Goal: Task Accomplishment & Management: Use online tool/utility

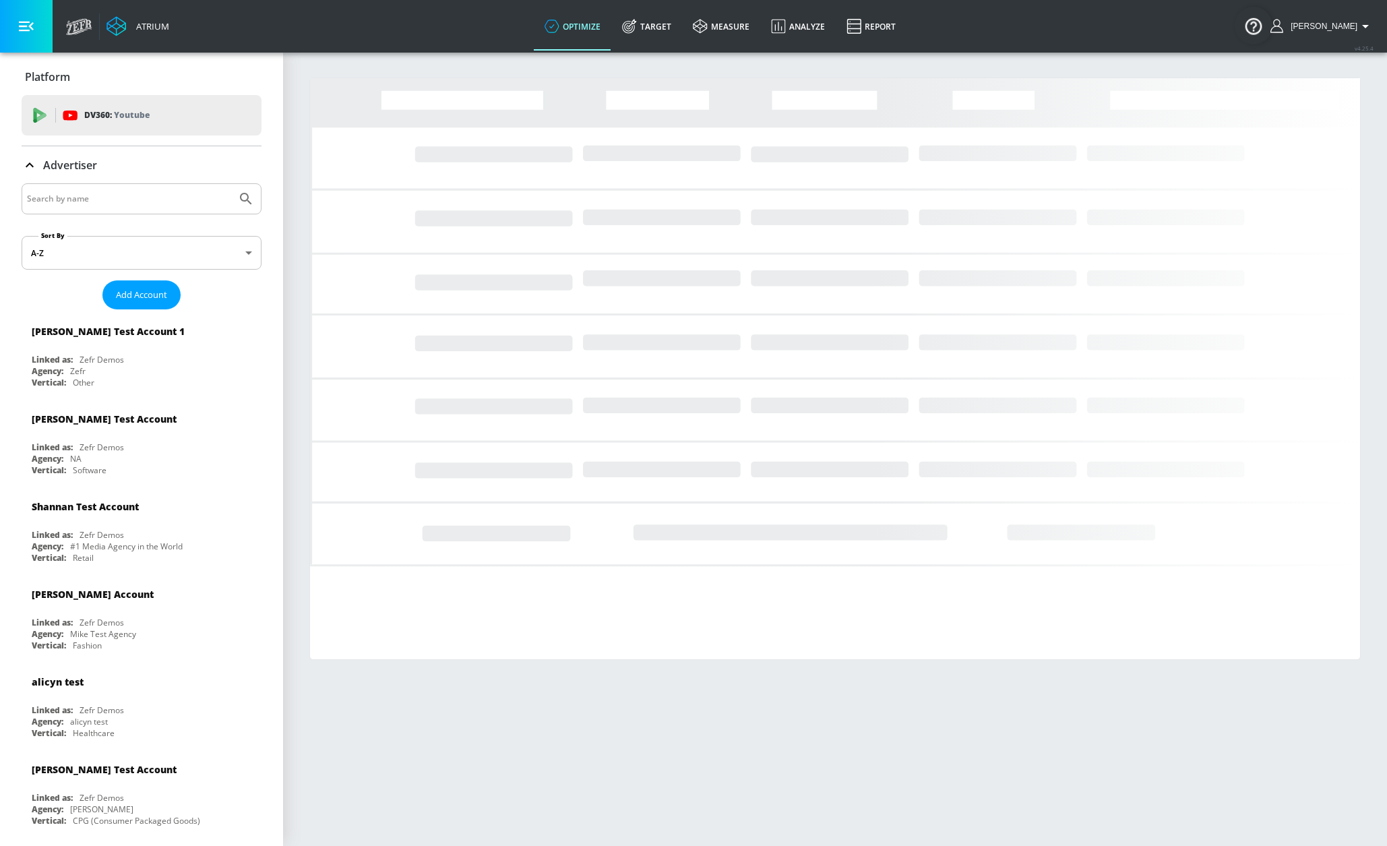
click at [130, 205] on input "Search by name" at bounding box center [129, 199] width 204 height 18
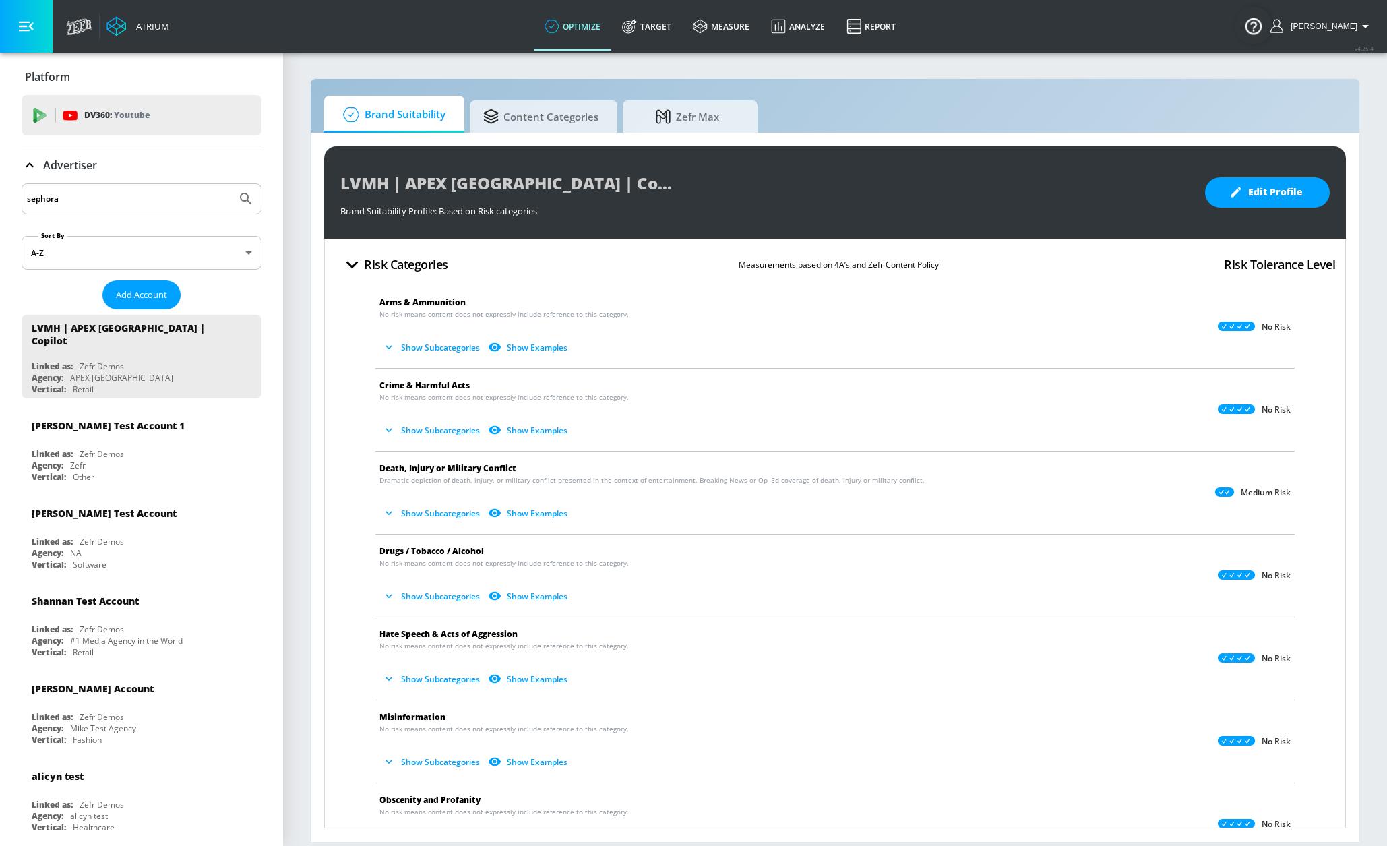
click at [133, 204] on input "sephora" at bounding box center [129, 199] width 204 height 18
type input "sephora"
drag, startPoint x: 647, startPoint y: 33, endPoint x: 547, endPoint y: 96, distance: 117.8
click at [637, 33] on icon at bounding box center [629, 26] width 15 height 15
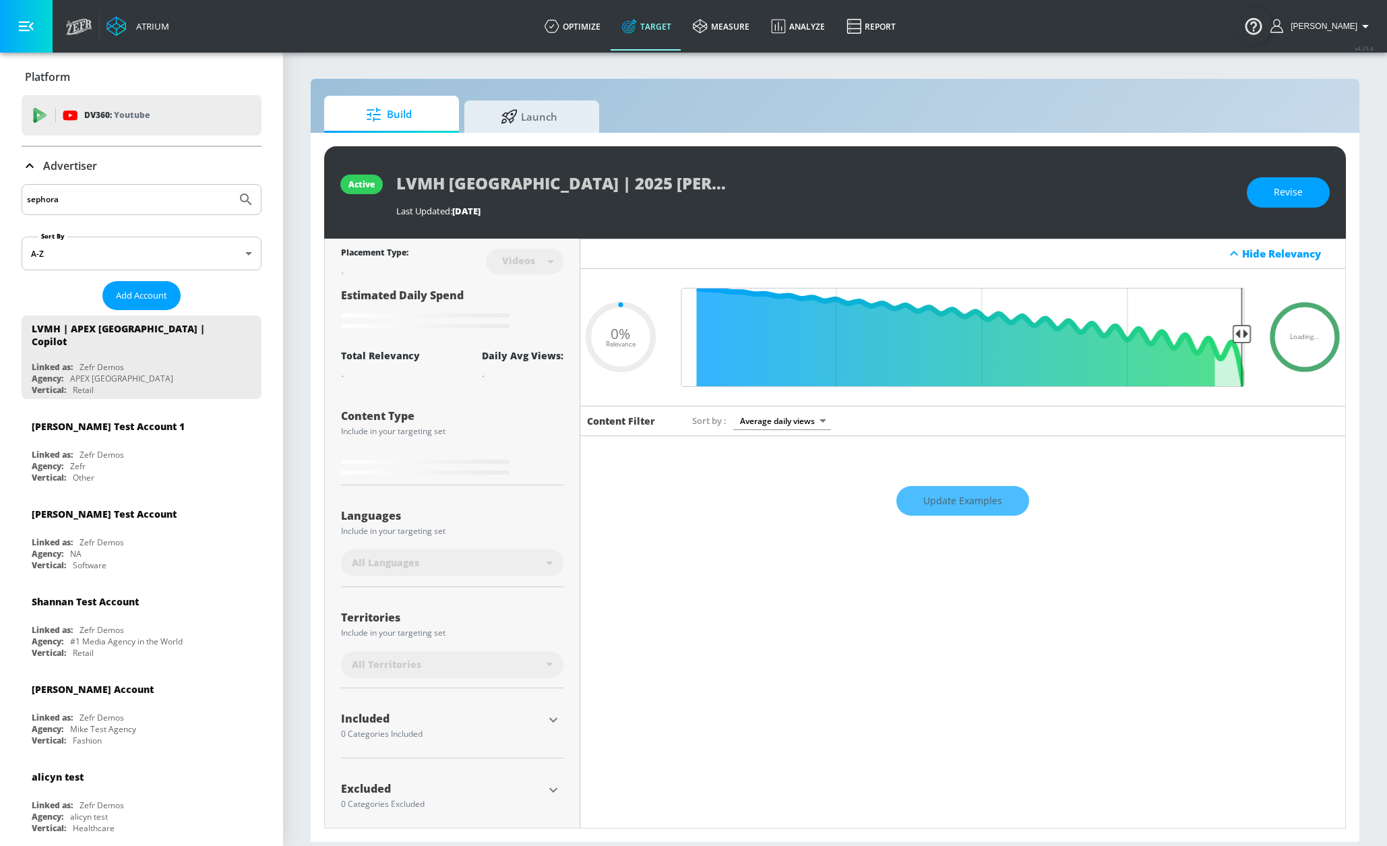
click at [113, 186] on div "sephora" at bounding box center [142, 199] width 240 height 31
click at [104, 204] on input "sephora" at bounding box center [129, 200] width 204 height 18
click at [231, 185] on button "Submit Search" at bounding box center [246, 200] width 30 height 30
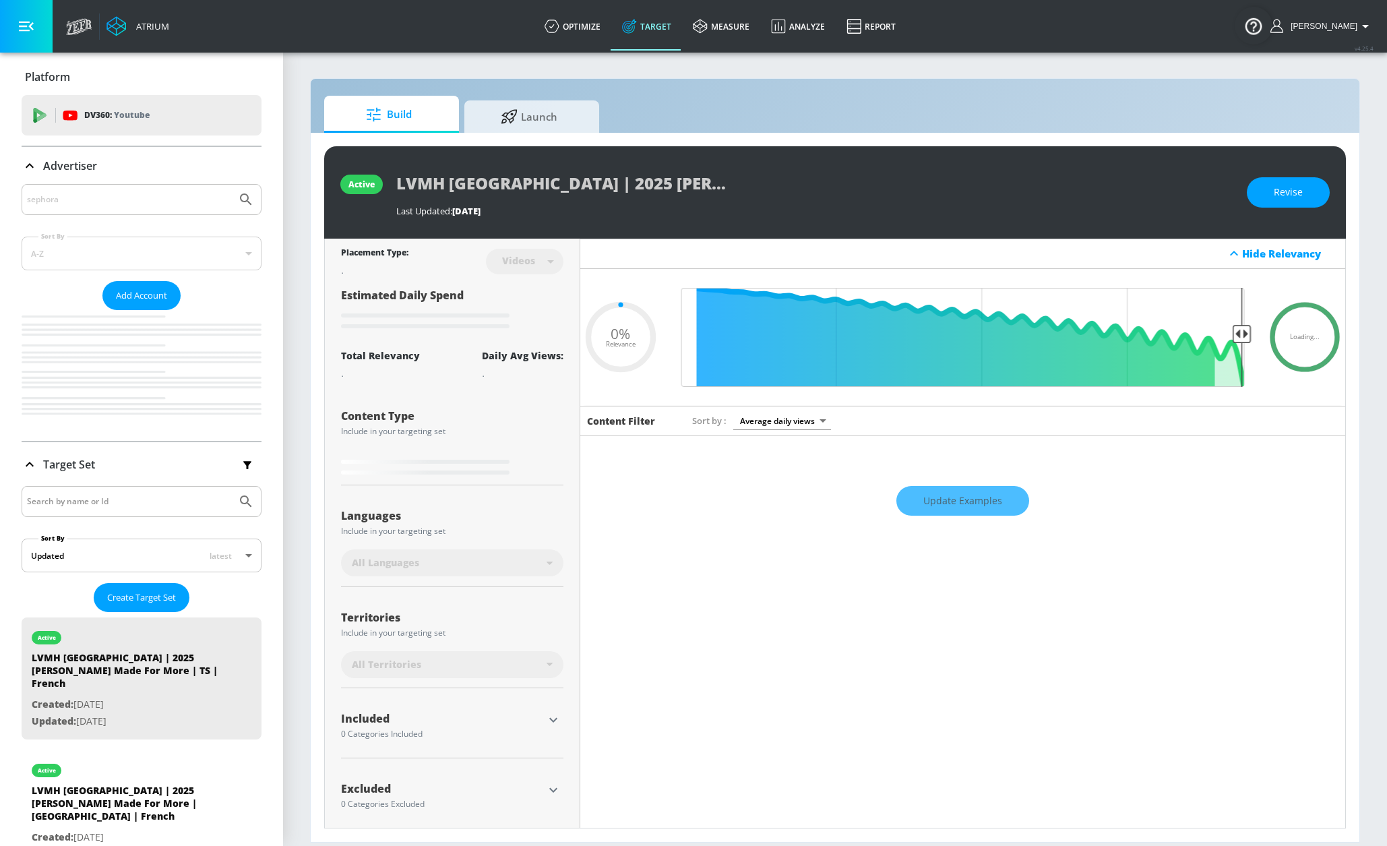
type input "0.05"
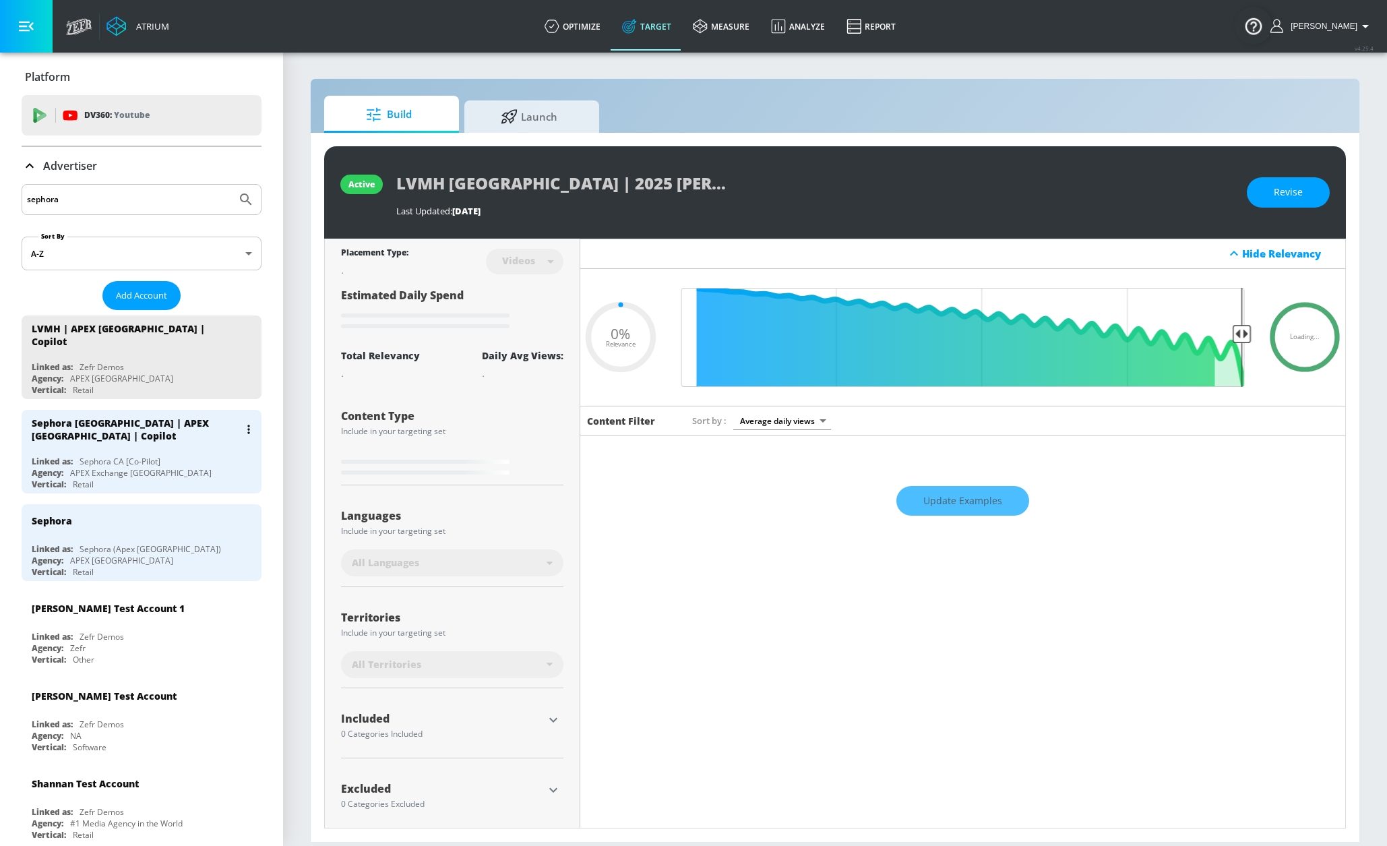
click at [121, 447] on div "Sephora [GEOGRAPHIC_DATA] | APEX [GEOGRAPHIC_DATA] | Copilot Linked as: Sephora…" at bounding box center [142, 452] width 240 height 84
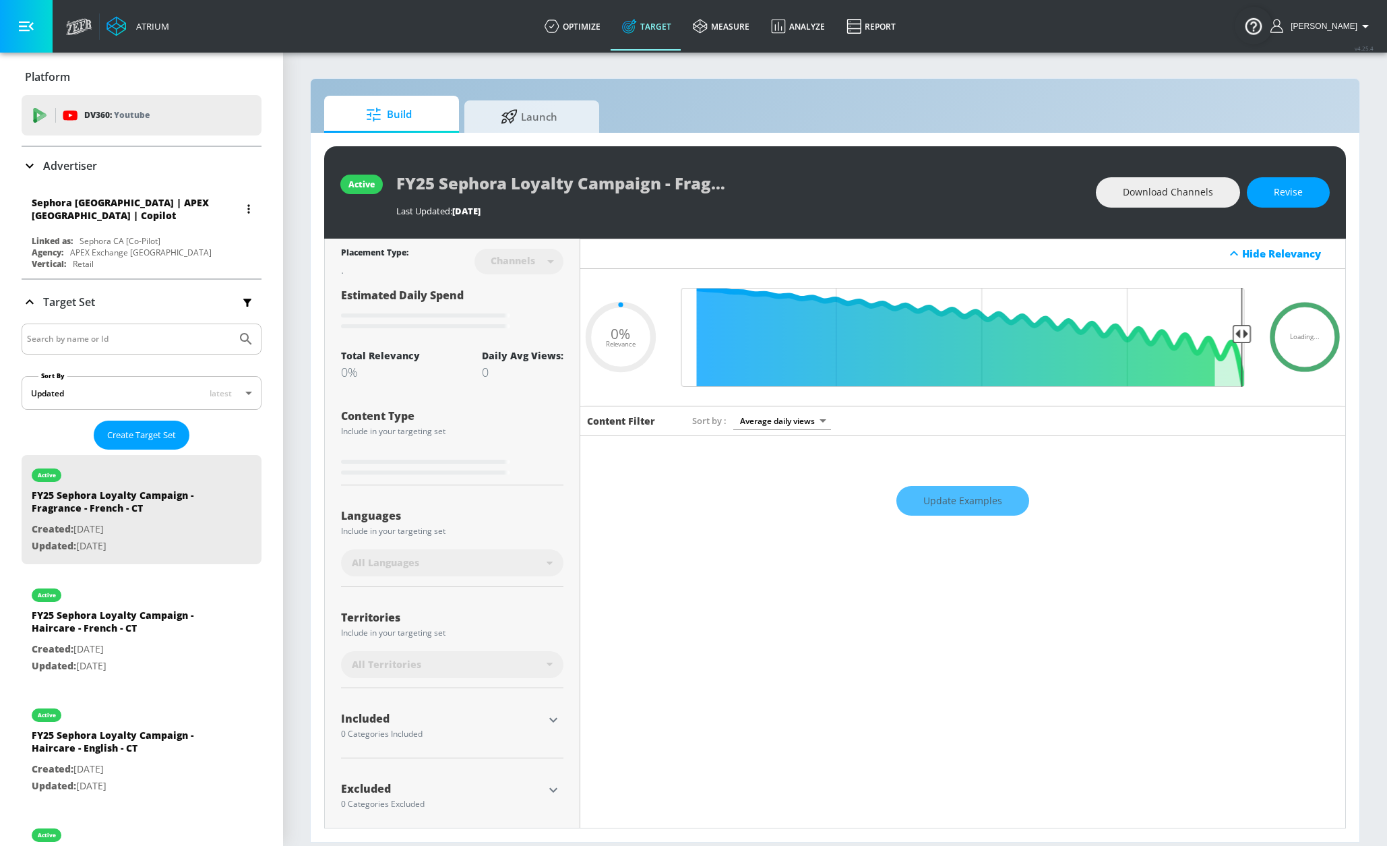
click at [173, 227] on div "Sephora [GEOGRAPHIC_DATA] | APEX [GEOGRAPHIC_DATA] | Copilot" at bounding box center [145, 208] width 227 height 39
type input "0.5"
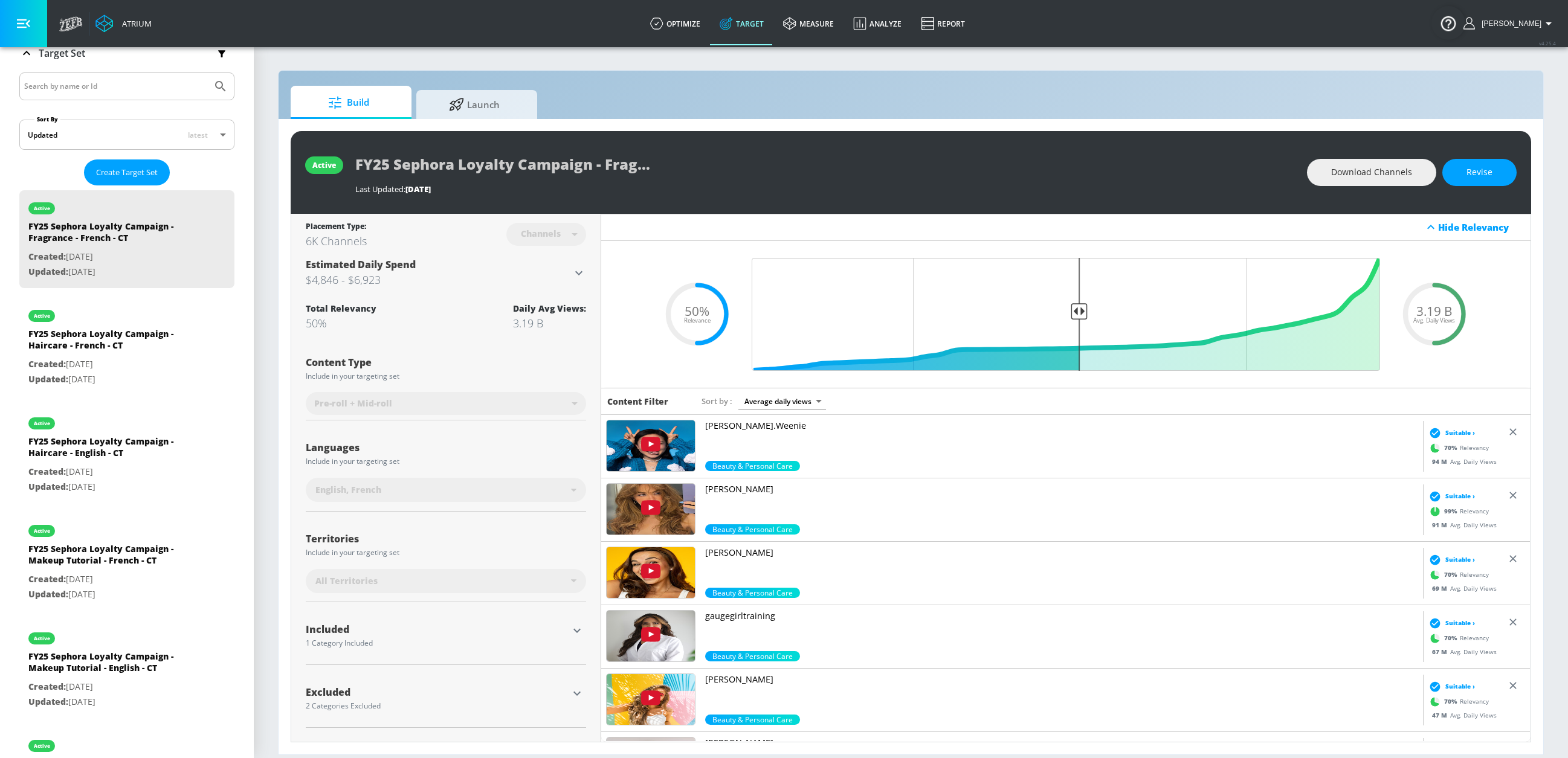
scroll to position [203, 0]
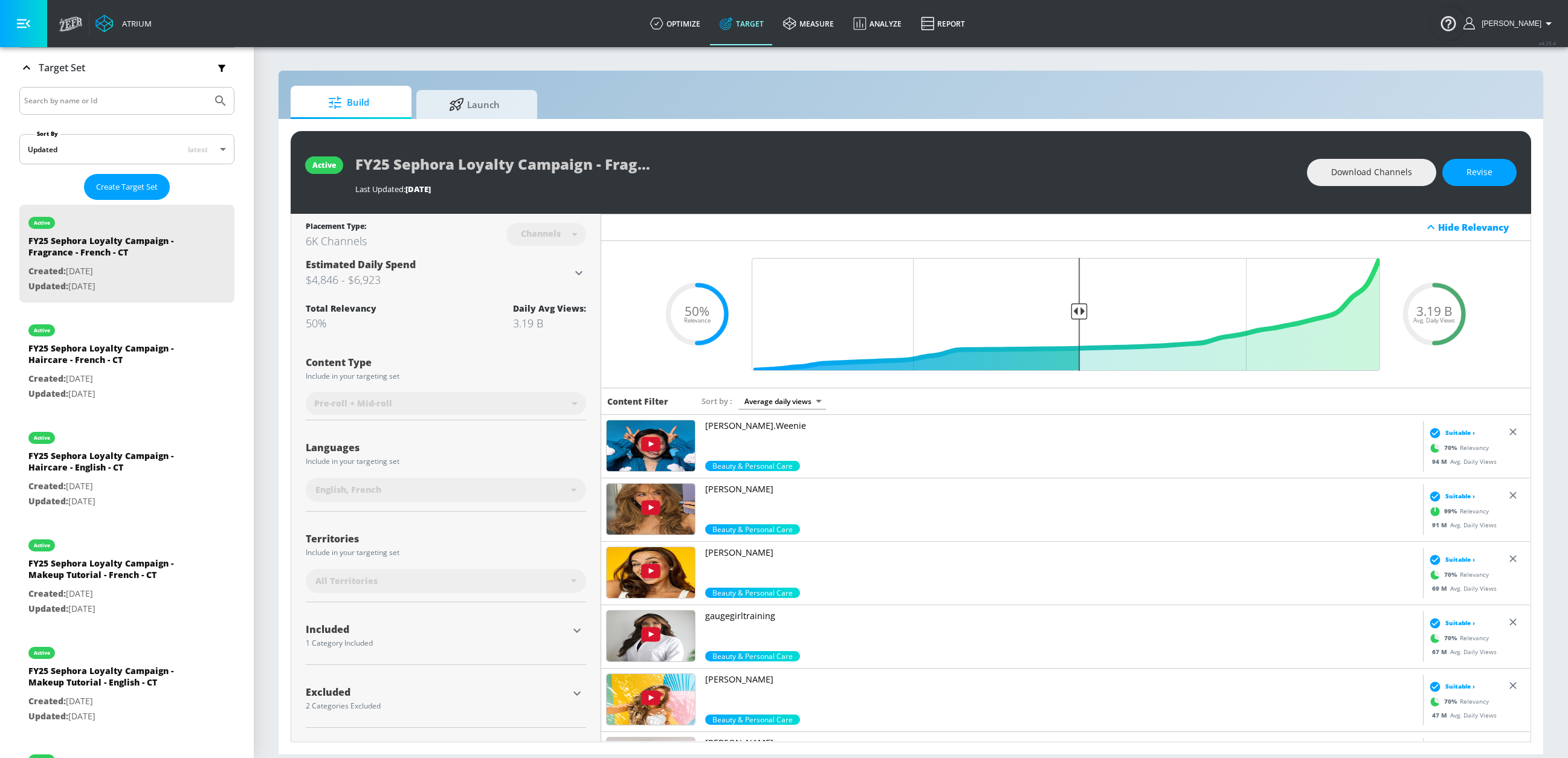
click at [112, 105] on input "Search by name or Id" at bounding box center [116, 101] width 183 height 16
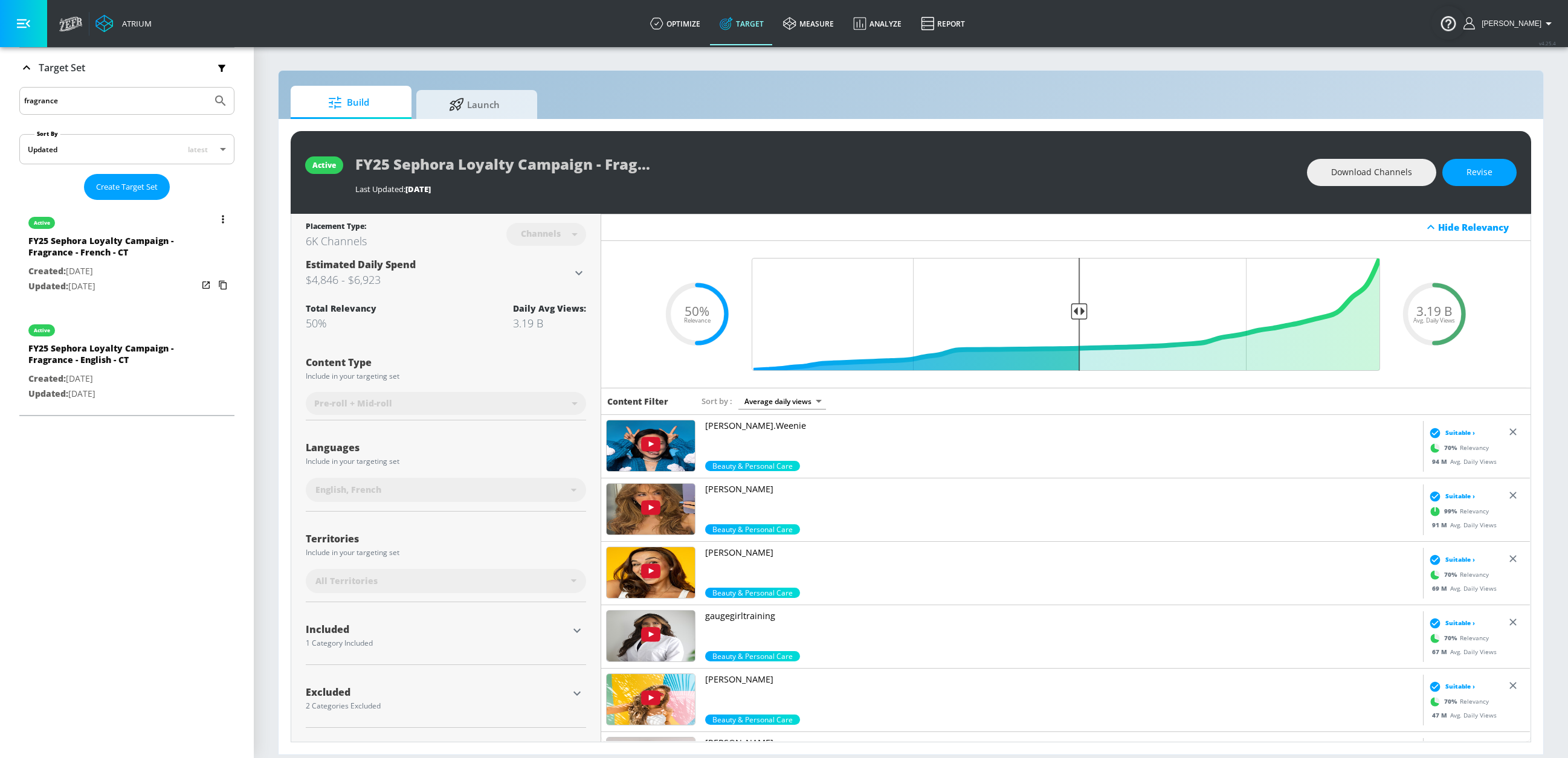
type input "fragrance"
click at [117, 225] on div "active" at bounding box center [113, 220] width 169 height 30
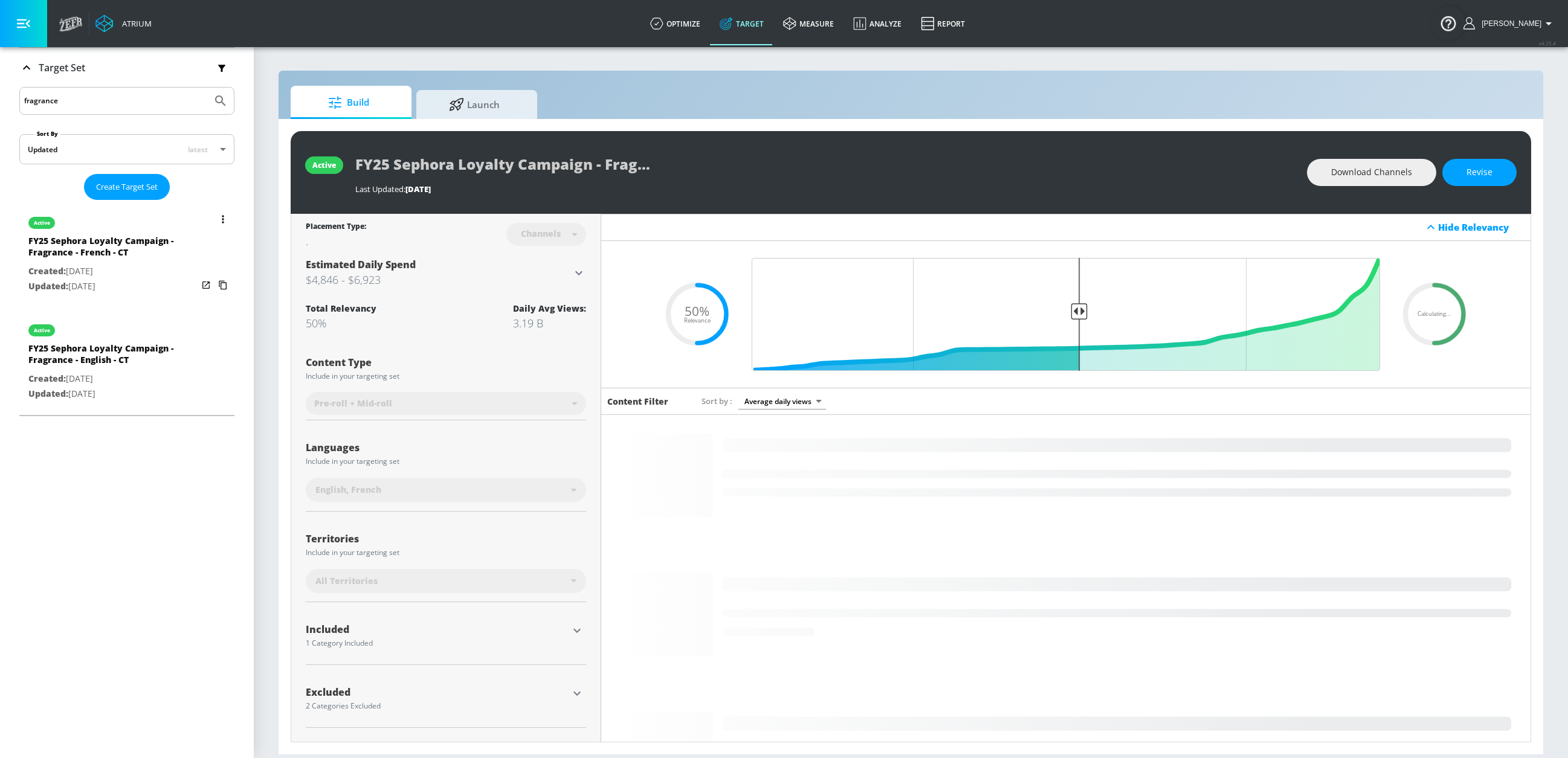
click at [221, 216] on icon "list of Target Set" at bounding box center [222, 219] width 3 height 8
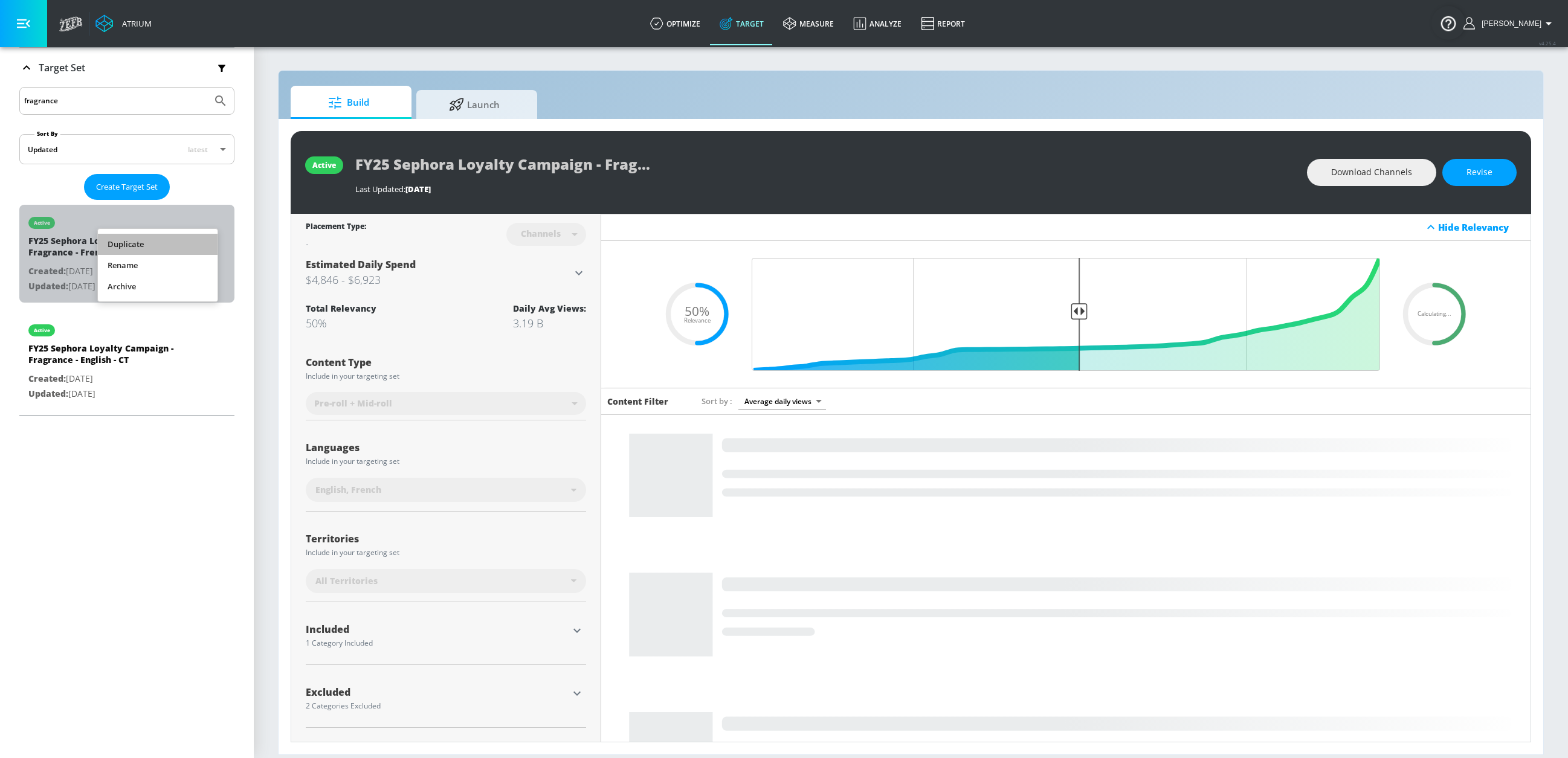
click at [169, 245] on li "Duplicate" at bounding box center [157, 245] width 119 height 22
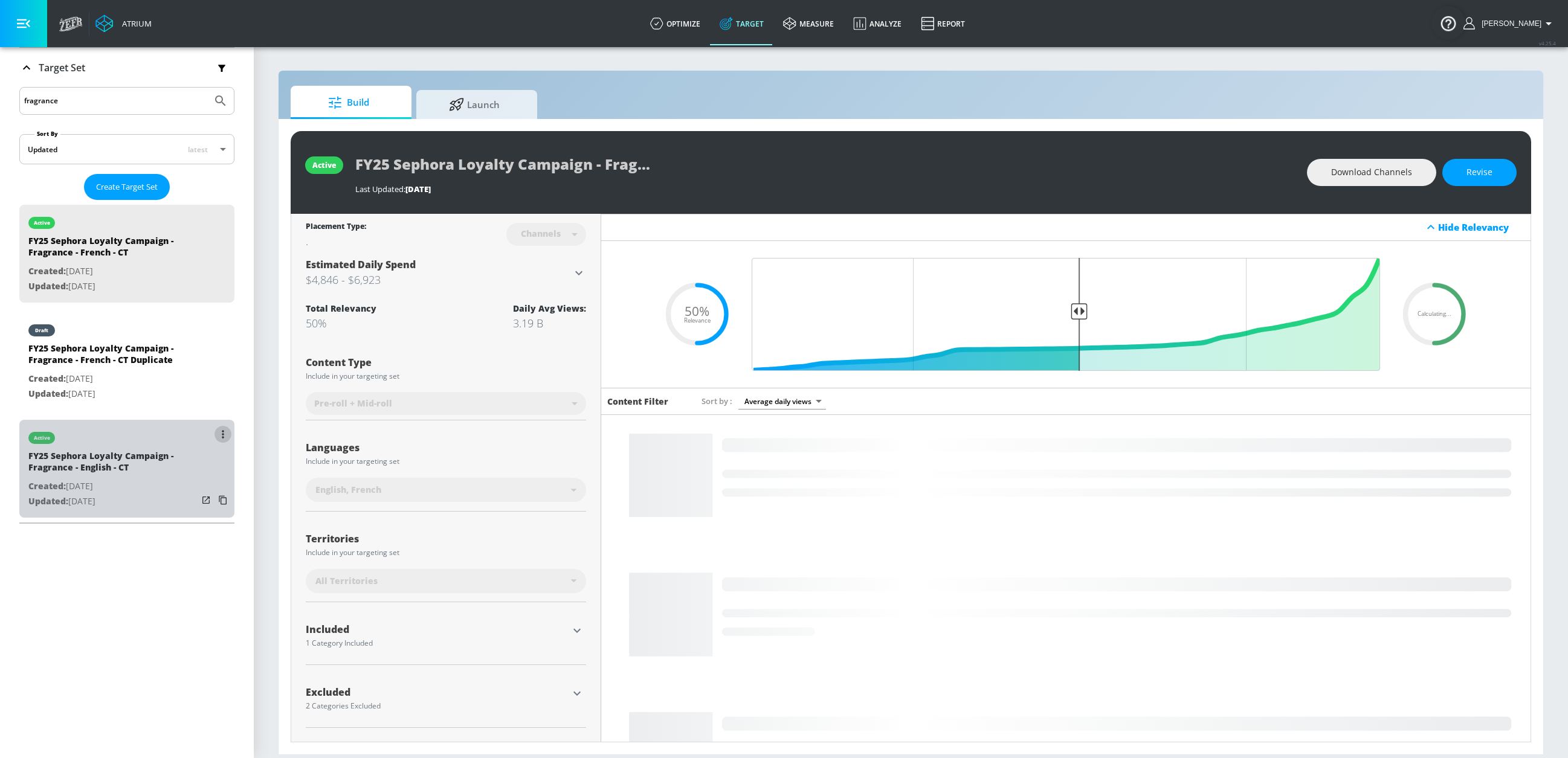
click at [214, 434] on button "list of Target Set" at bounding box center [222, 434] width 17 height 17
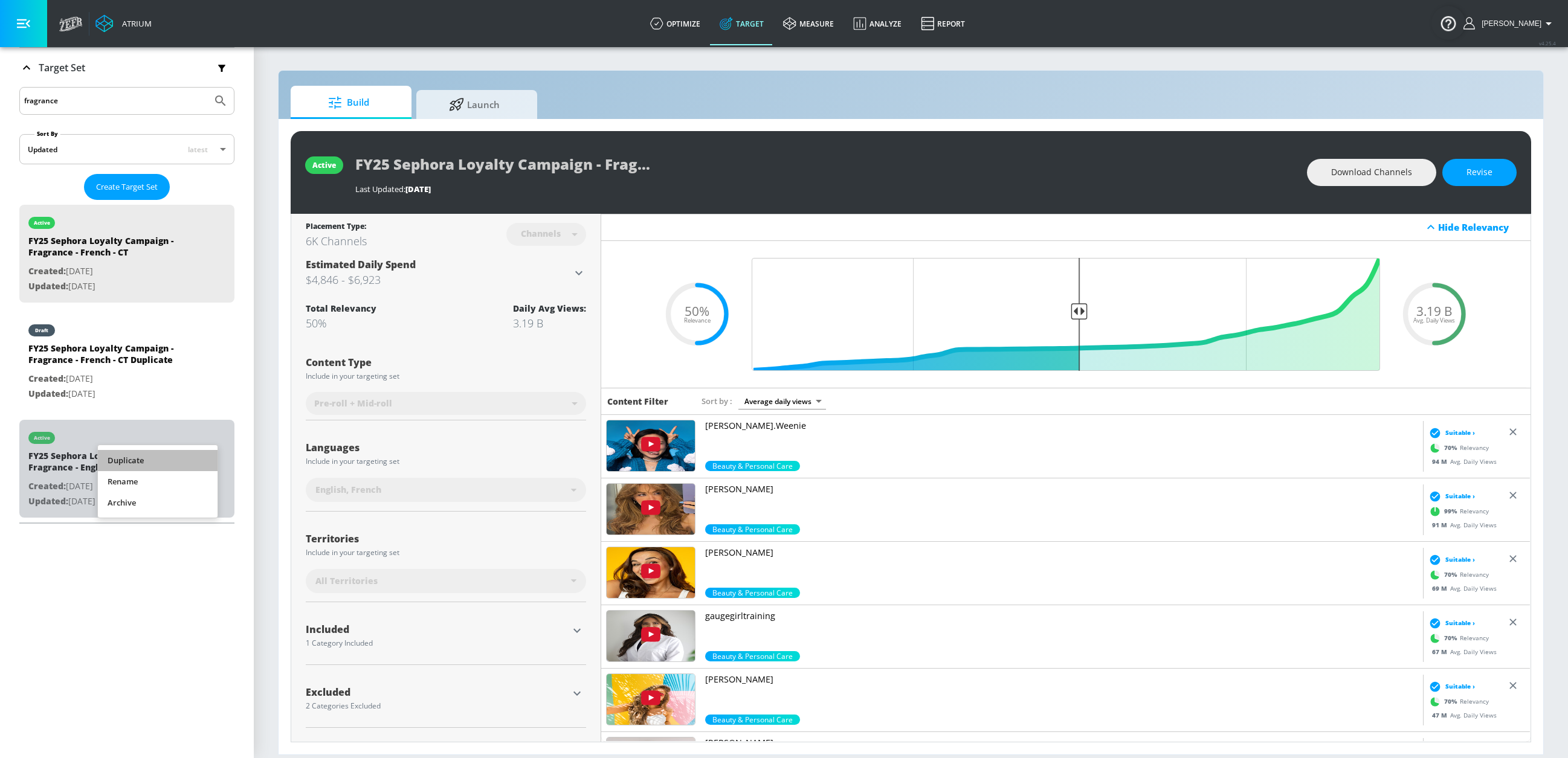
click at [185, 461] on li "Duplicate" at bounding box center [157, 461] width 119 height 22
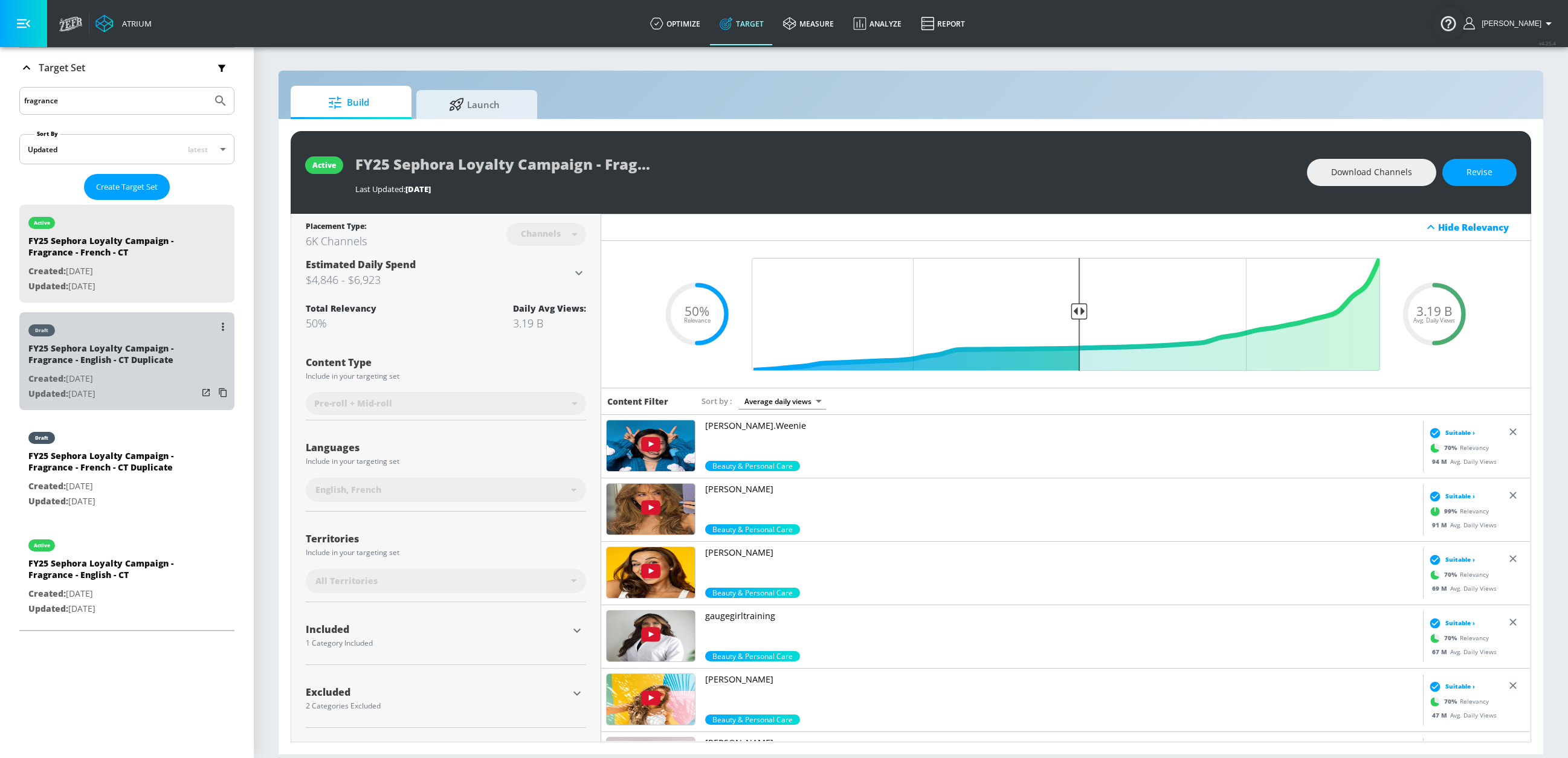
click at [168, 358] on div "FY25 Sephora Loyalty Campaign - Fragrance - English - CT Duplicate" at bounding box center [113, 357] width 169 height 29
type input "FY25 Sephora Loyalty Campaign - Fragrance - English - CT Duplicate"
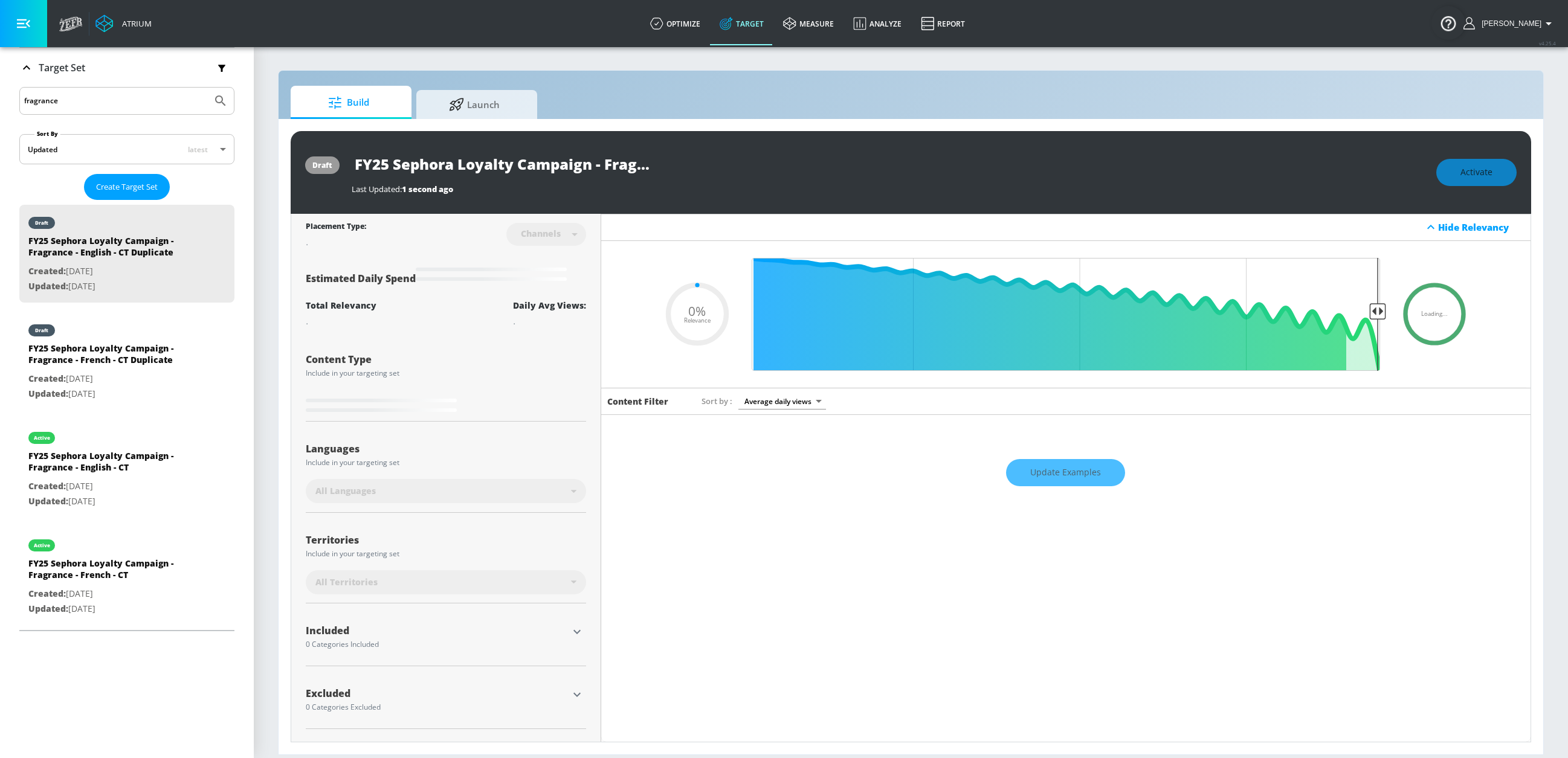
click at [607, 168] on input "FY25 Sephora Loyalty Campaign - Fragrance - English - CT Duplicate" at bounding box center [502, 164] width 302 height 27
drag, startPoint x: 589, startPoint y: 162, endPoint x: 696, endPoint y: 158, distance: 107.1
click at [722, 160] on div "FY25 Sephora Loyalty Campaign - Fragrance - English - CT Duplicate" at bounding box center [888, 164] width 1073 height 27
click at [569, 162] on input "FY25 Sephora Loyalty Campaign - Fragrance - English - CT Duplicate" at bounding box center [502, 164] width 302 height 27
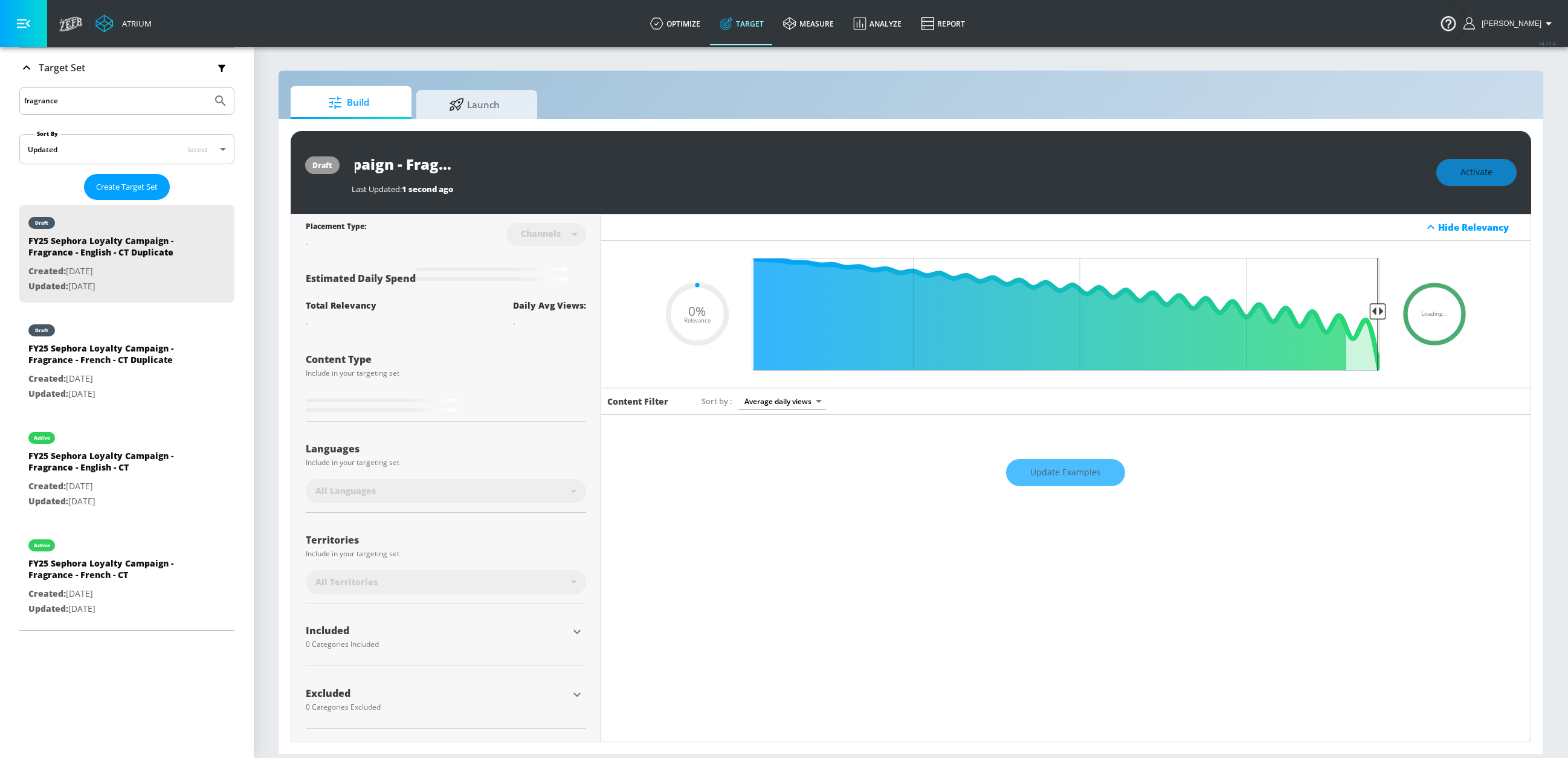
type input "0.5"
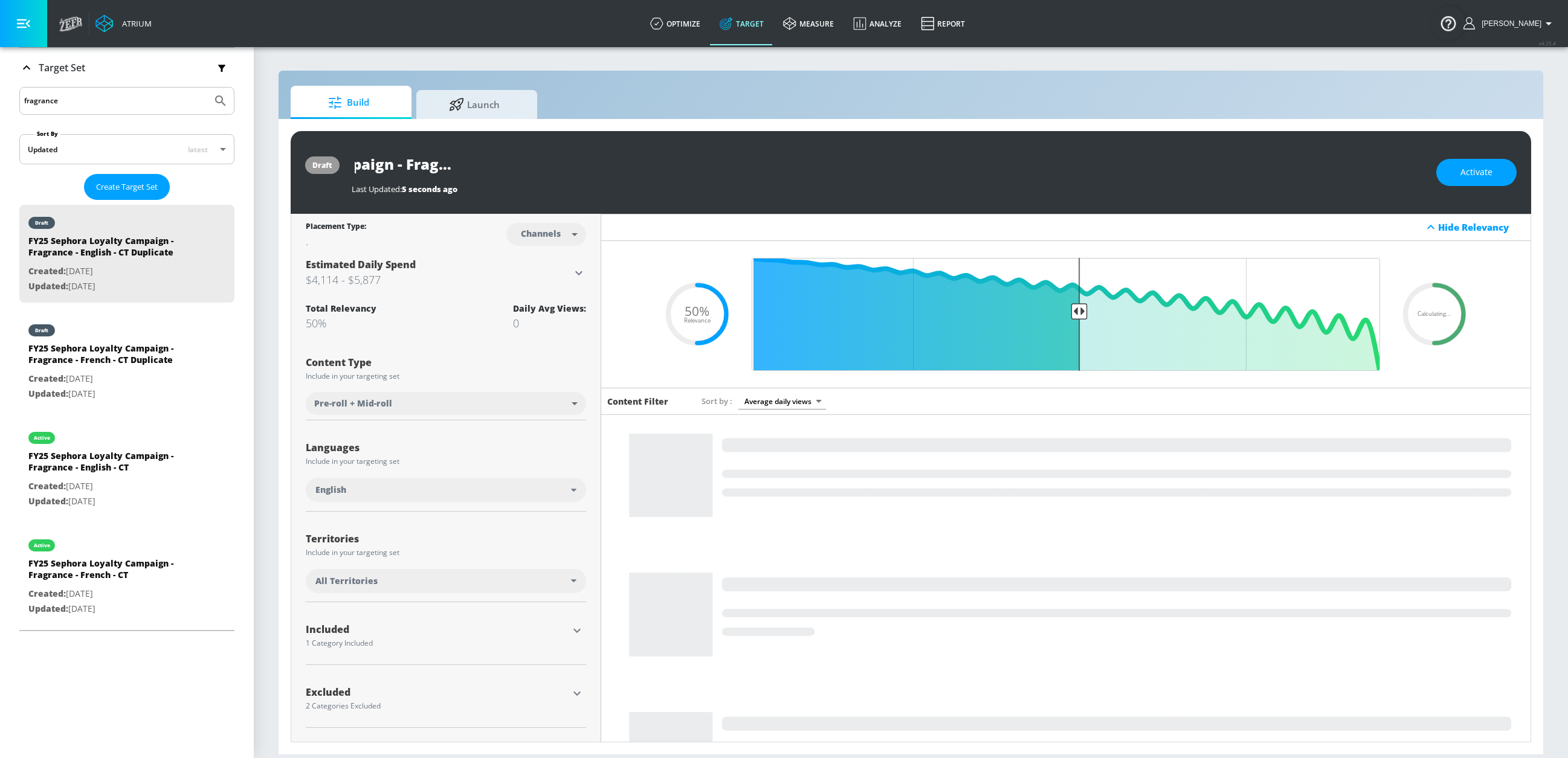
drag, startPoint x: 561, startPoint y: 167, endPoint x: 840, endPoint y: 173, distance: 279.1
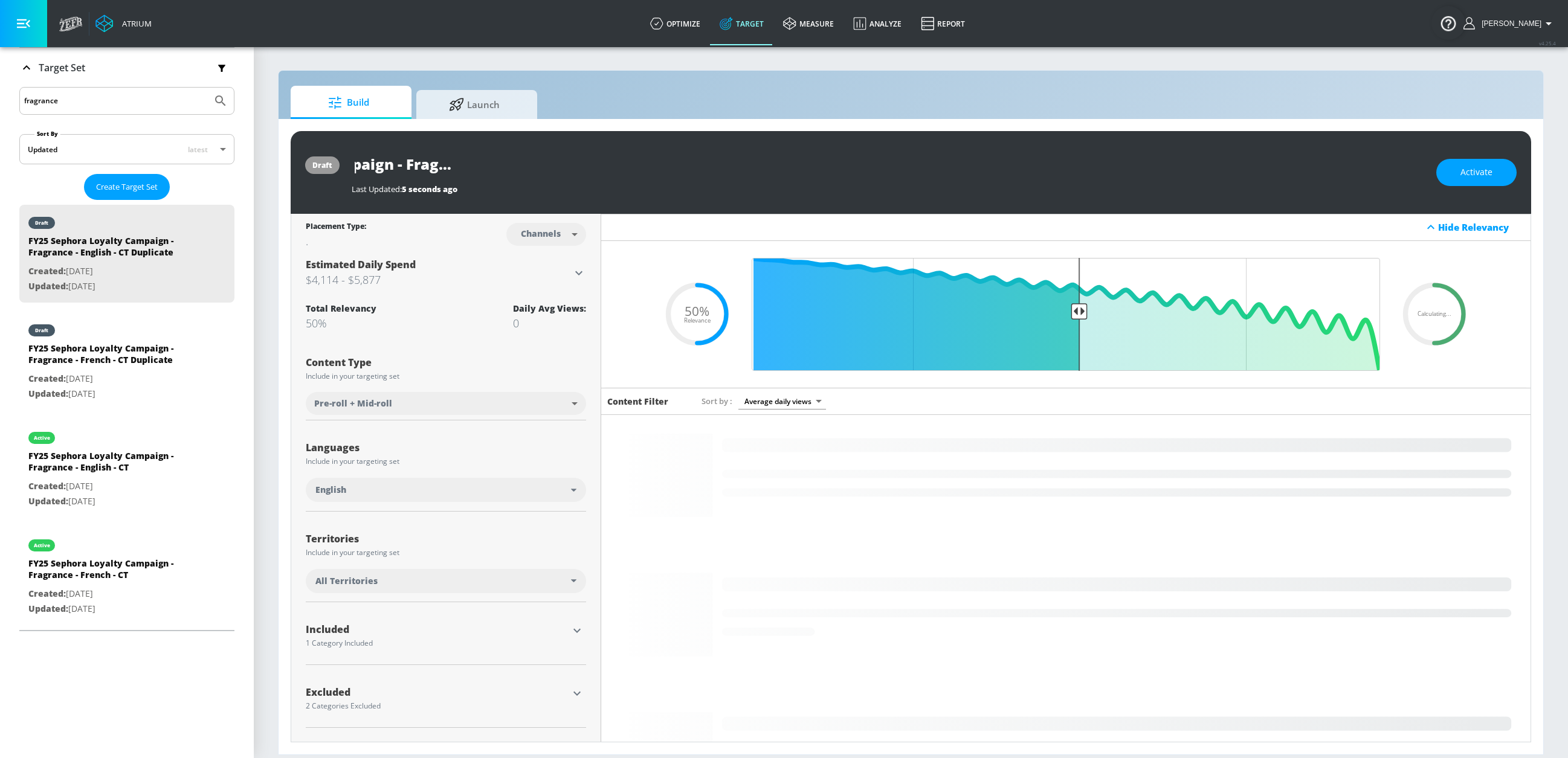
click at [840, 173] on div "FY25 Sephora Loyalty Campaign - Fragrance - English - CT Duplicate" at bounding box center [888, 164] width 1073 height 27
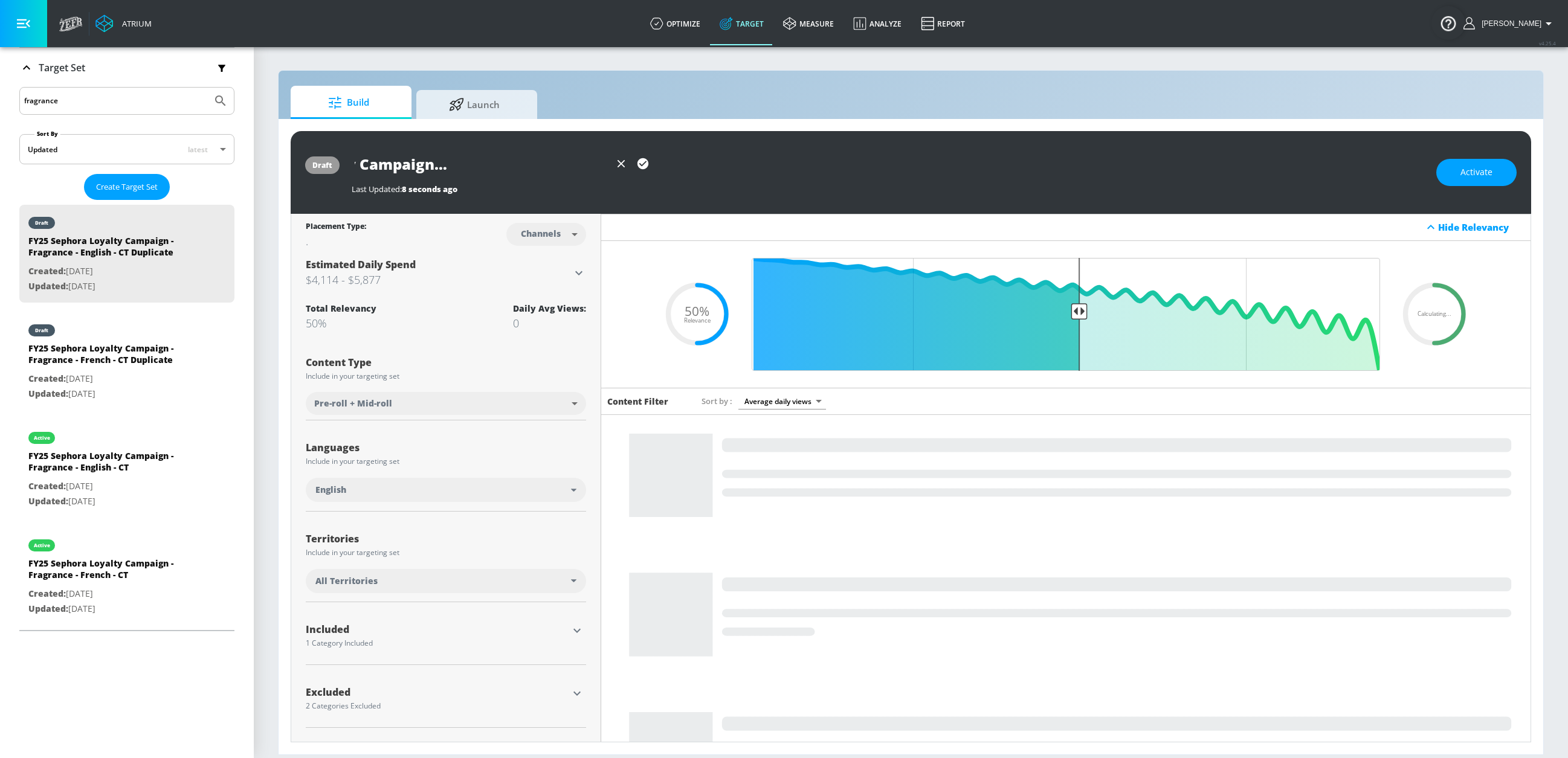
scroll to position [0, 166]
type input "FY25 Sephora Loyalty Campaign - Fragrance - English - TS"
click at [548, 242] on body "Atrium optimize Target measure Analyze Report optimize Target measure Analyze R…" at bounding box center [784, 379] width 1568 height 758
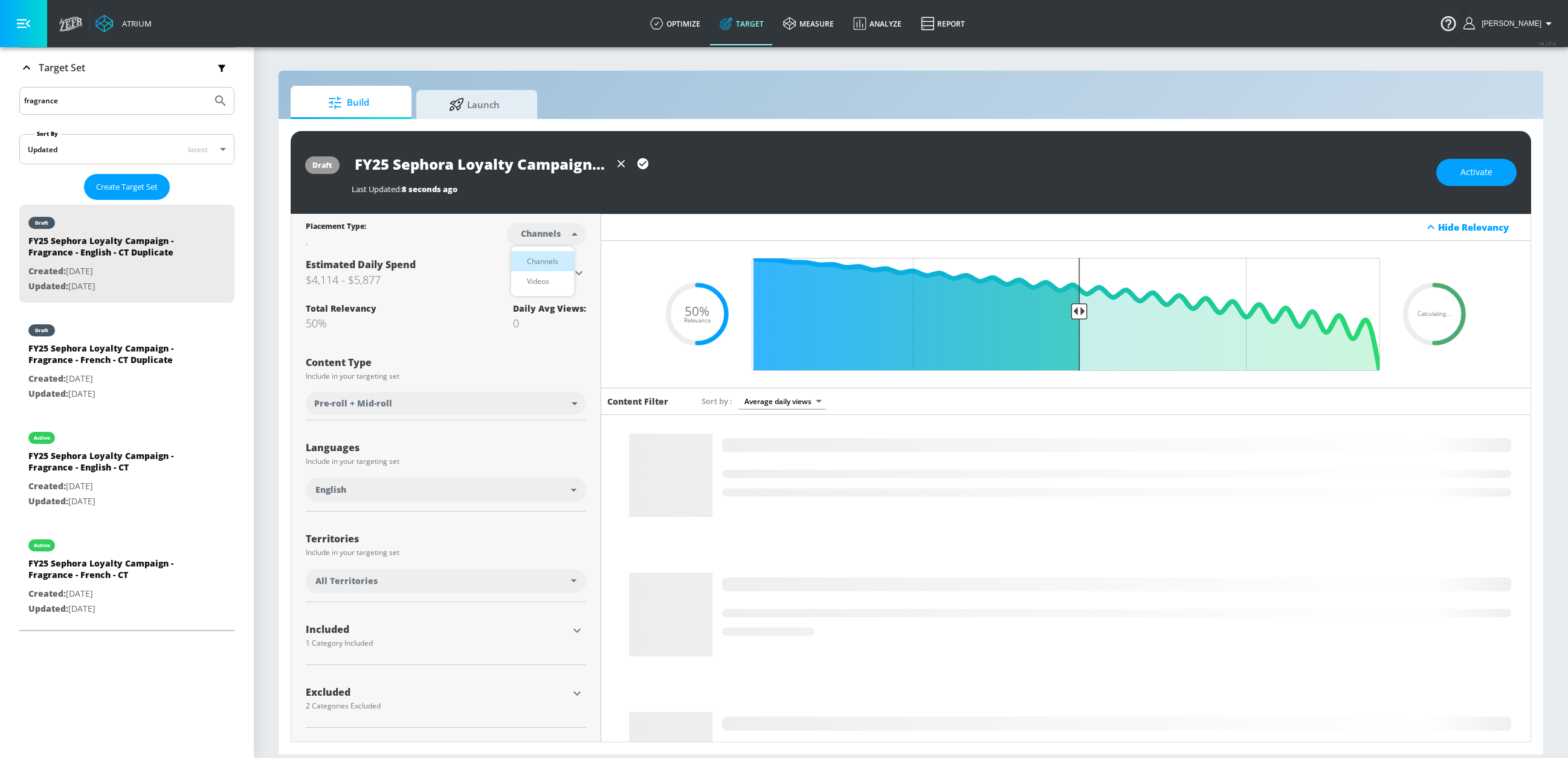
click at [542, 278] on div "Videos" at bounding box center [538, 281] width 34 height 13
type input "videos"
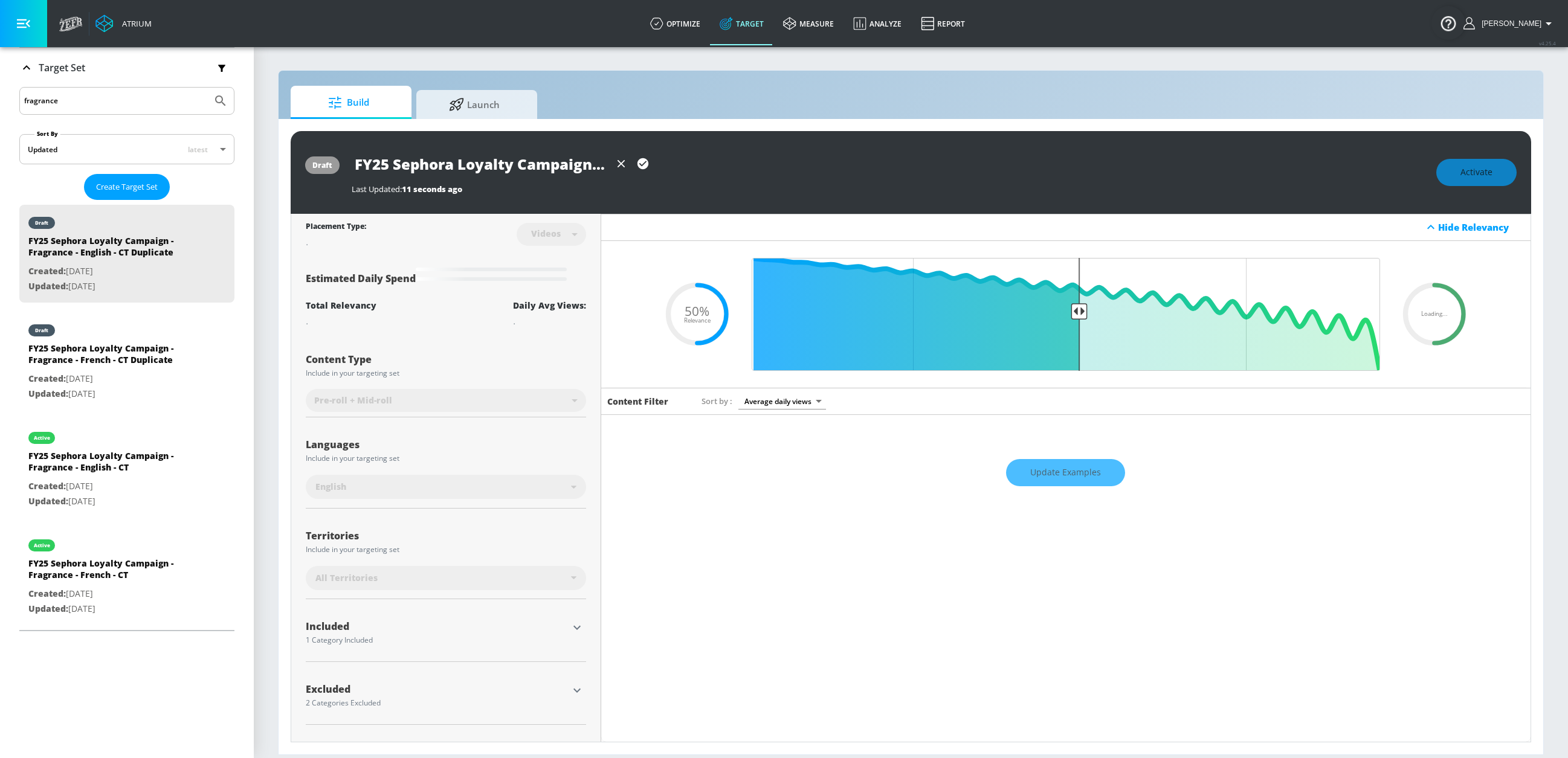
click at [544, 175] on input "FY25 Sephora Loyalty Campaign - Fragrance - English - TS" at bounding box center [481, 164] width 259 height 27
drag, startPoint x: 533, startPoint y: 171, endPoint x: 650, endPoint y: 171, distance: 117.0
click at [651, 171] on div "FY25 Sephora Loyalty Campaign - Fragrance - English - TS" at bounding box center [502, 164] width 302 height 27
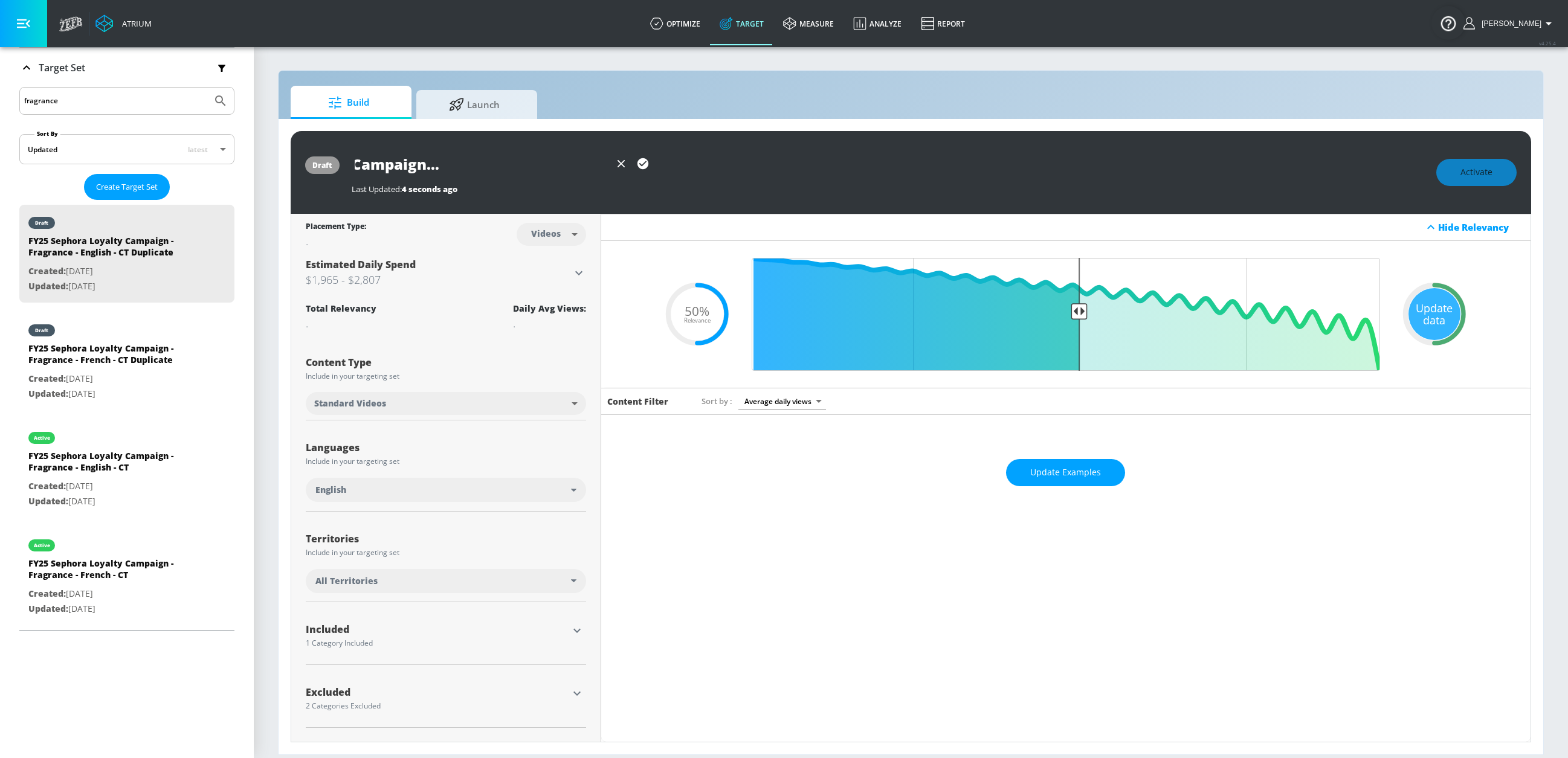
click at [515, 195] on div "draft FY25 Sephora Loyalty Campaign - Fragrance - English - TS Last Updated: 4 …" at bounding box center [911, 172] width 1241 height 82
click at [644, 161] on icon "button" at bounding box center [643, 164] width 11 height 11
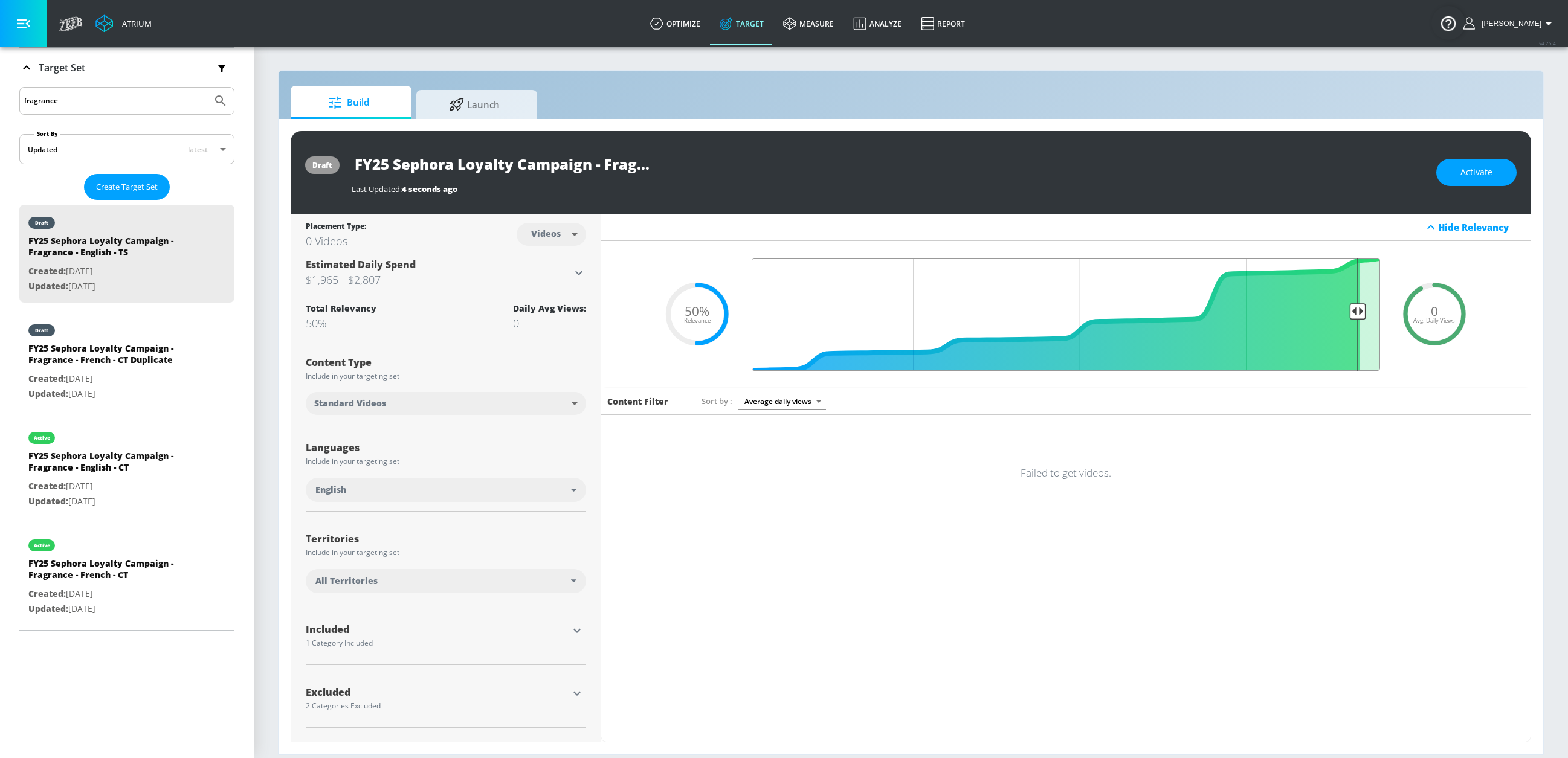
drag, startPoint x: 1080, startPoint y: 314, endPoint x: 1356, endPoint y: 324, distance: 276.2
click at [1243, 324] on input "Final Threshold" at bounding box center [1066, 314] width 641 height 113
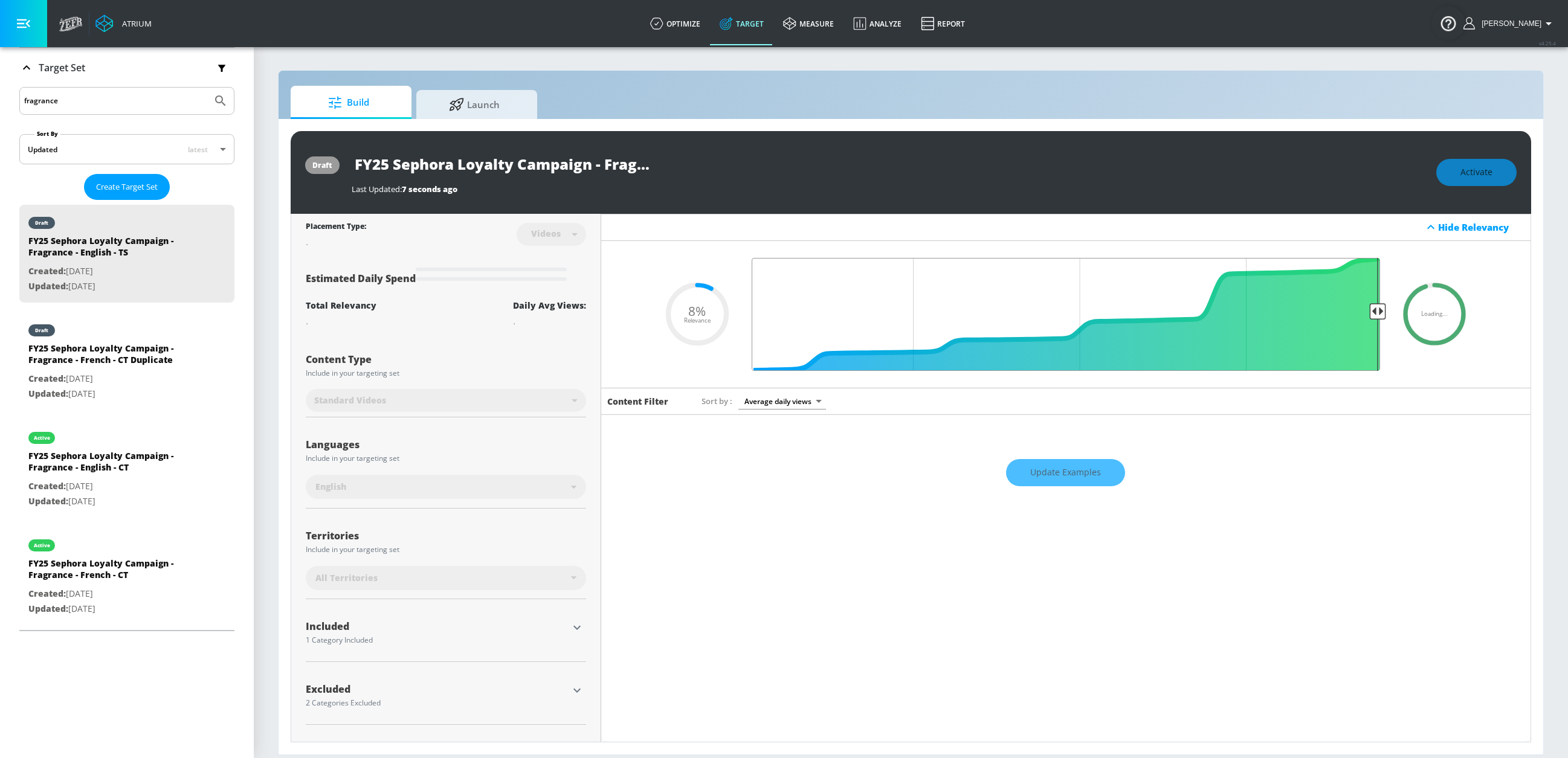
drag, startPoint x: 1360, startPoint y: 311, endPoint x: 1416, endPoint y: 313, distance: 56.0
click at [1243, 313] on div "Loading... .recharts-area-area, .recharts-area-curve { fill-opacity: 0.8; } .re…" at bounding box center [1066, 314] width 930 height 147
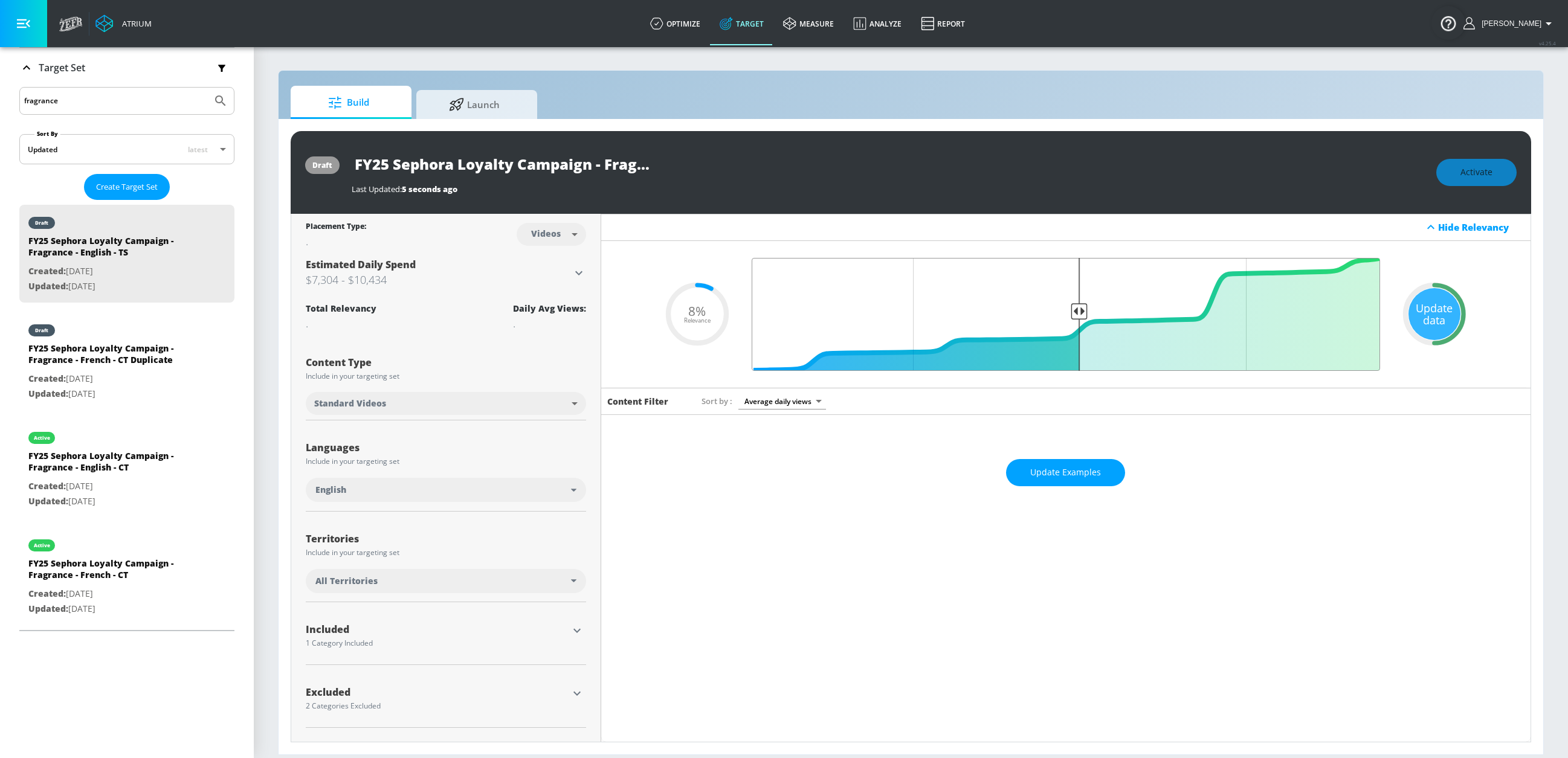
type input "0.5"
drag, startPoint x: 1379, startPoint y: 308, endPoint x: 1077, endPoint y: 306, distance: 302.0
click at [1079, 306] on input "Final Threshold" at bounding box center [1066, 314] width 641 height 113
click at [1243, 313] on div "Update data" at bounding box center [1434, 314] width 52 height 52
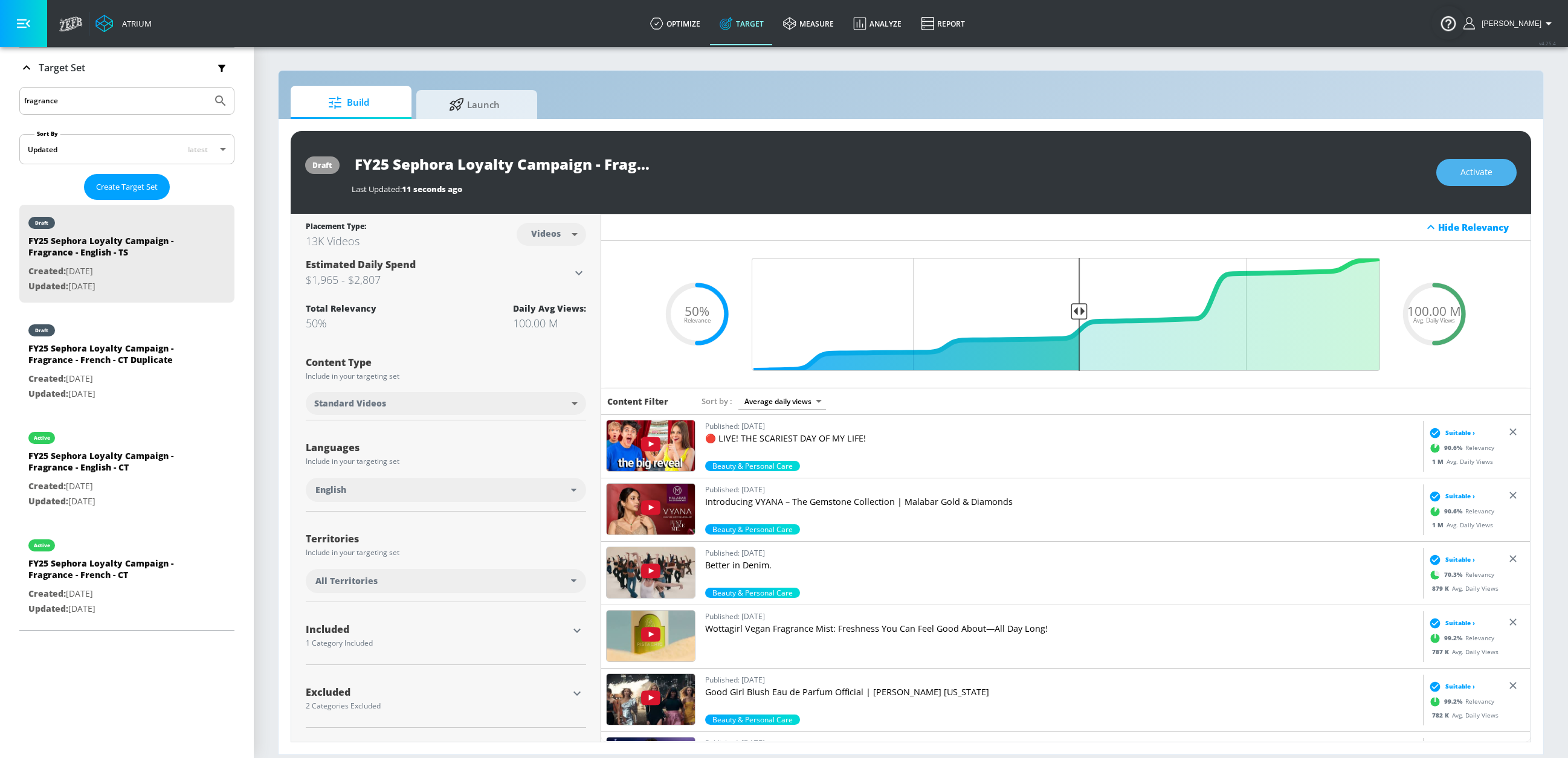
click at [1243, 180] on button "Activate" at bounding box center [1477, 172] width 81 height 27
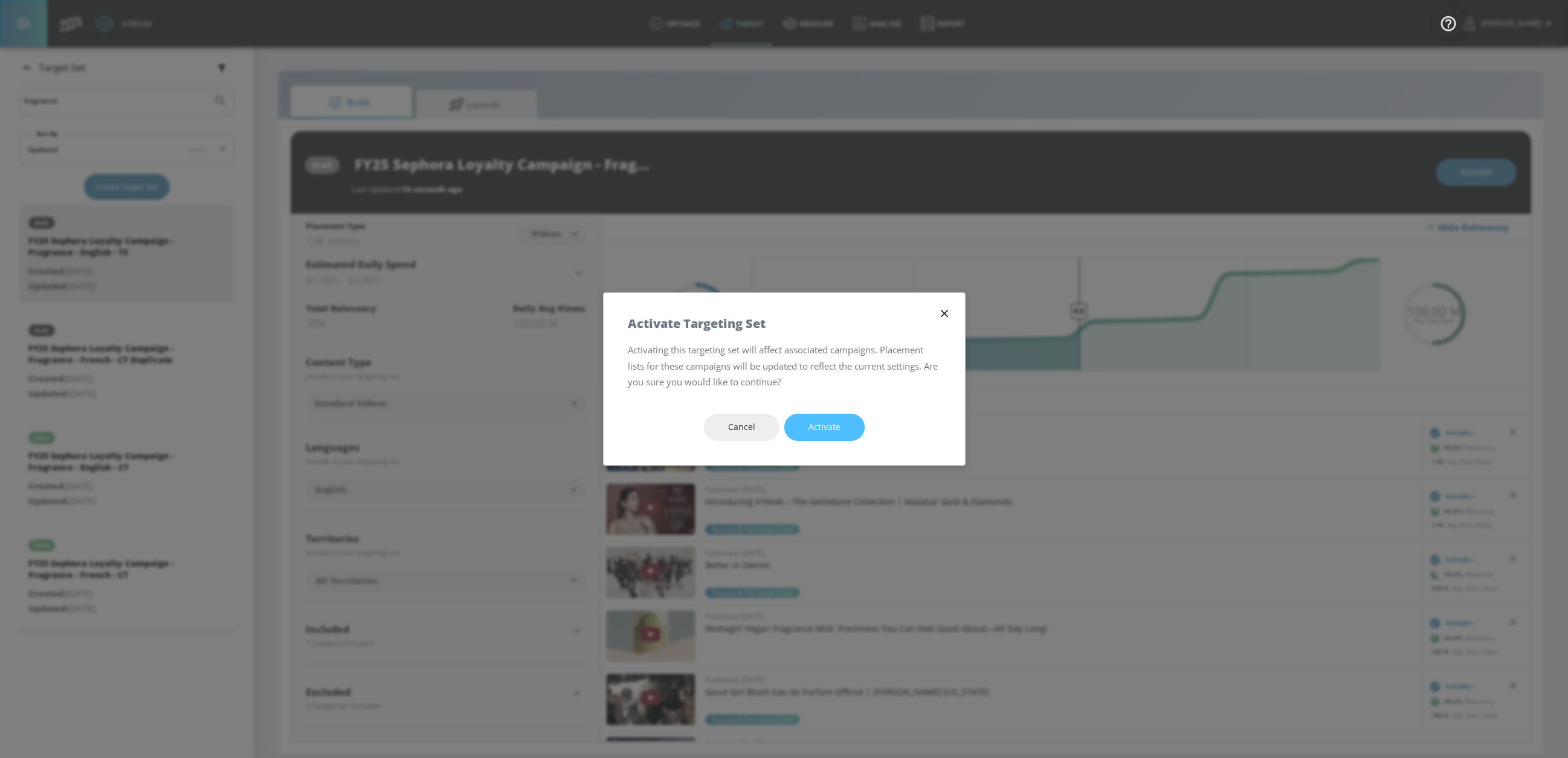
click at [847, 421] on button "Activate" at bounding box center [825, 427] width 81 height 27
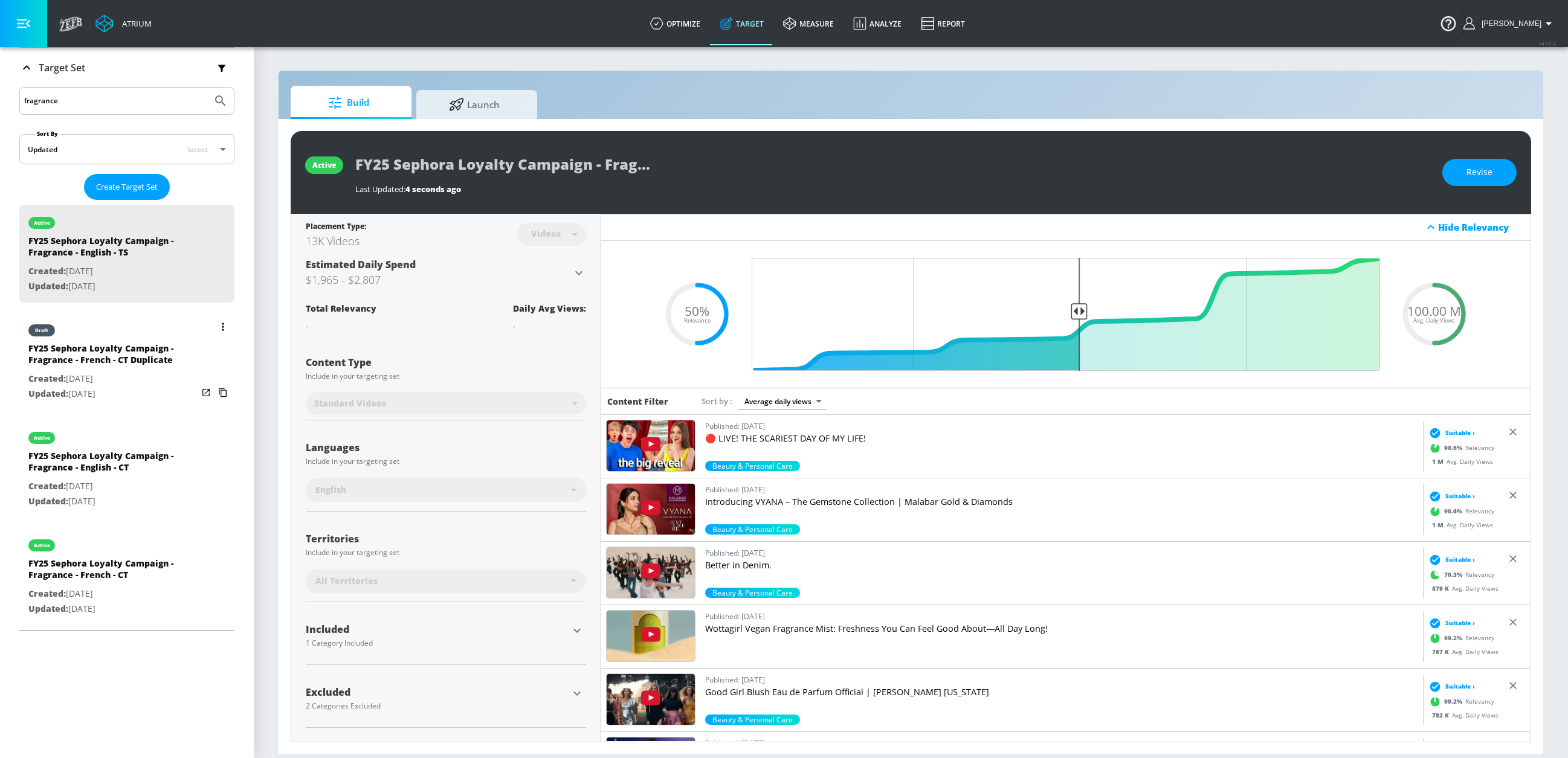
click at [125, 334] on div "draft" at bounding box center [113, 328] width 169 height 30
type input "FY25 Sephora Loyalty Campaign - Fragrance - French - CT Duplicate"
type input "channels"
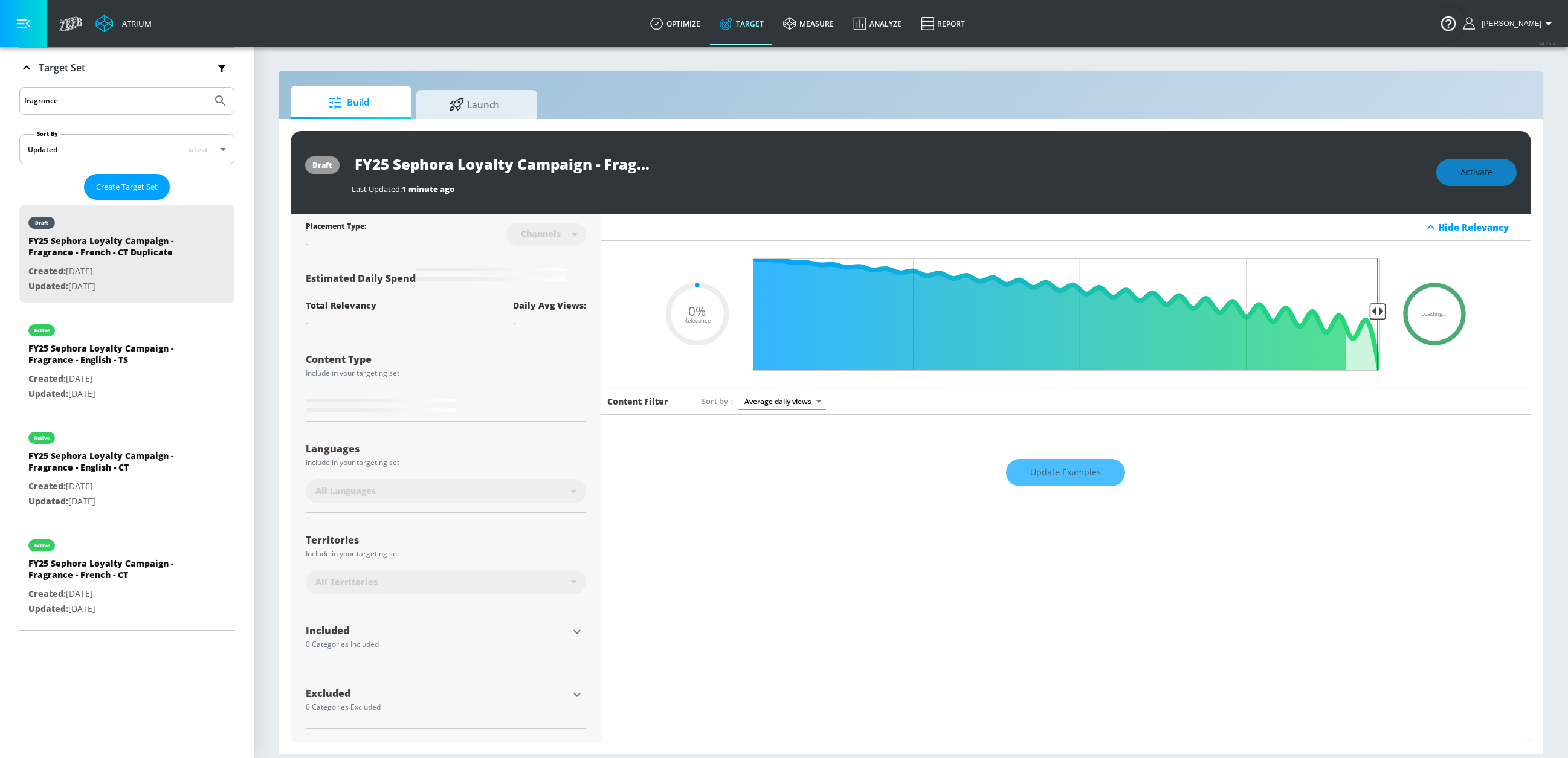
drag, startPoint x: 563, startPoint y: 159, endPoint x: 558, endPoint y: 162, distance: 5.8
click at [563, 159] on input "FY25 Sephora Loyalty Campaign - Fragrance - French - CT Duplicate" at bounding box center [502, 164] width 302 height 27
drag, startPoint x: 539, startPoint y: 171, endPoint x: 612, endPoint y: 165, distance: 73.2
click at [697, 168] on div "FY25 Sephora Loyalty Campaign - Fragrance - French - CT Duplicate" at bounding box center [888, 164] width 1073 height 27
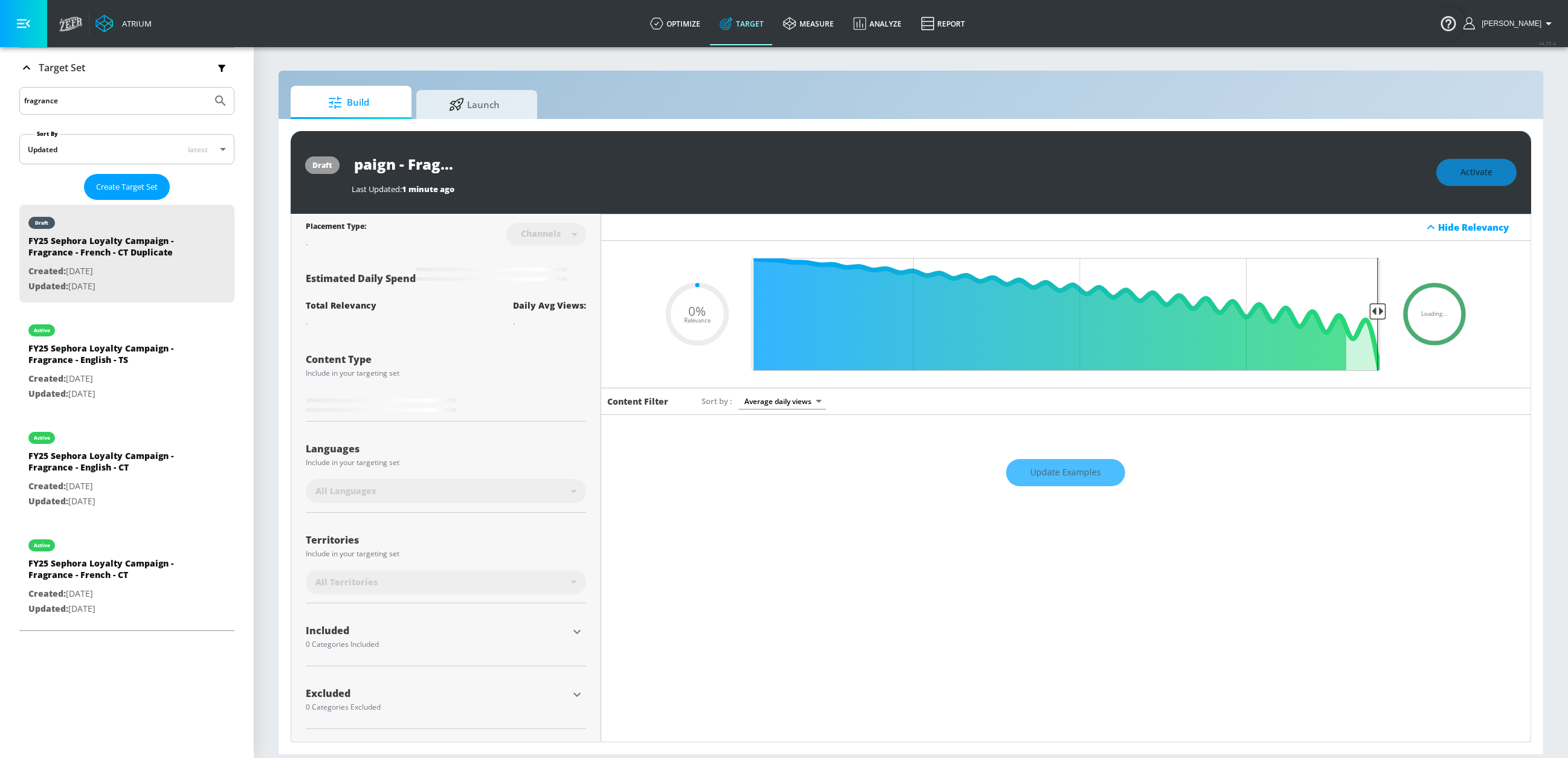
drag, startPoint x: 584, startPoint y: 168, endPoint x: 555, endPoint y: 166, distance: 29.1
click at [579, 168] on input "FY25 Sephora Loyalty Campaign - Fragrance - French - CT Duplicate" at bounding box center [502, 164] width 302 height 27
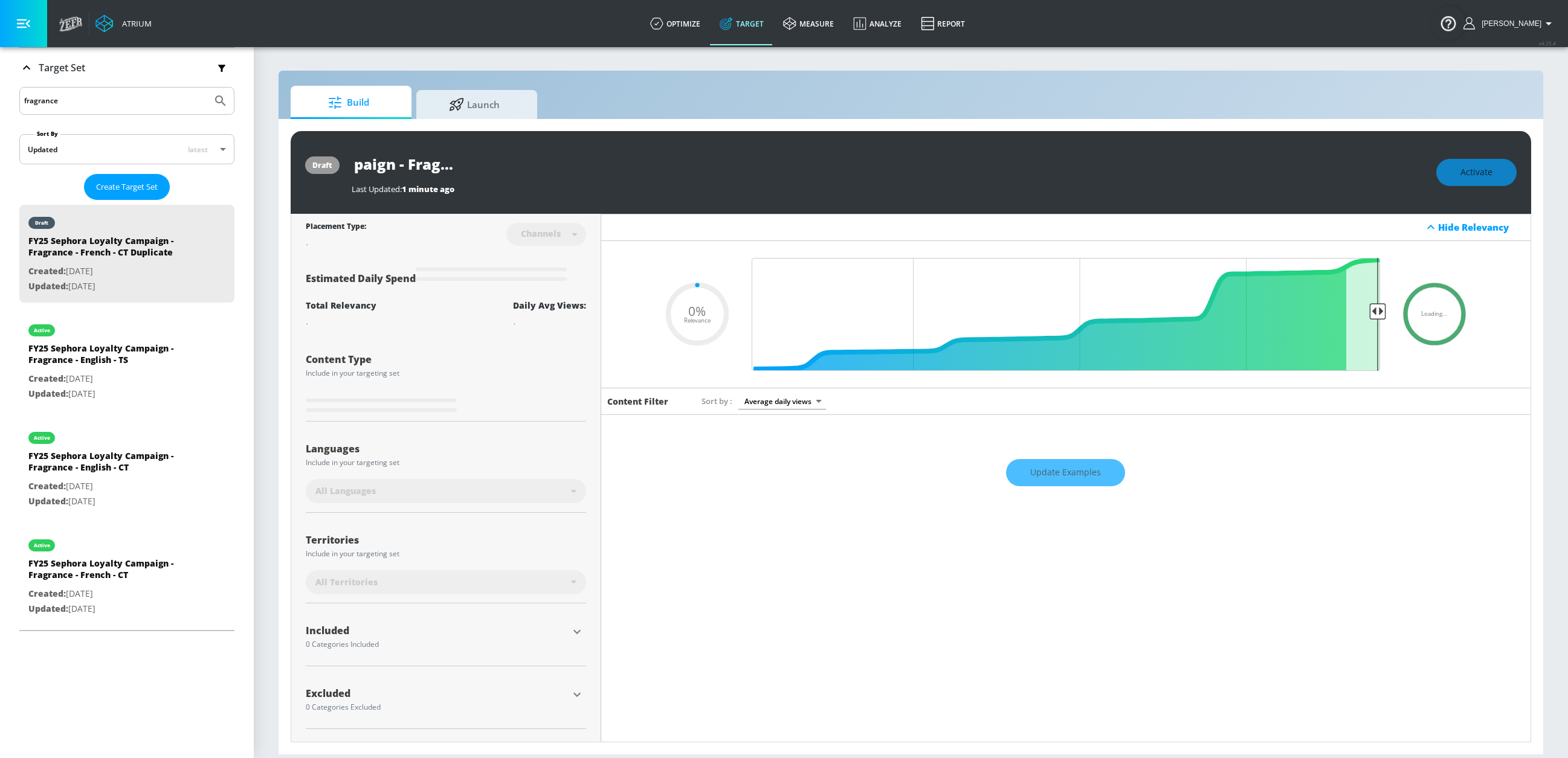
type input "0.5"
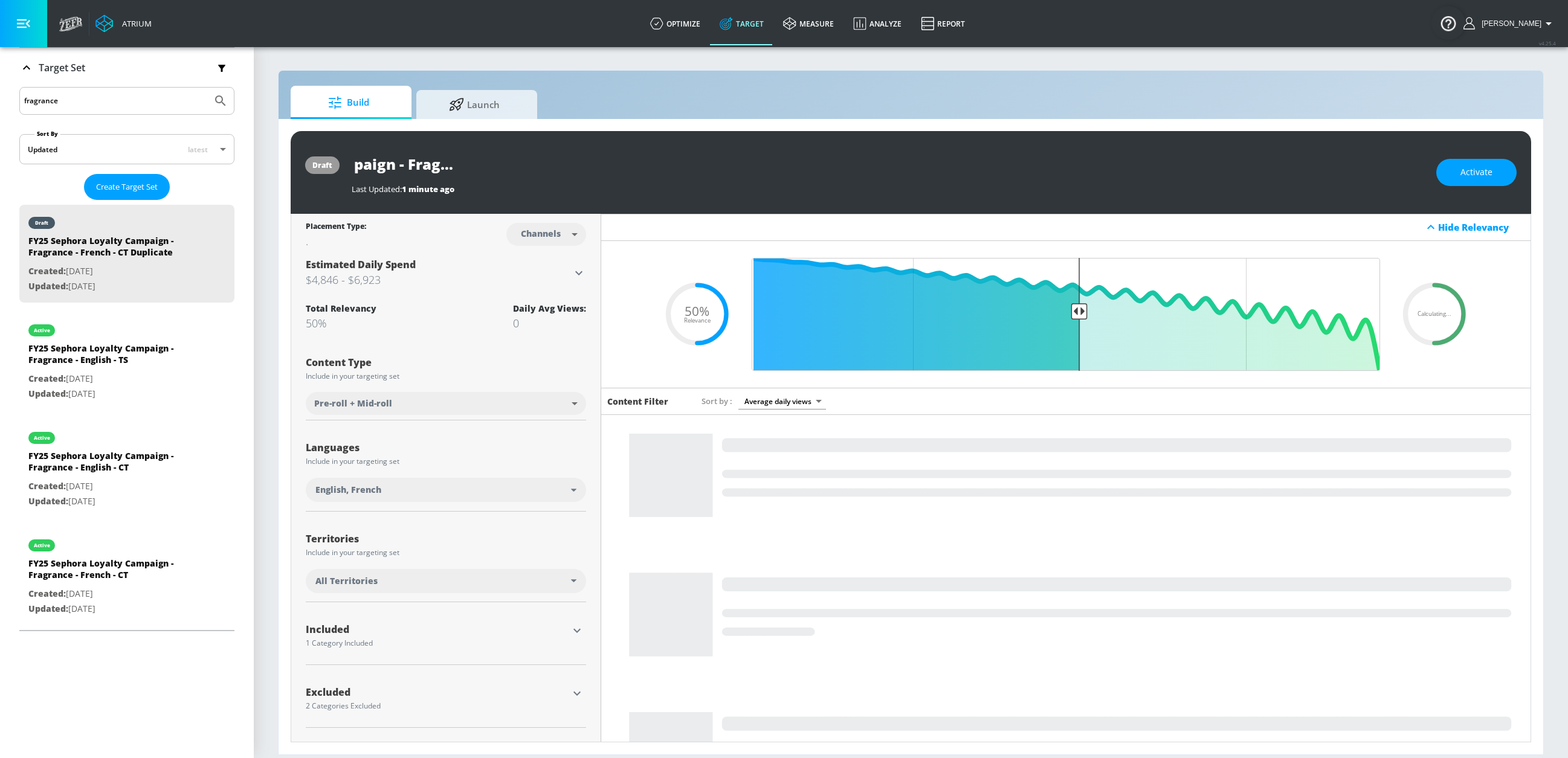
drag, startPoint x: 558, startPoint y: 161, endPoint x: 779, endPoint y: 174, distance: 221.4
click at [779, 174] on div "FY25 Sephora Loyalty Campaign - Fragrance - French - CT Duplicate" at bounding box center [888, 164] width 1073 height 27
type input "FY25 Sephora Loyalty Campaign - Fragrance - French - TS"
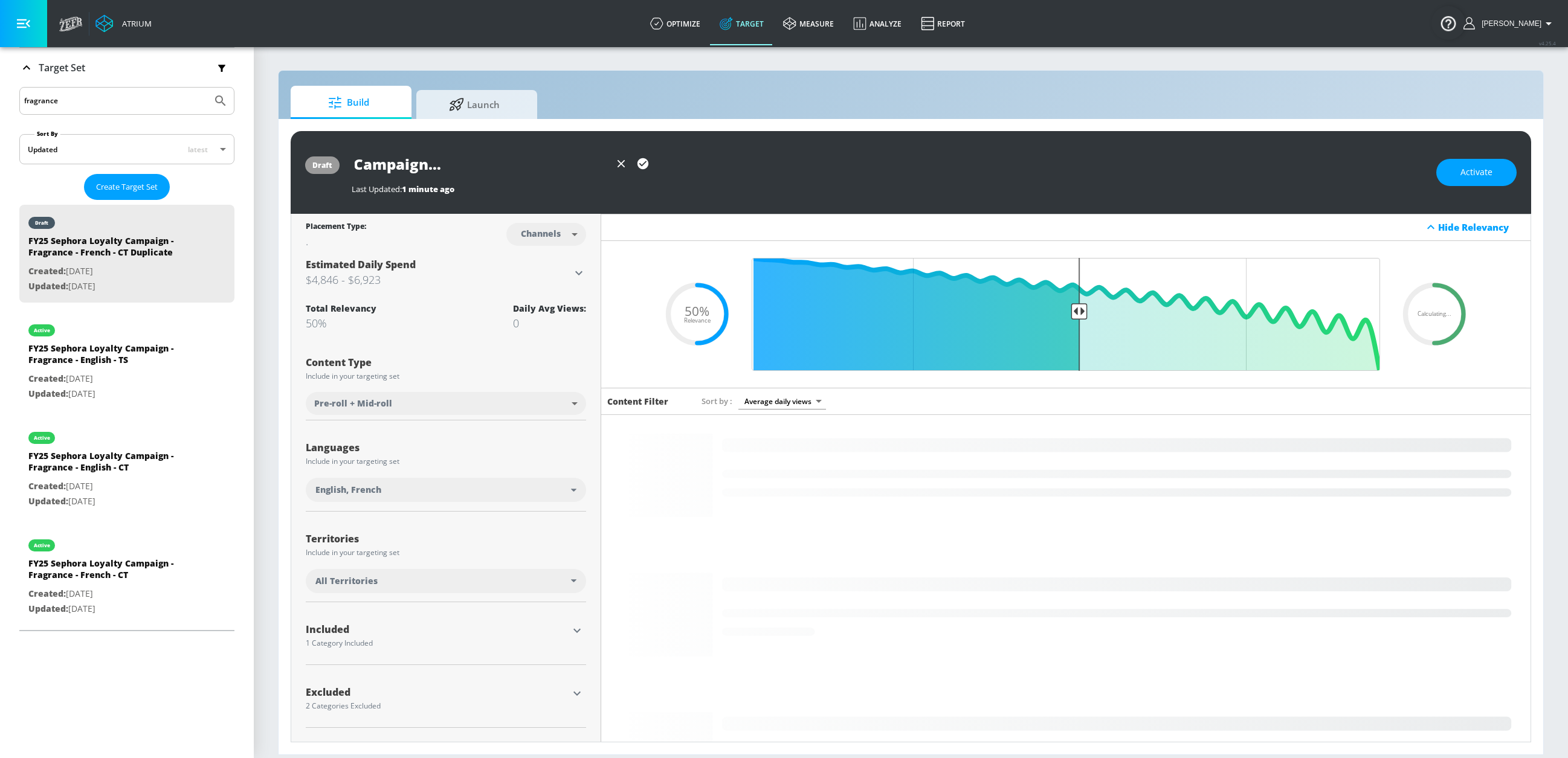
click at [640, 167] on icon "button" at bounding box center [643, 164] width 11 height 11
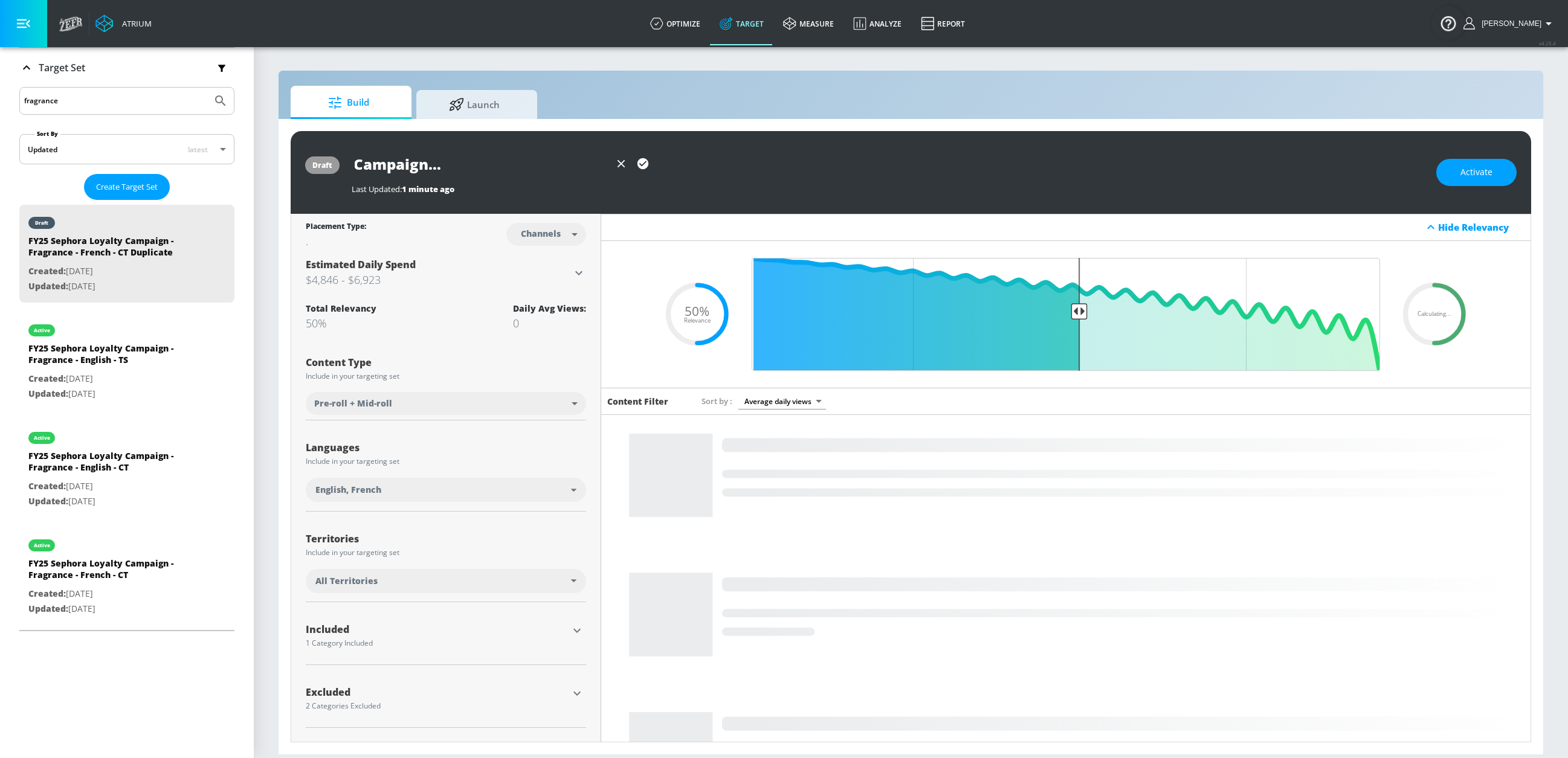
scroll to position [0, 0]
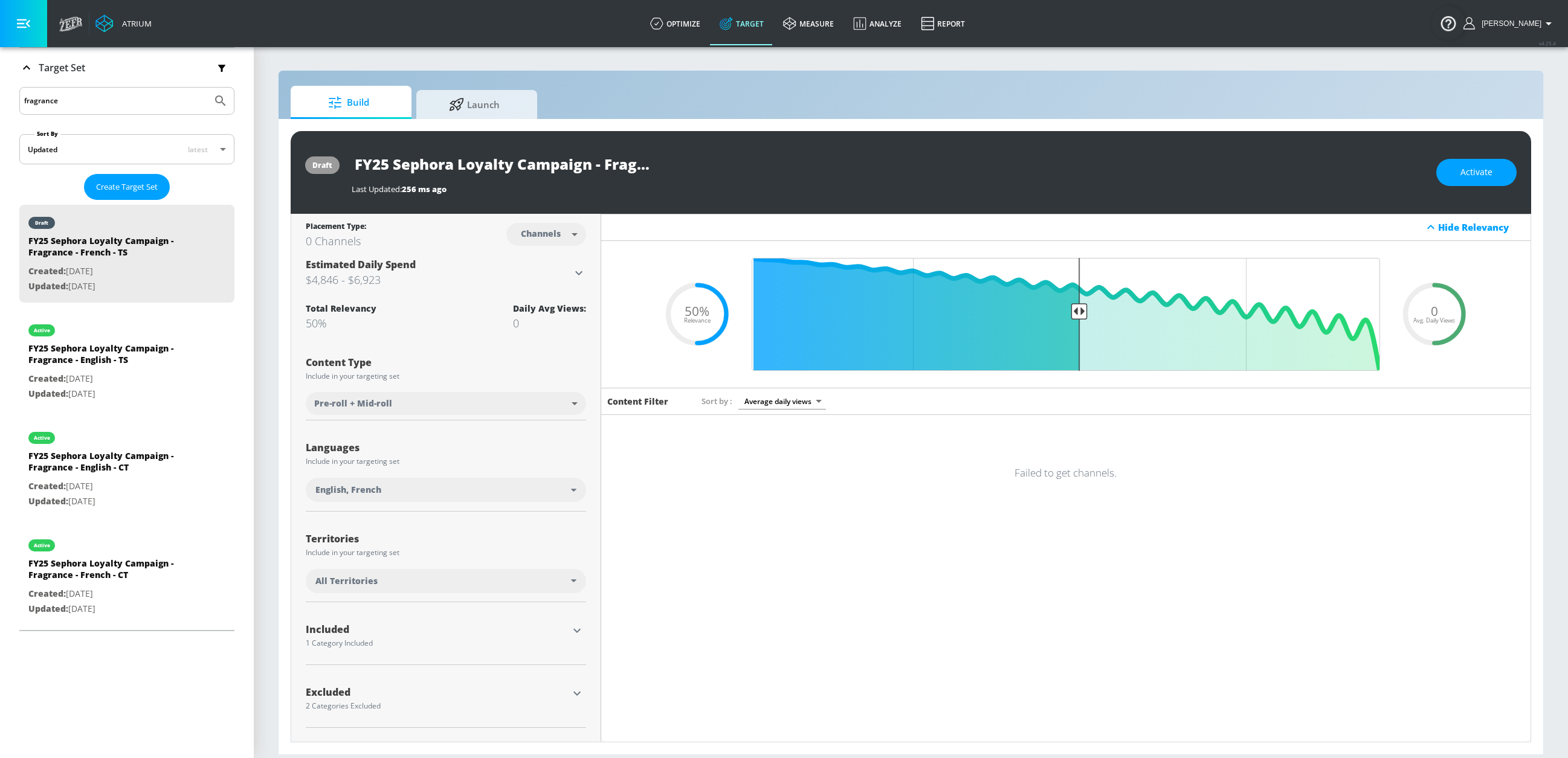
click at [532, 245] on body "Atrium optimize Target measure Analyze Report optimize Target measure Analyze R…" at bounding box center [784, 379] width 1568 height 758
click at [537, 276] on div "Videos" at bounding box center [541, 281] width 34 height 13
type input "videos"
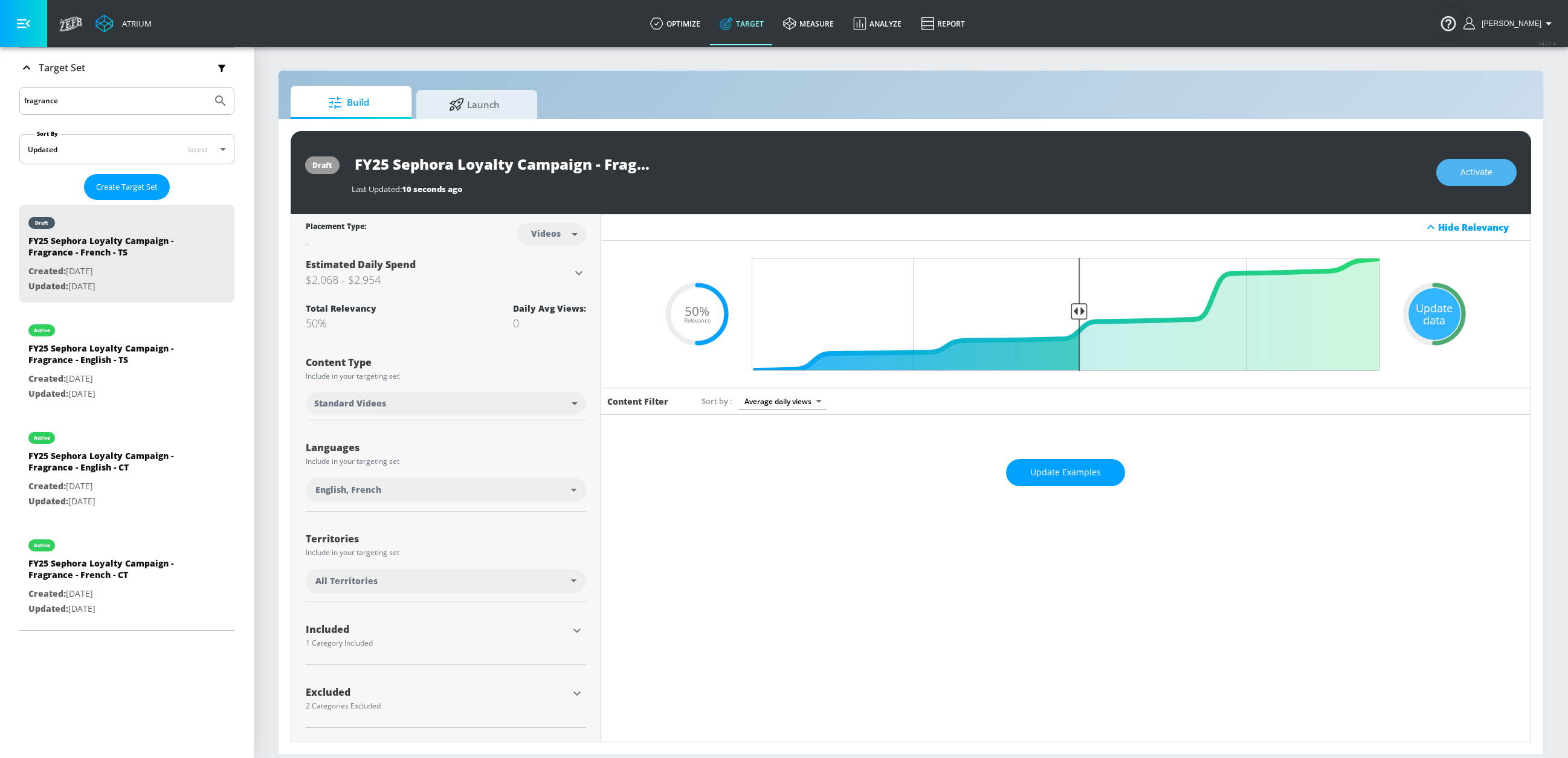
click at [1243, 177] on span "Activate" at bounding box center [1477, 172] width 32 height 15
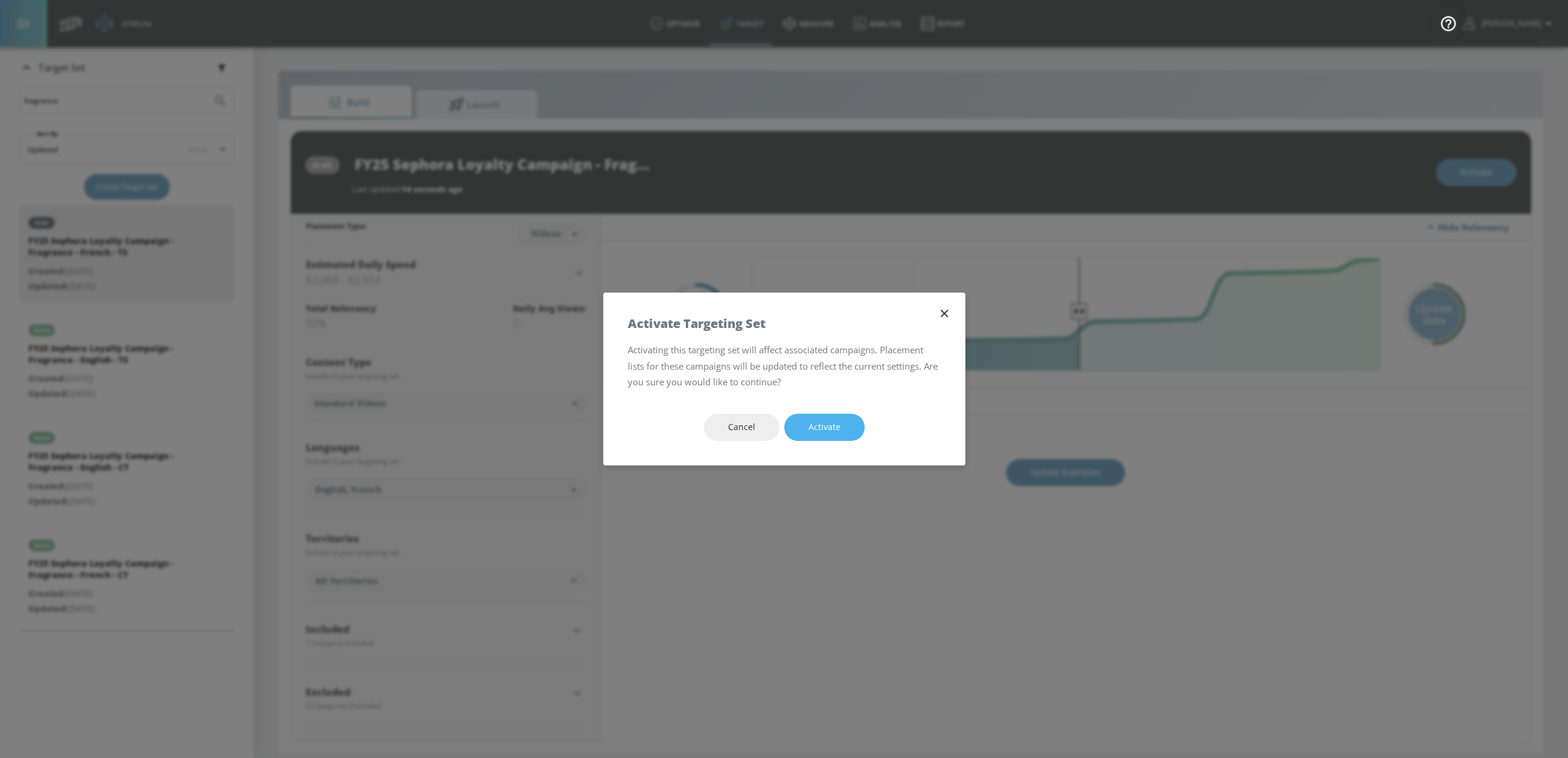
click at [811, 424] on span "Activate" at bounding box center [825, 427] width 32 height 15
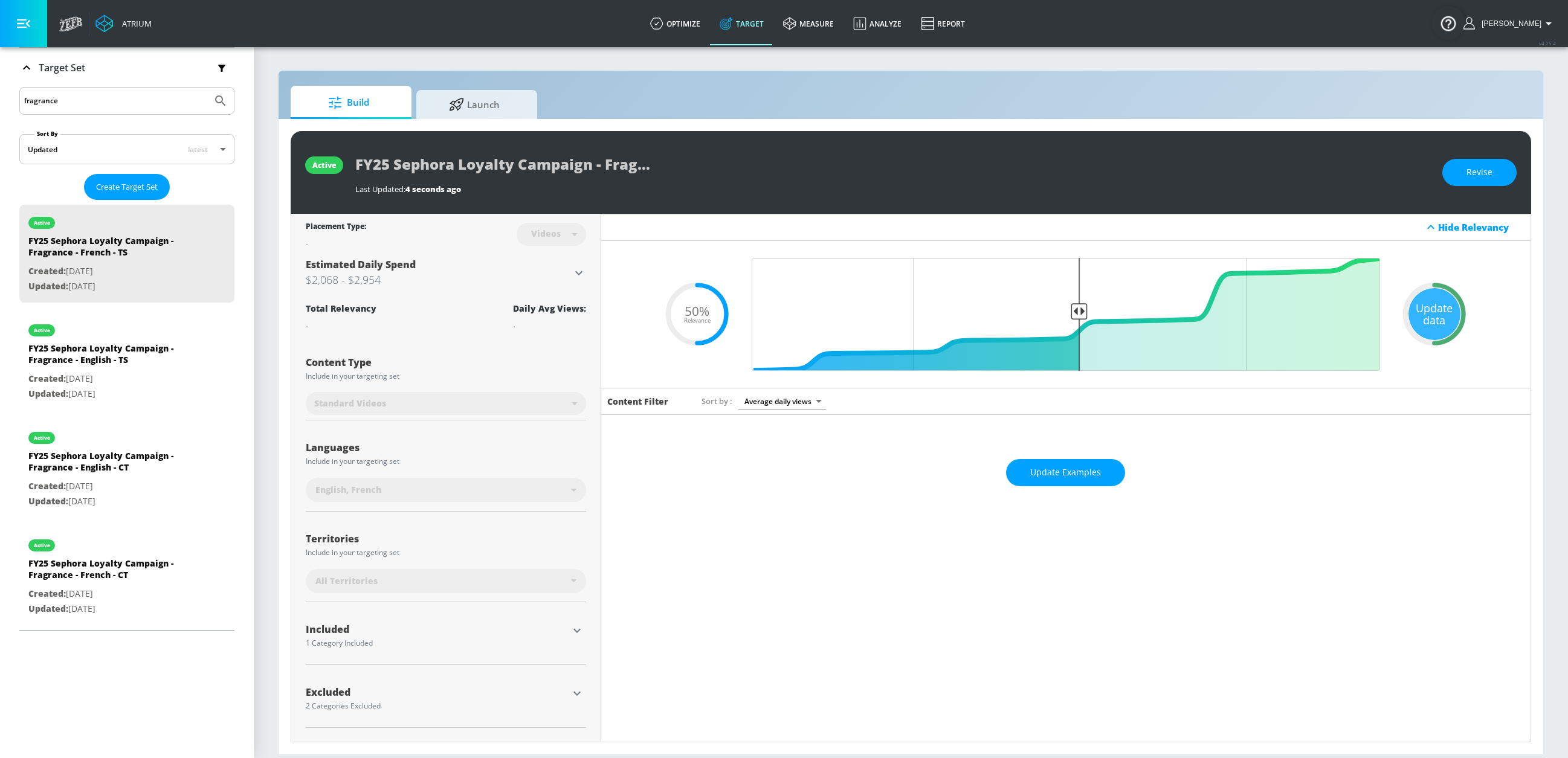
drag, startPoint x: 54, startPoint y: 101, endPoint x: 68, endPoint y: 101, distance: 14.0
click at [61, 101] on input "fragrance" at bounding box center [116, 101] width 183 height 16
drag, startPoint x: 95, startPoint y: 100, endPoint x: -30, endPoint y: 73, distance: 127.9
click at [0, 73] on html "Atrium optimize Target measure Analyze Report optimize Target measure Analyze R…" at bounding box center [784, 379] width 1568 height 758
type input "hair"
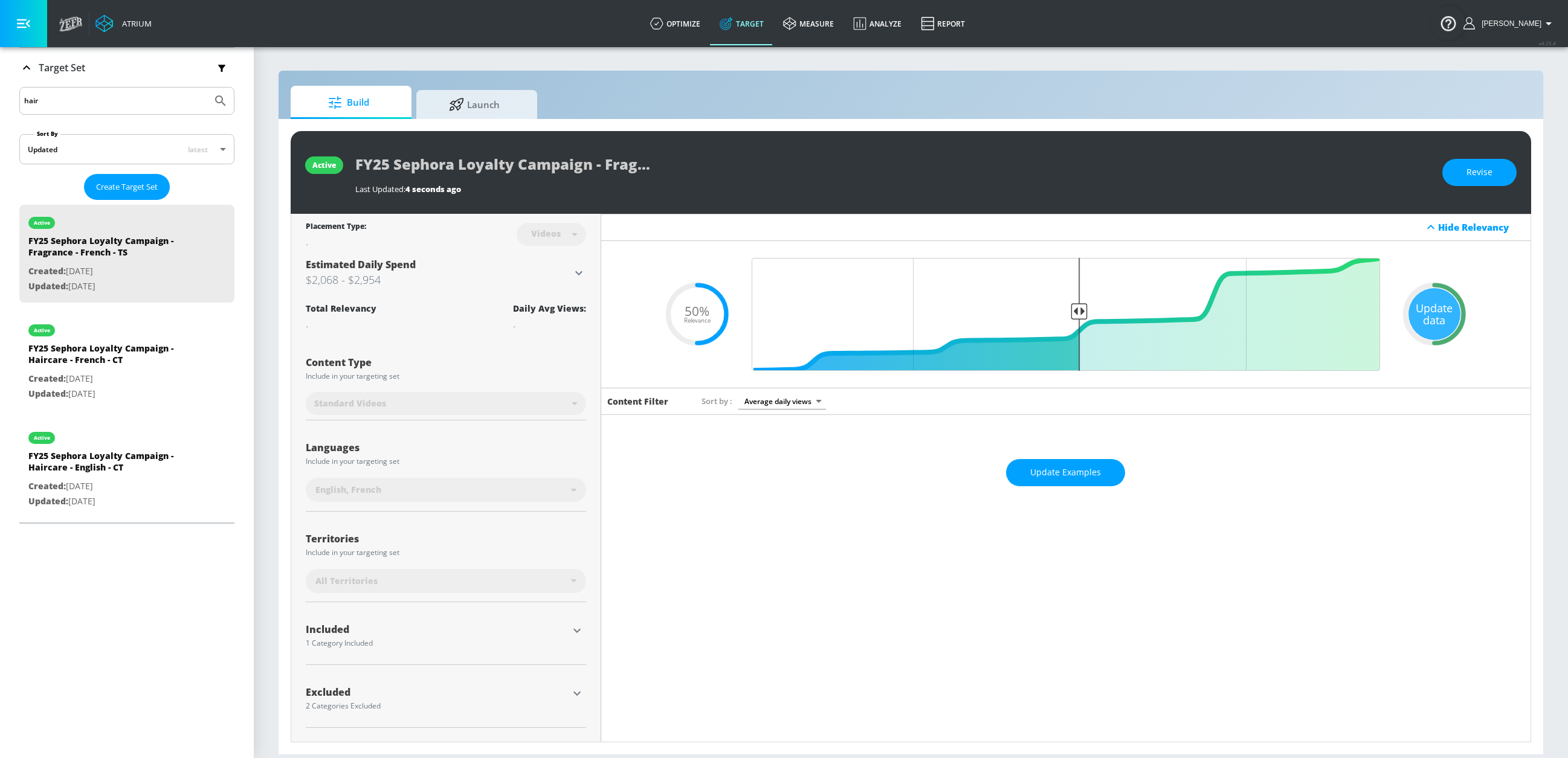
click at [207, 88] on button "Submit Search" at bounding box center [221, 101] width 27 height 27
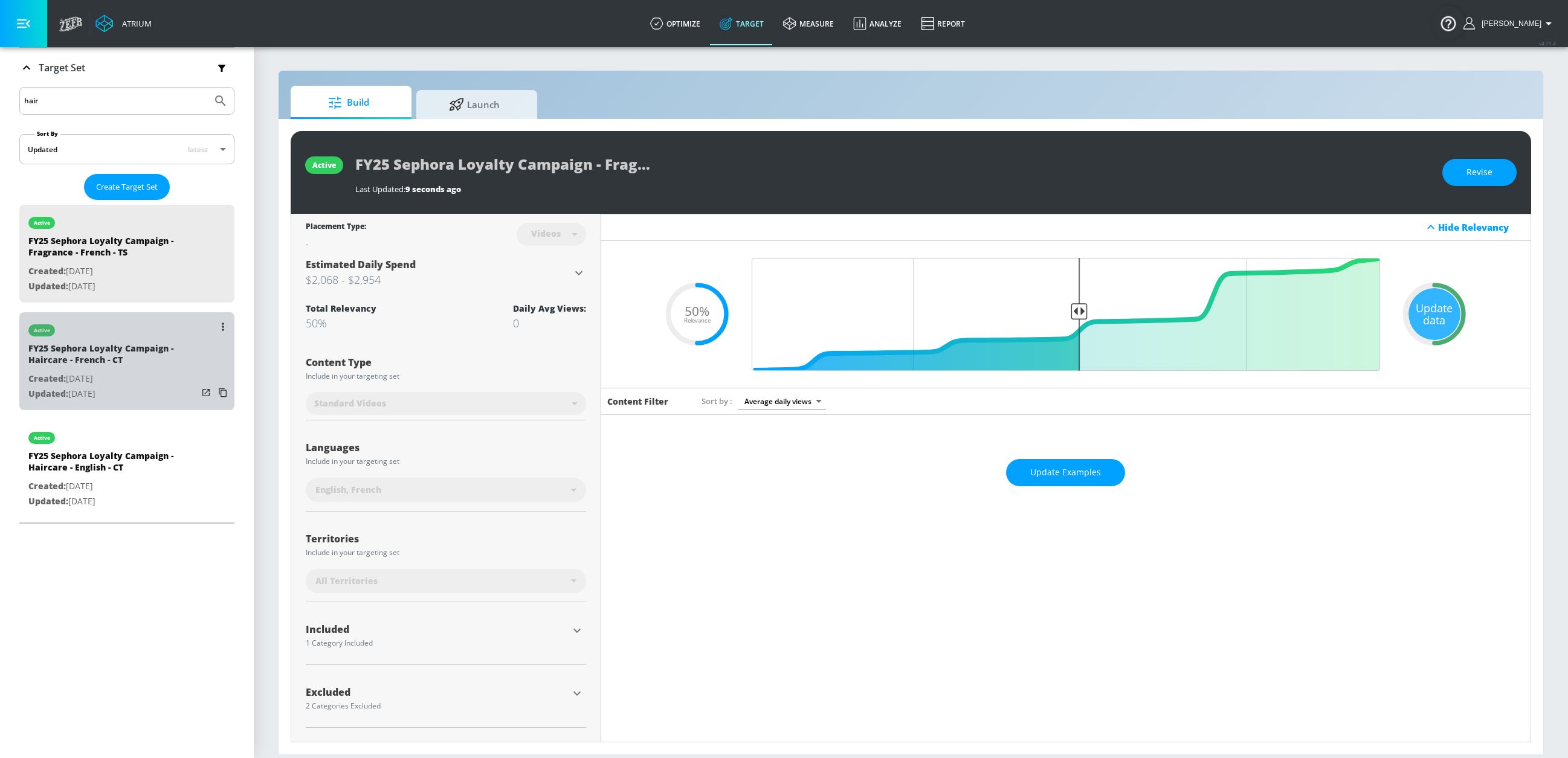
click at [152, 327] on div "active" at bounding box center [113, 328] width 169 height 30
type input "FY25 Sephora Loyalty Campaign - Haircare - French - CT"
type input "channels"
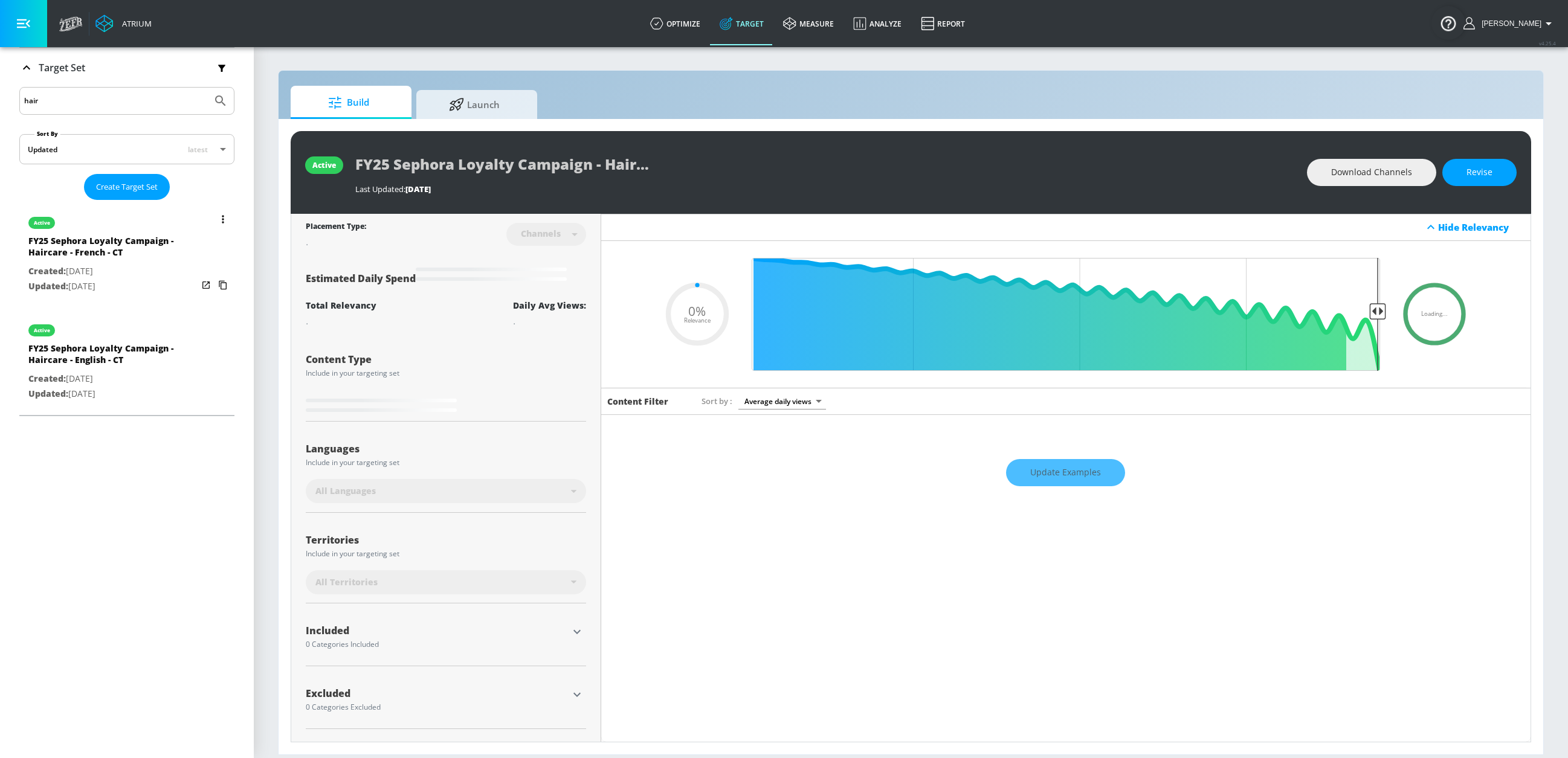
click at [216, 221] on button "list of Target Set" at bounding box center [222, 219] width 17 height 17
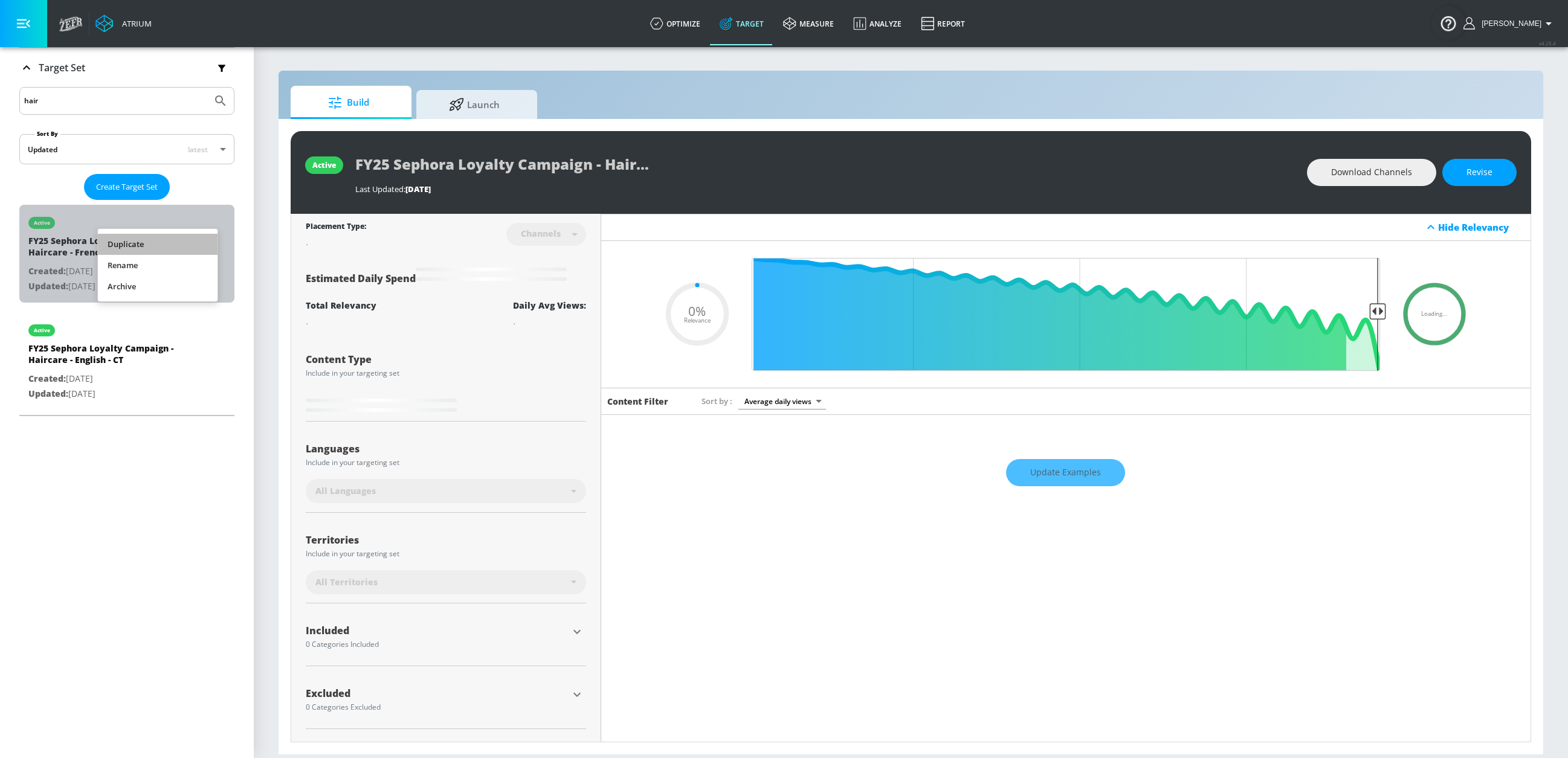
click at [186, 240] on li "Duplicate" at bounding box center [157, 245] width 119 height 22
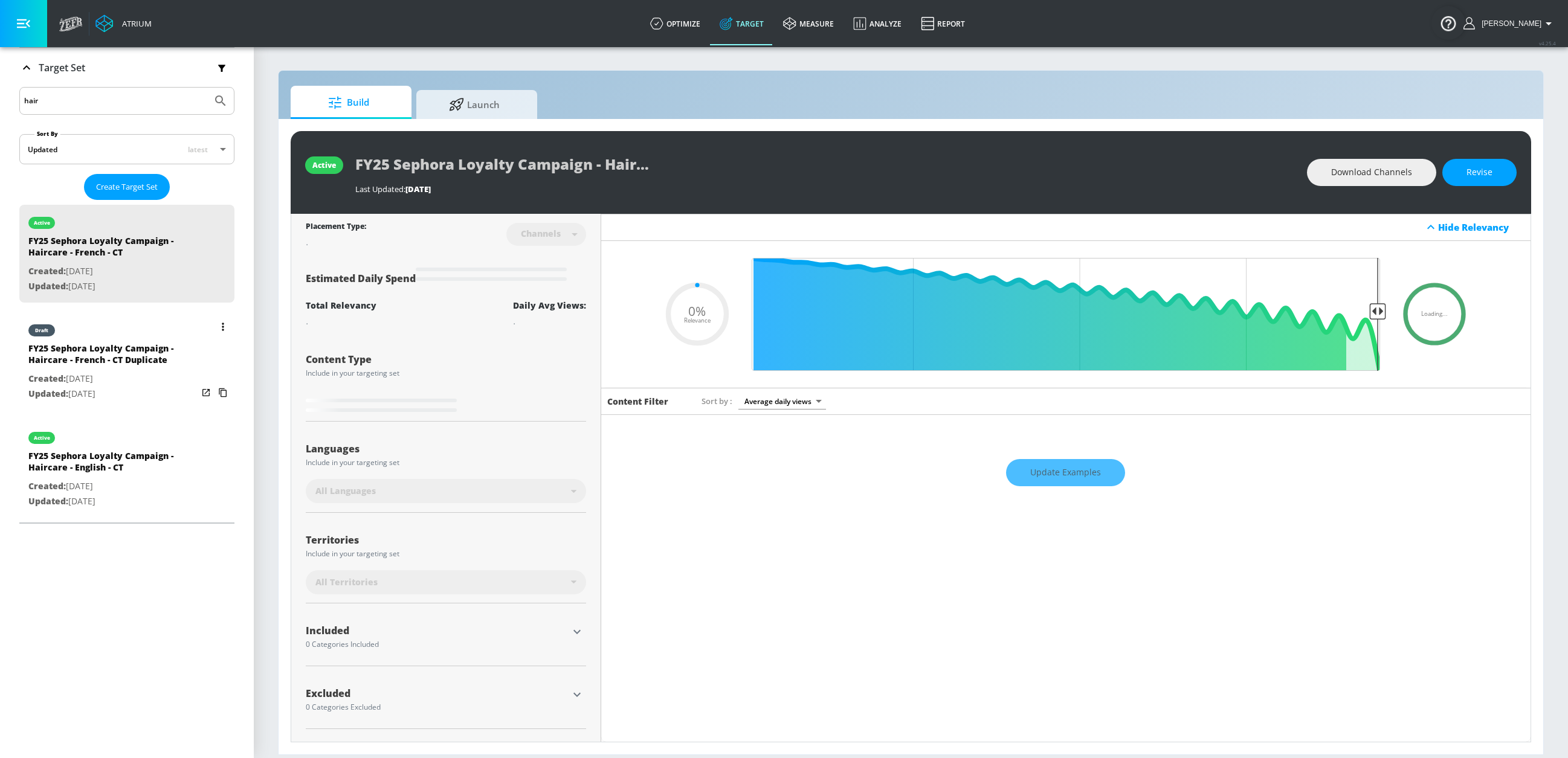
type input "0.5"
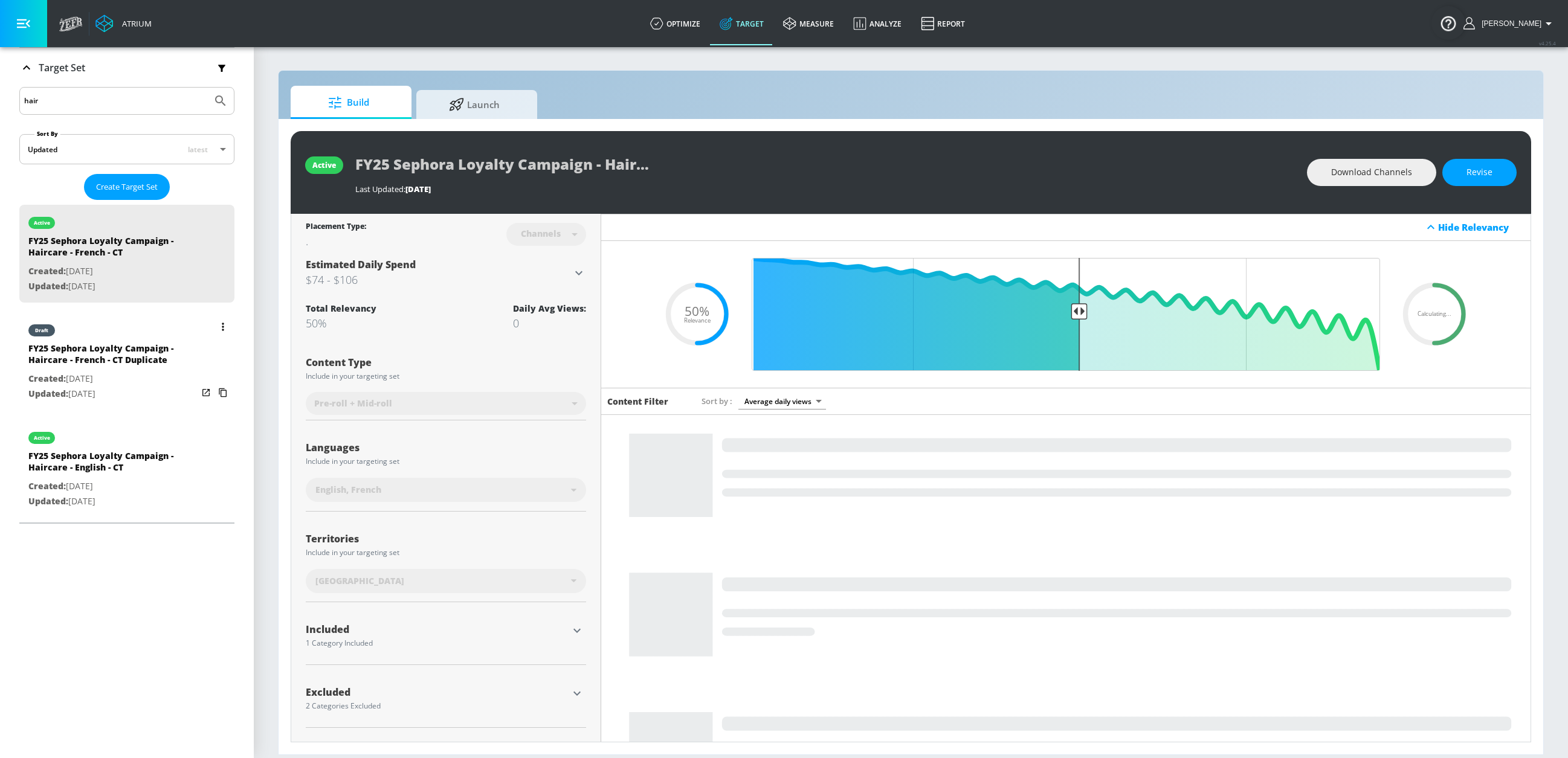
scroll to position [203, 0]
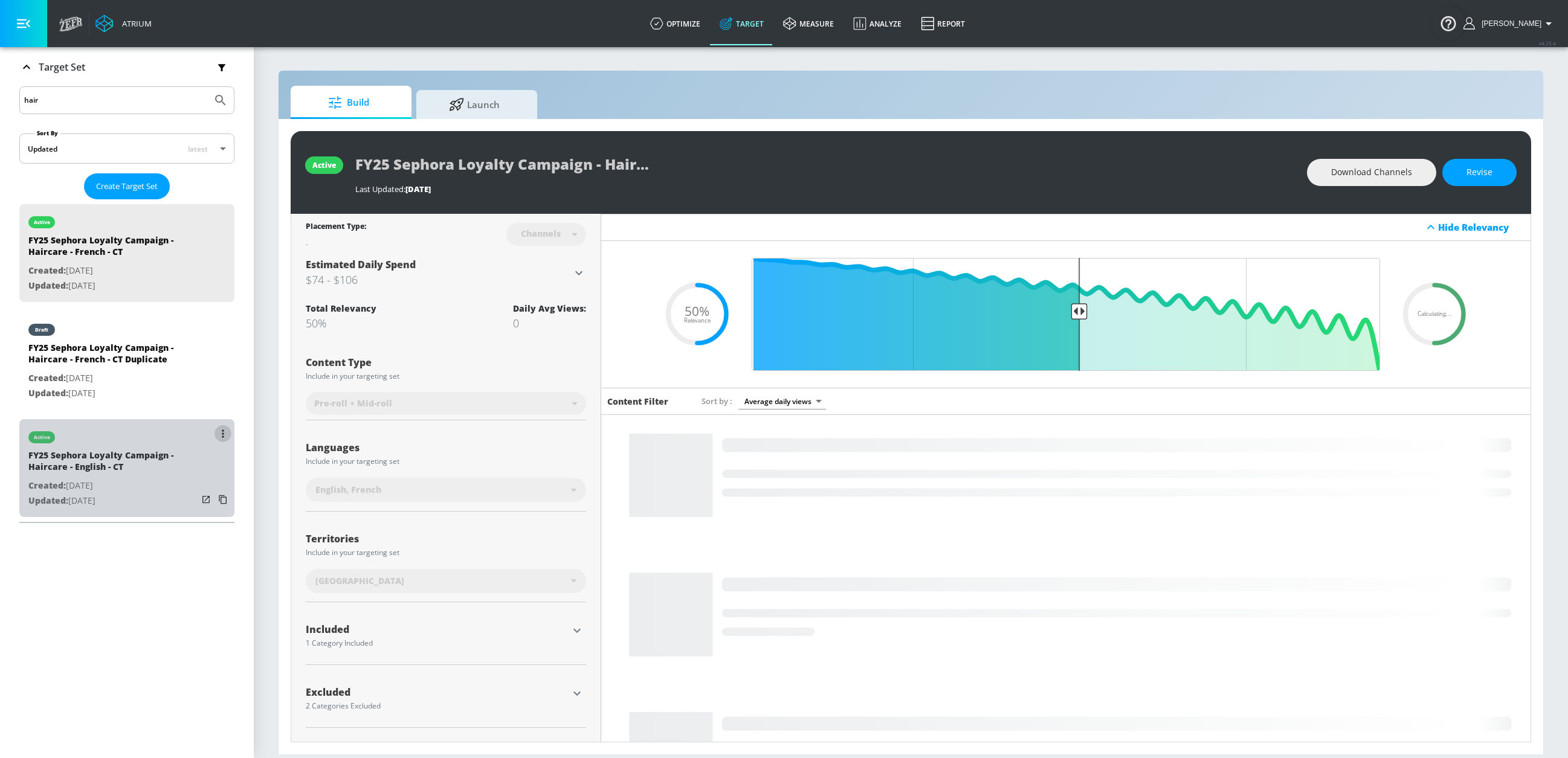
click at [214, 431] on button "list of Target Set" at bounding box center [222, 434] width 17 height 17
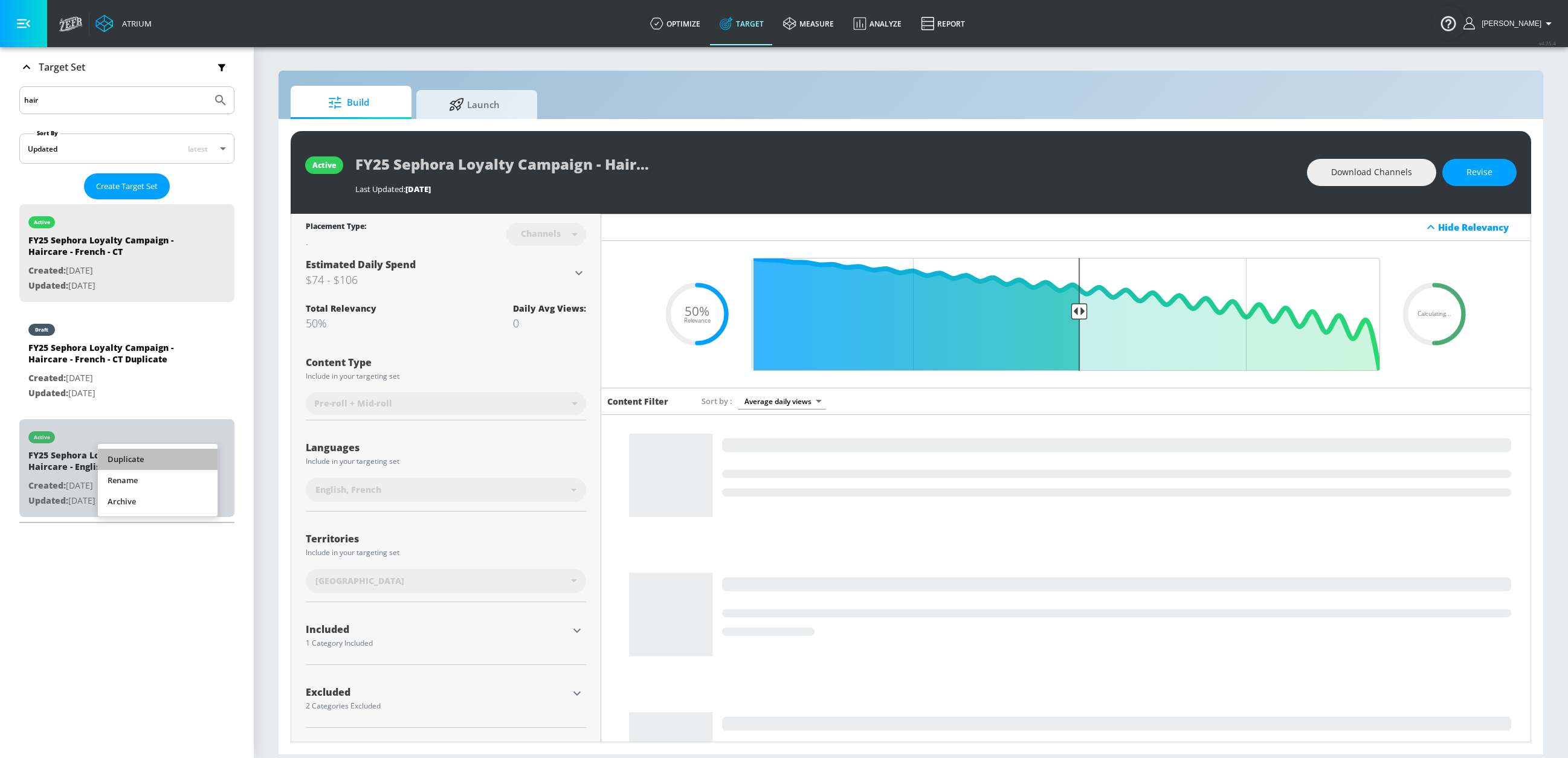
click at [197, 457] on li "Duplicate" at bounding box center [157, 460] width 119 height 22
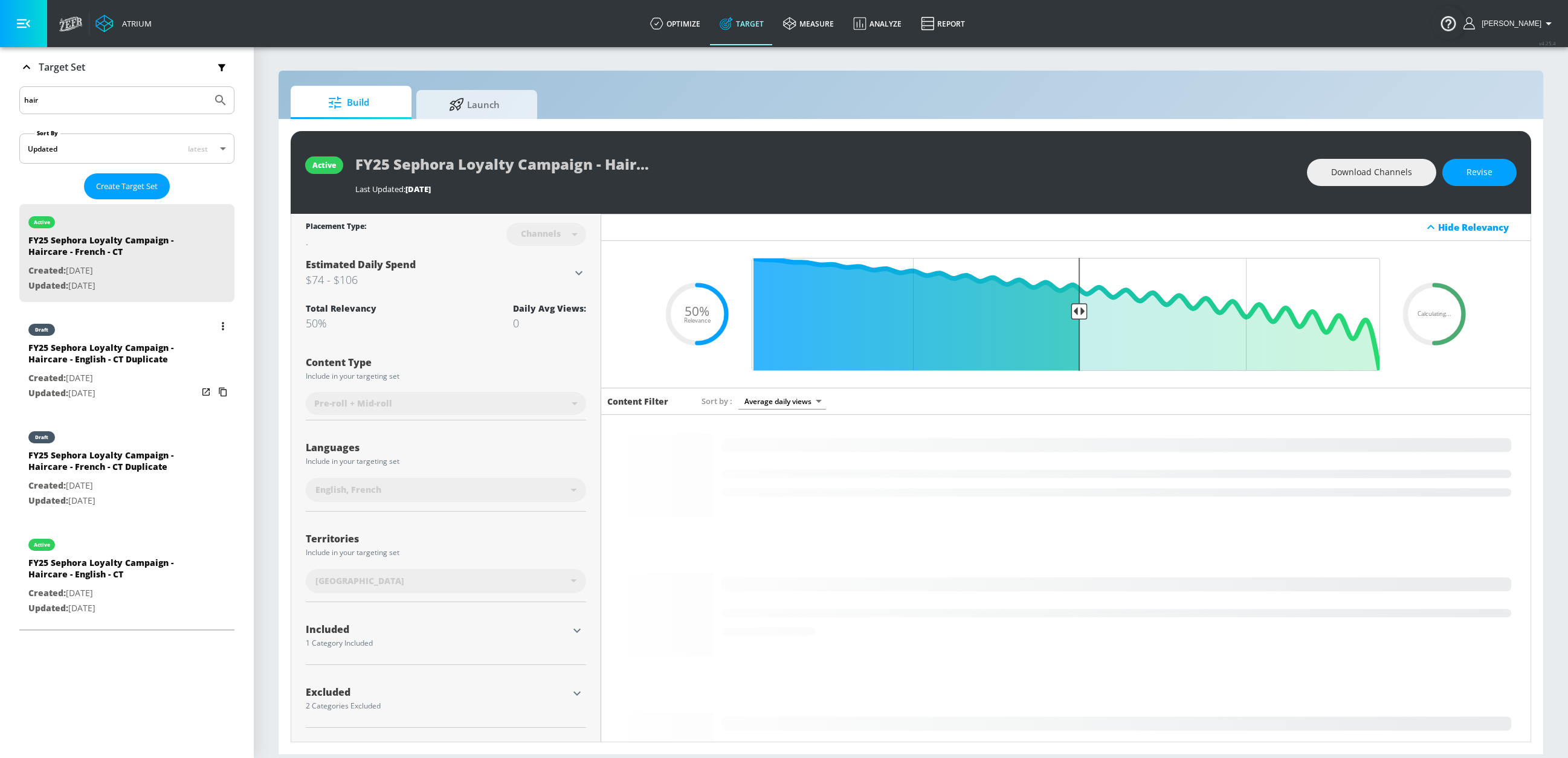
click at [140, 383] on p "Created: [DATE]" at bounding box center [113, 378] width 169 height 15
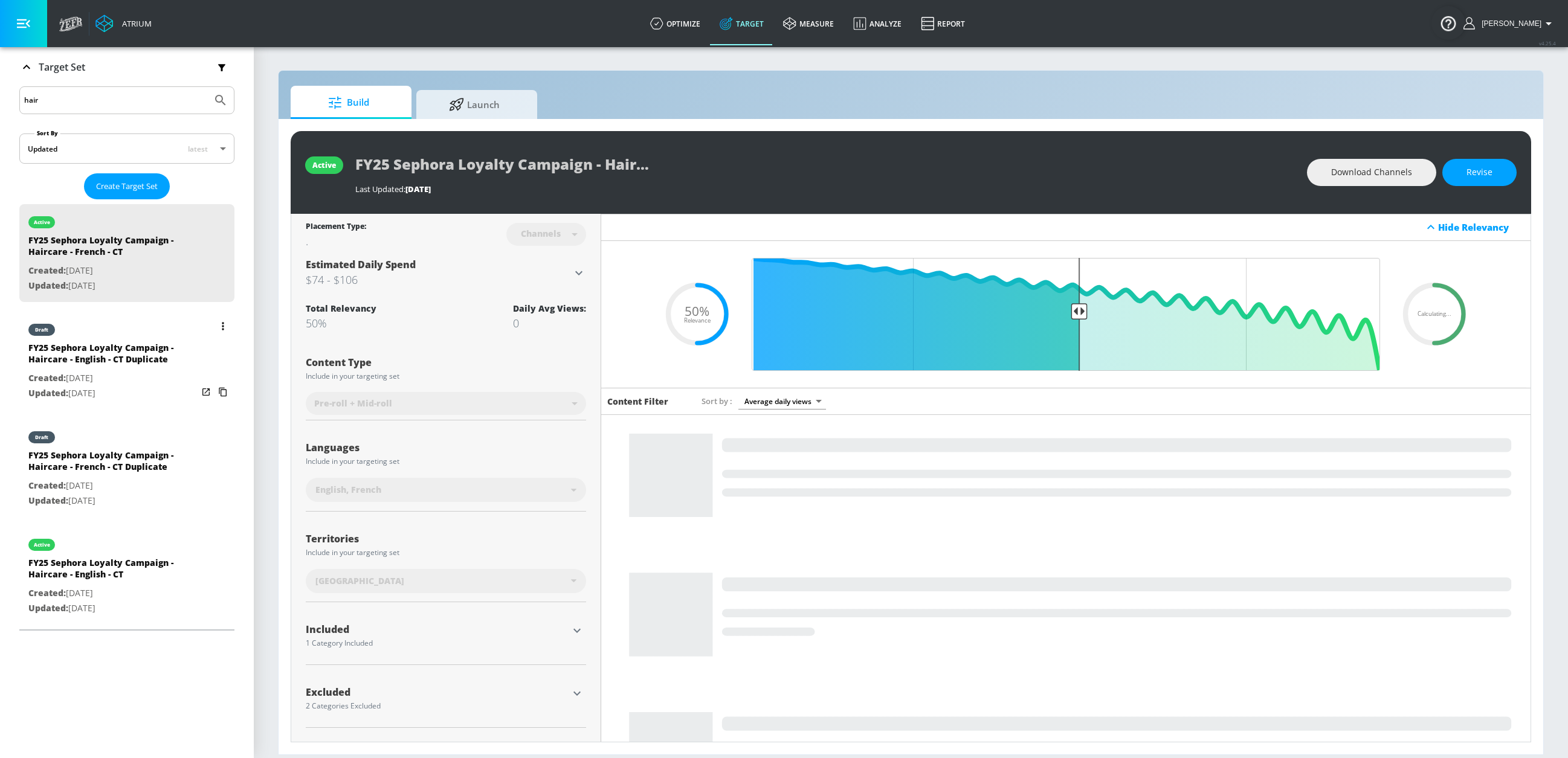
type input "FY25 Sephora Loyalty Campaign - Haircare - English - CT Duplicate"
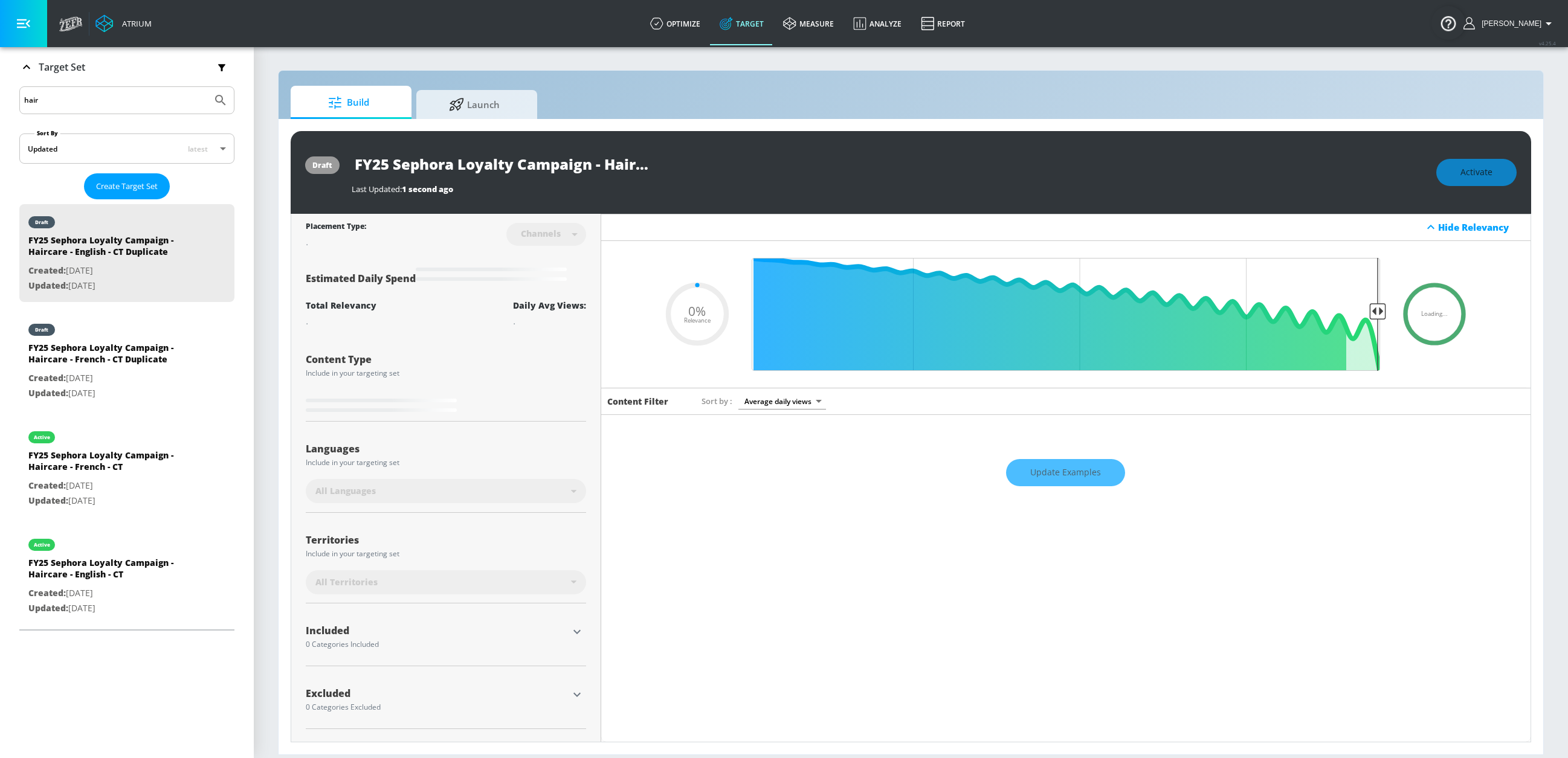
click at [602, 155] on input "FY25 Sephora Loyalty Campaign - Haircare - English - CT Duplicate" at bounding box center [502, 164] width 302 height 27
drag, startPoint x: 668, startPoint y: 160, endPoint x: 650, endPoint y: 166, distance: 19.0
click at [769, 159] on div "FY25 Sephora Loyalty Campaign - Haircare - English - CT Duplicate" at bounding box center [888, 164] width 1073 height 27
type input "0.5"
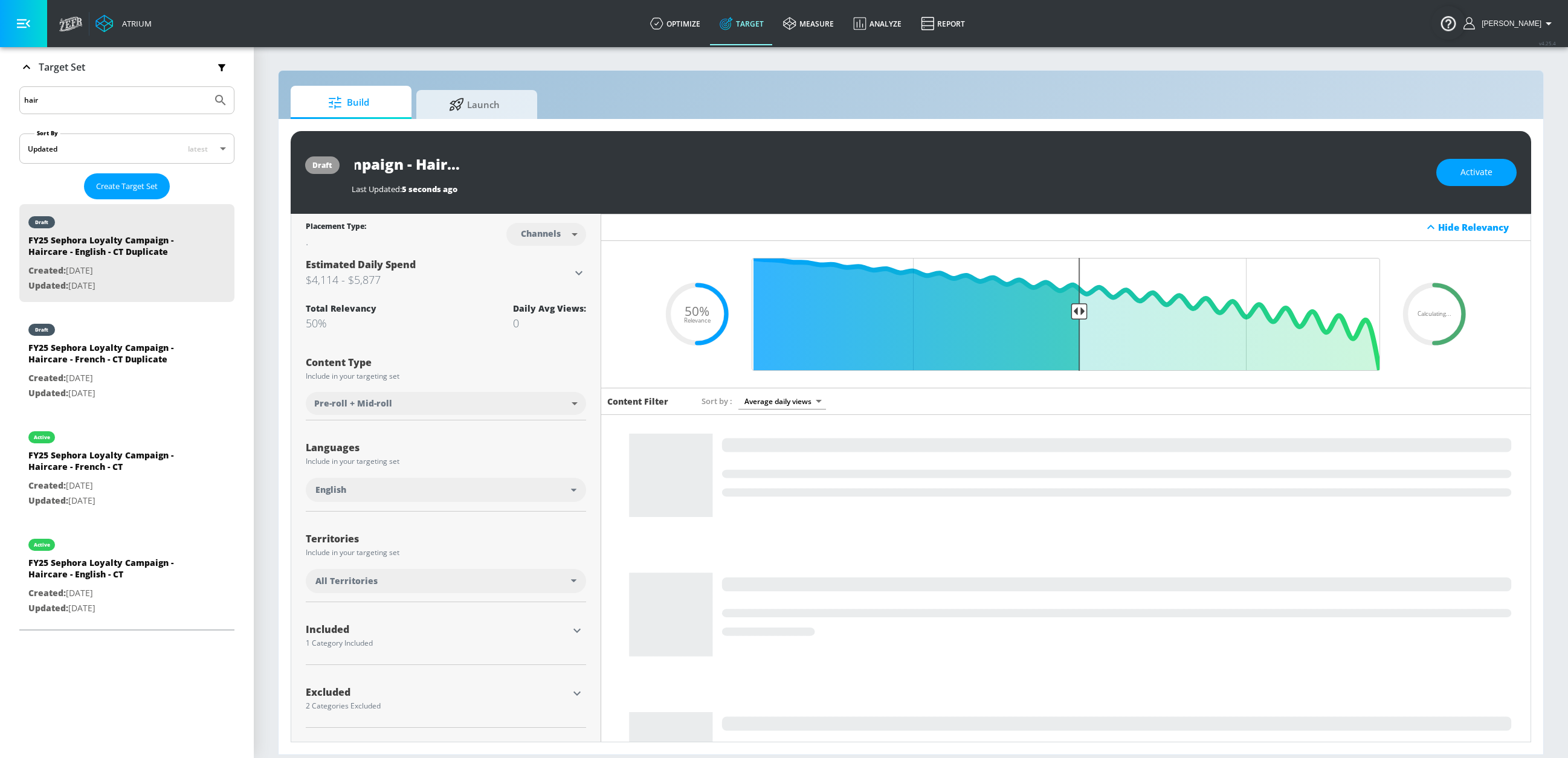
drag, startPoint x: 588, startPoint y: 164, endPoint x: 559, endPoint y: 164, distance: 29.0
click at [586, 164] on input "FY25 Sephora Loyalty Campaign - Haircare - English - CT Duplicate" at bounding box center [502, 164] width 302 height 27
drag, startPoint x: 573, startPoint y: 163, endPoint x: 842, endPoint y: 154, distance: 269.2
click at [842, 154] on div "FY25 Sephora Loyalty Campaign - Haircare - English - CT Duplicate" at bounding box center [888, 164] width 1073 height 27
click at [647, 167] on input "FY25 Sephora Loyalty Campaign - Haircare - English - CT Duplicate" at bounding box center [502, 164] width 302 height 27
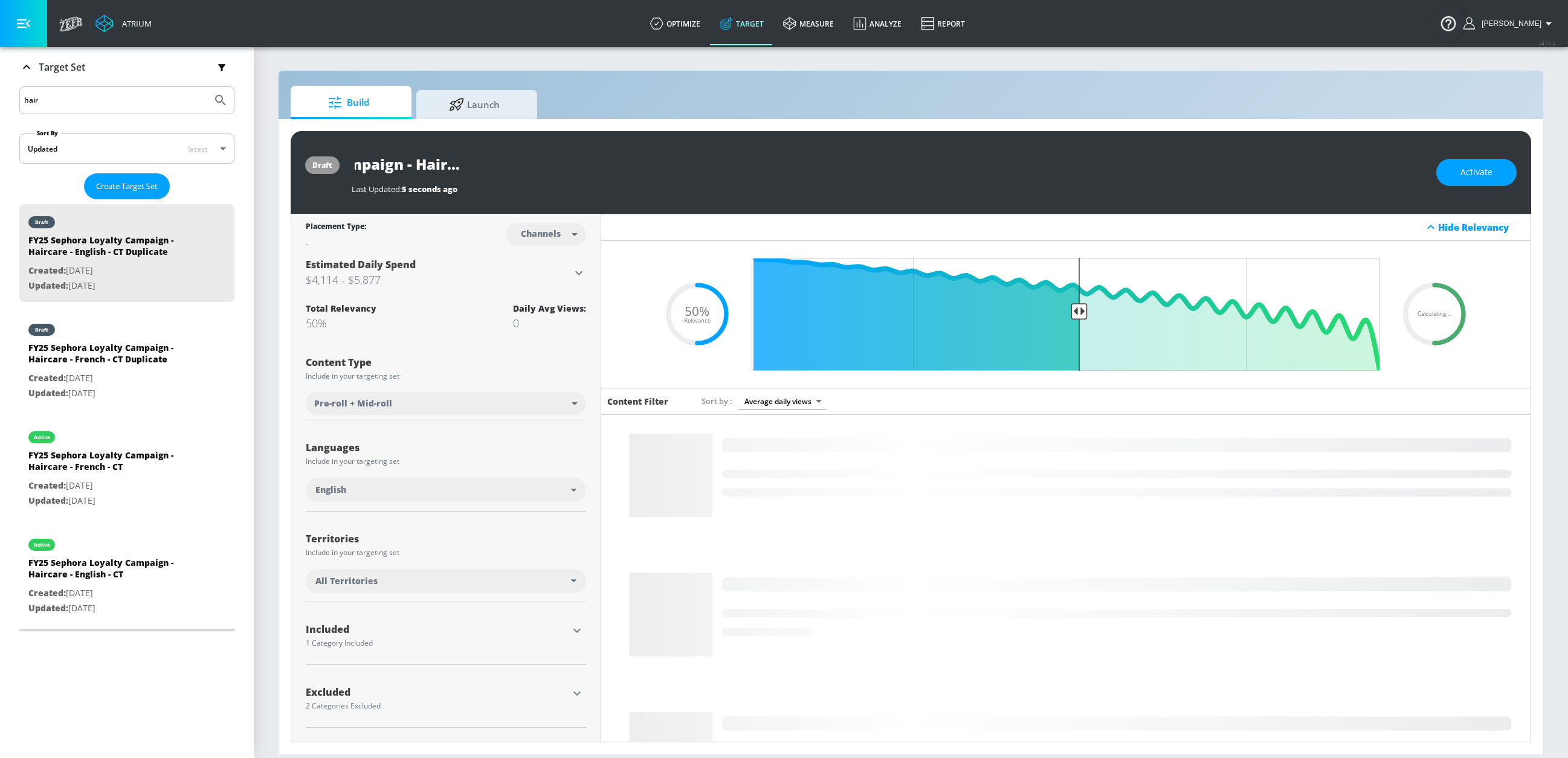
scroll to position [0, 0]
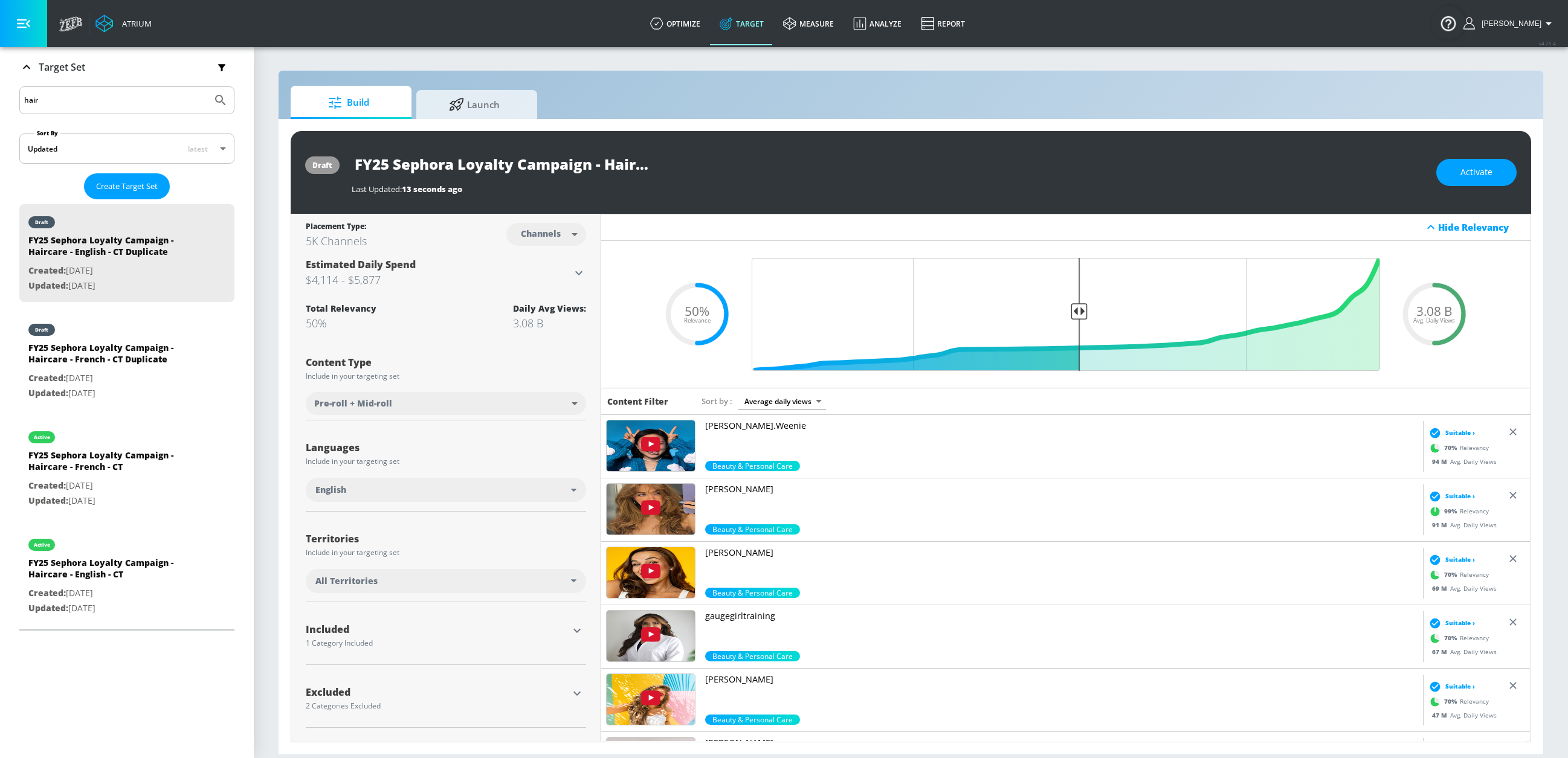
click at [537, 235] on body "Atrium optimize Target measure Analyze Report optimize Target measure Analyze R…" at bounding box center [784, 379] width 1568 height 758
click at [552, 275] on div "Videos" at bounding box center [541, 281] width 34 height 13
type input "videos"
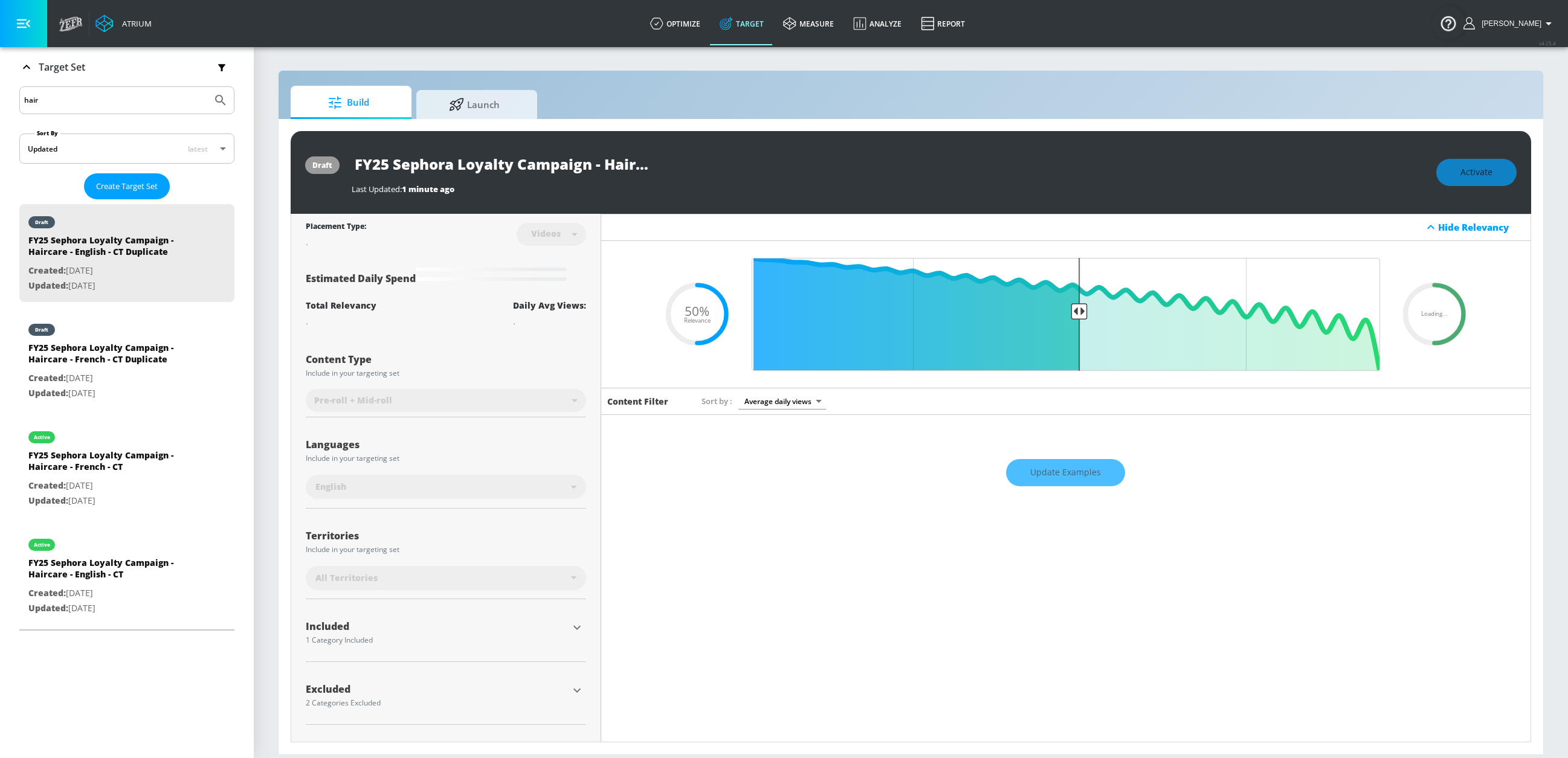
click at [610, 167] on input "FY25 Sephora Loyalty Campaign - Haircare - English - CT Duplicate" at bounding box center [502, 164] width 302 height 27
drag, startPoint x: 602, startPoint y: 164, endPoint x: 695, endPoint y: 162, distance: 93.0
click at [717, 163] on div "FY25 Sephora Loyalty Campaign - Haircare - English - CT Duplicate" at bounding box center [888, 164] width 1073 height 27
drag, startPoint x: 550, startPoint y: 165, endPoint x: 558, endPoint y: 163, distance: 8.2
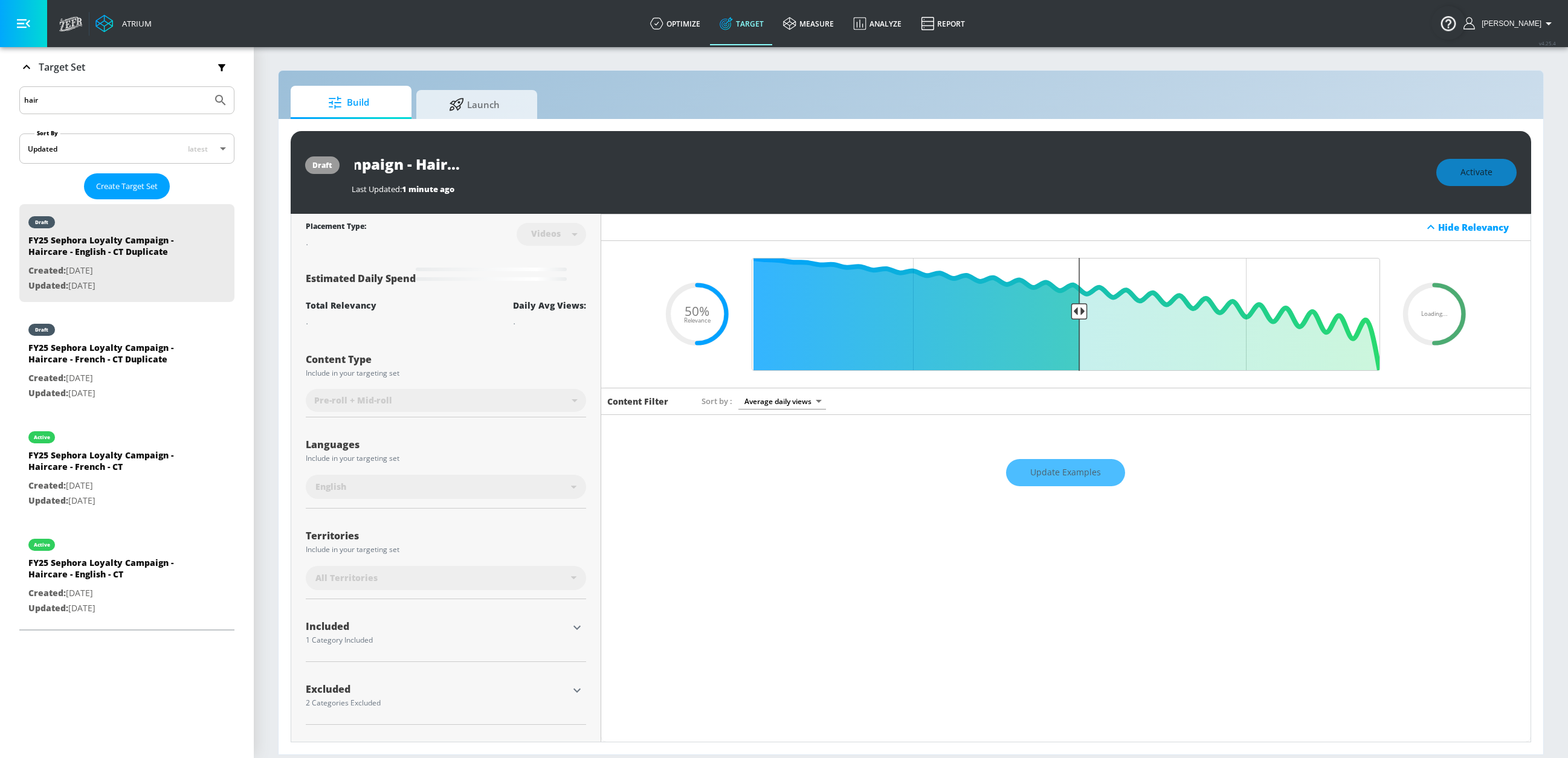
click at [553, 164] on input "FY25 Sephora Loyalty Campaign - Haircare - English - CT Duplicate" at bounding box center [502, 164] width 302 height 27
drag, startPoint x: 559, startPoint y: 163, endPoint x: 717, endPoint y: 164, distance: 158.0
click at [717, 164] on div "FY25 Sephora Loyalty Campaign - Haircare - English - CT Duplicate" at bounding box center [888, 164] width 1073 height 27
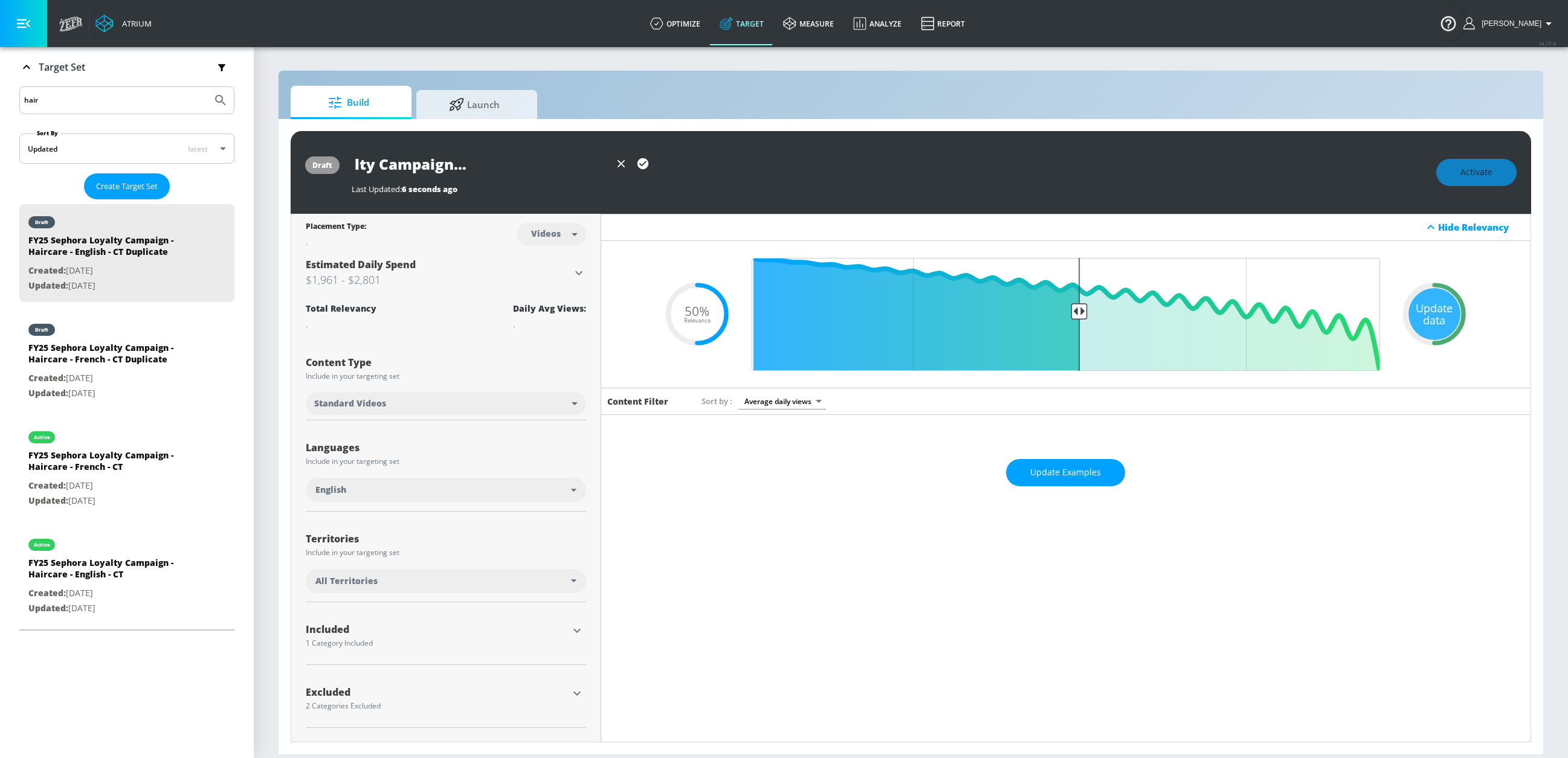
scroll to position [0, 155]
click at [644, 167] on icon "button" at bounding box center [643, 164] width 11 height 11
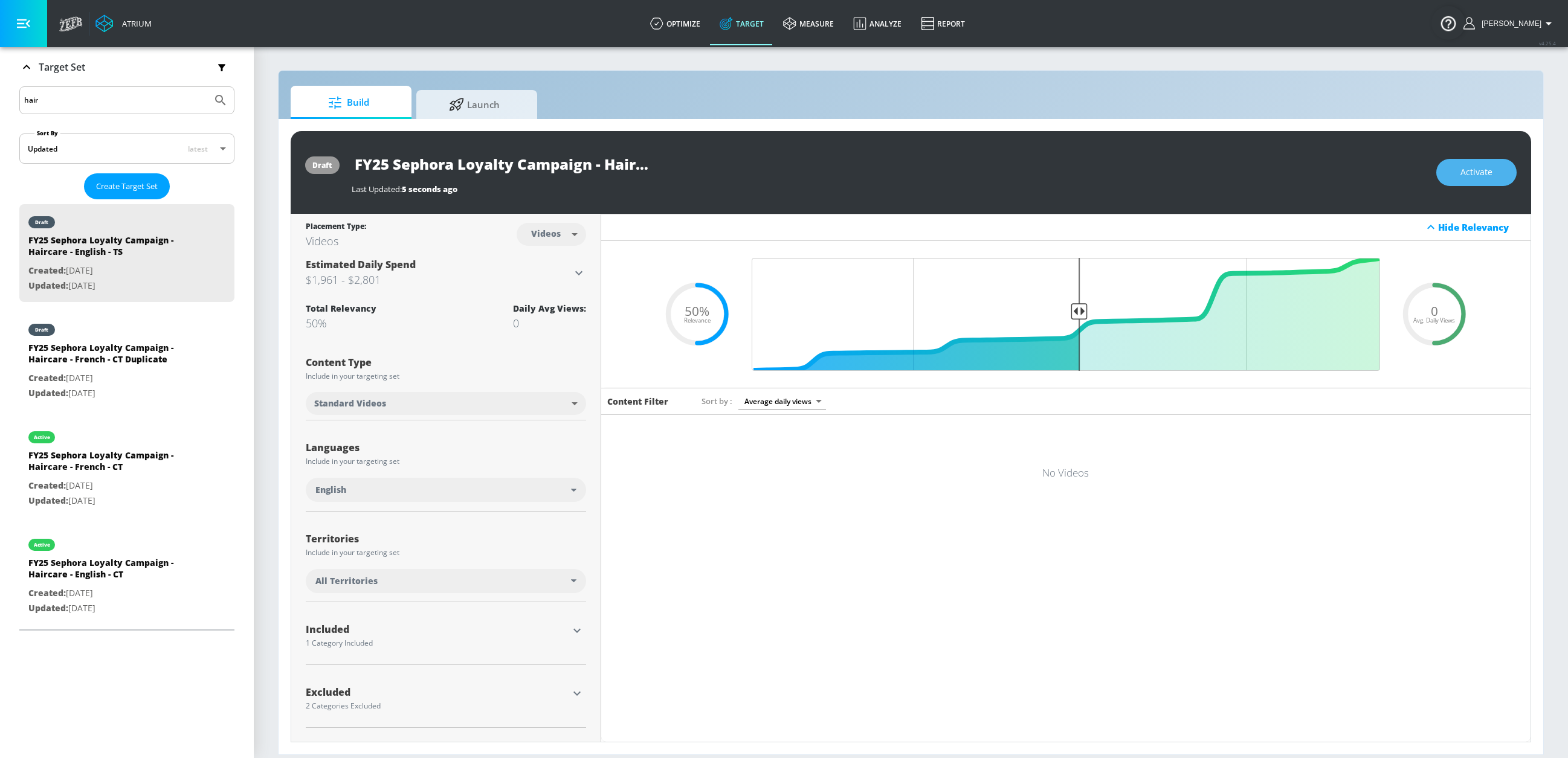
click at [1243, 171] on span "Activate" at bounding box center [1477, 172] width 32 height 15
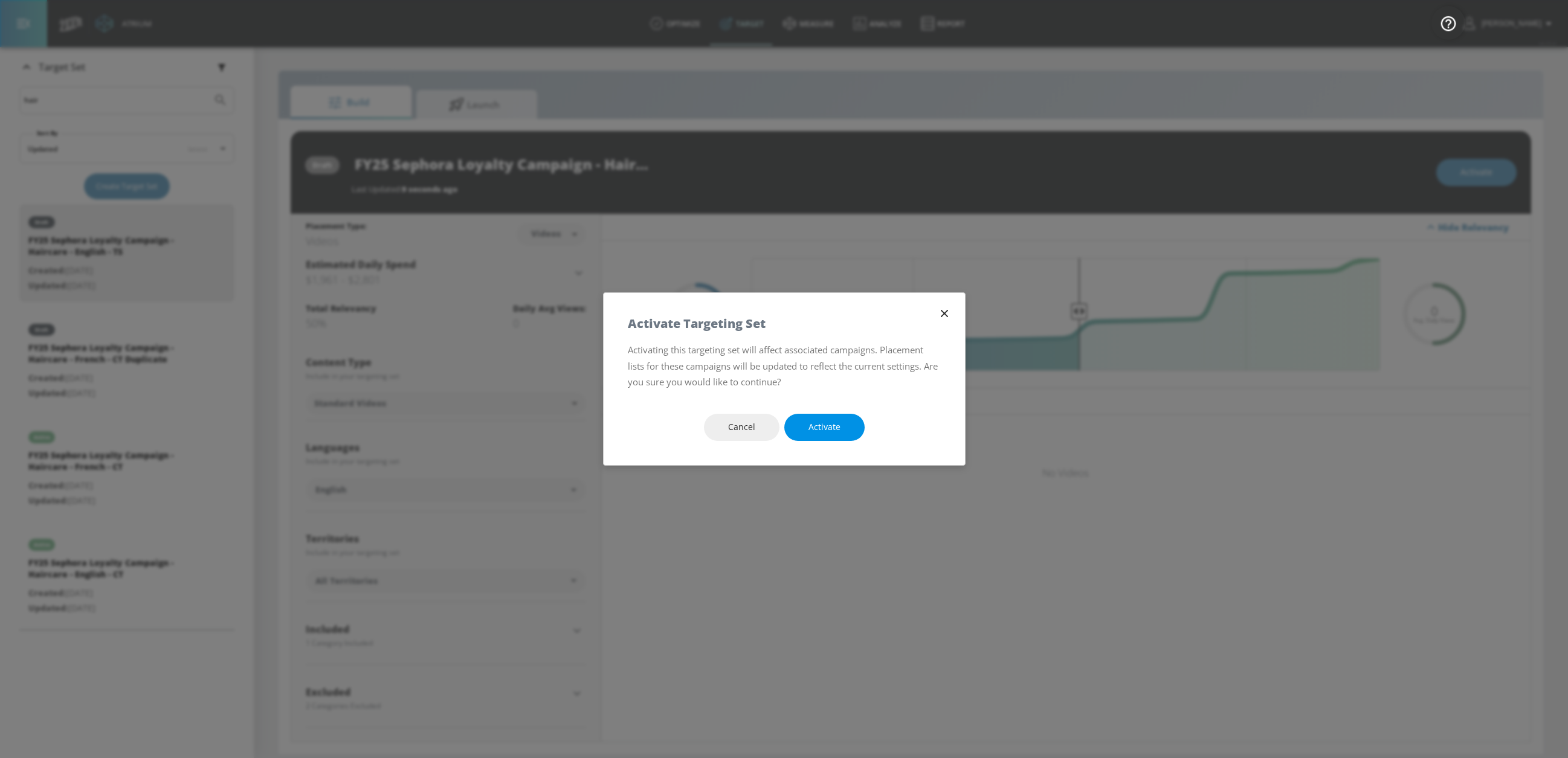
click at [816, 438] on button "Activate" at bounding box center [825, 427] width 81 height 27
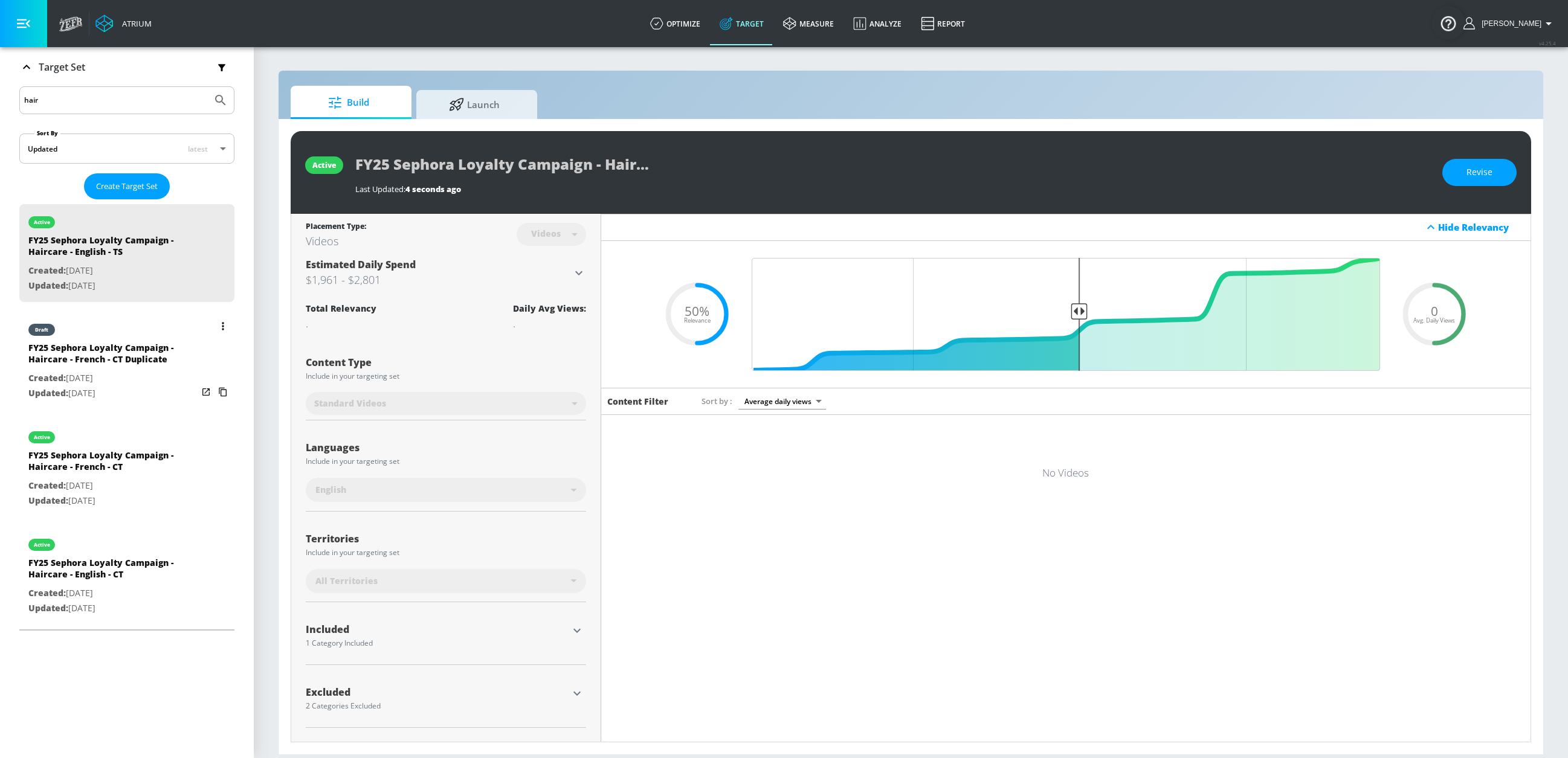
click at [140, 353] on div "FY25 Sephora Loyalty Campaign - Haircare - French - CT Duplicate" at bounding box center [113, 357] width 169 height 29
type input "FY25 Sephora Loyalty Campaign - Haircare - French - CT Duplicate"
type input "channels"
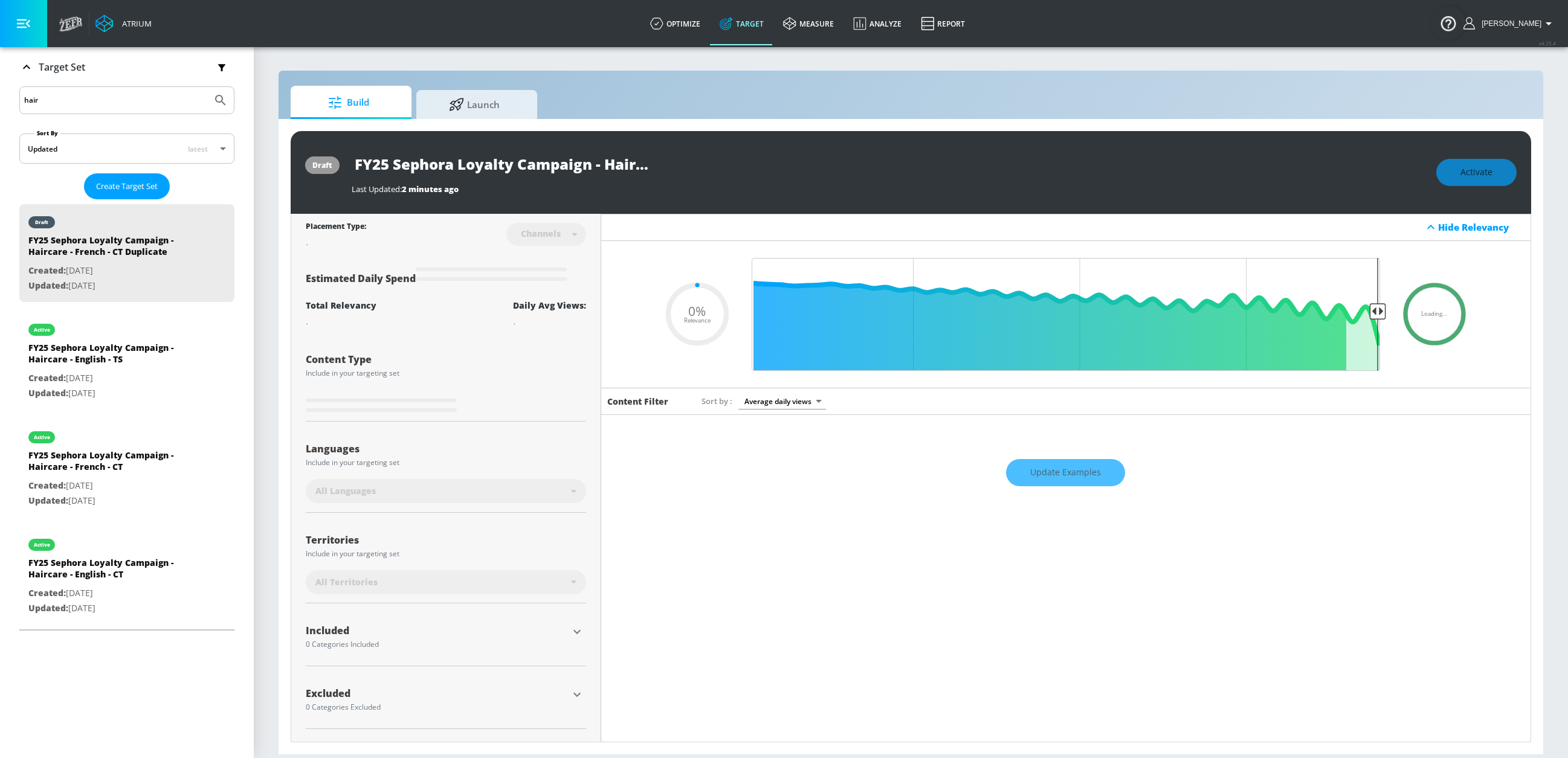
type input "0.5"
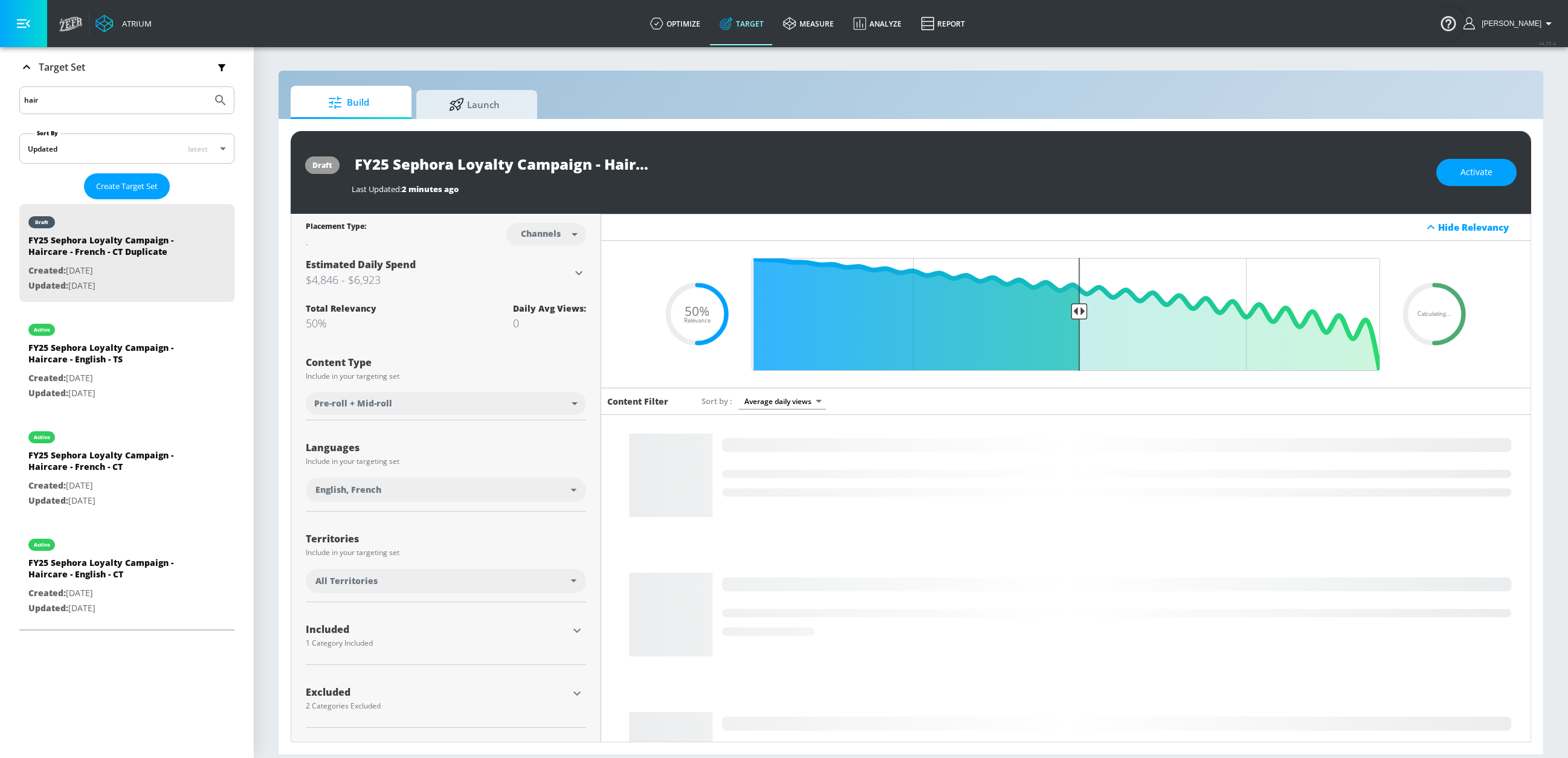
click at [549, 240] on body "Atrium optimize Target measure Analyze Report optimize Target measure Analyze R…" at bounding box center [784, 379] width 1568 height 758
click at [544, 275] on div "Videos" at bounding box center [538, 281] width 34 height 13
type input "videos"
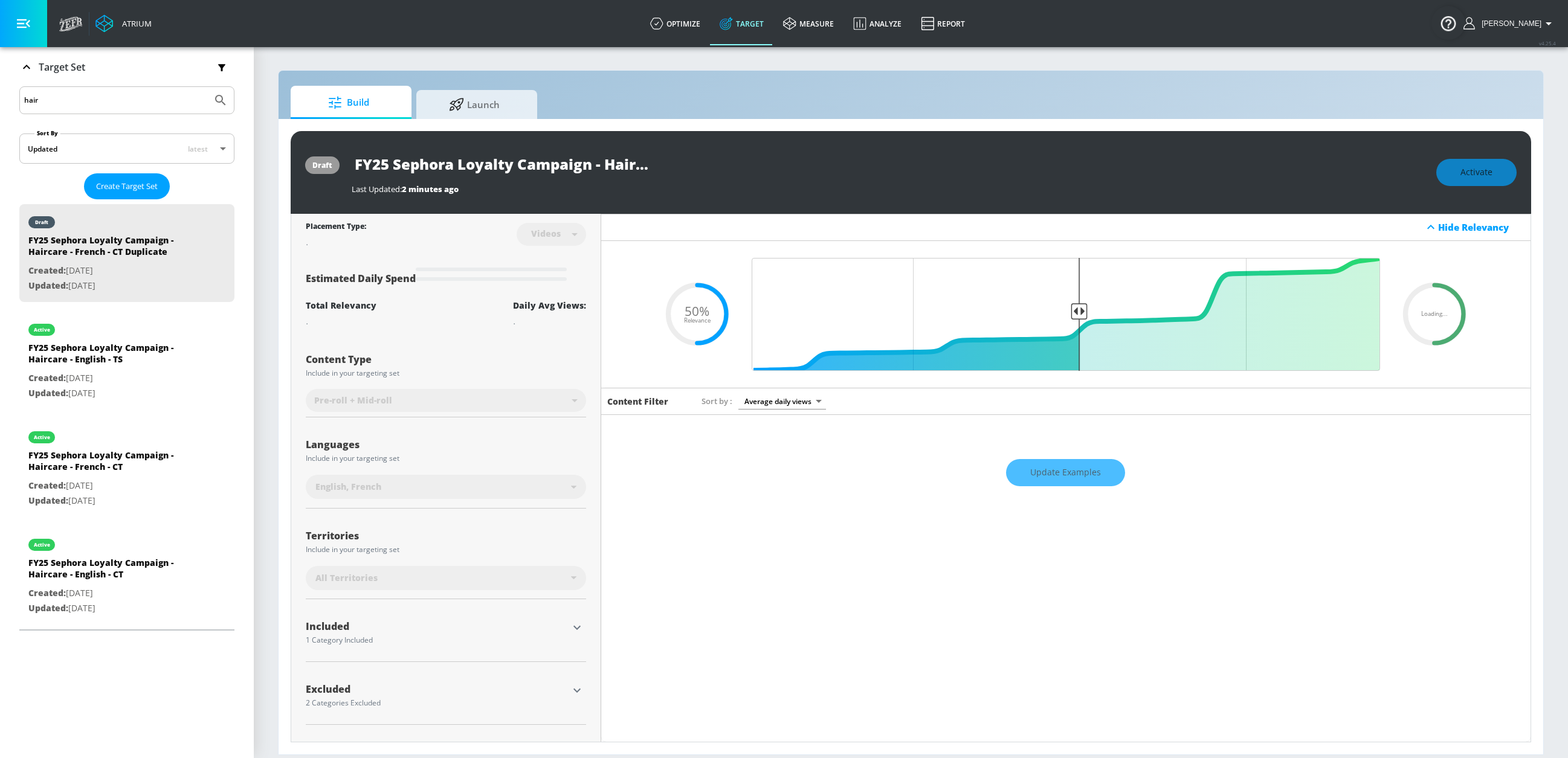
click at [592, 160] on input "FY25 Sephora Loyalty Campaign - Haircare - French - CT Duplicate" at bounding box center [502, 164] width 302 height 27
drag, startPoint x: 587, startPoint y: 165, endPoint x: 574, endPoint y: 163, distance: 13.2
click at [693, 162] on div "FY25 Sephora Loyalty Campaign - Haircare - French - CT Duplicate" at bounding box center [888, 164] width 1073 height 27
click at [572, 165] on input "FY25 Sephora Loyalty Campaign - Haircare - French - CT Duplicate" at bounding box center [502, 164] width 302 height 27
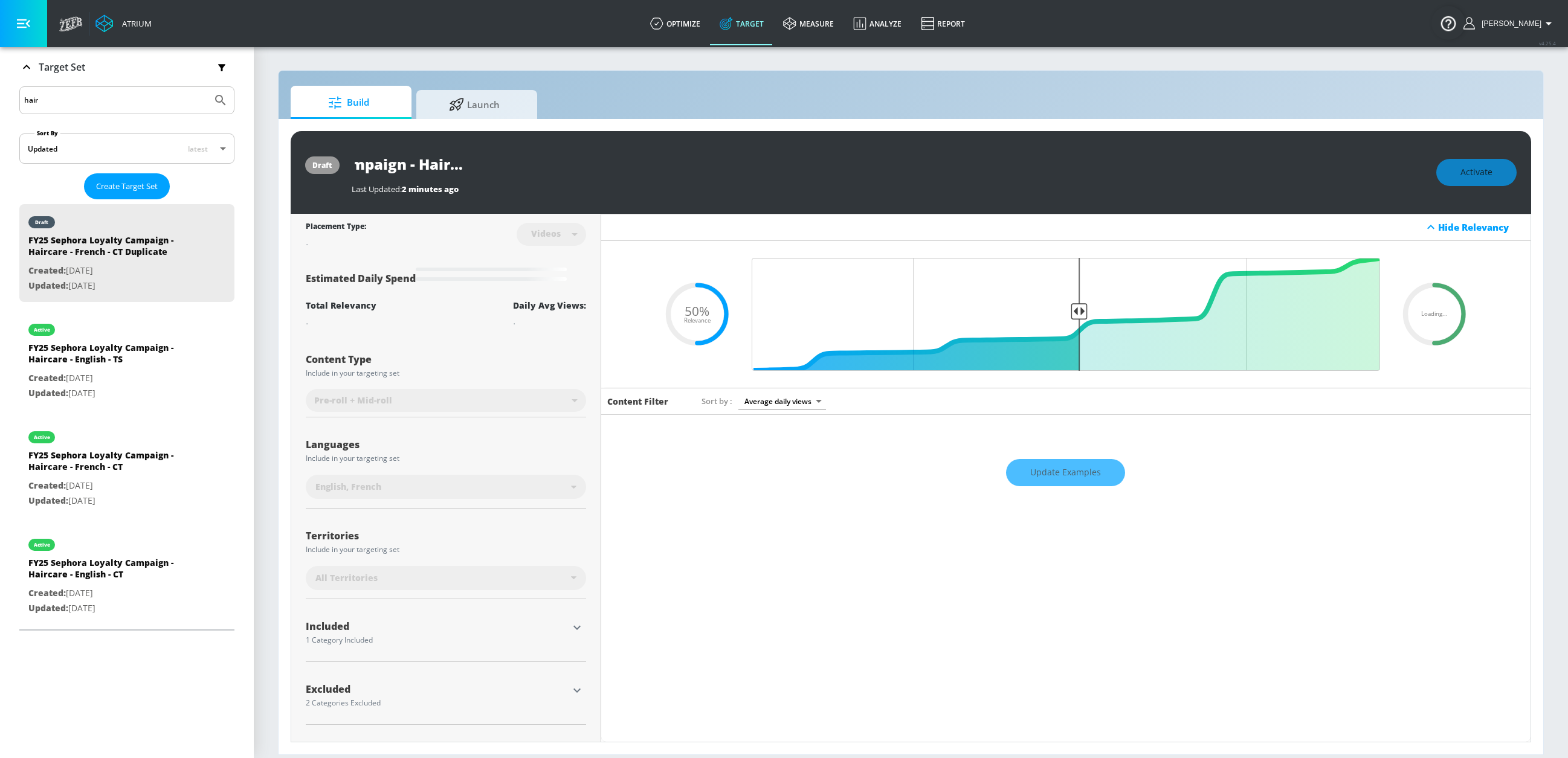
drag, startPoint x: 561, startPoint y: 166, endPoint x: 731, endPoint y: 169, distance: 170.0
click at [726, 168] on div "FY25 Sephora Loyalty Campaign - Haircare - French - CT Duplicate" at bounding box center [888, 164] width 1073 height 27
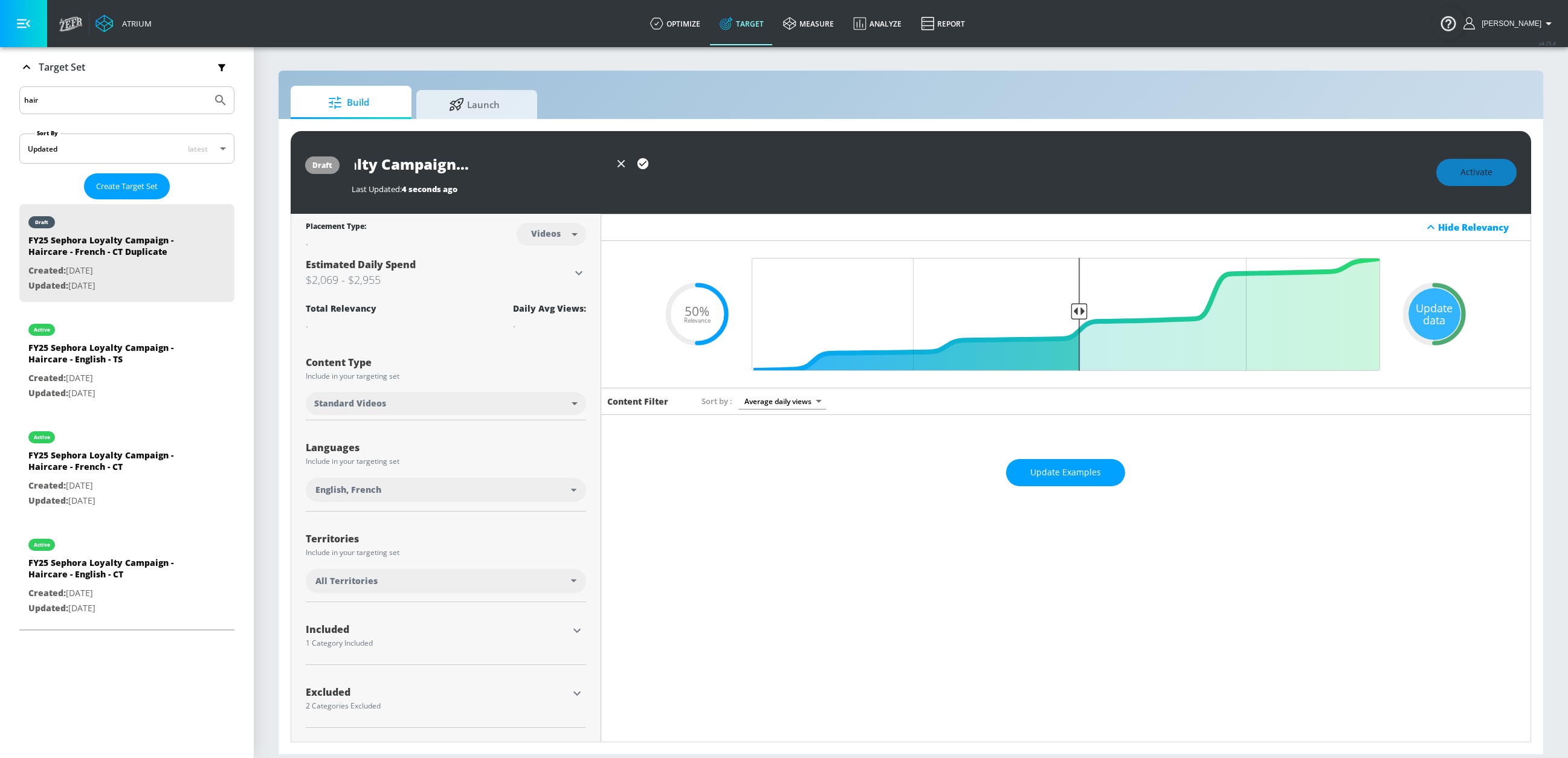
scroll to position [0, 153]
click at [643, 168] on icon "button" at bounding box center [643, 164] width 11 height 11
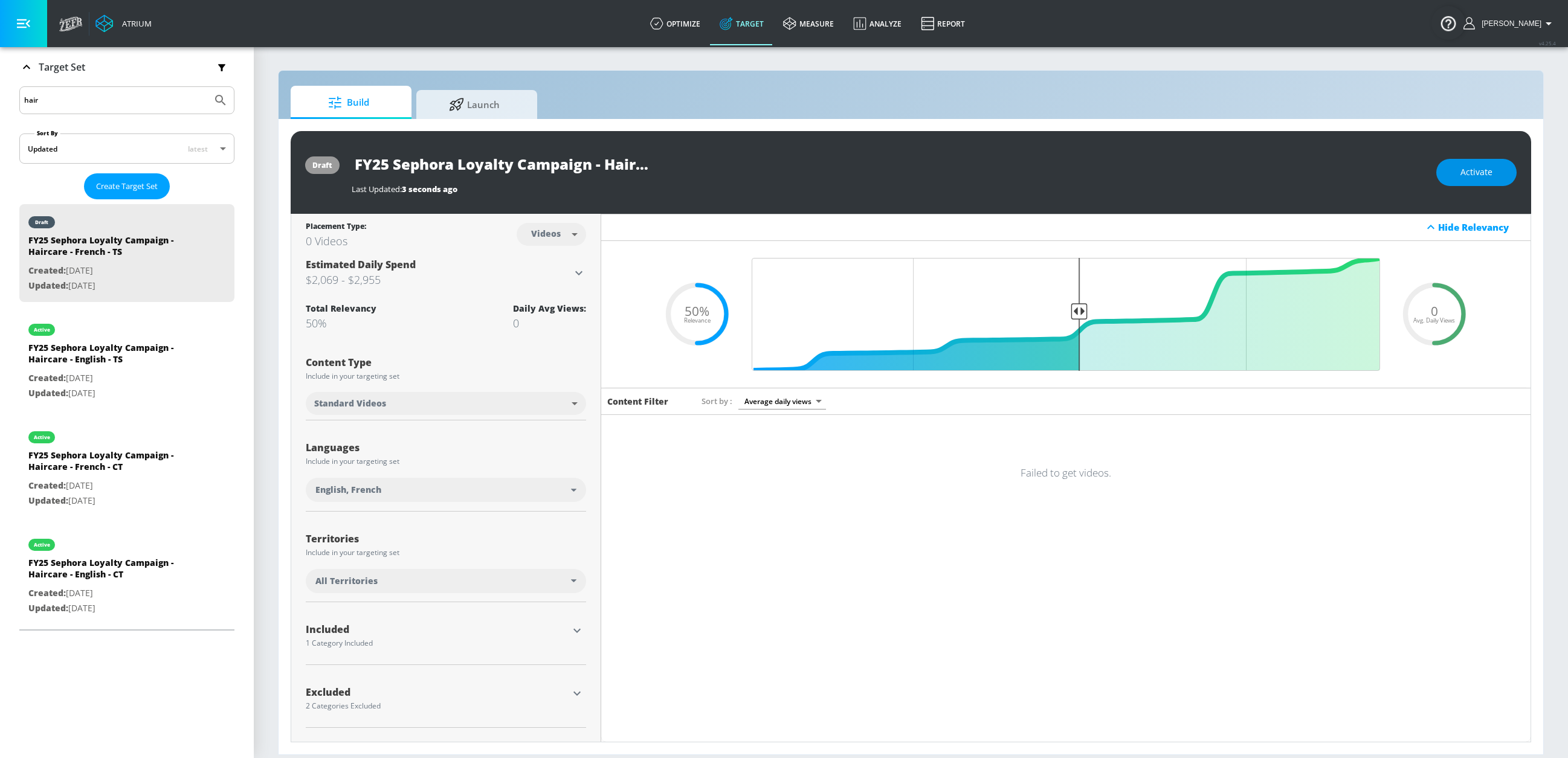
click at [1243, 176] on span "Activate" at bounding box center [1477, 172] width 32 height 15
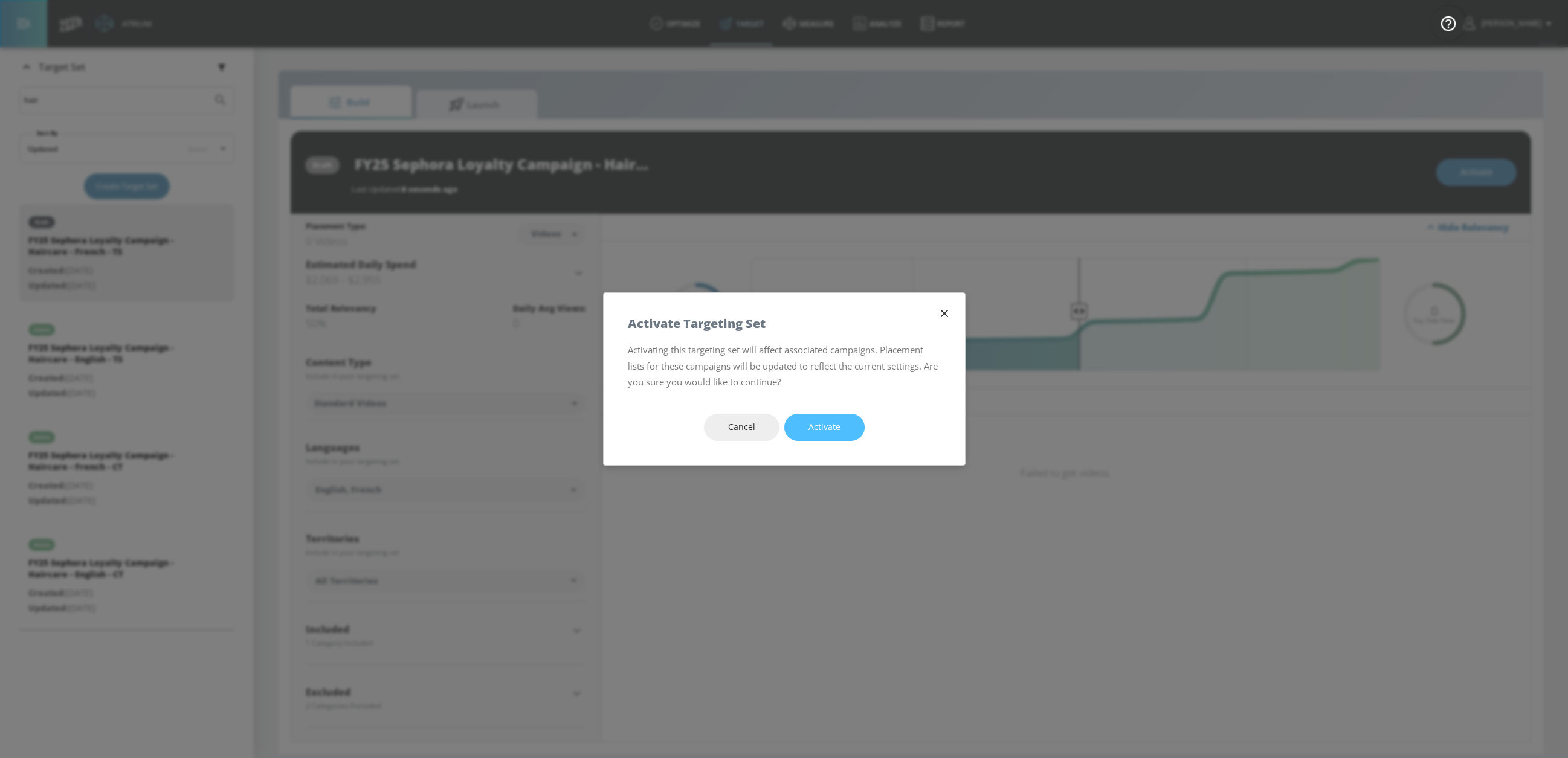
click at [852, 427] on button "Activate" at bounding box center [825, 427] width 81 height 27
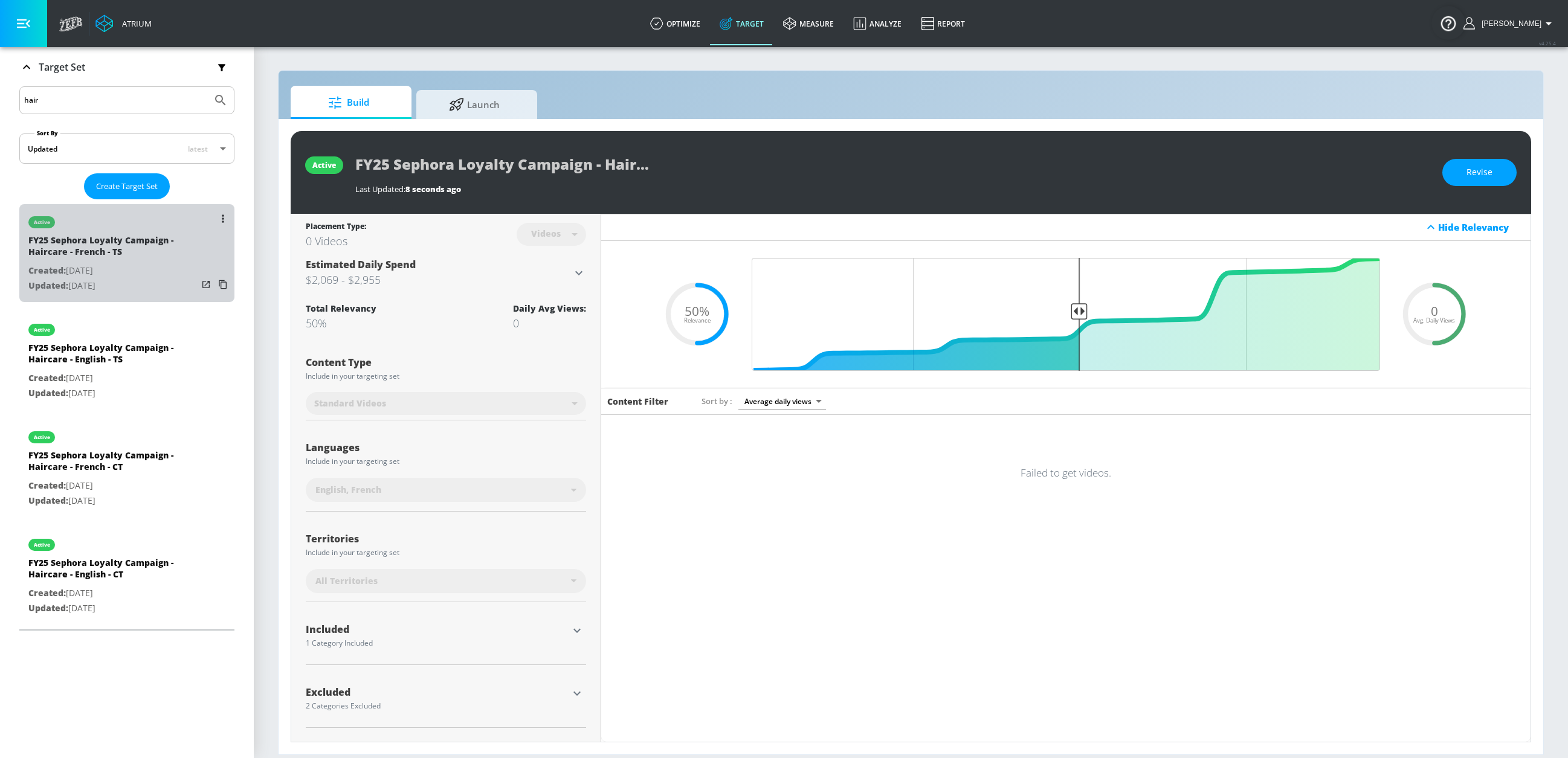
click at [164, 260] on div "FY25 Sephora Loyalty Campaign - Haircare - French - TS" at bounding box center [113, 249] width 169 height 29
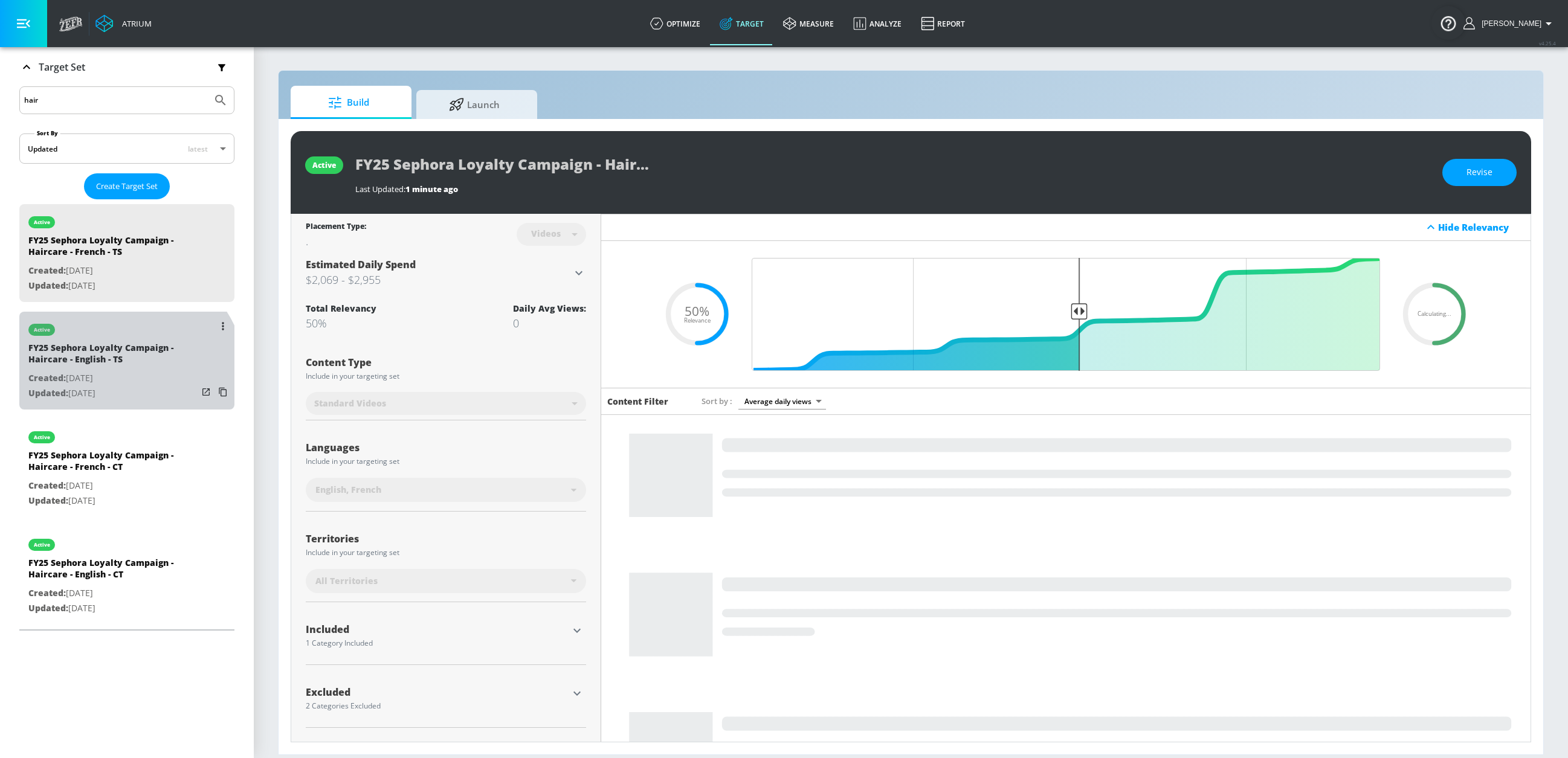
click at [122, 379] on p "Created: [DATE]" at bounding box center [113, 378] width 169 height 15
type input "FY25 Sephora Loyalty Campaign - Haircare - English - TS"
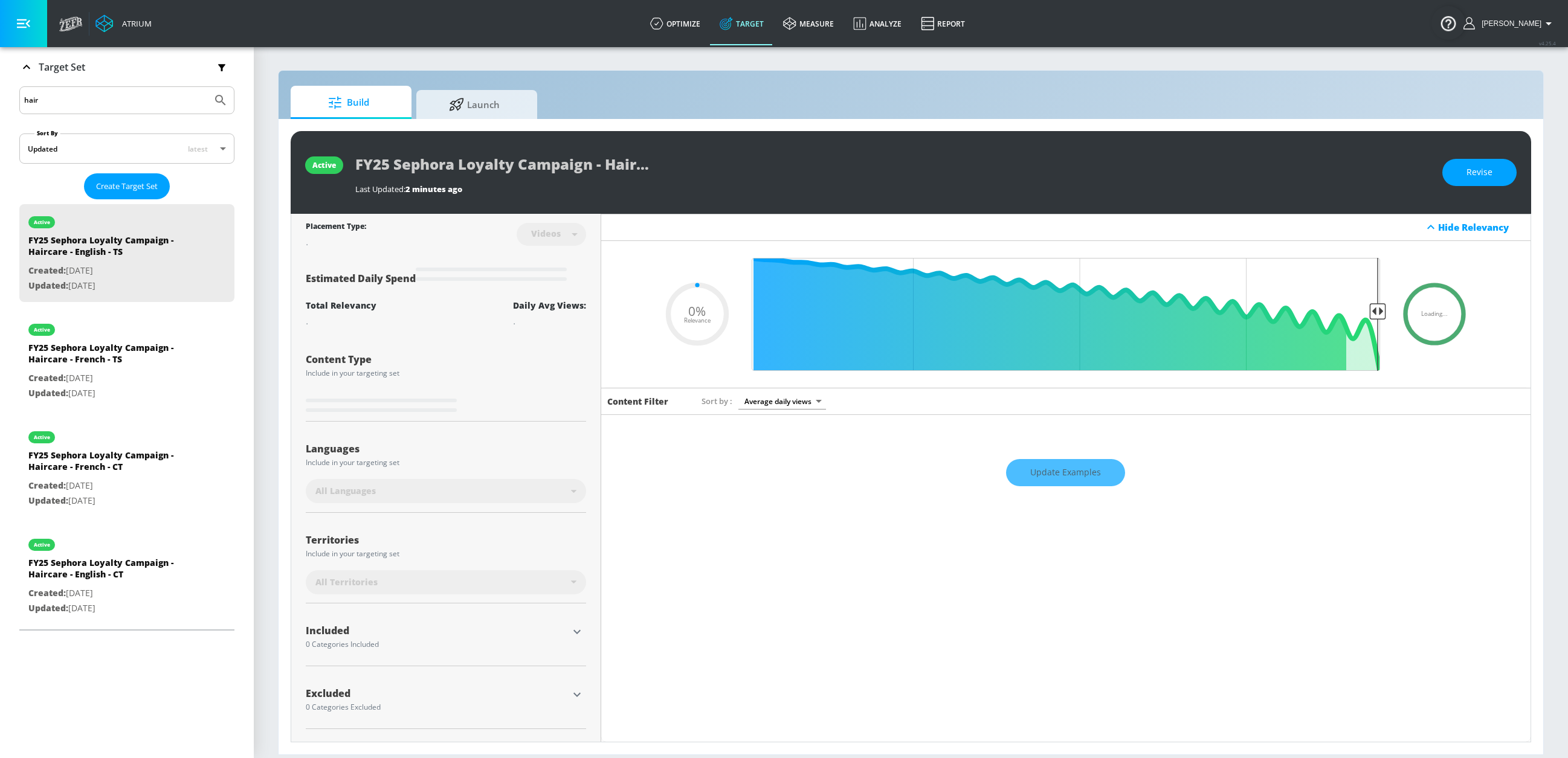
type input "0.5"
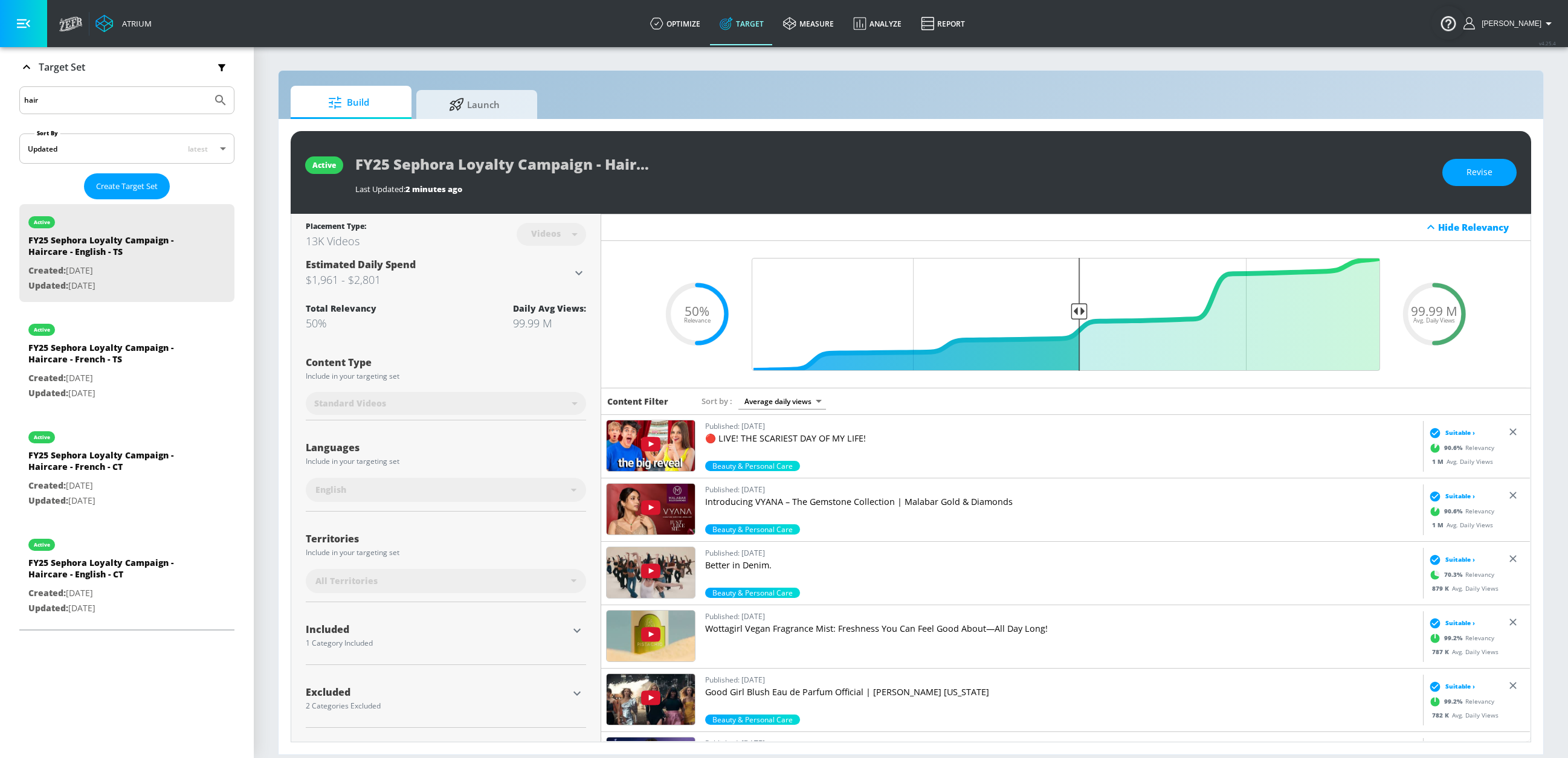
drag, startPoint x: 121, startPoint y: 101, endPoint x: -4, endPoint y: 90, distance: 125.5
click at [0, 90] on html "Atrium optimize Target measure Analyze Report optimize Target measure Analyze R…" at bounding box center [784, 379] width 1568 height 758
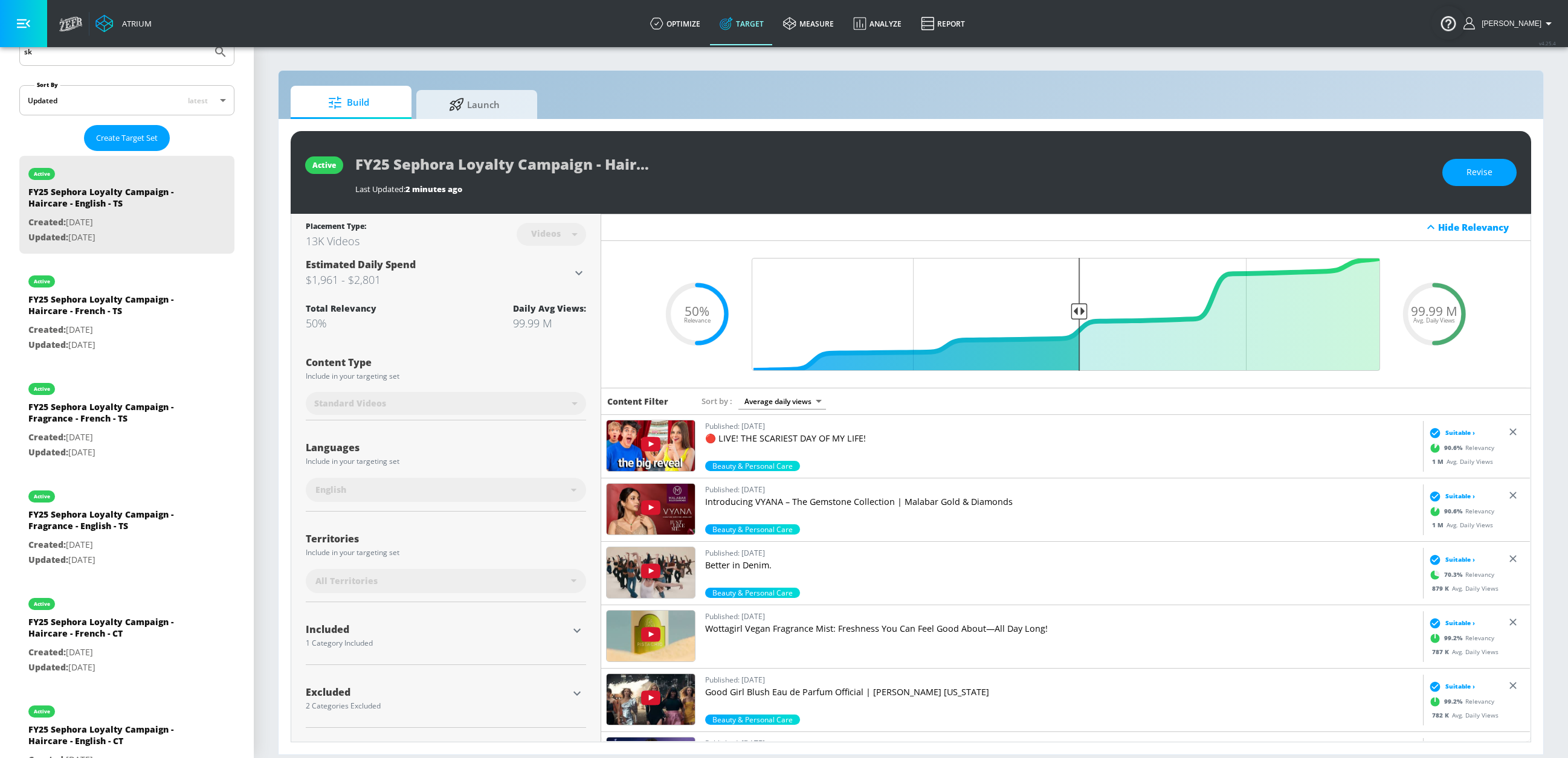
scroll to position [203, 0]
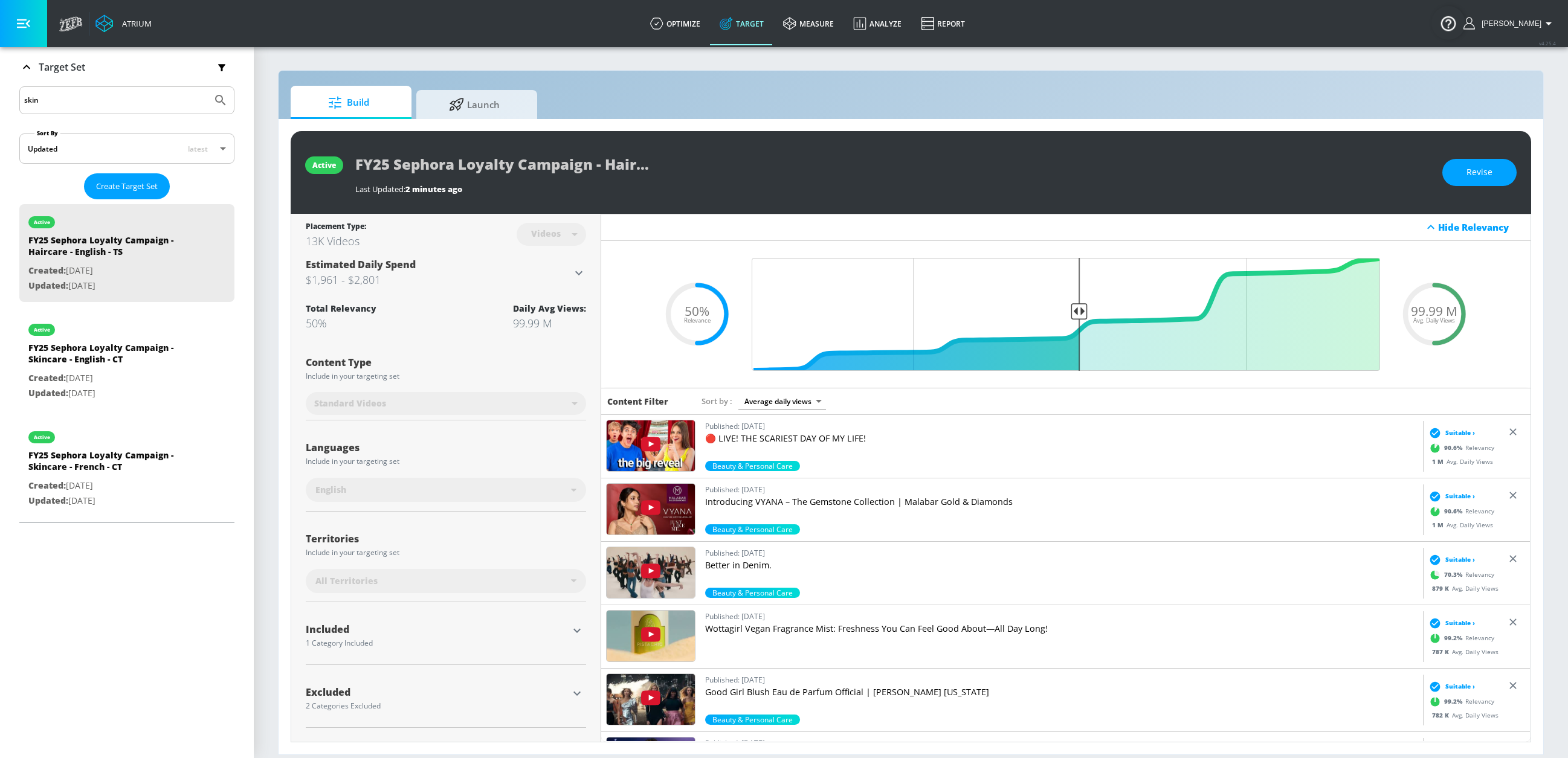
type input "skin"
click at [207, 87] on button "Submit Search" at bounding box center [221, 100] width 27 height 27
click at [159, 389] on p "Updated: [DATE]" at bounding box center [113, 393] width 169 height 15
type input "FY25 Sephora Loyalty Campaign - Skincare - English - CT"
type input "channels"
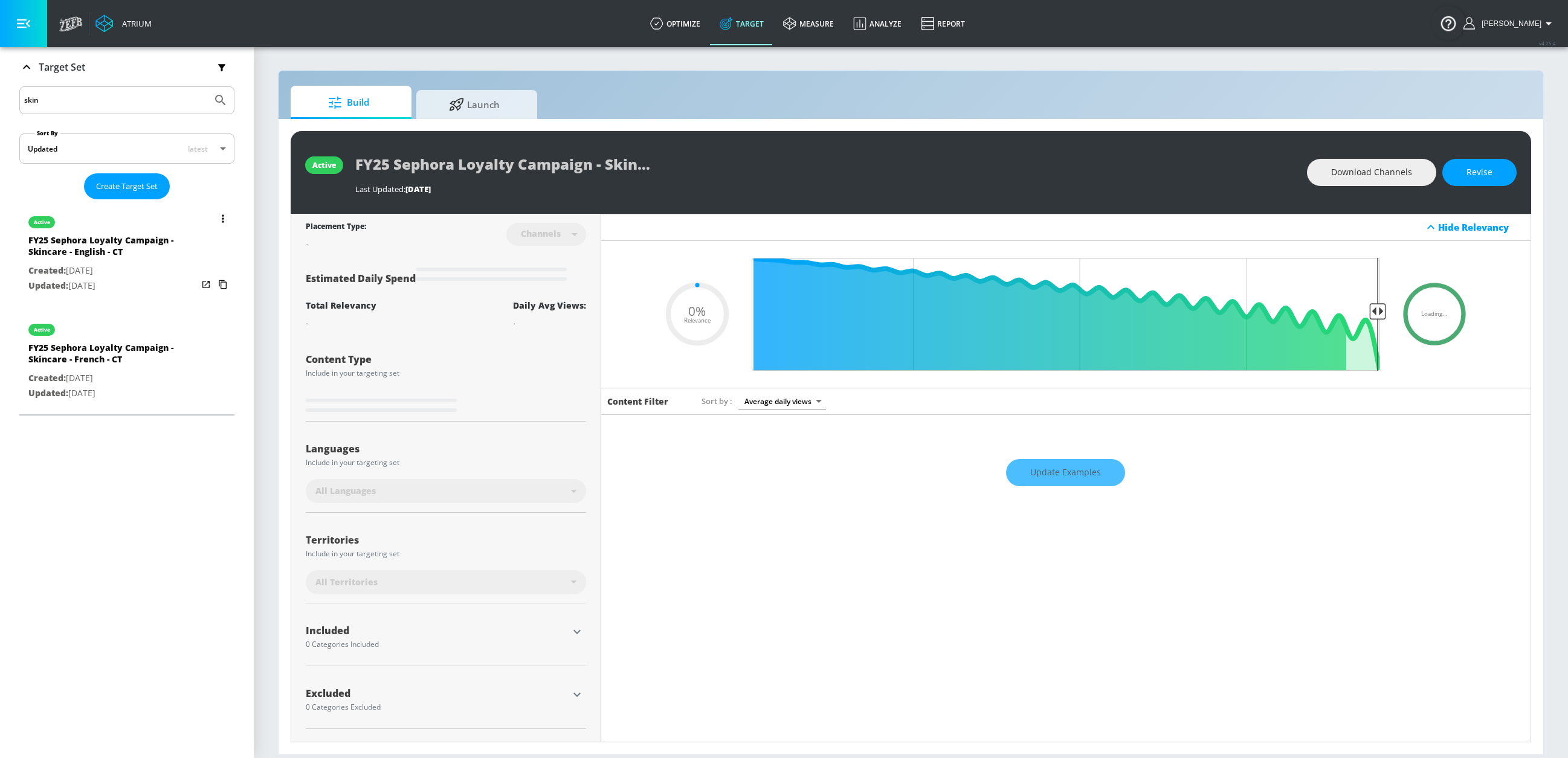
scroll to position [96, 0]
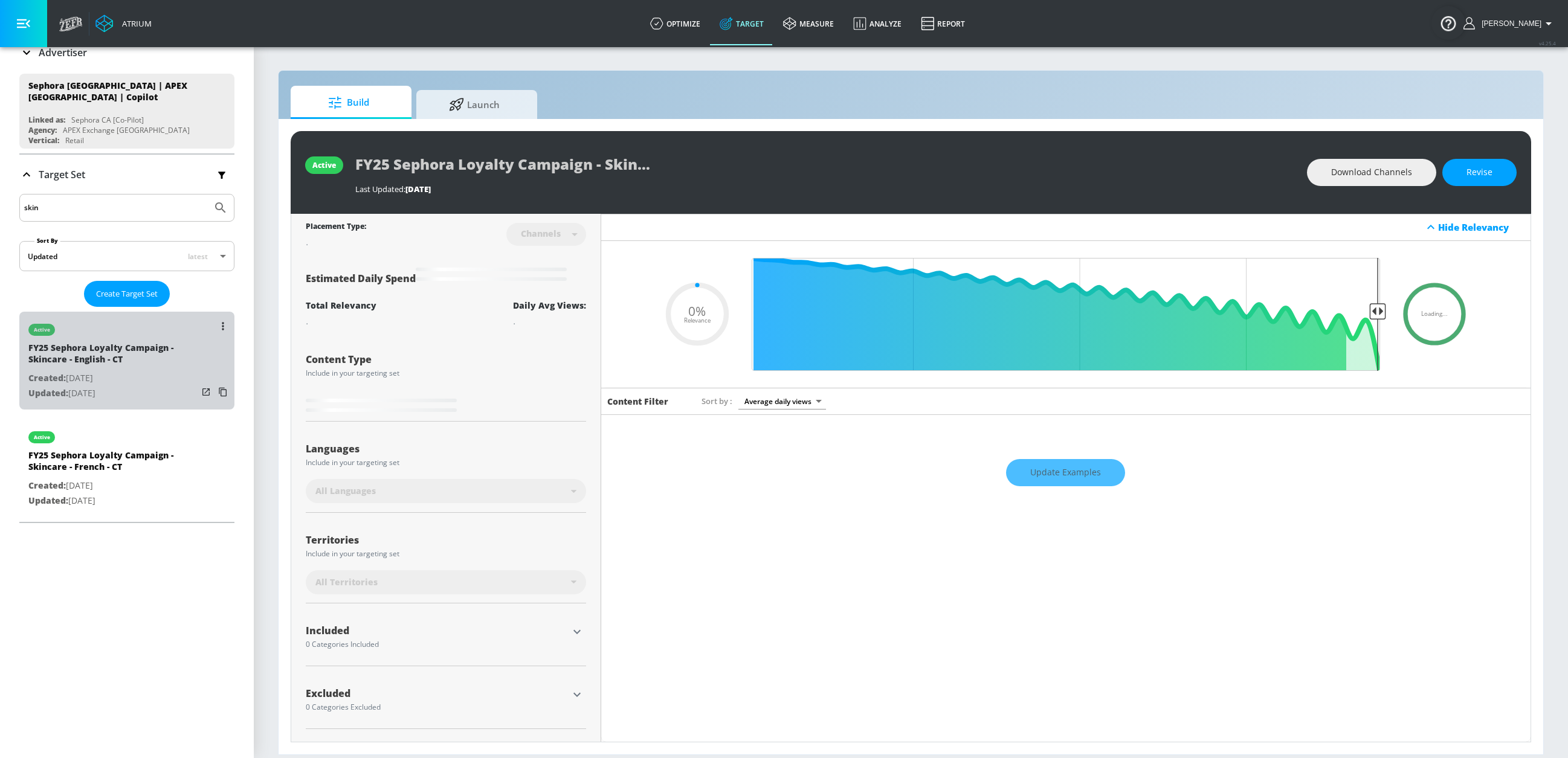
click at [154, 349] on div "FY25 Sephora Loyalty Campaign - Skincare - English - CT" at bounding box center [113, 357] width 169 height 29
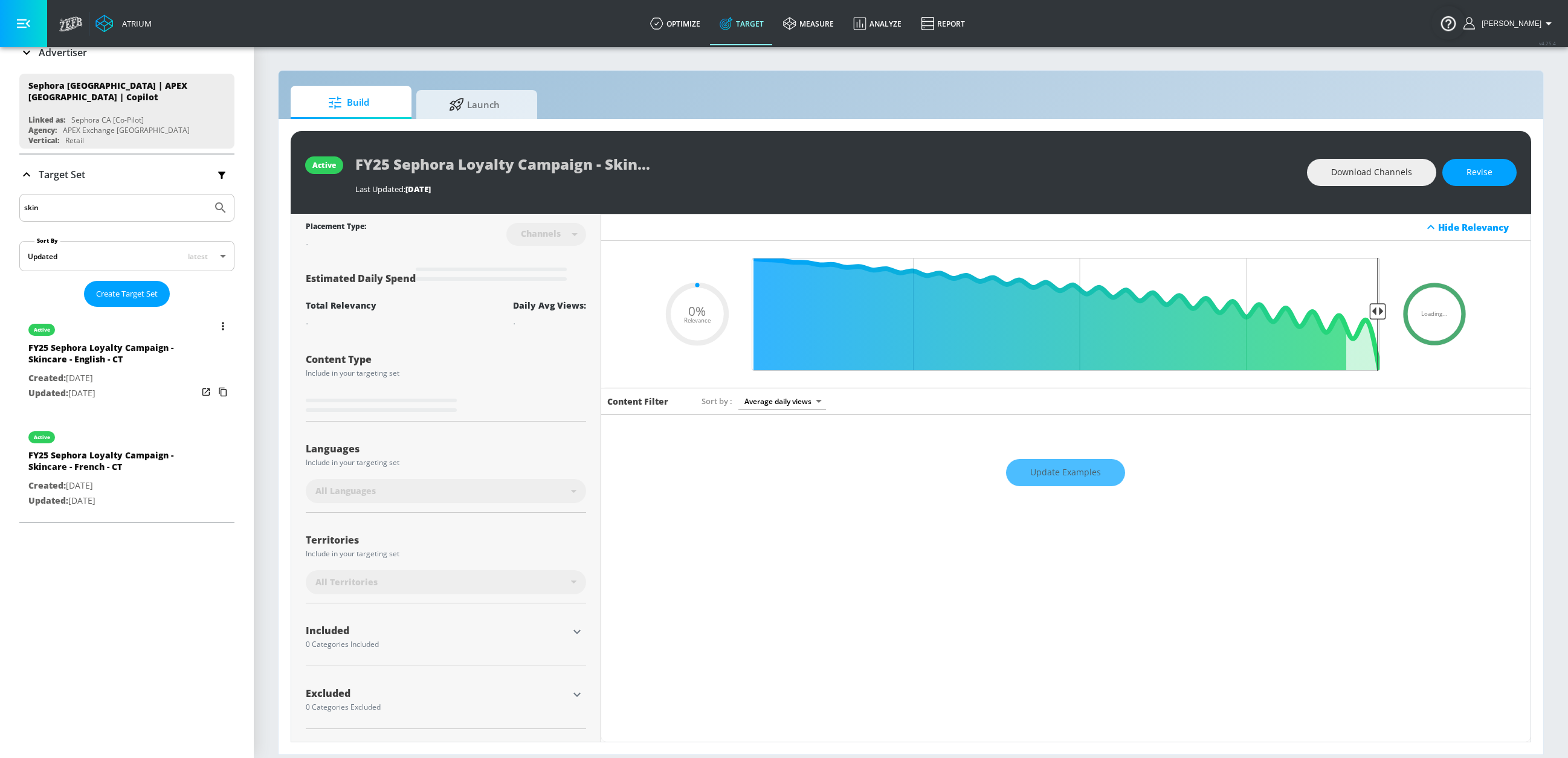
type input "0.5"
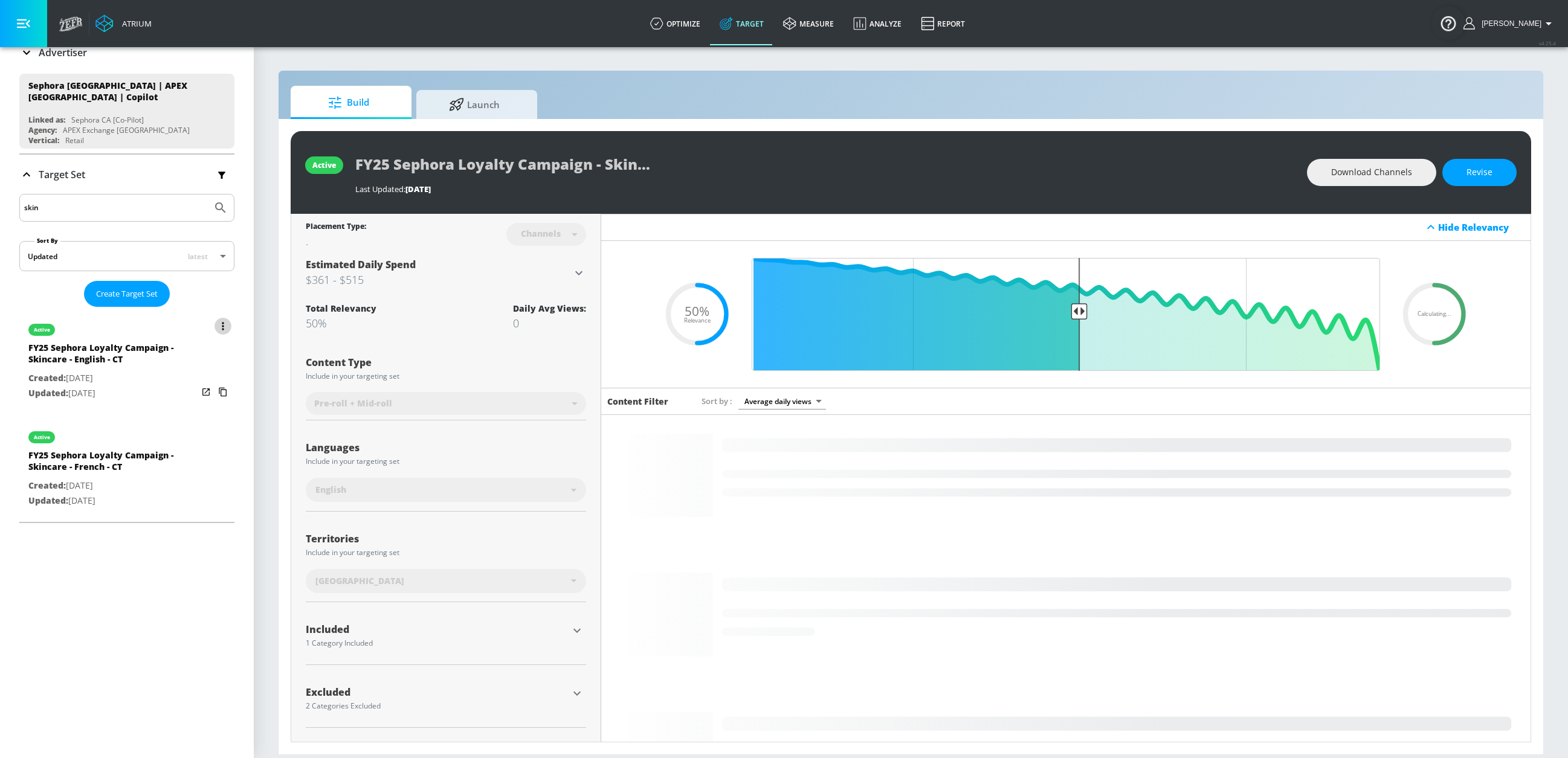
click at [221, 322] on icon "list of Target Set" at bounding box center [222, 325] width 3 height 8
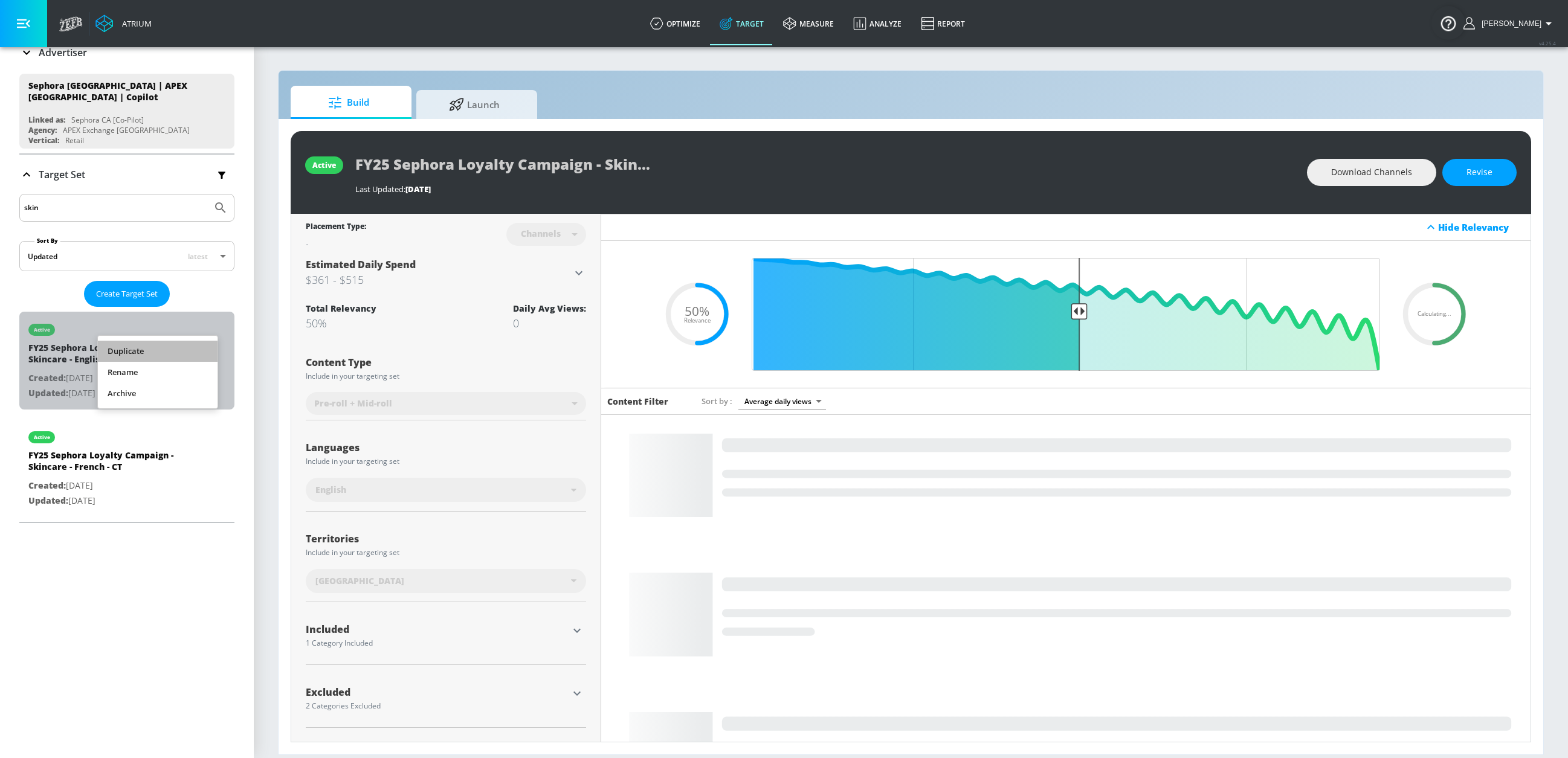
click at [164, 348] on li "Duplicate" at bounding box center [157, 351] width 119 height 22
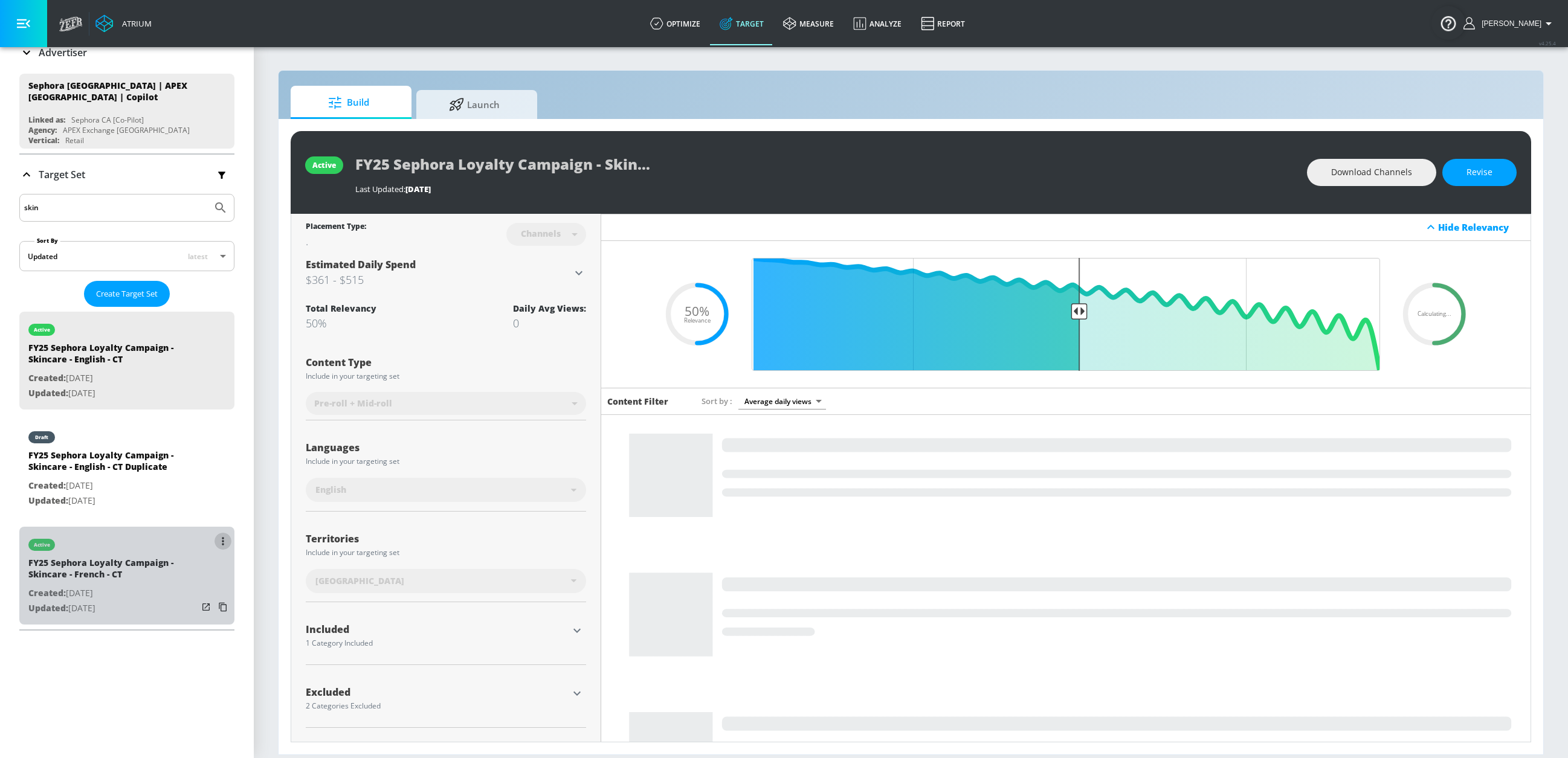
click at [214, 544] on button "list of Target Set" at bounding box center [222, 541] width 17 height 17
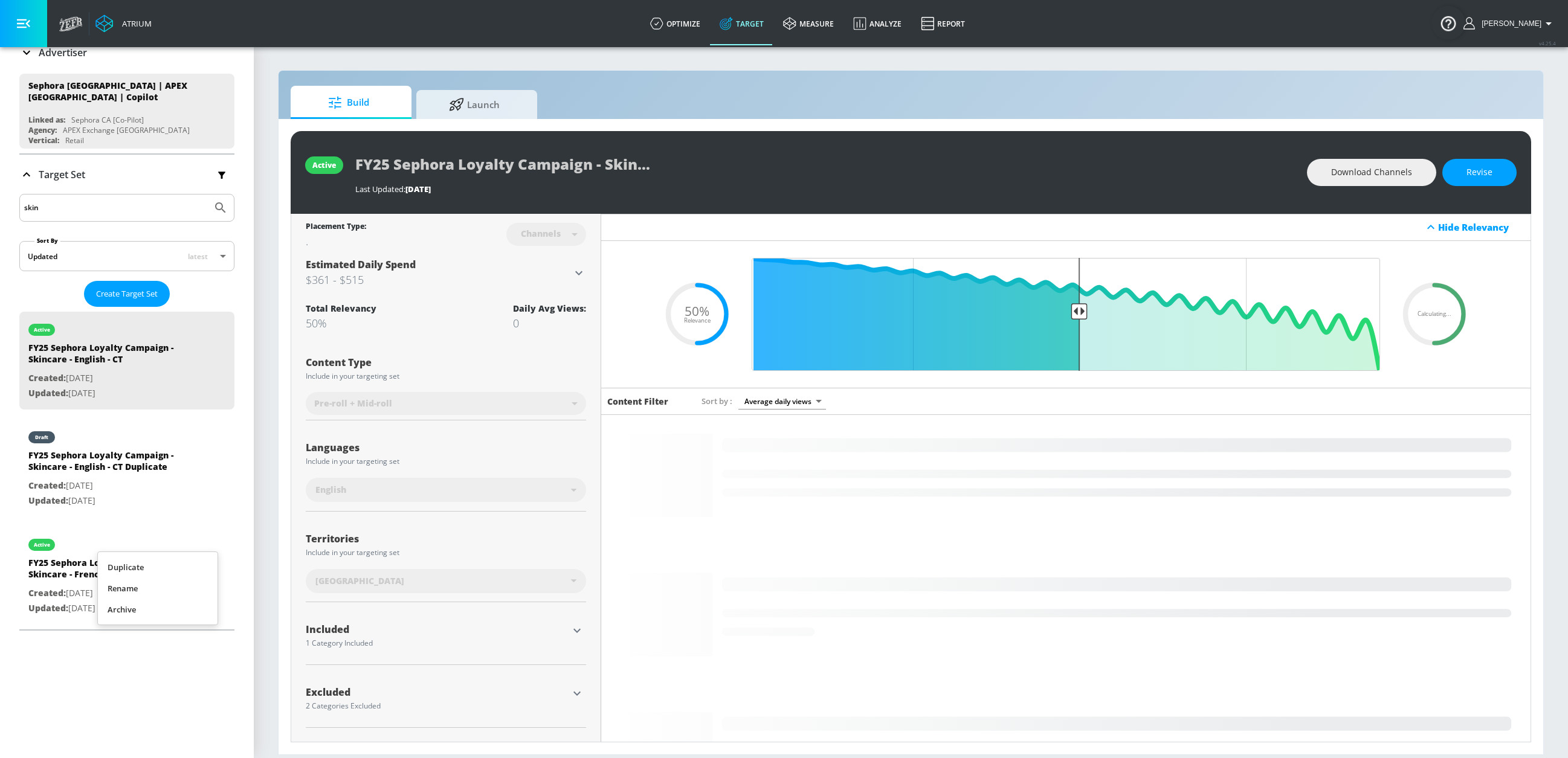
click at [171, 564] on li "Duplicate" at bounding box center [157, 568] width 119 height 22
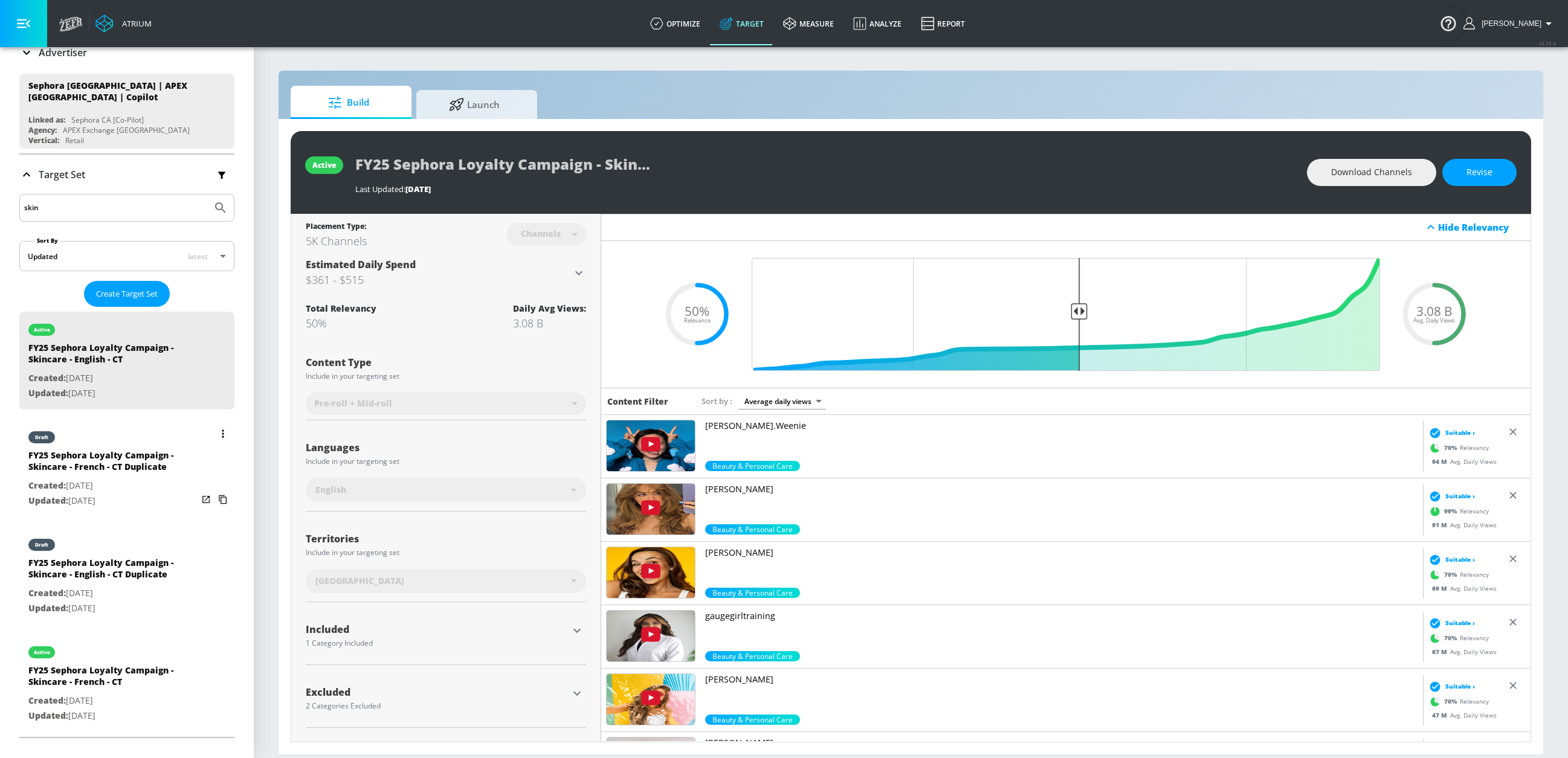
click at [117, 456] on div "FY25 Sephora Loyalty Campaign - Skincare - French - CT Duplicate" at bounding box center [113, 464] width 169 height 29
type input "FY25 Sephora Loyalty Campaign - Skincare - French - CT Duplicate"
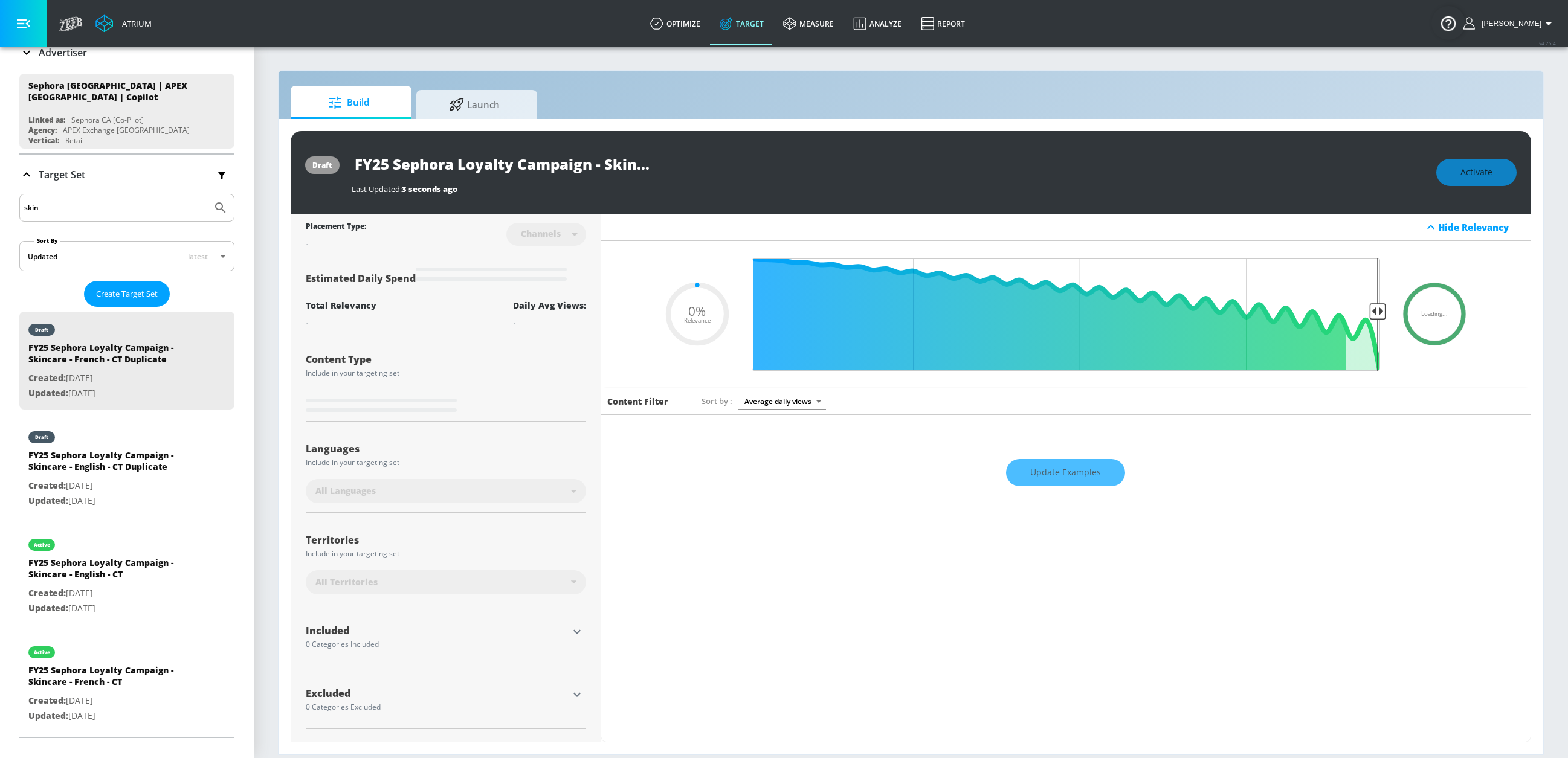
type input "0.5"
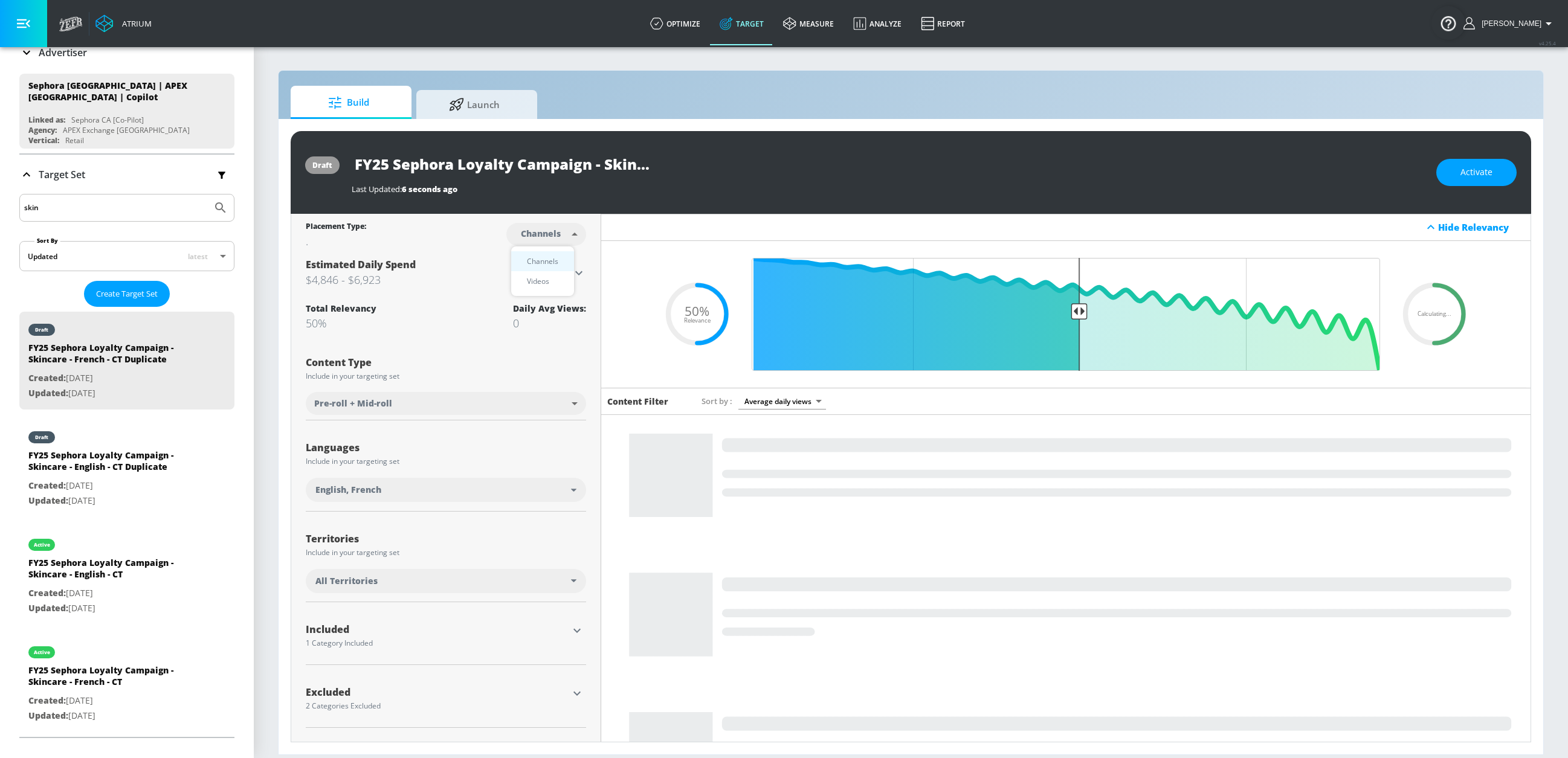
click at [540, 232] on body "Atrium optimize Target measure Analyze Report optimize Target measure Analyze R…" at bounding box center [784, 379] width 1568 height 758
click at [541, 277] on div "Videos" at bounding box center [538, 281] width 34 height 13
type input "videos"
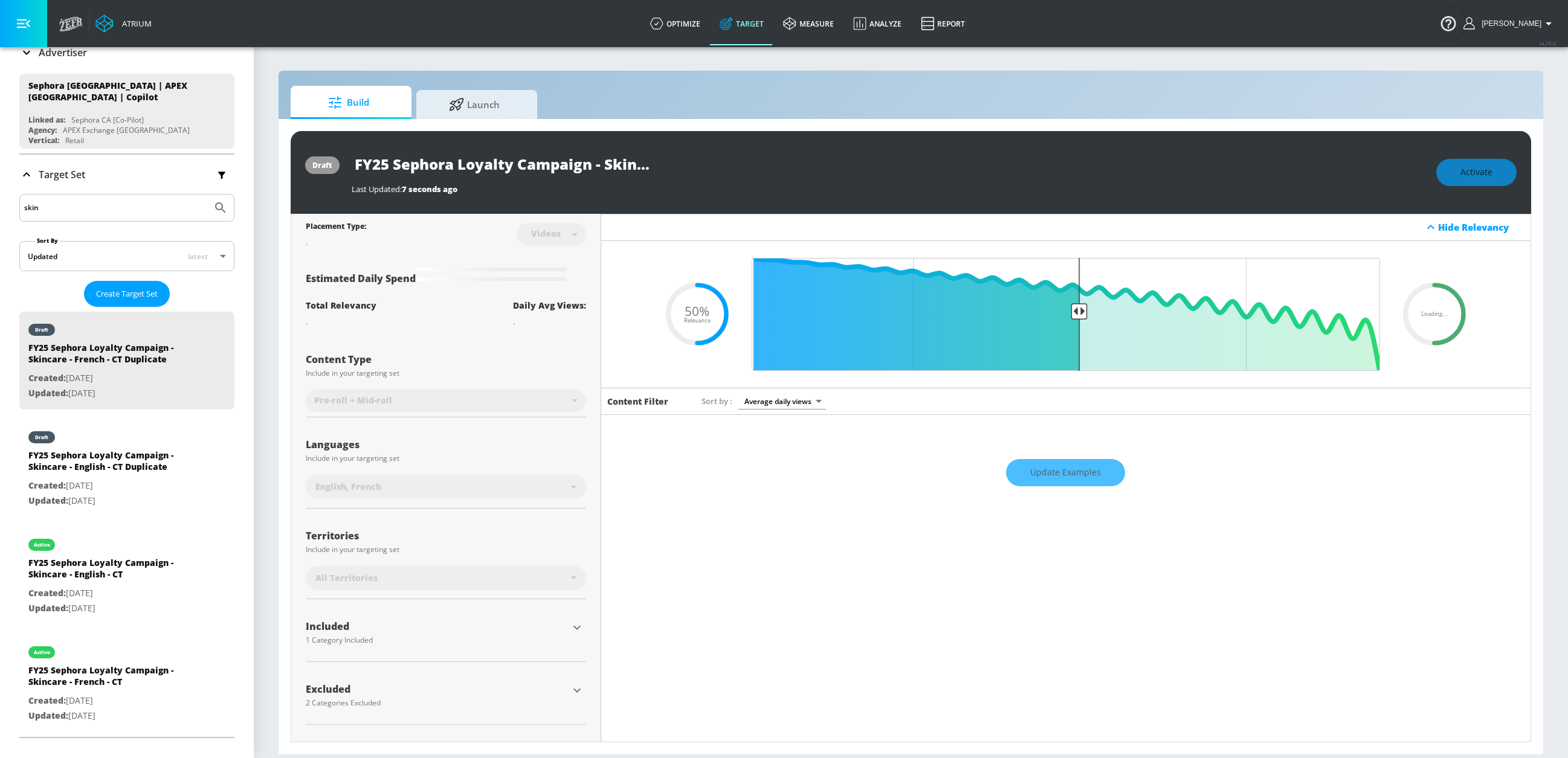
drag, startPoint x: 604, startPoint y: 151, endPoint x: 595, endPoint y: 151, distance: 9.0
click at [604, 151] on input "FY25 Sephora Loyalty Campaign - Skincare - French - CT Duplicate" at bounding box center [502, 164] width 302 height 27
drag, startPoint x: 578, startPoint y: 159, endPoint x: 557, endPoint y: 164, distance: 21.6
click at [687, 160] on div "FY25 Sephora Loyalty Campaign - Skincare - French - CT Duplicate" at bounding box center [888, 164] width 1073 height 27
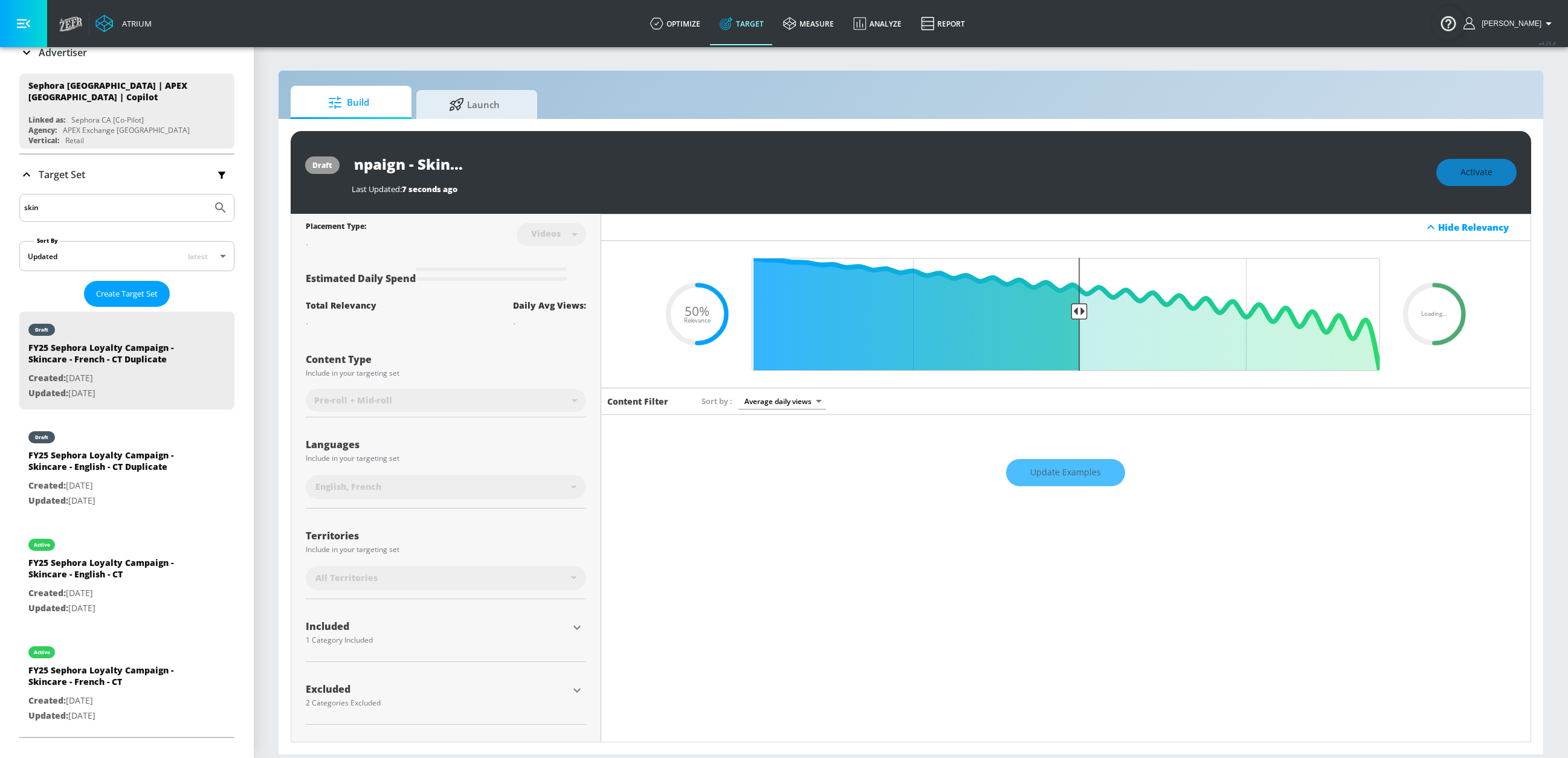
drag, startPoint x: 548, startPoint y: 166, endPoint x: 564, endPoint y: 162, distance: 16.5
click at [551, 165] on input "FY25 Sephora Loyalty Campaign - Skincare - French - CT Duplicate" at bounding box center [502, 164] width 302 height 27
click at [565, 162] on input "FY25 Sephora Loyalty Campaign - Skincare - French - CT Duplicate" at bounding box center [502, 164] width 302 height 27
drag, startPoint x: 559, startPoint y: 165, endPoint x: 773, endPoint y: 178, distance: 214.4
click at [773, 178] on div "FY25 Sephora Loyalty Campaign - Skincare - French - CT Duplicate Last Updated: …" at bounding box center [888, 172] width 1073 height 44
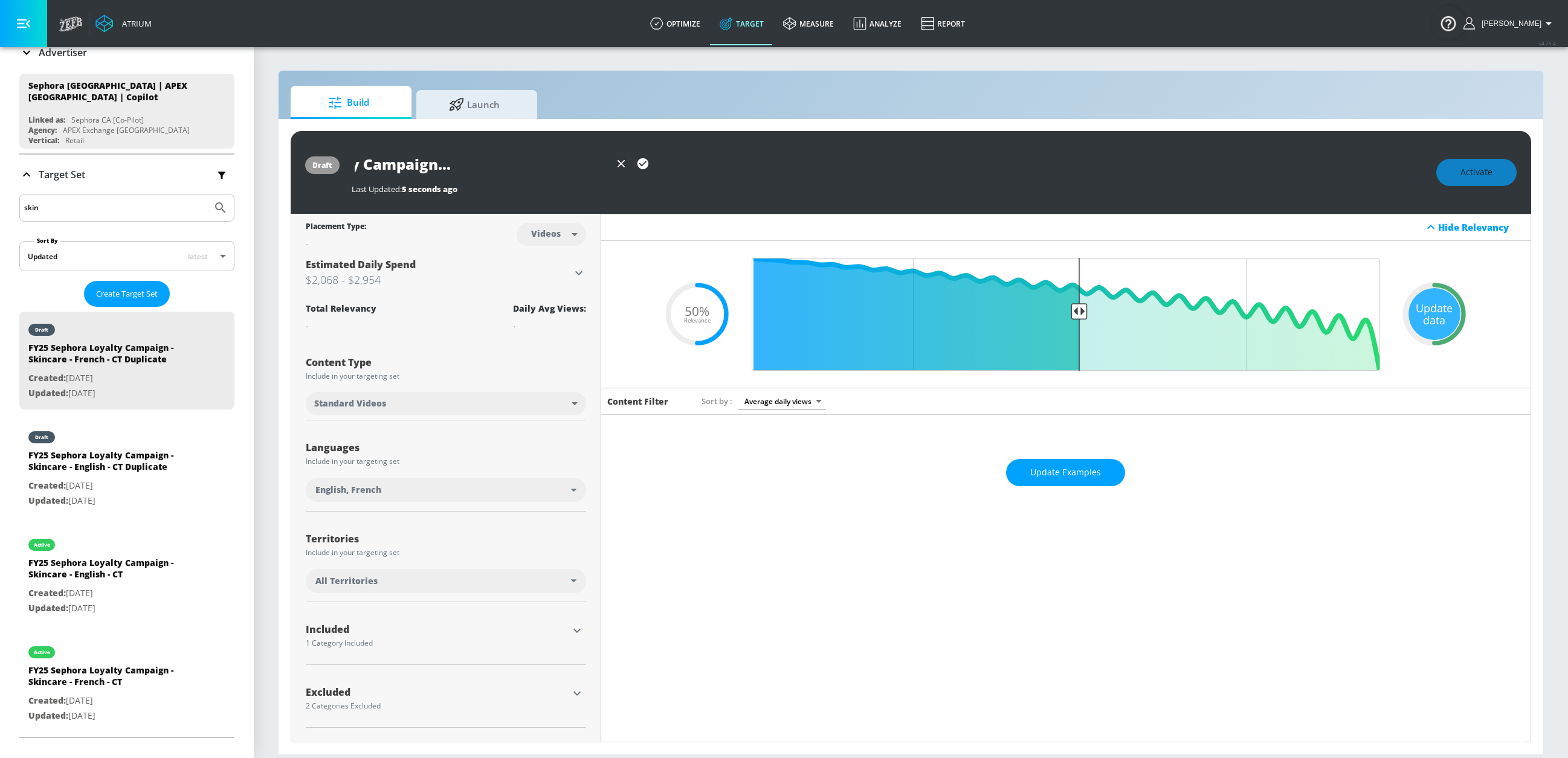
scroll to position [0, 0]
click at [648, 168] on icon "button" at bounding box center [643, 163] width 13 height 13
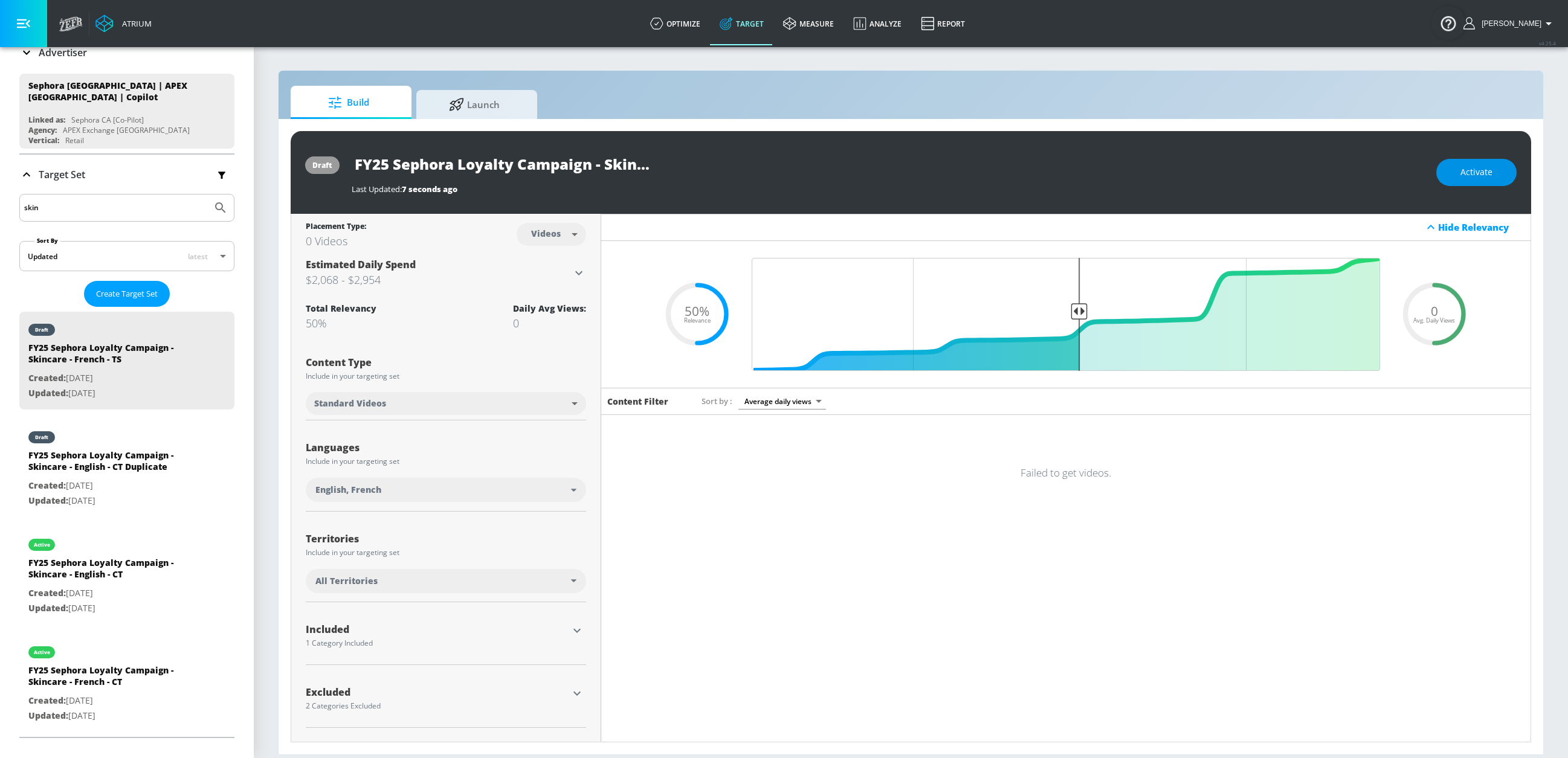
click at [1243, 179] on span "Activate" at bounding box center [1477, 172] width 32 height 15
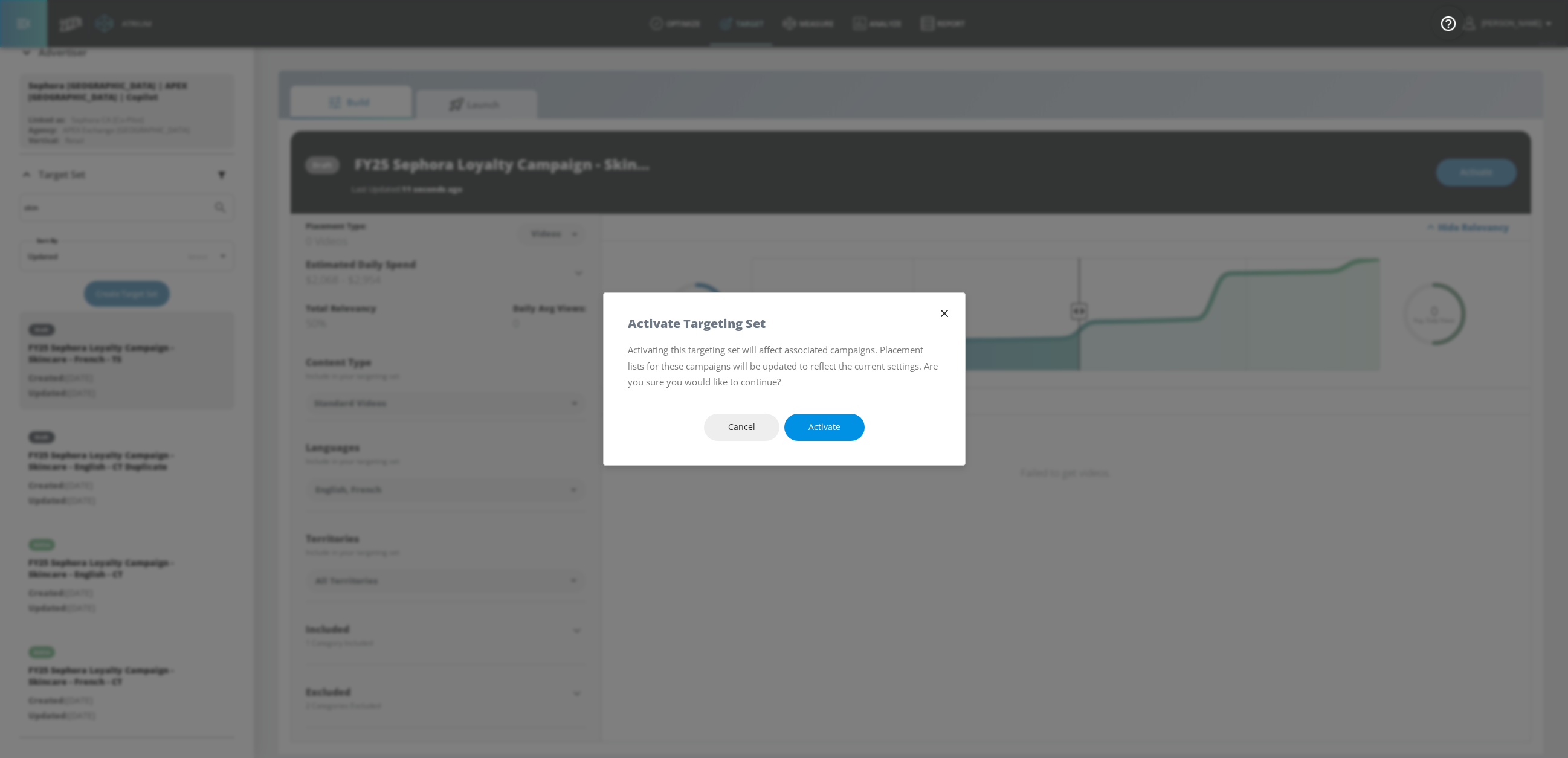
click at [834, 427] on span "Activate" at bounding box center [825, 427] width 32 height 15
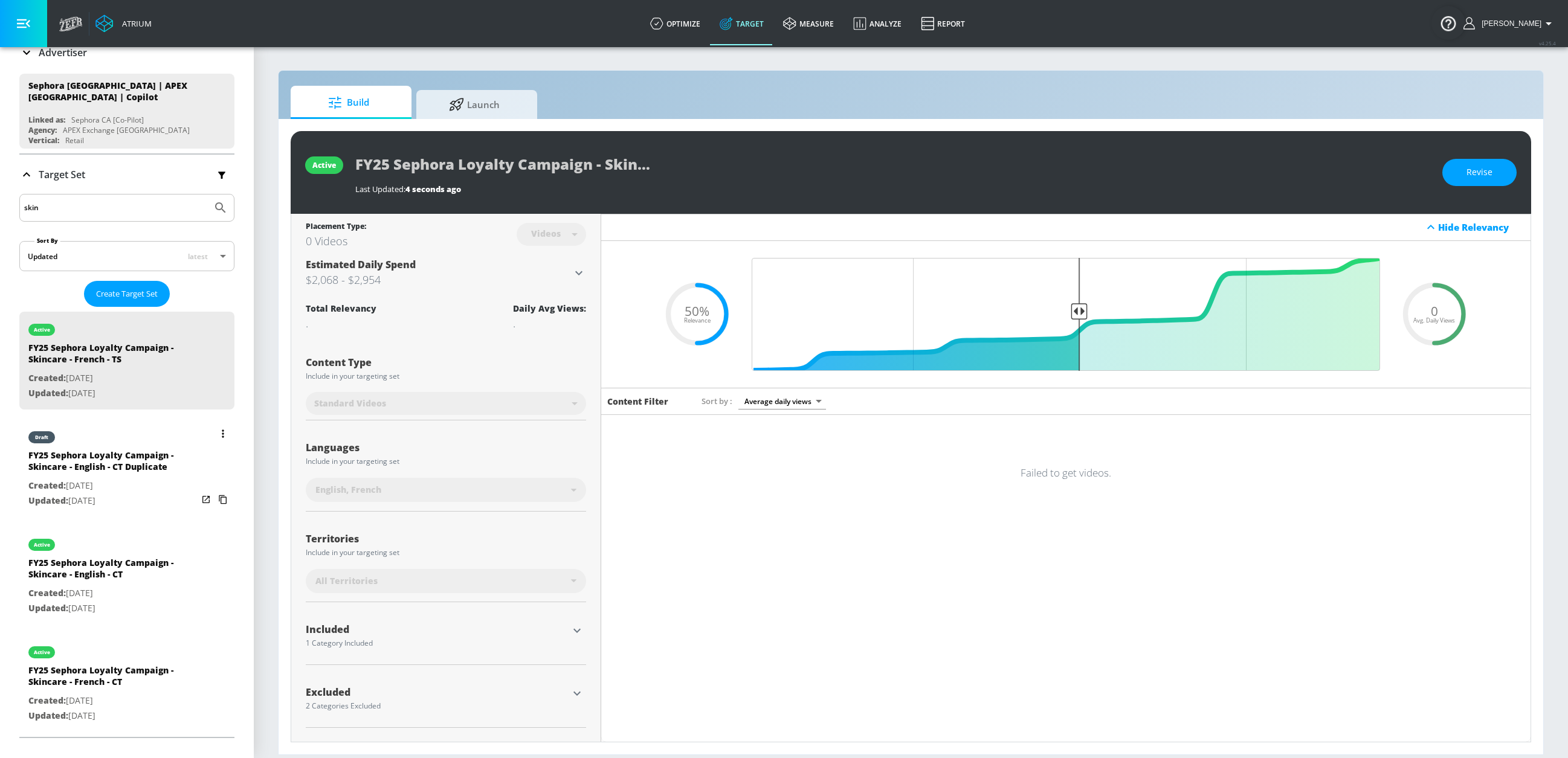
click at [157, 444] on div "draft" at bounding box center [113, 435] width 169 height 30
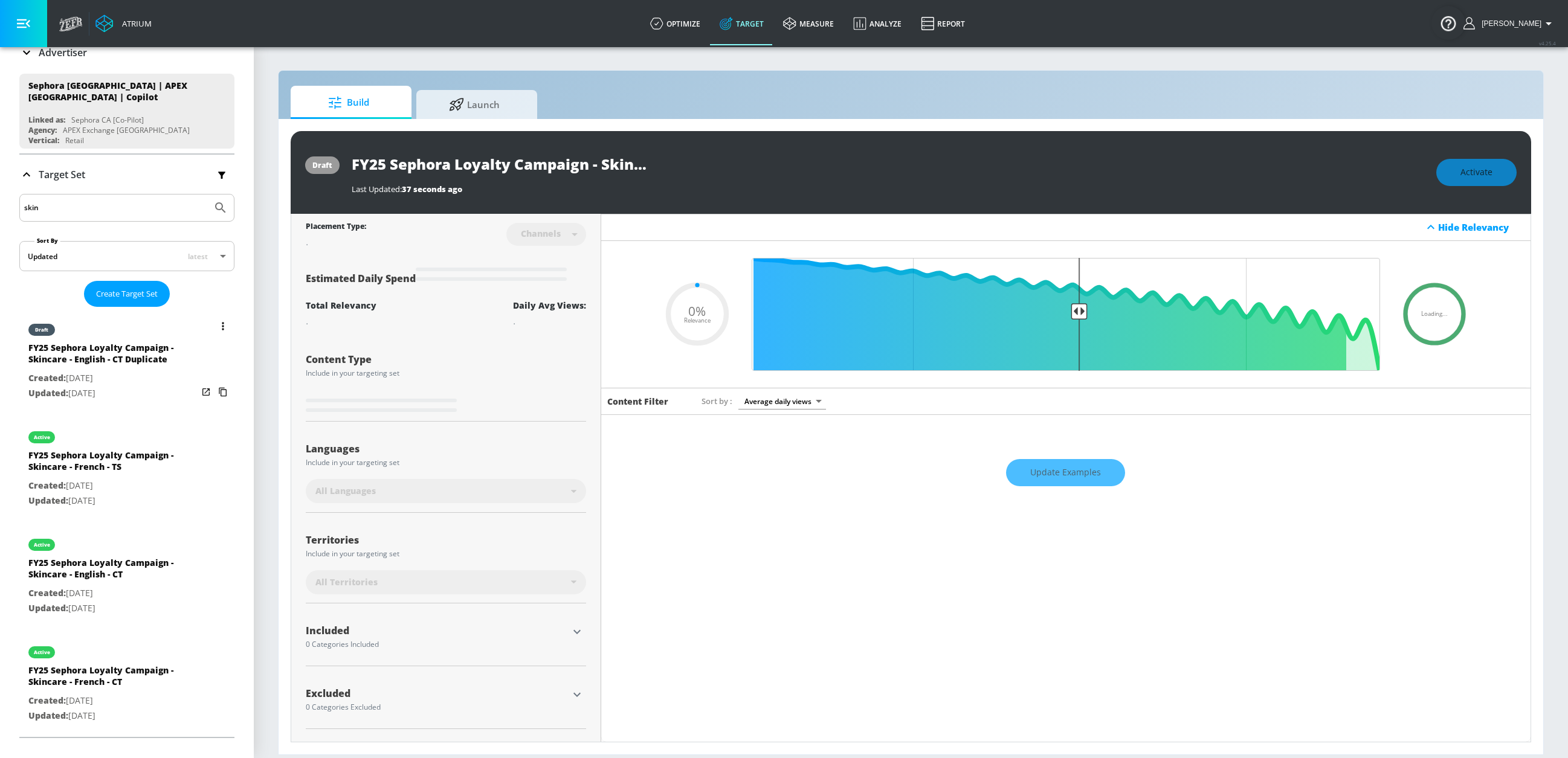
type input "FY25 Sephora Loyalty Campaign - Skincare - English - CT Duplicate"
type input "channels"
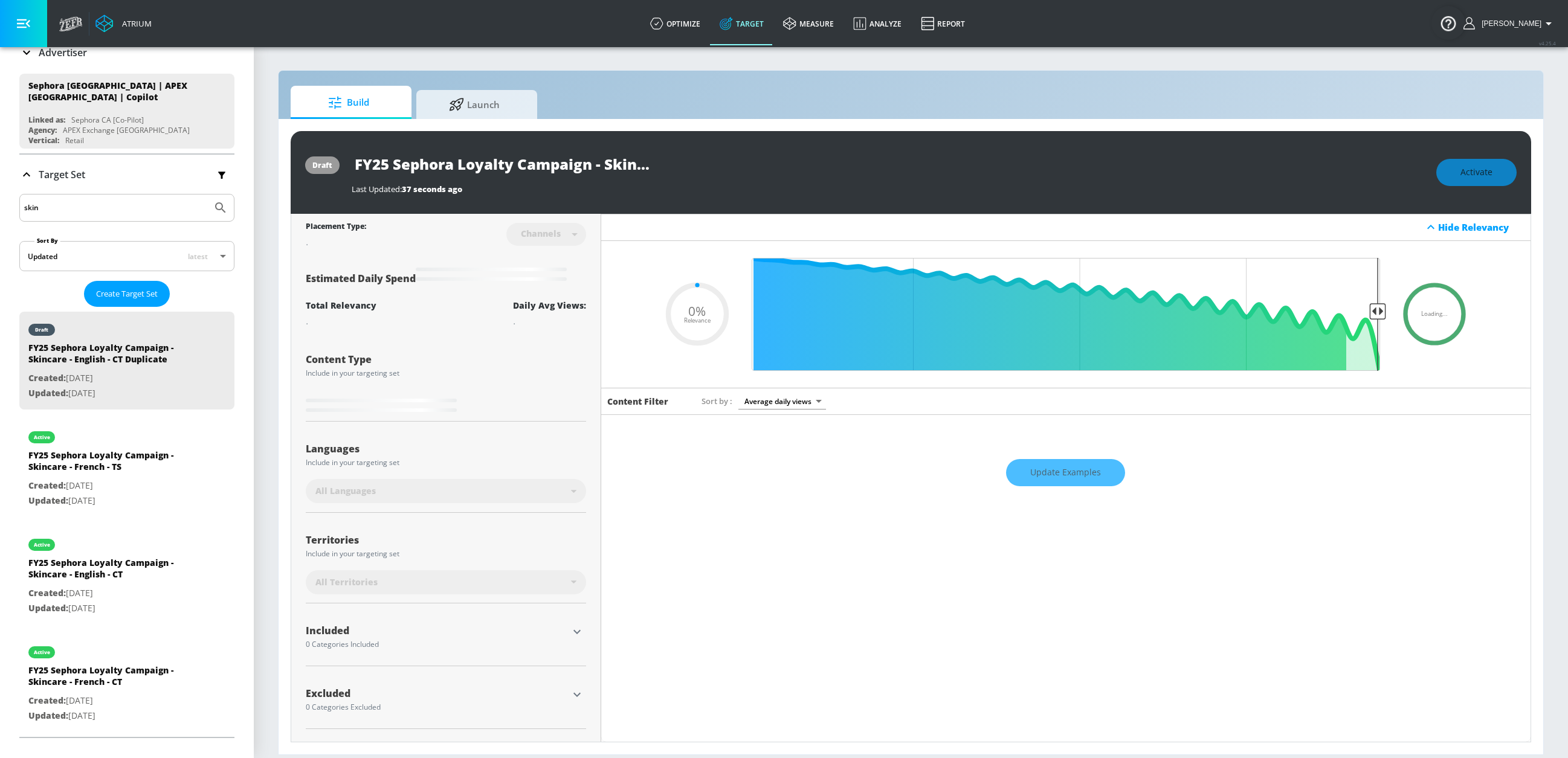
click at [567, 163] on input "FY25 Sephora Loyalty Campaign - Skincare - English - CT Duplicate" at bounding box center [502, 164] width 302 height 27
drag, startPoint x: 602, startPoint y: 166, endPoint x: 663, endPoint y: 168, distance: 61.0
click at [726, 166] on div "FY25 Sephora Loyalty Campaign - Skincare - English - CT Duplicate" at bounding box center [888, 164] width 1073 height 27
click at [571, 166] on input "FY25 Sephora Loyalty Campaign - Skincare - English - CT Duplicate" at bounding box center [502, 164] width 302 height 27
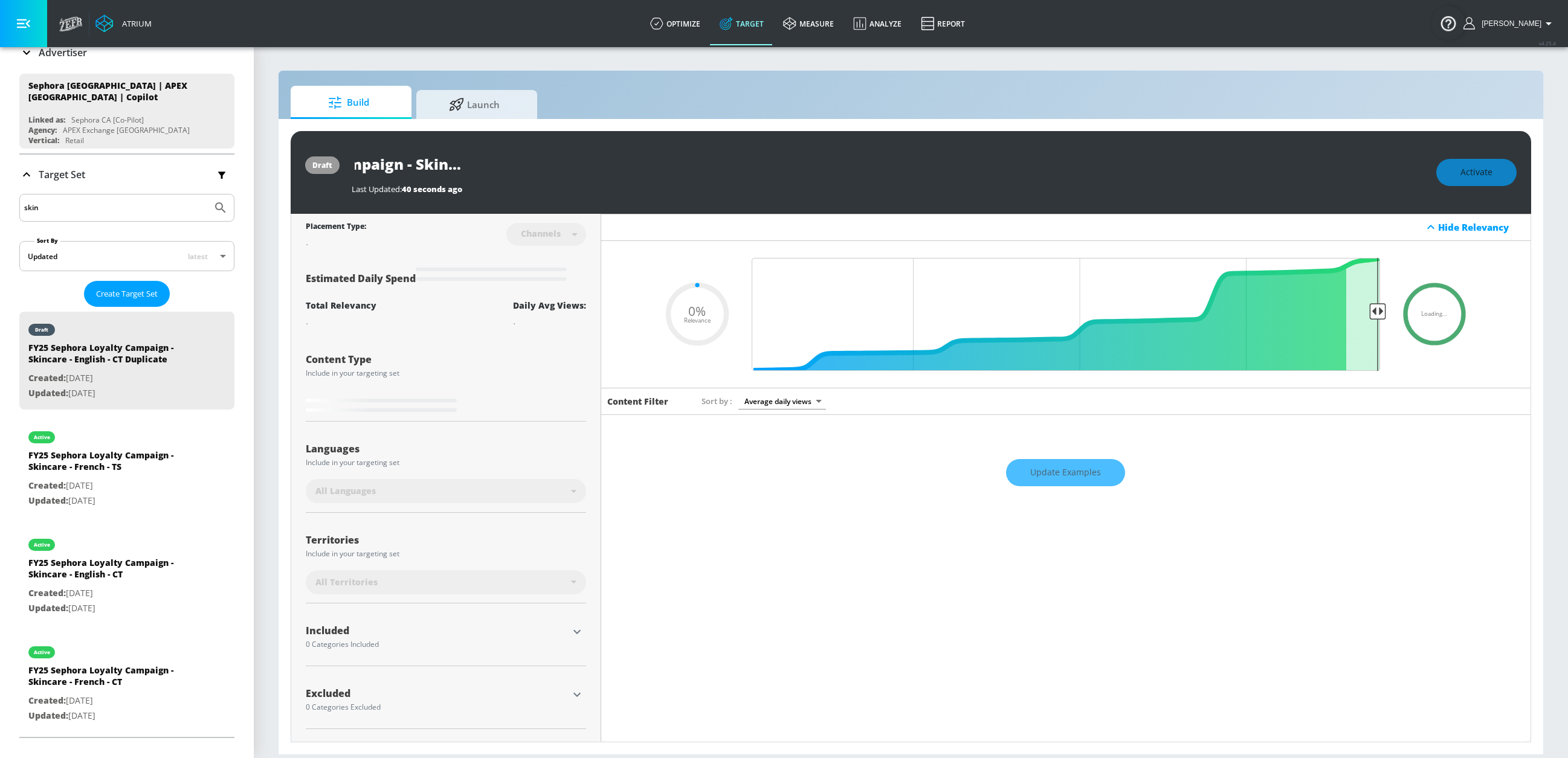
drag, startPoint x: 561, startPoint y: 166, endPoint x: 788, endPoint y: 172, distance: 227.1
click at [788, 172] on div "FY25 Sephora Loyalty Campaign - Skincare - English - CT Duplicate" at bounding box center [888, 164] width 1073 height 27
type input "0.5"
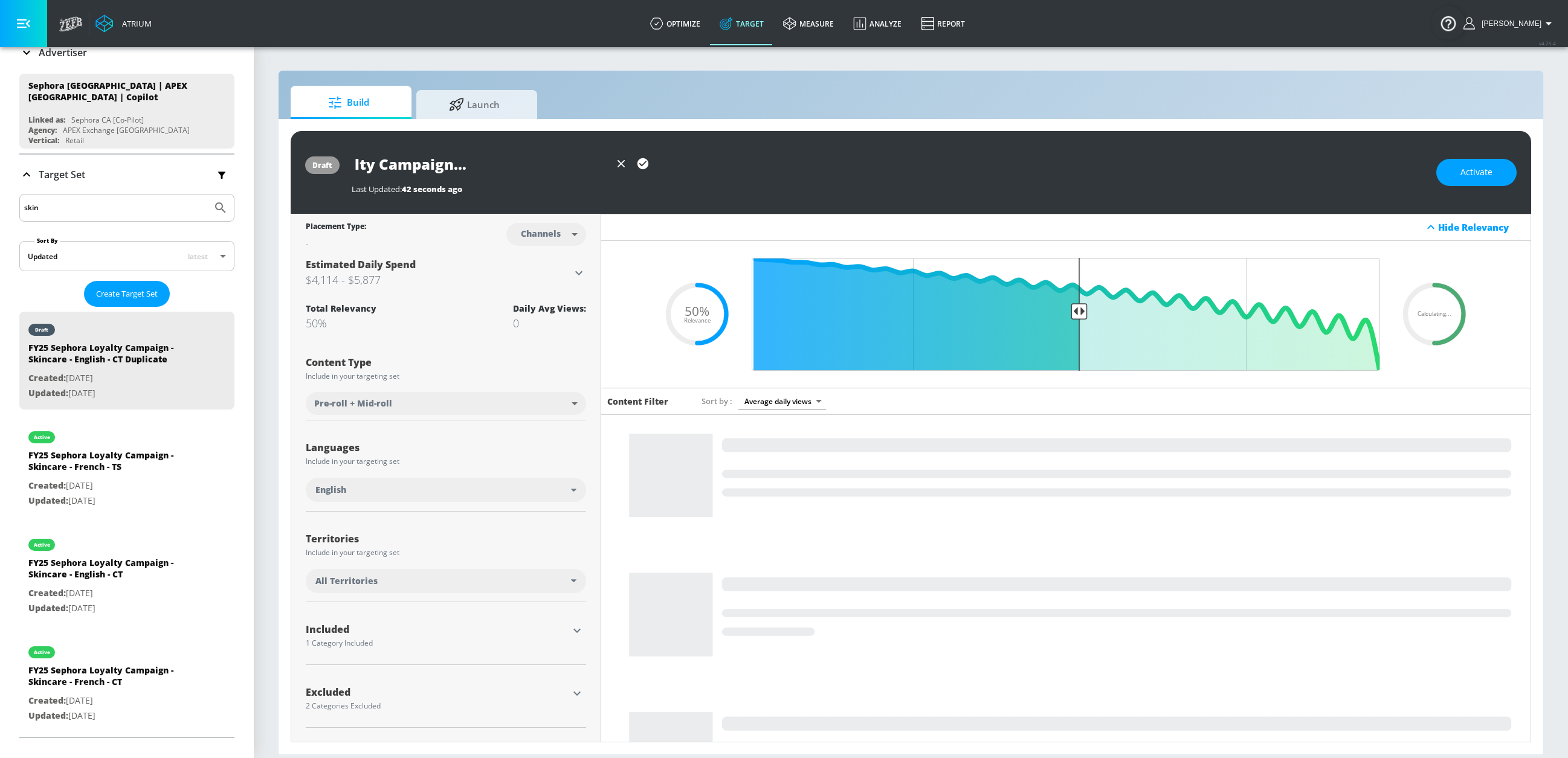
scroll to position [0, 156]
type input "FY25 Sephora Loyalty Campaign - Skincare - English - TS"
click at [645, 166] on icon "button" at bounding box center [643, 164] width 11 height 11
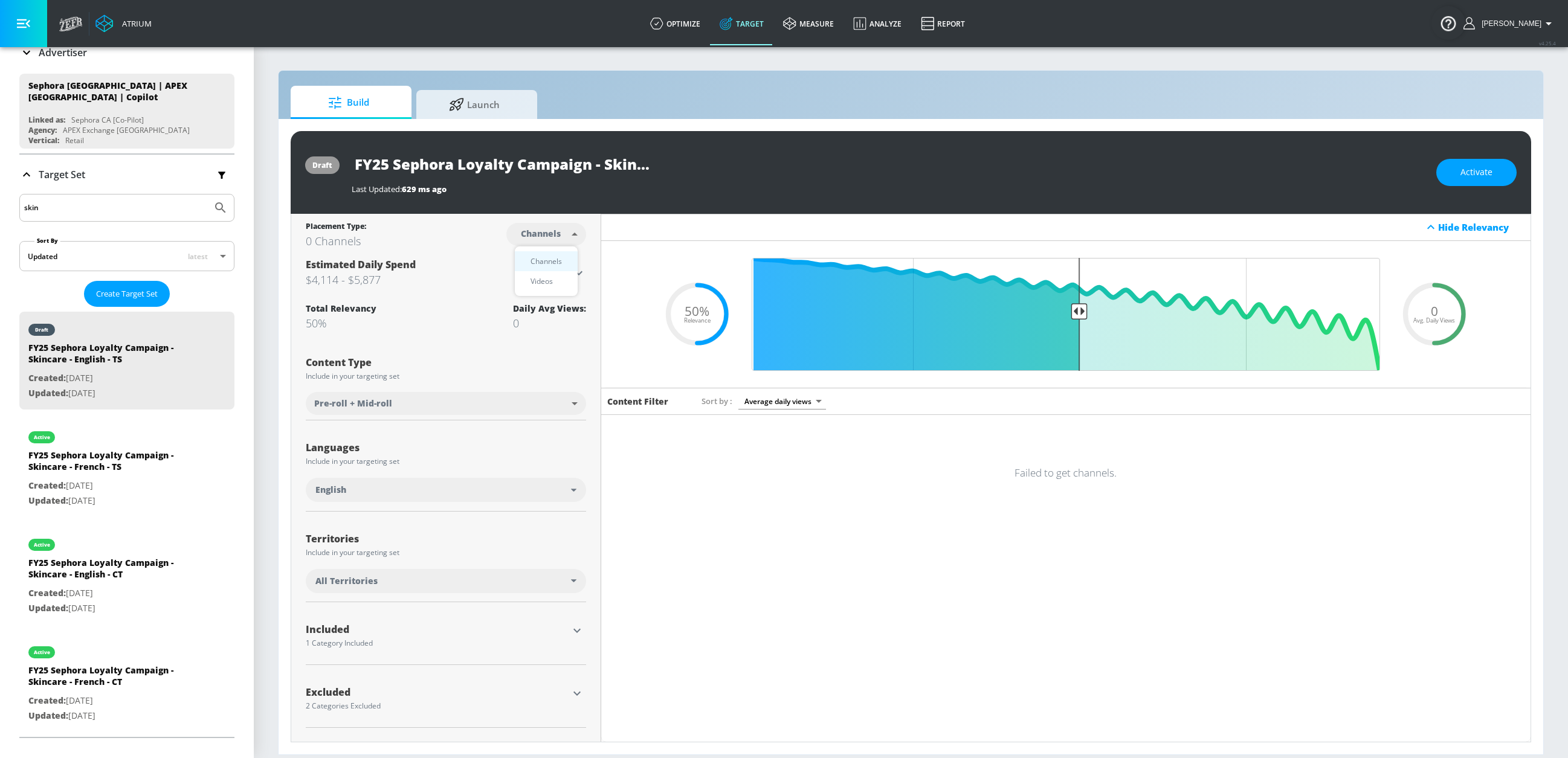
click at [543, 240] on body "Atrium optimize Target measure Analyze Report optimize Target measure Analyze R…" at bounding box center [784, 379] width 1568 height 758
click at [553, 282] on div "Videos" at bounding box center [541, 281] width 34 height 13
type input "videos"
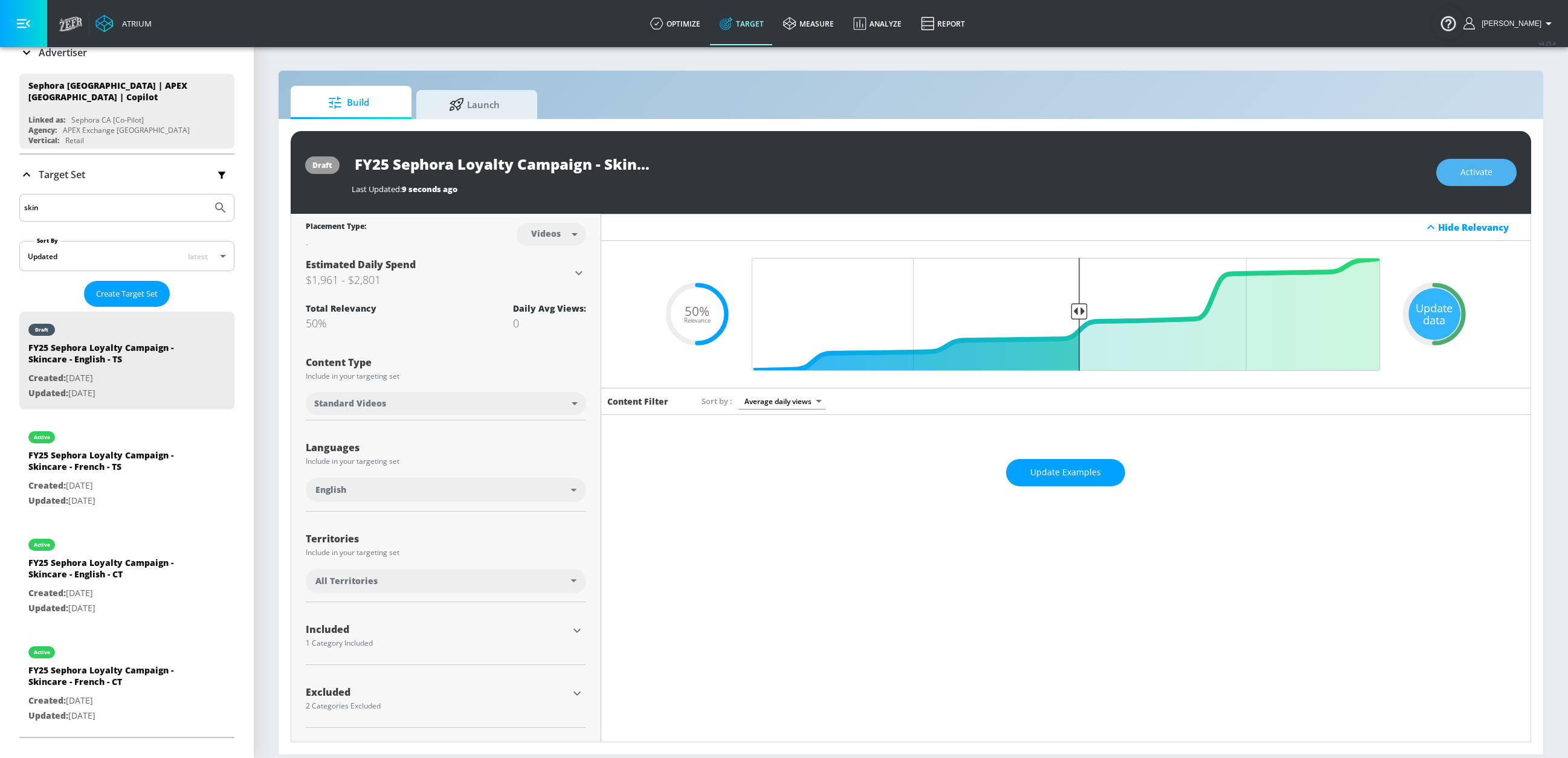
click at [1243, 177] on button "Activate" at bounding box center [1477, 172] width 81 height 27
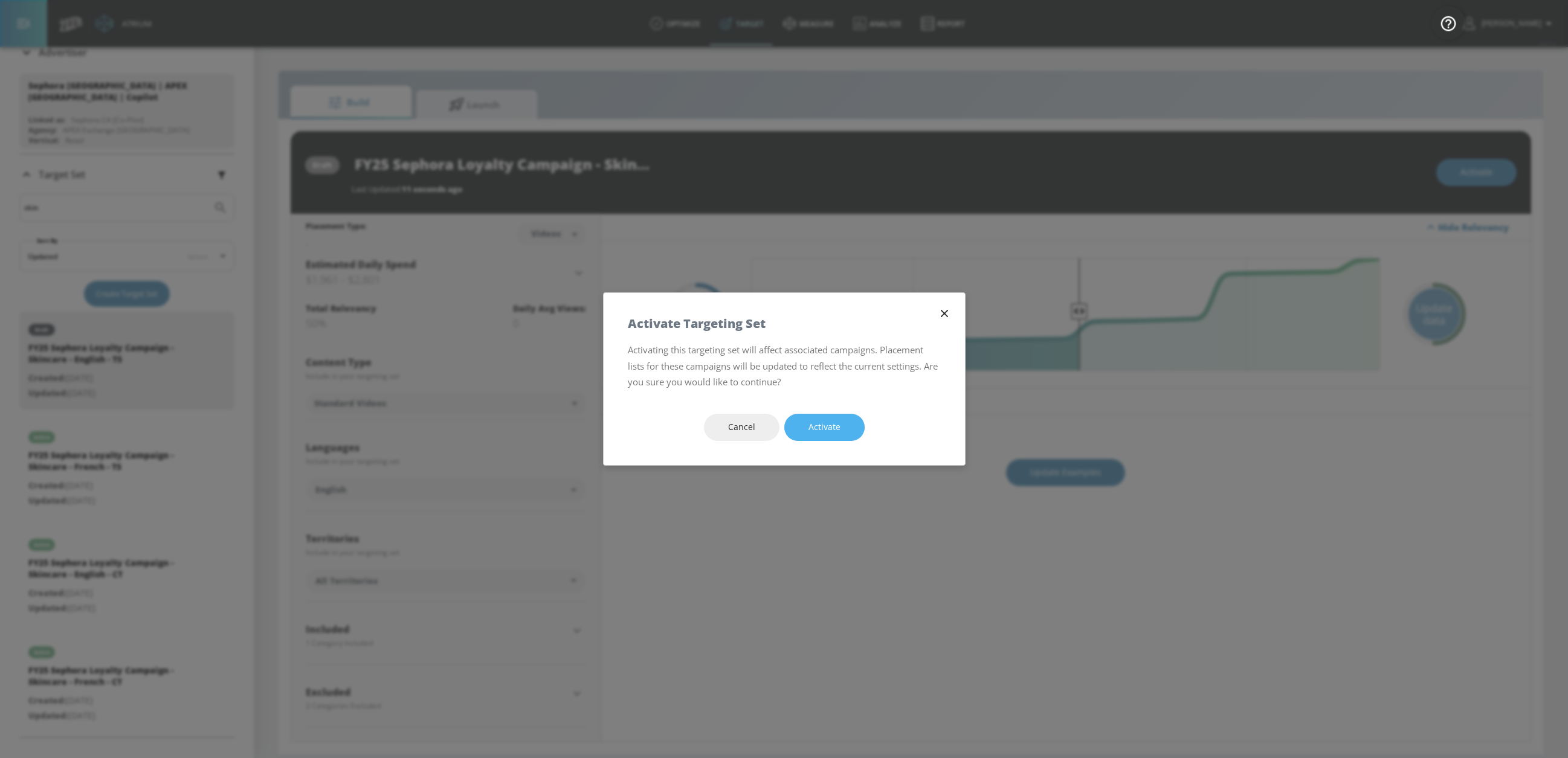
click at [836, 430] on span "Activate" at bounding box center [825, 427] width 32 height 15
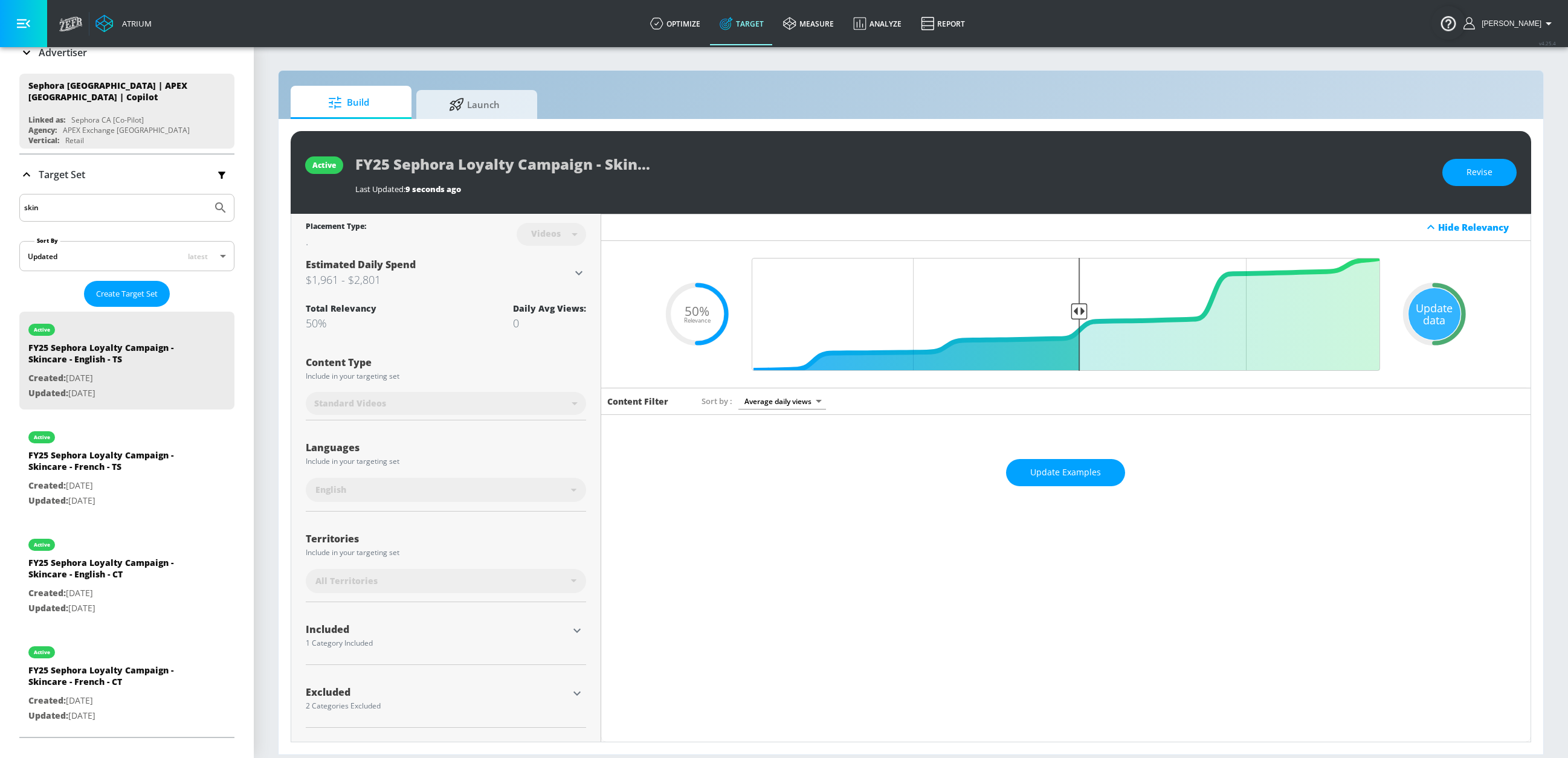
click at [46, 214] on input "skin" at bounding box center [116, 208] width 183 height 16
type input "s"
type input "makeup"
click at [207, 194] on button "Submit Search" at bounding box center [221, 208] width 27 height 27
click at [123, 478] on div "FY25 Sephora Loyalty Campaign - Makeup Tutorial - French - CT" at bounding box center [113, 464] width 169 height 29
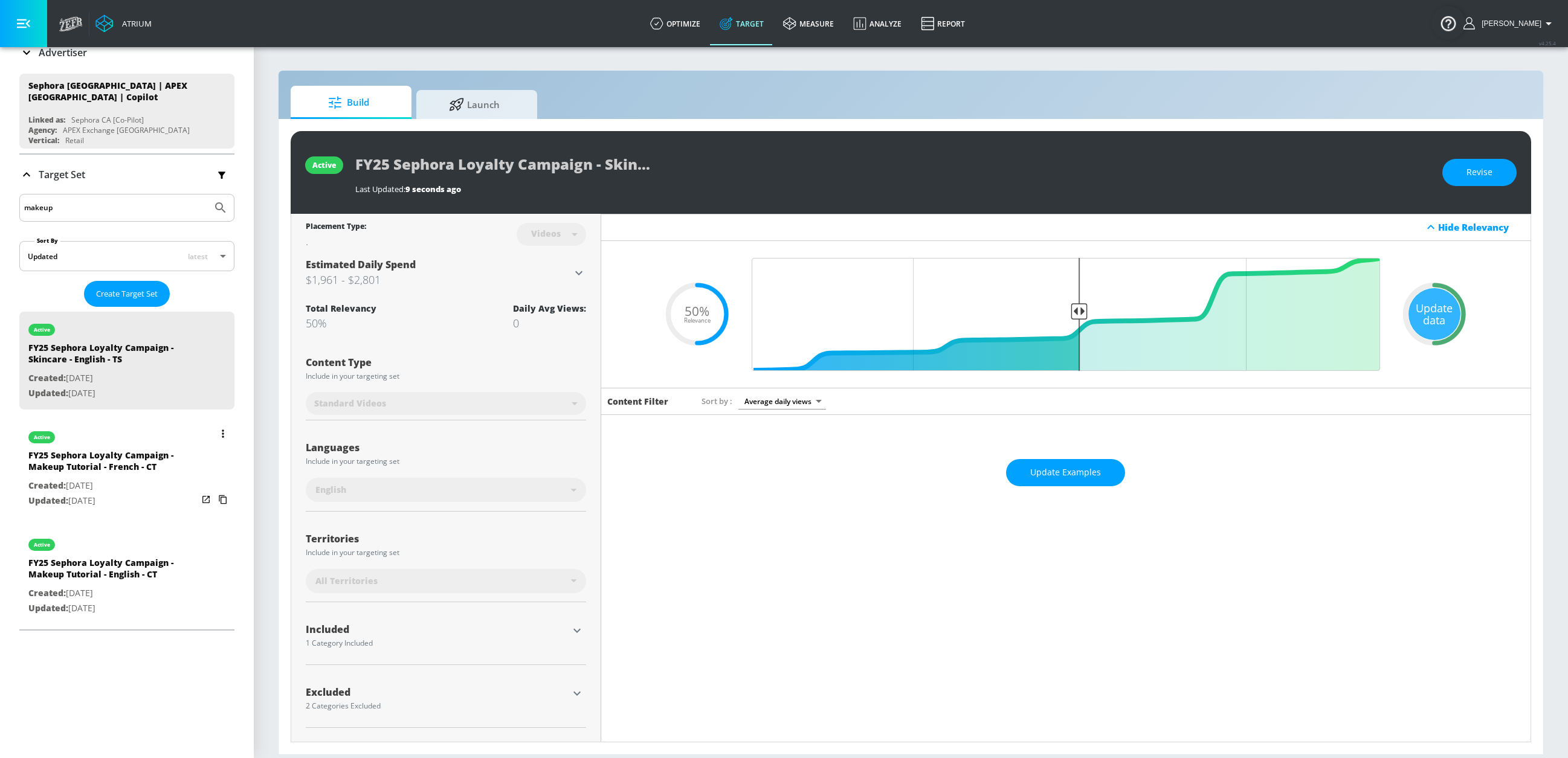
type input "FY25 Sephora Loyalty Campaign - Makeup Tutorial - French - CT"
type input "channels"
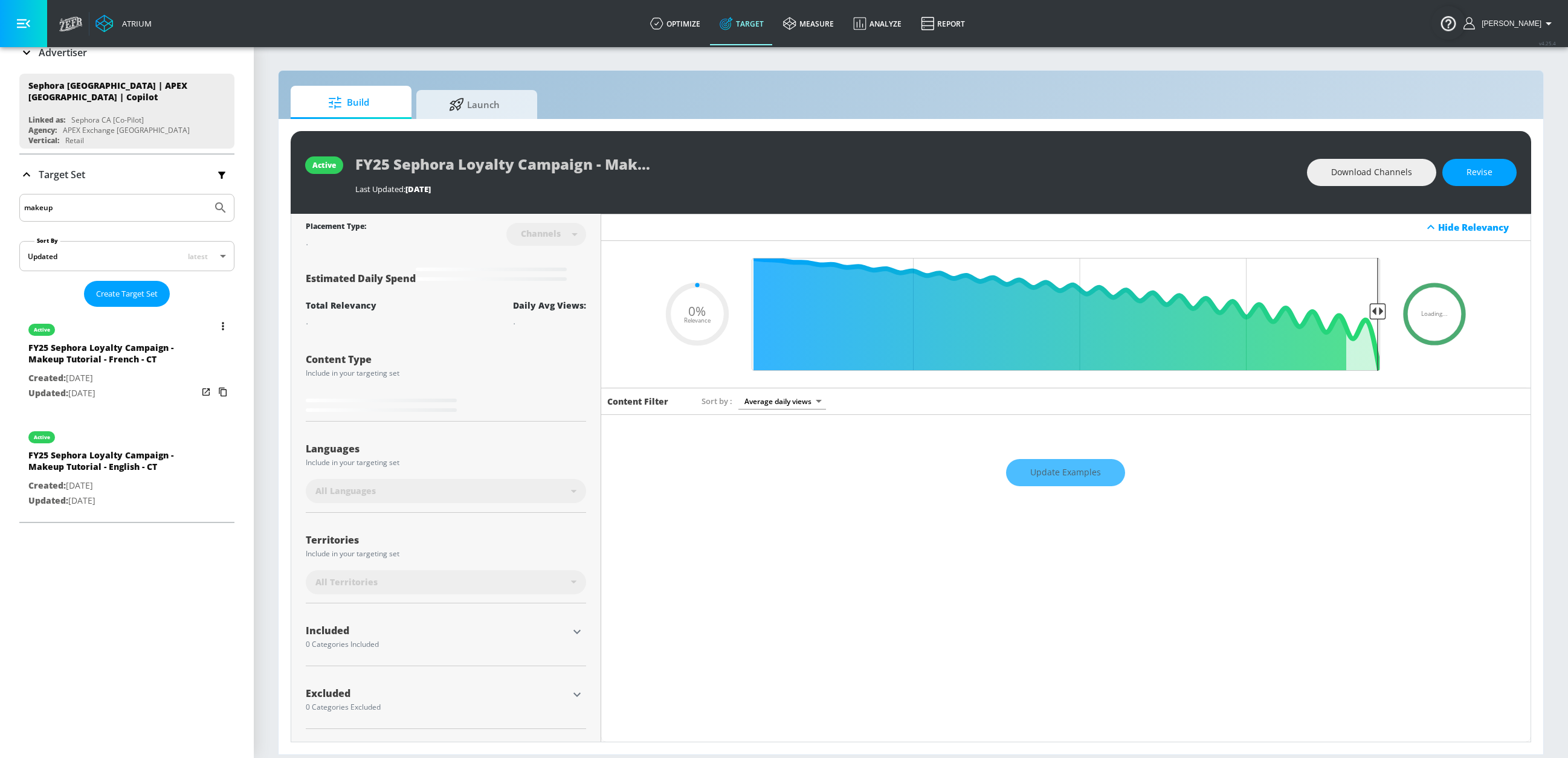
click at [221, 323] on icon "list of Target Set" at bounding box center [222, 325] width 2 height 8
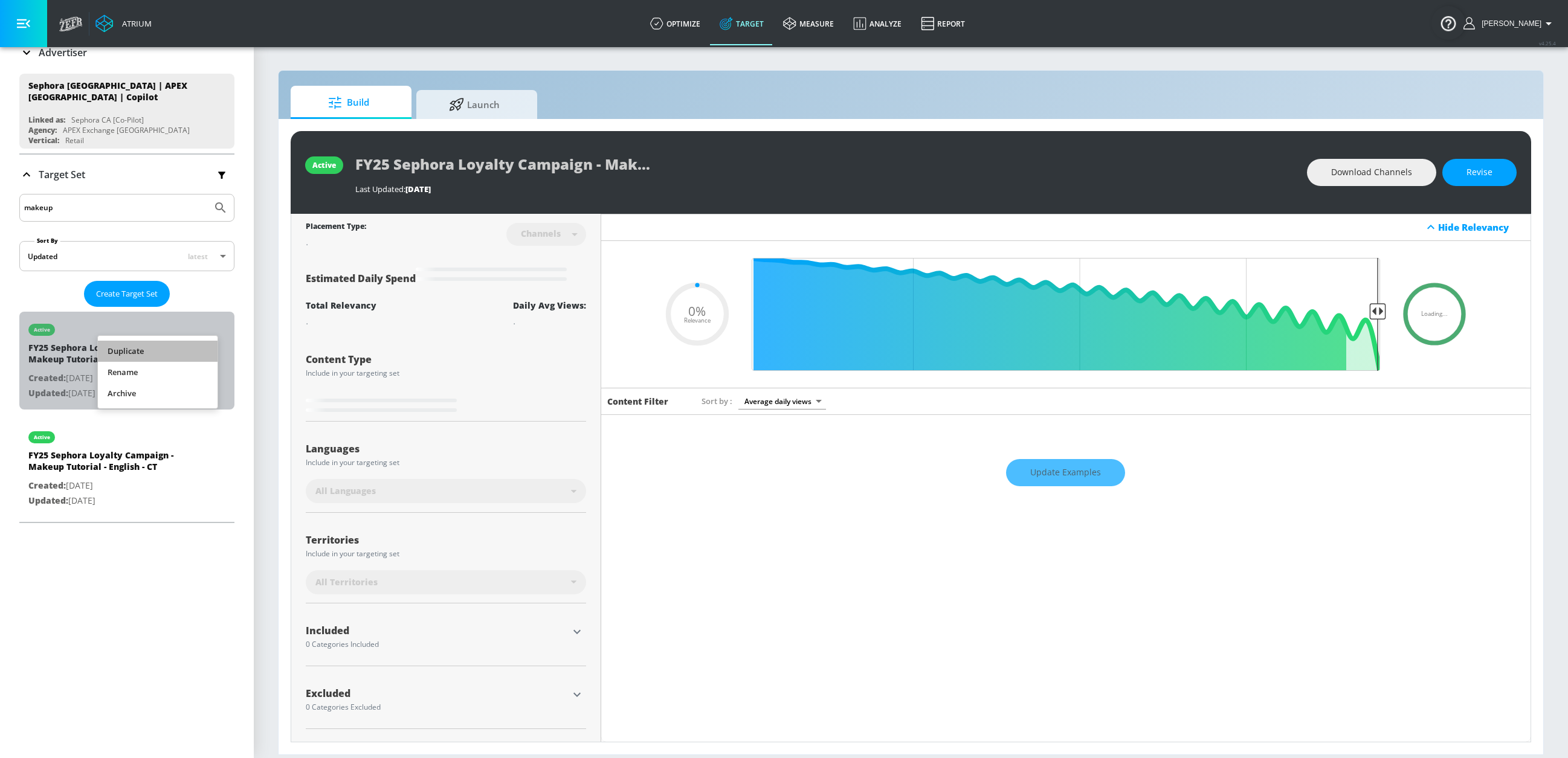
click at [168, 348] on li "Duplicate" at bounding box center [157, 351] width 119 height 22
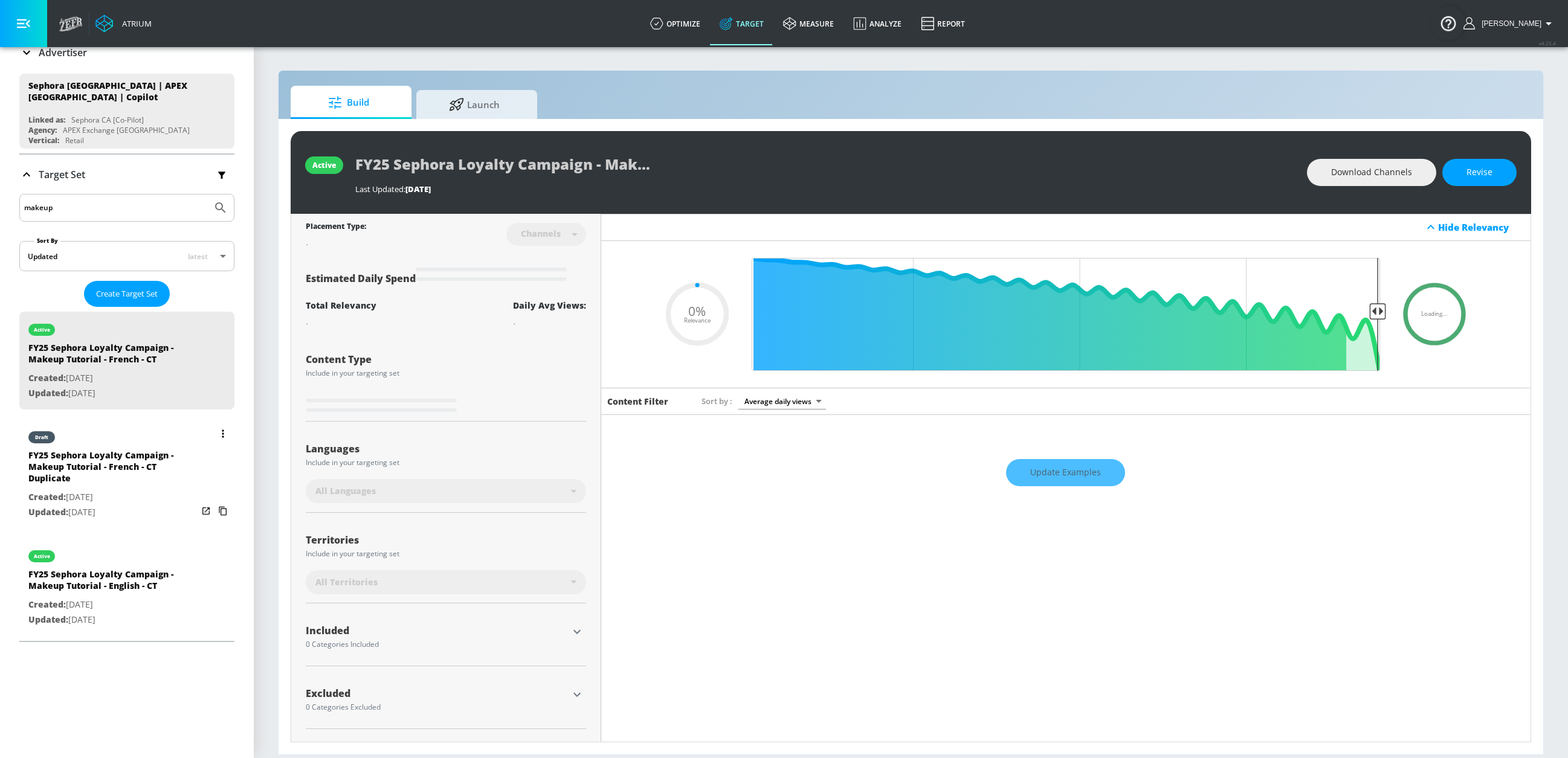
type input "0.5"
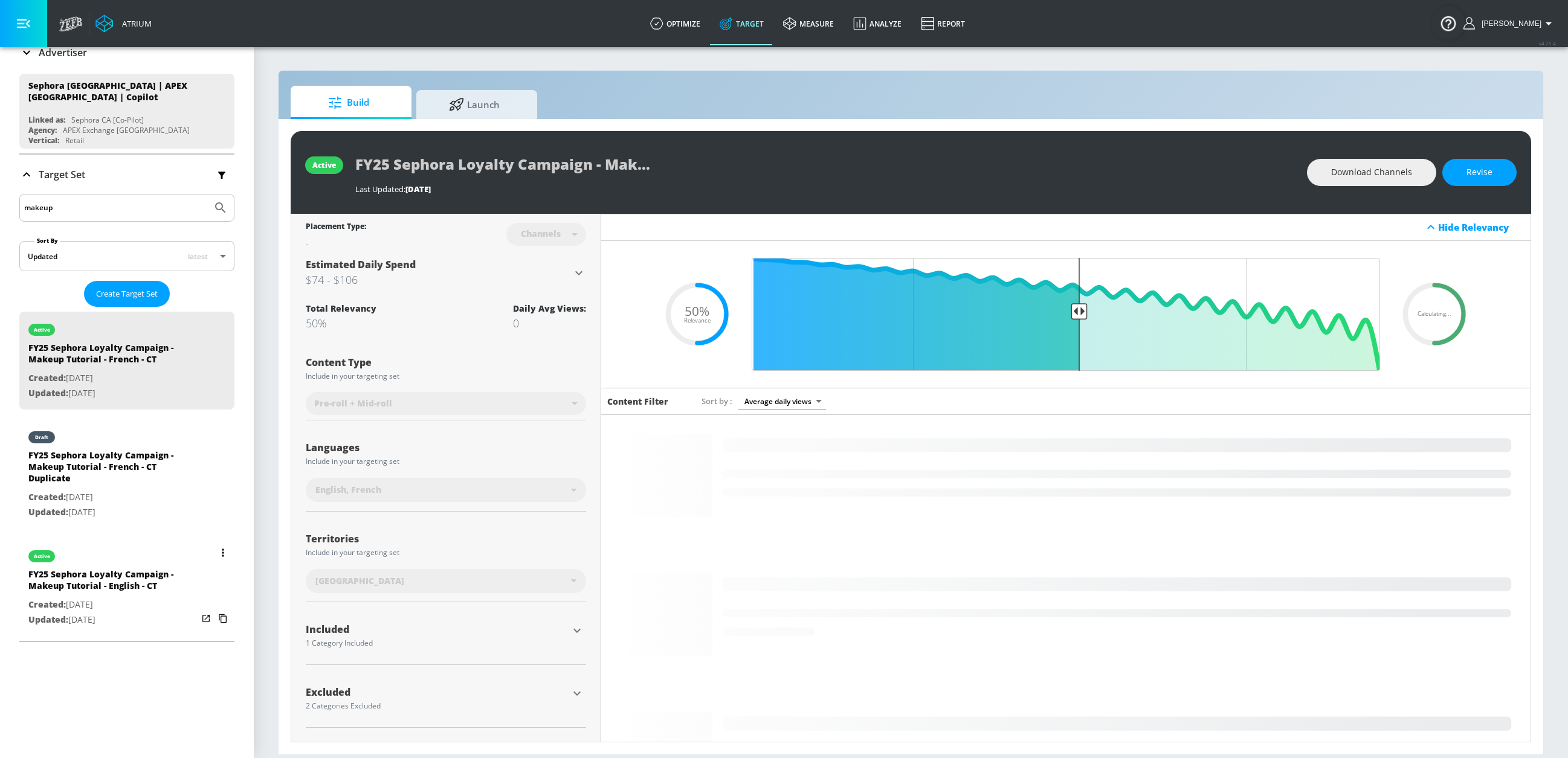
click at [221, 556] on icon "list of Target Set" at bounding box center [222, 552] width 2 height 8
click at [175, 573] on li "Duplicate" at bounding box center [157, 579] width 119 height 22
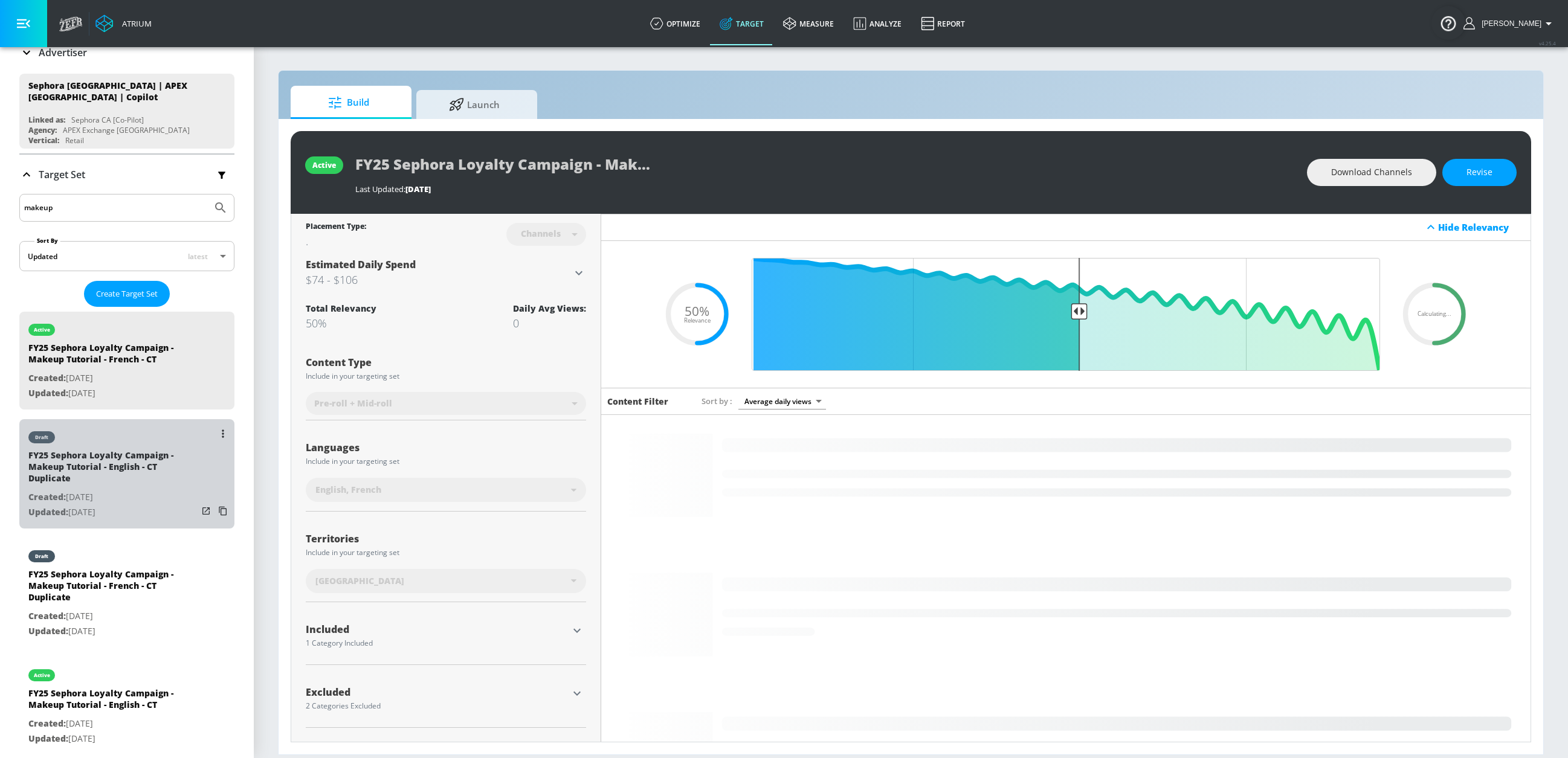
click at [139, 443] on div "draft" at bounding box center [113, 435] width 169 height 30
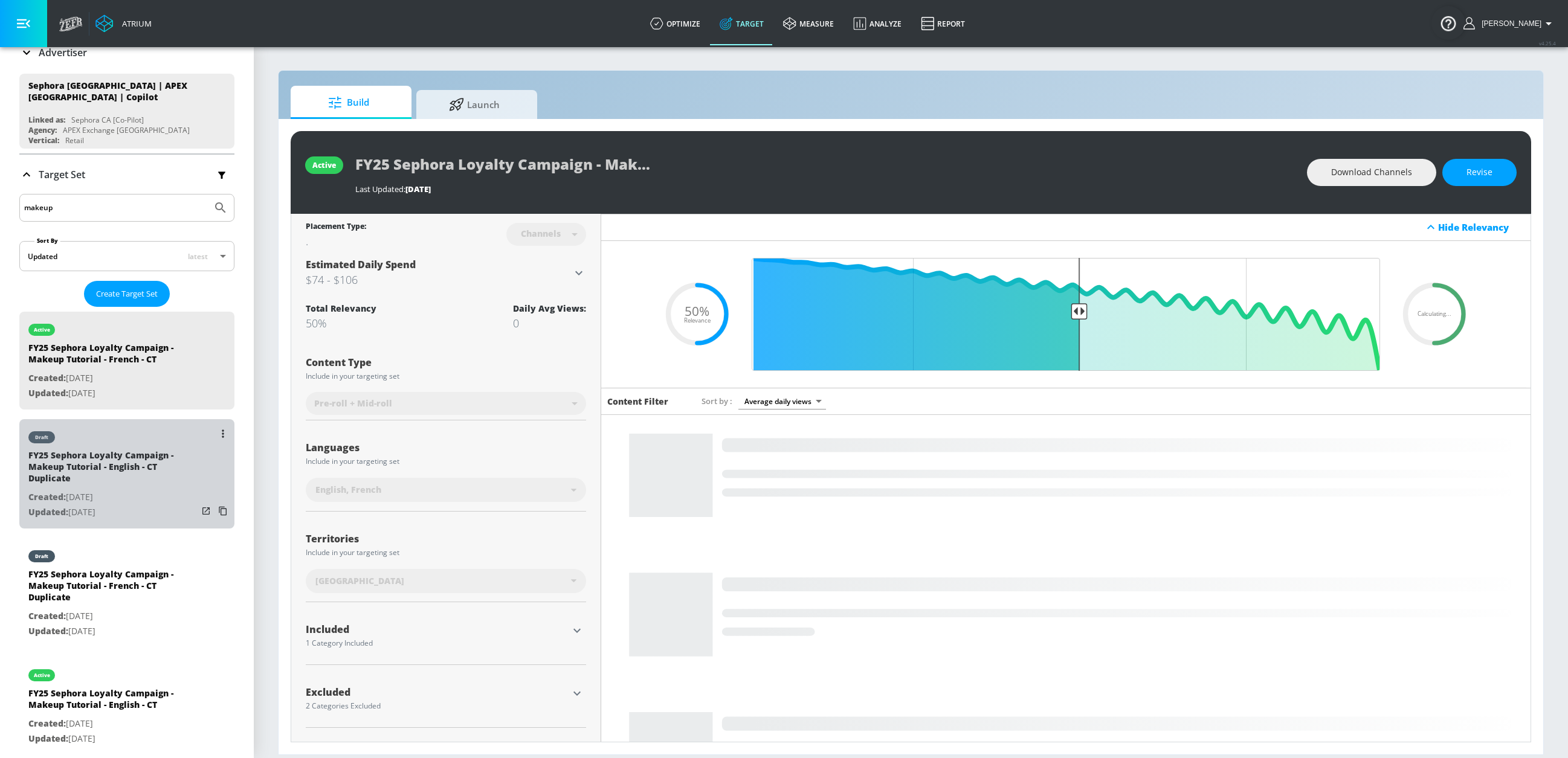
type input "FY25 Sephora Loyalty Campaign - Makeup Tutorial - English - CT Duplicate"
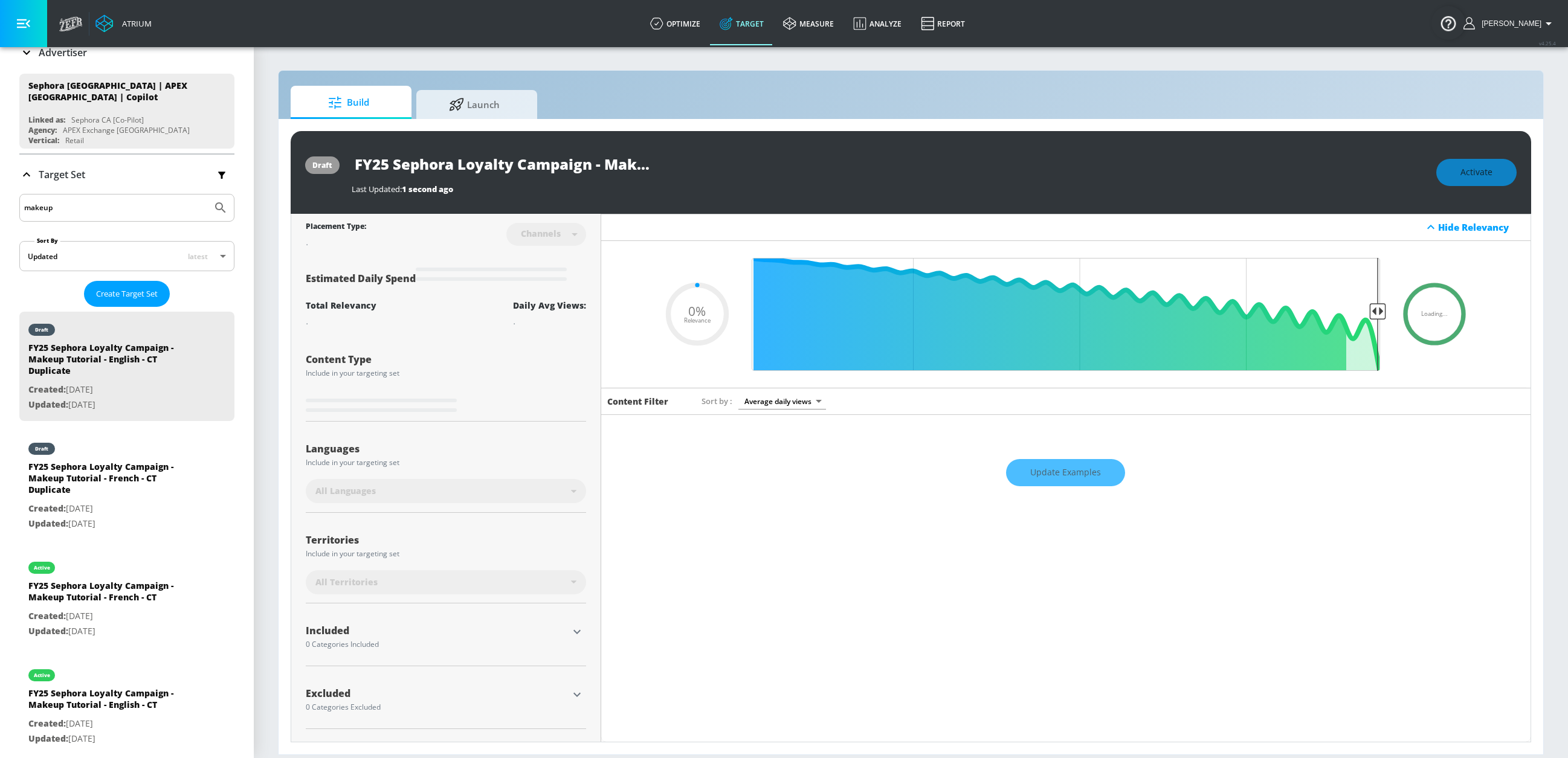
type input "0.5"
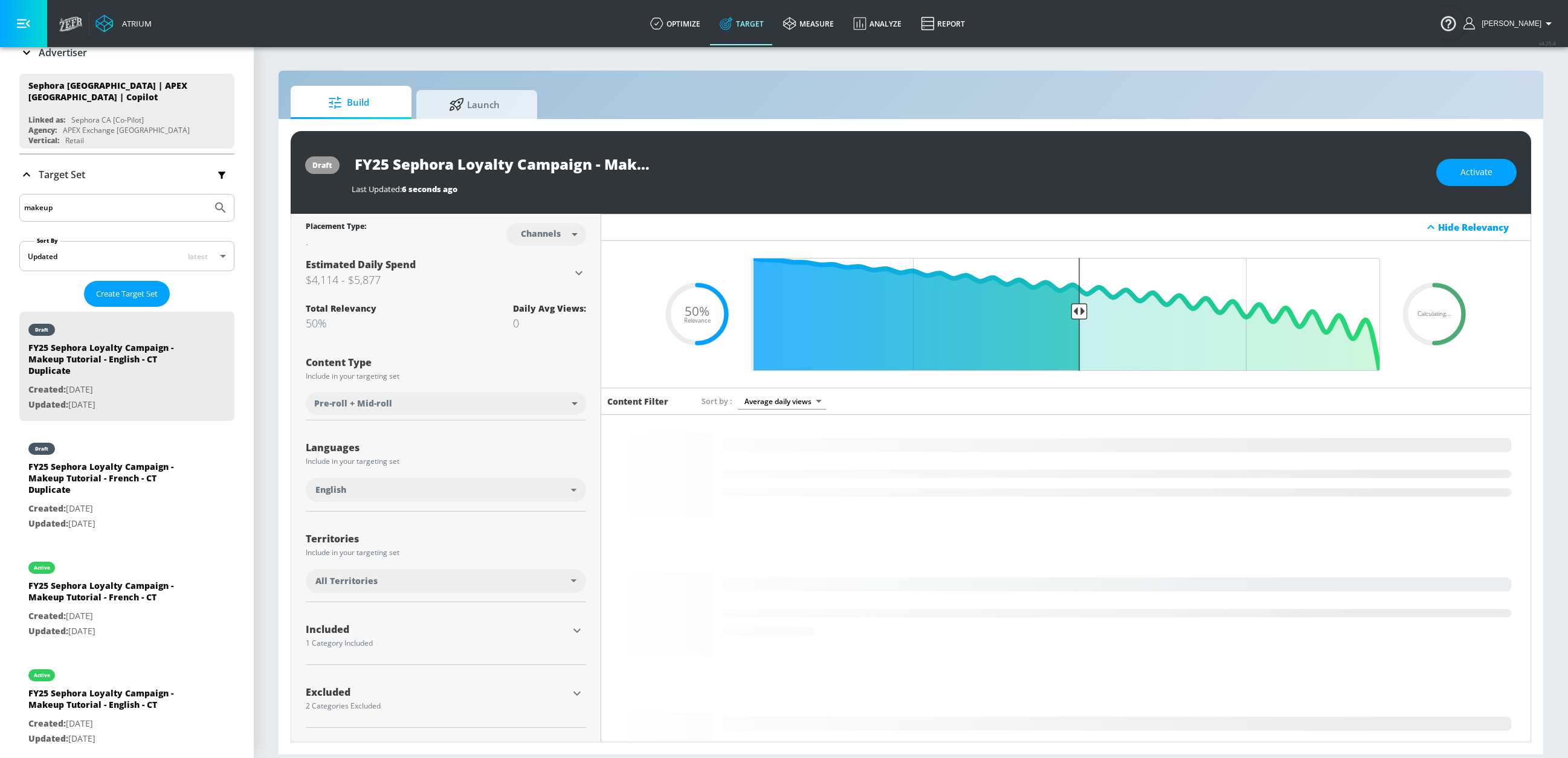
click at [536, 233] on body "Atrium optimize Target measure Analyze Report optimize Target measure Analyze R…" at bounding box center [784, 379] width 1568 height 758
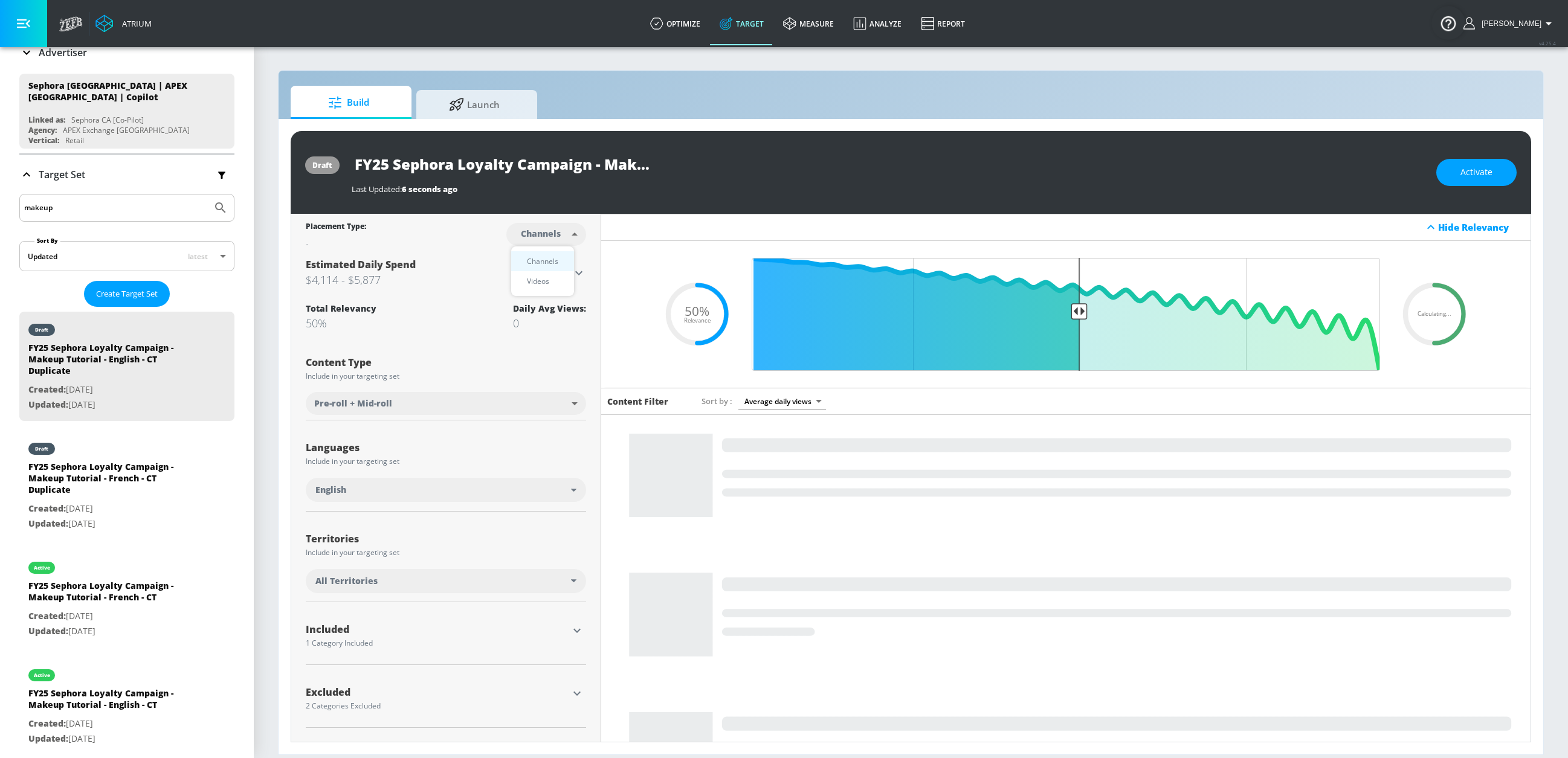
drag, startPoint x: 532, startPoint y: 273, endPoint x: 542, endPoint y: 266, distance: 12.2
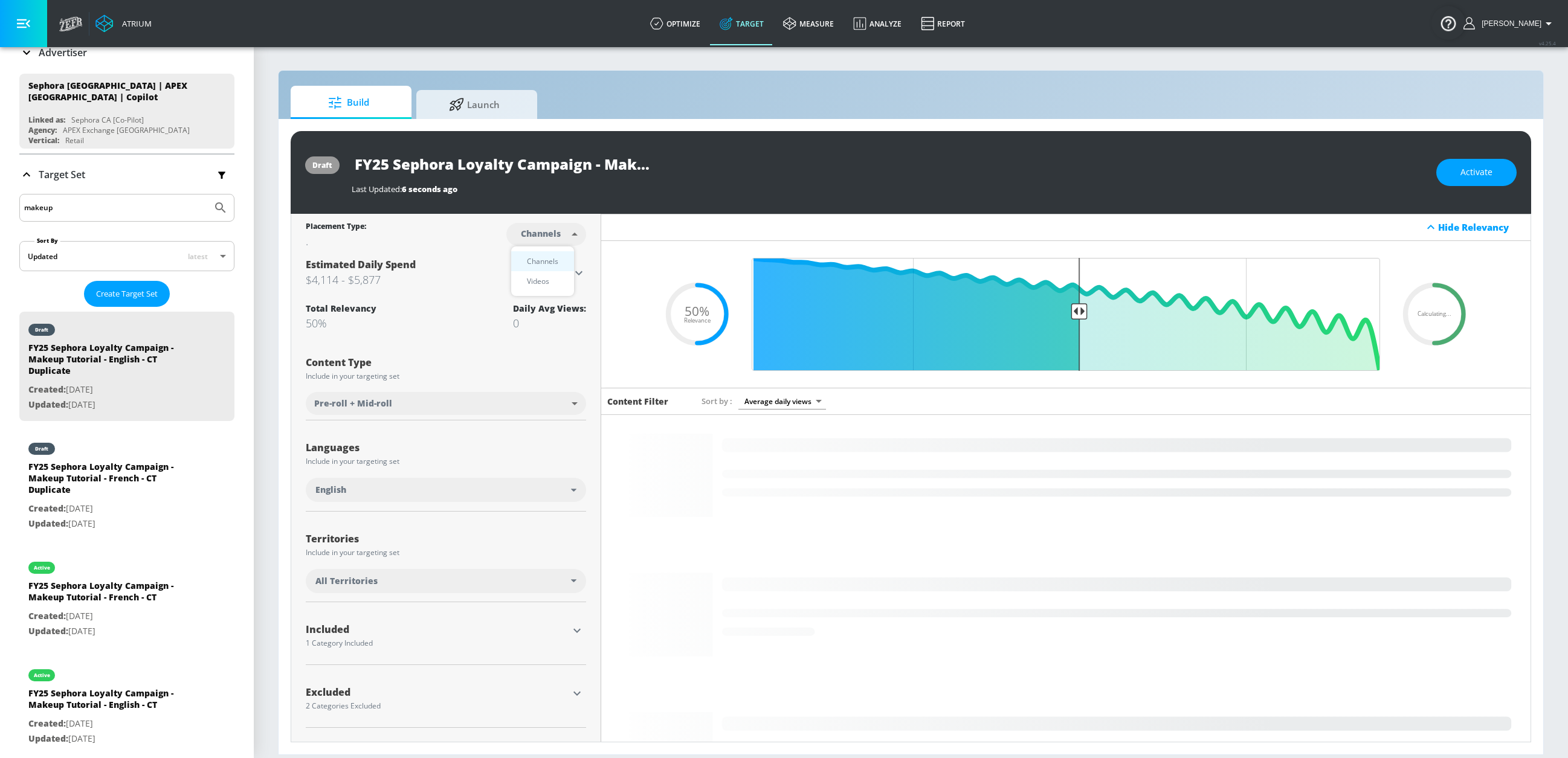
click at [532, 273] on li "Videos" at bounding box center [542, 281] width 63 height 20
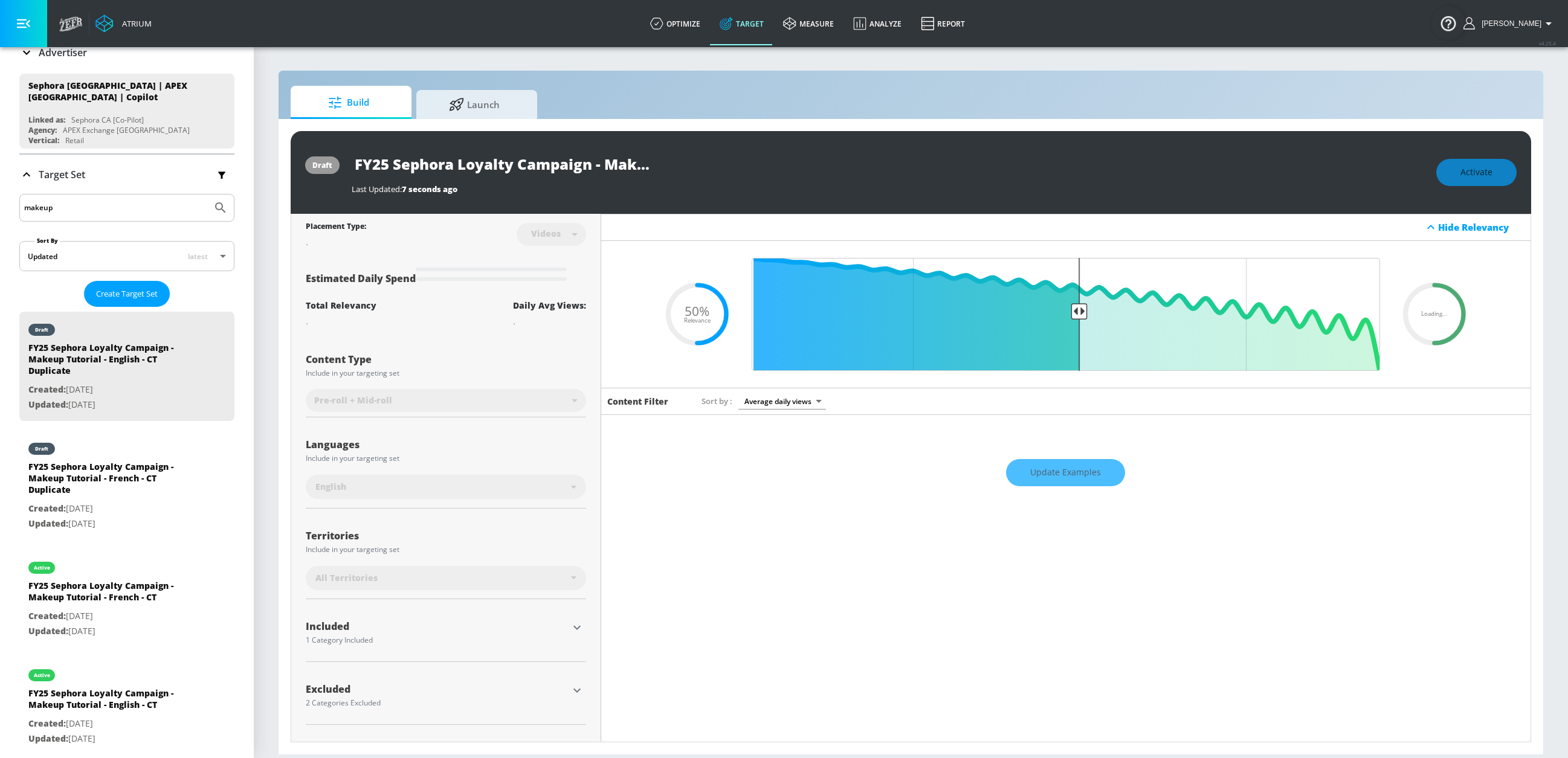
type input "videos"
click at [604, 167] on input "FY25 Sephora Loyalty Campaign - Makeup Tutorial - English - CT Duplicate" at bounding box center [502, 164] width 302 height 27
drag, startPoint x: 586, startPoint y: 166, endPoint x: 667, endPoint y: 164, distance: 81.0
click at [686, 163] on div "FY25 Sephora Loyalty Campaign - Makeup Tutorial - English - CT Duplicate" at bounding box center [888, 164] width 1073 height 27
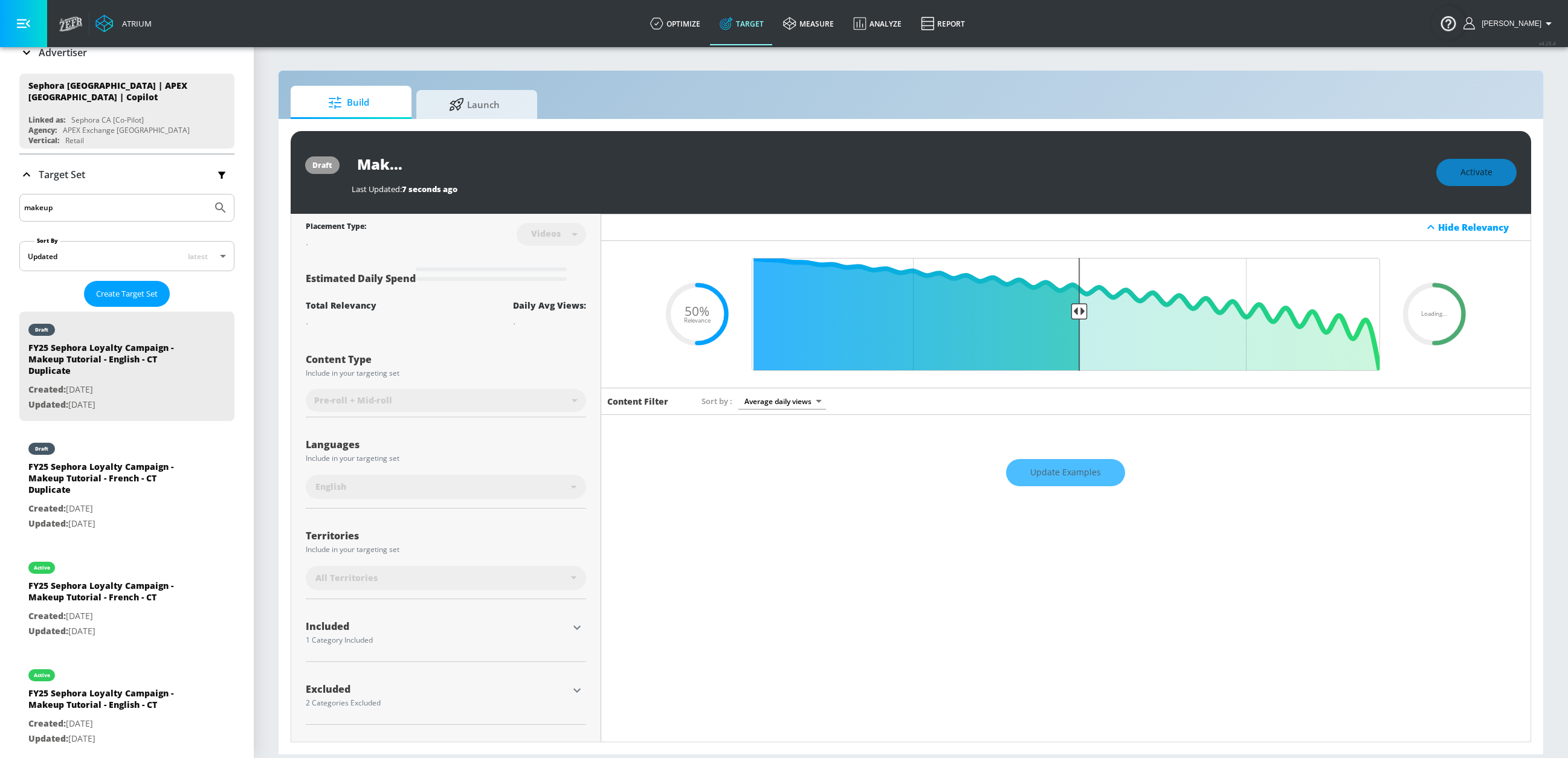
drag, startPoint x: 577, startPoint y: 166, endPoint x: 565, endPoint y: 166, distance: 12.0
click at [577, 166] on input "FY25 Sephora Loyalty Campaign - Makeup Tutorial - English - CT Duplicate" at bounding box center [502, 164] width 302 height 27
drag, startPoint x: 560, startPoint y: 166, endPoint x: 732, endPoint y: 167, distance: 172.0
click at [732, 166] on div "FY25 Sephora Loyalty Campaign - Makeup Tutorial - English - CT Duplicate" at bounding box center [888, 164] width 1073 height 27
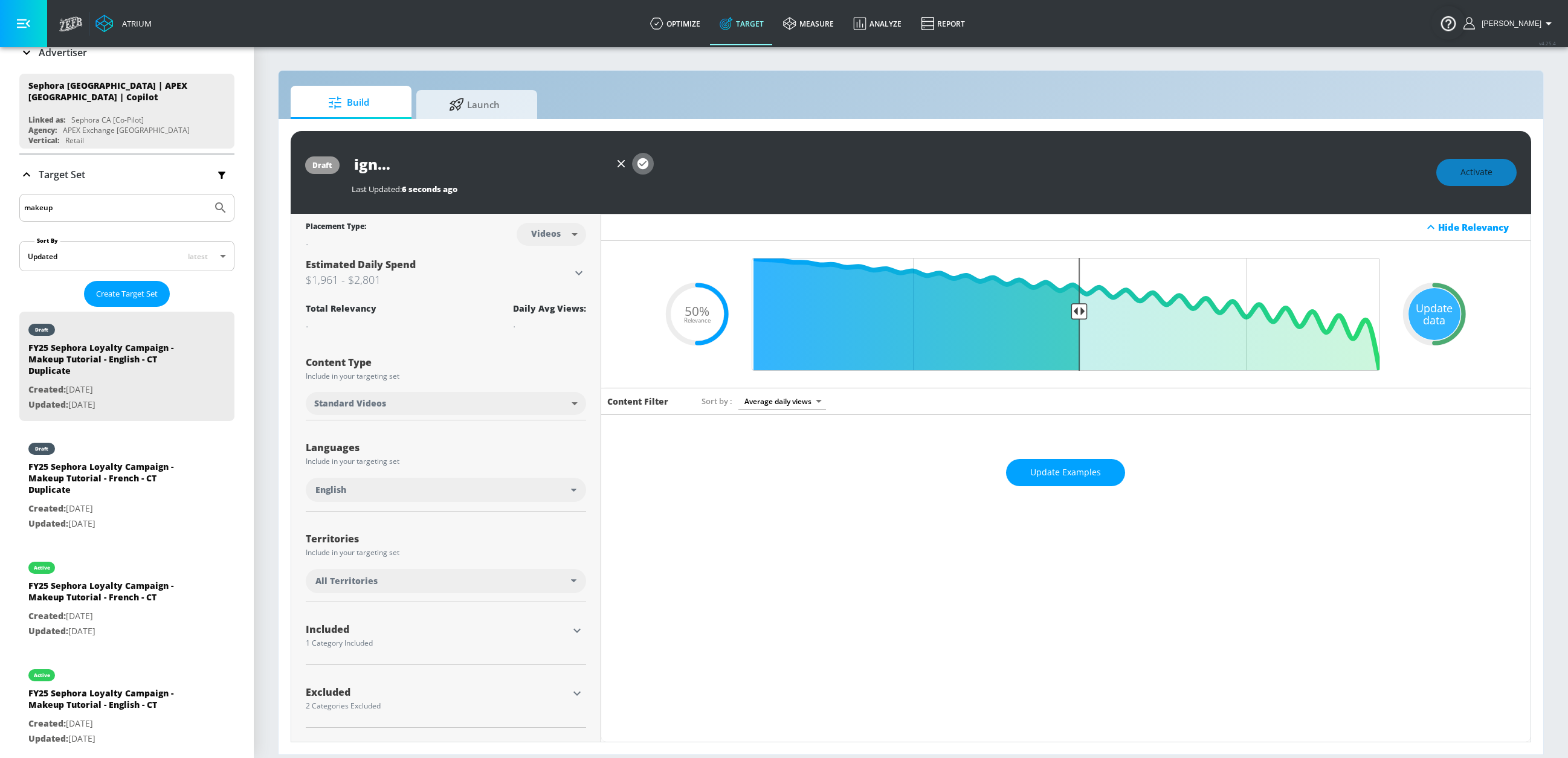
scroll to position [0, 0]
click at [641, 162] on icon "button" at bounding box center [643, 164] width 11 height 11
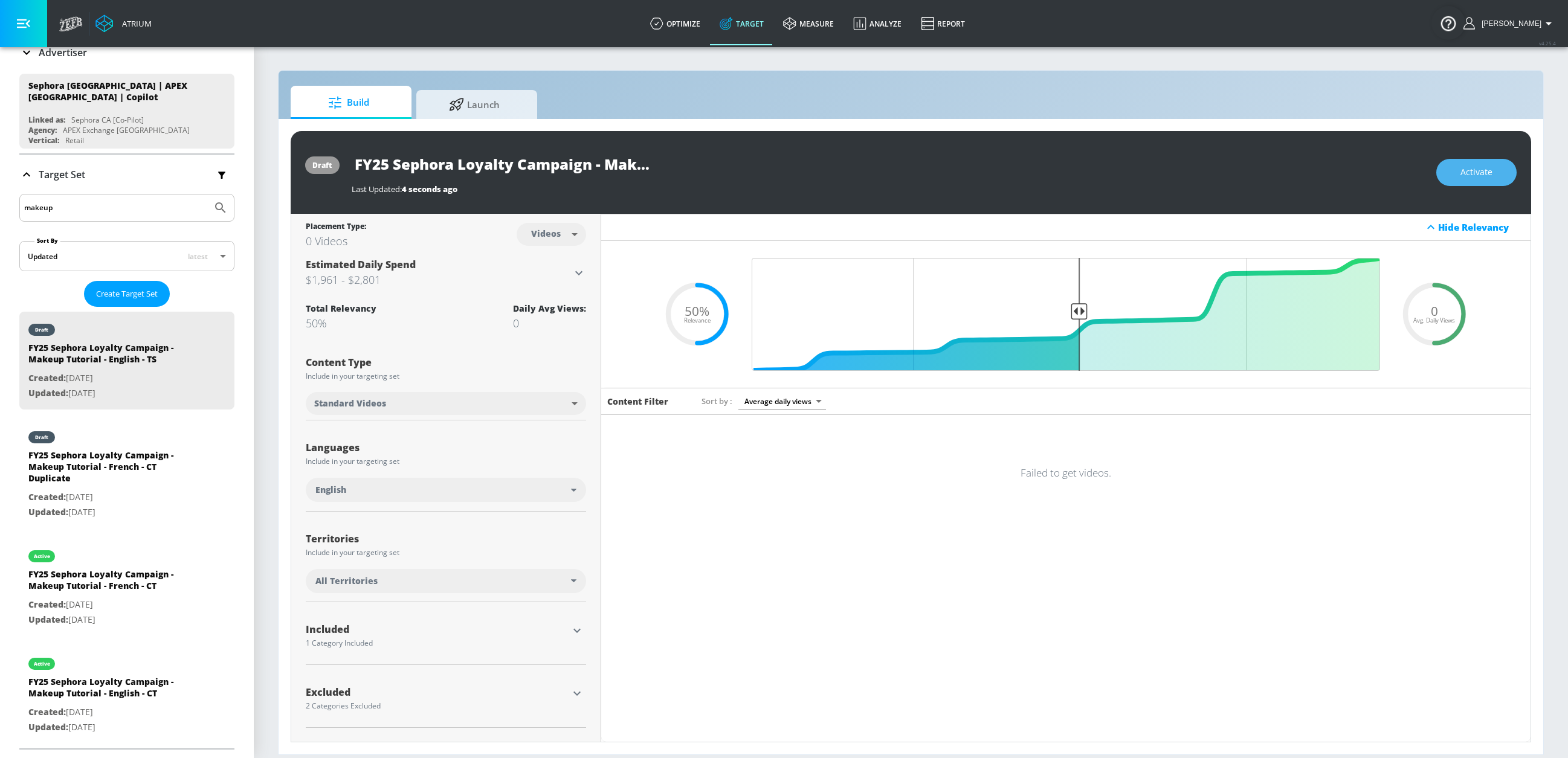
click at [1243, 181] on button "Activate" at bounding box center [1477, 172] width 81 height 27
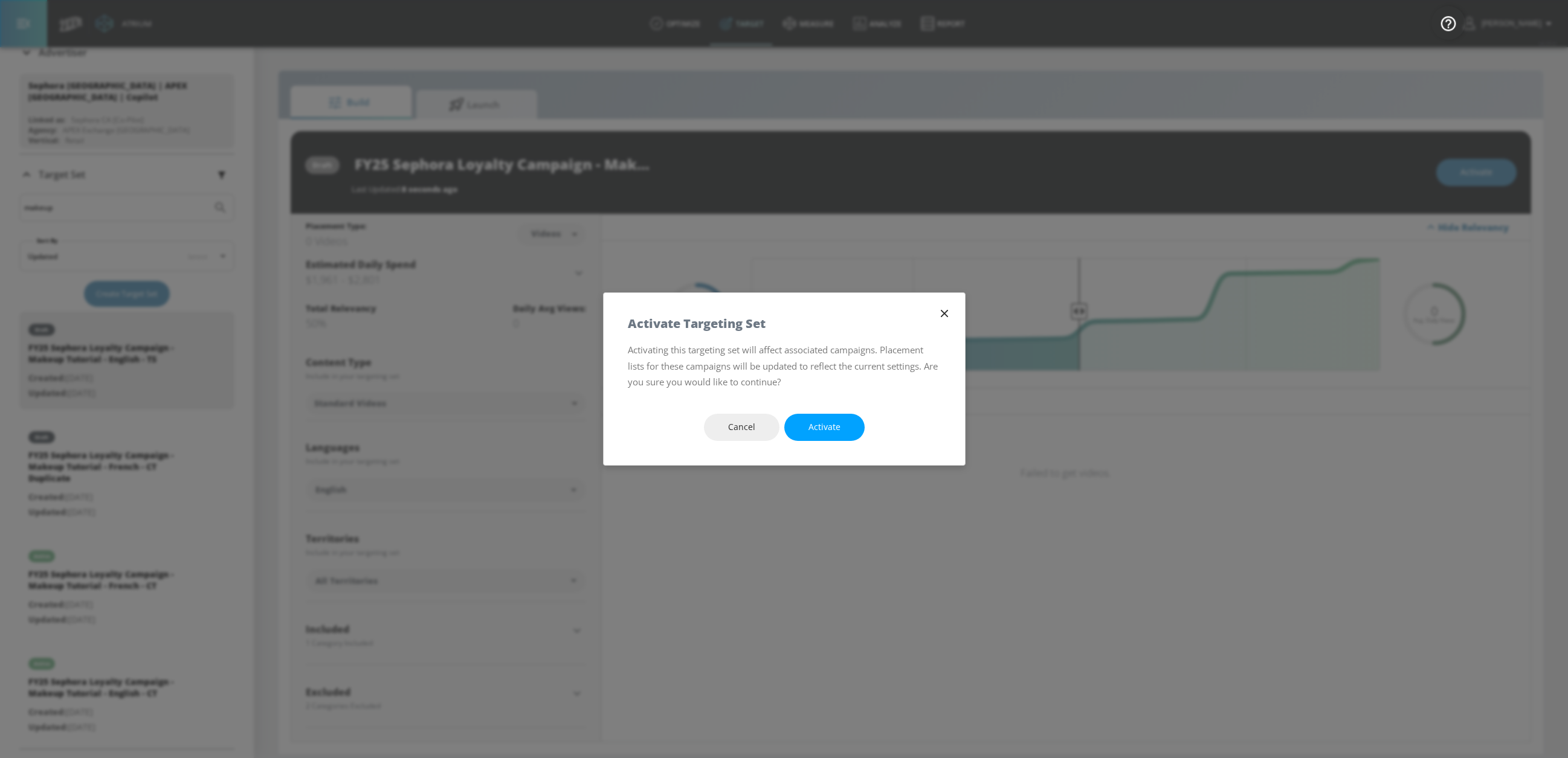
click at [831, 422] on span "Activate" at bounding box center [825, 427] width 32 height 15
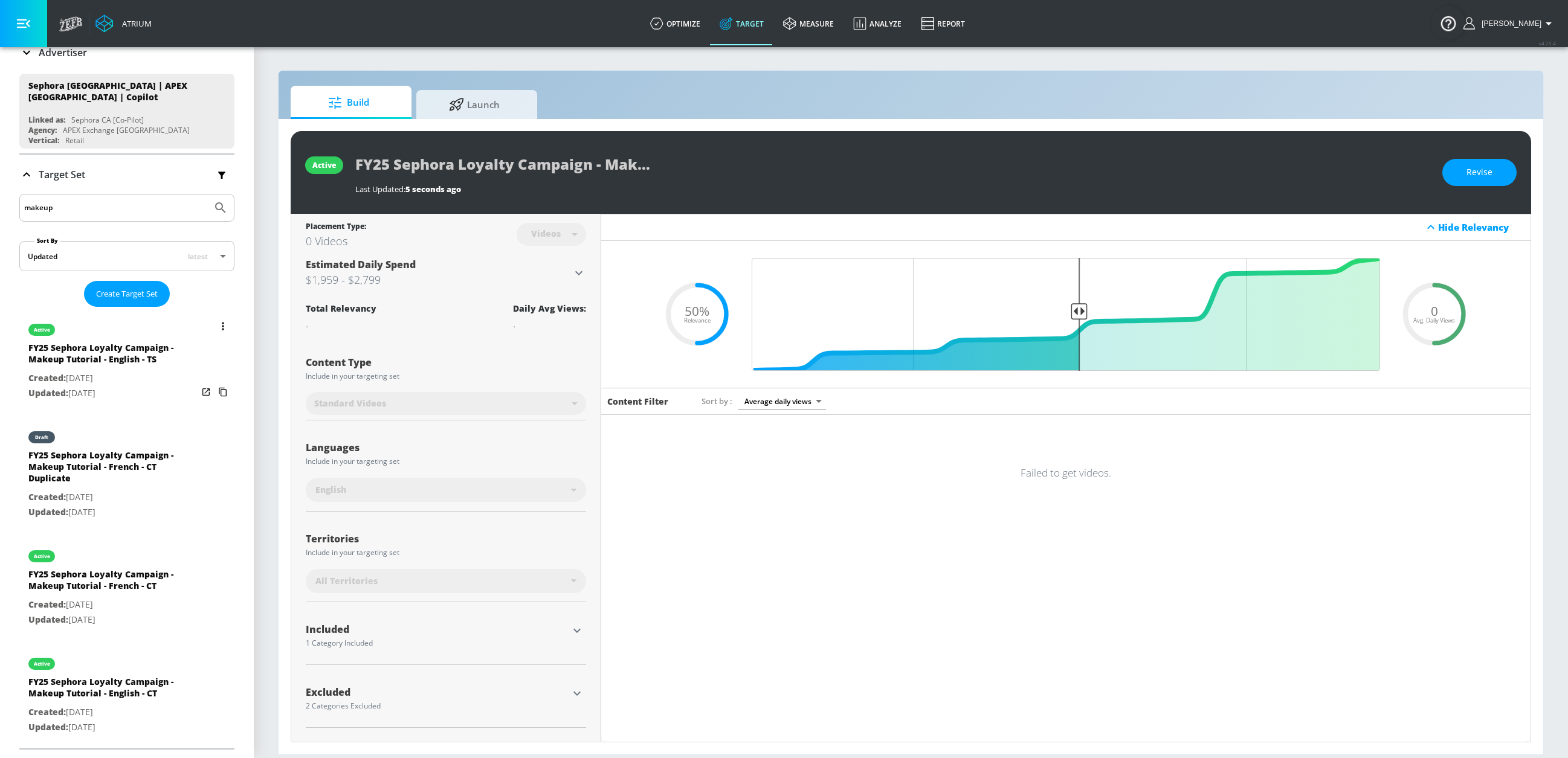
click at [173, 469] on div "FY25 Sephora Loyalty Campaign - Makeup Tutorial - French - CT Duplicate" at bounding box center [113, 469] width 169 height 40
type input "FY25 Sephora Loyalty Campaign - Makeup Tutorial - French - CT Duplicate"
type input "channels"
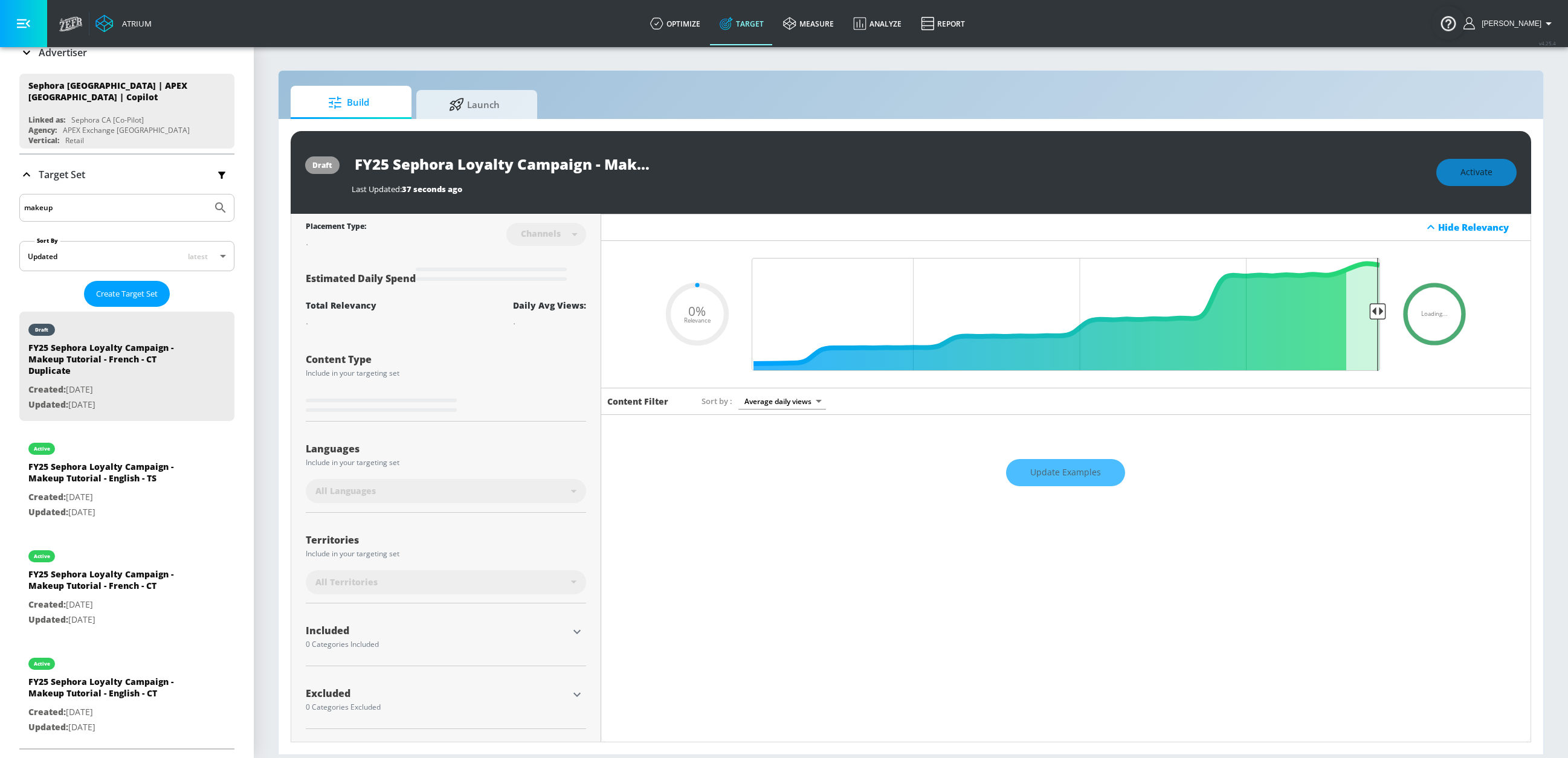
type input "0.5"
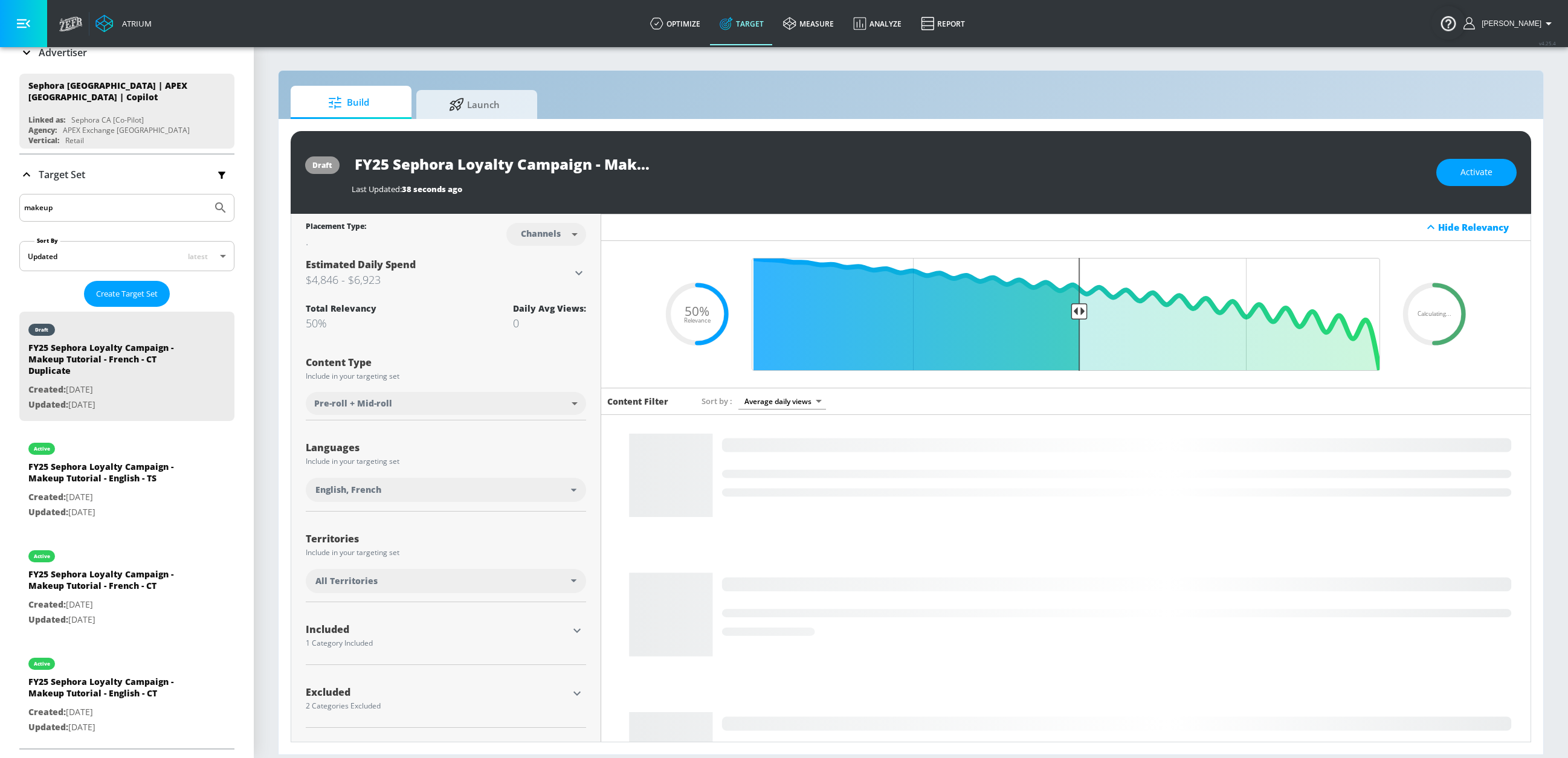
click at [537, 234] on body "Atrium optimize Target measure Analyze Report optimize Target measure Analyze R…" at bounding box center [784, 379] width 1568 height 758
click at [548, 288] on li "Videos" at bounding box center [542, 281] width 63 height 20
type input "videos"
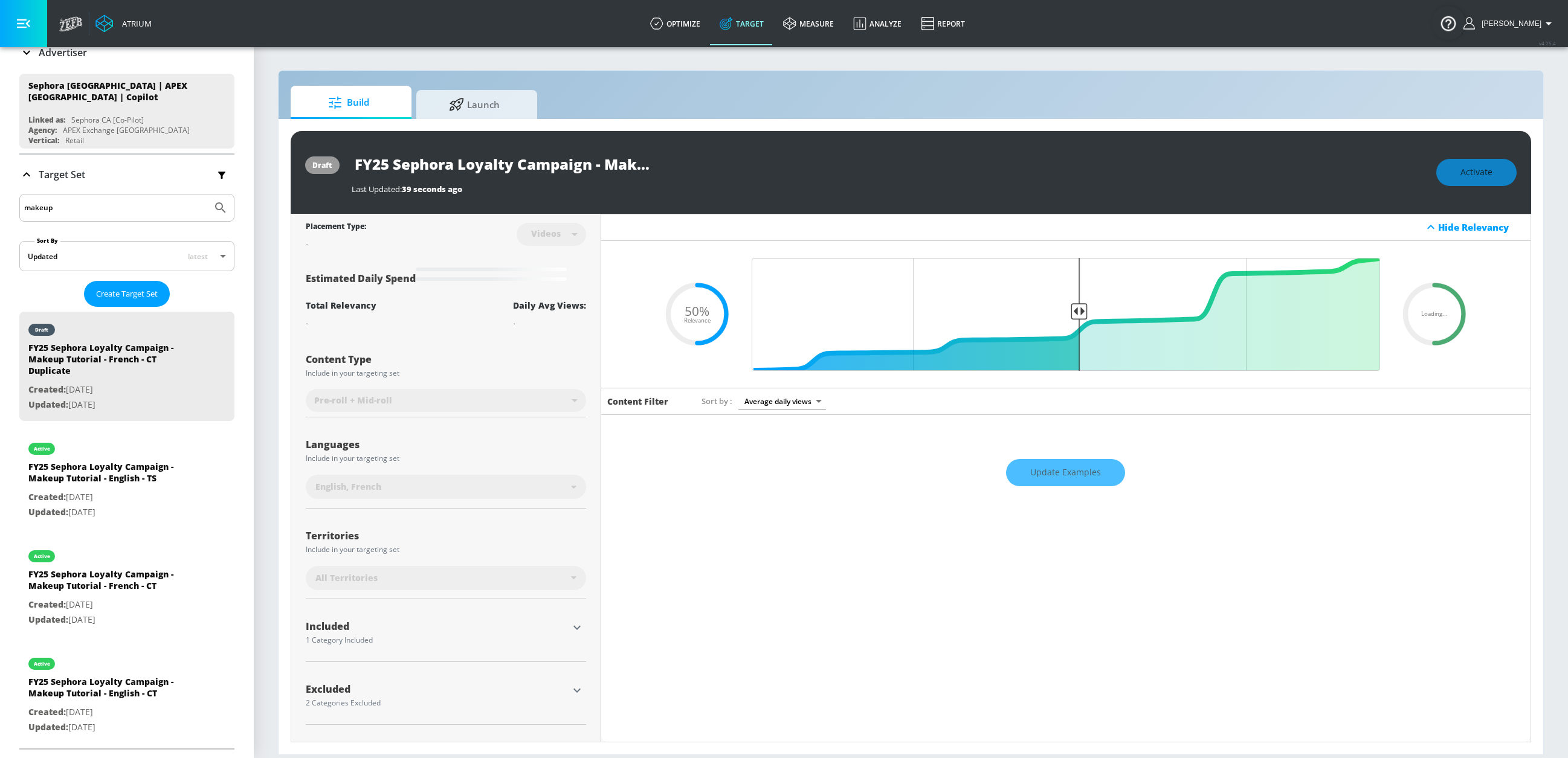
click at [629, 160] on input "FY25 Sephora Loyalty Campaign - Makeup Tutorial - French - CT Duplicate" at bounding box center [502, 164] width 302 height 27
drag, startPoint x: 611, startPoint y: 164, endPoint x: 698, endPoint y: 166, distance: 87.0
click at [698, 166] on div "FY25 Sephora Loyalty Campaign - Makeup Tutorial - French - CT Duplicate" at bounding box center [888, 164] width 1073 height 27
click at [567, 168] on input "FY25 Sephora Loyalty Campaign - Makeup Tutorial - French - CT Duplicate" at bounding box center [502, 164] width 302 height 27
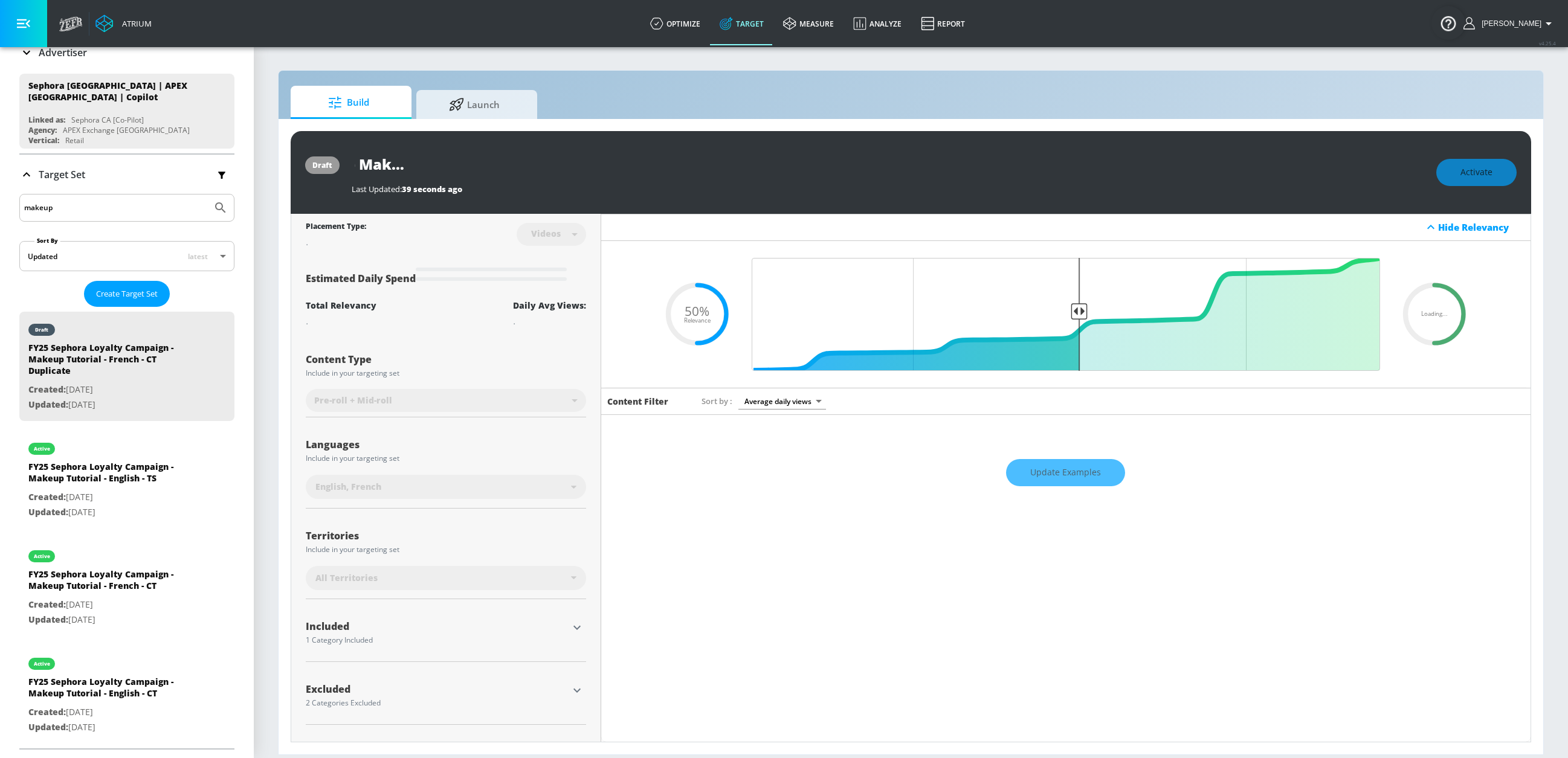
drag, startPoint x: 560, startPoint y: 168, endPoint x: 706, endPoint y: 164, distance: 146.1
click at [706, 164] on div "FY25 Sephora Loyalty Campaign - Makeup Tutorial - French - CT Duplicate" at bounding box center [888, 164] width 1073 height 27
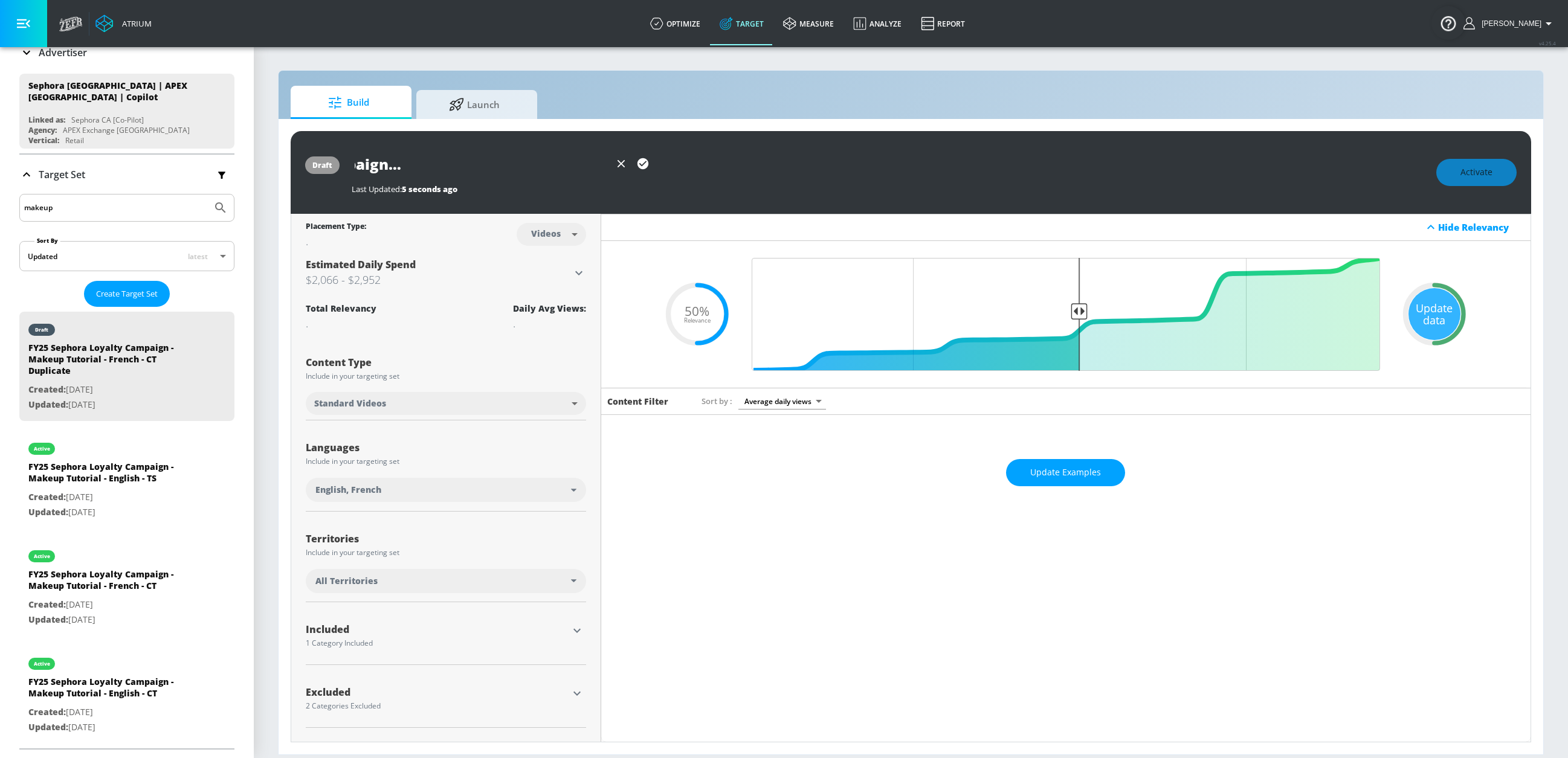
scroll to position [0, 212]
type input "FY25 Sephora Loyalty Campaign - Makeup Tutorial - French - TS"
click at [645, 159] on icon "button" at bounding box center [643, 164] width 11 height 11
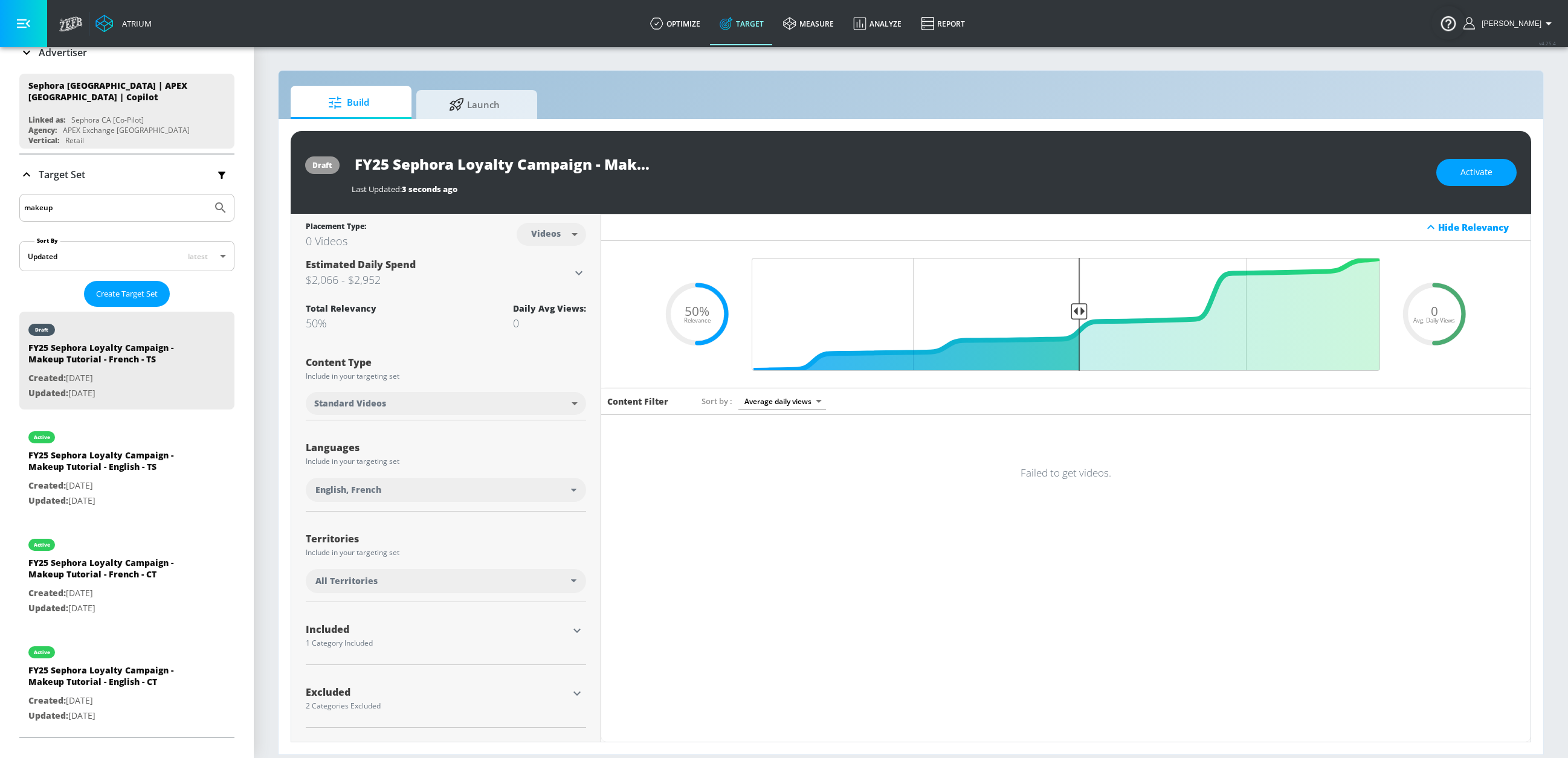
click at [702, 159] on div "FY25 Sephora Loyalty Campaign - Makeup Tutorial - French - TS" at bounding box center [888, 164] width 1073 height 27
click at [620, 162] on input "FY25 Sephora Loyalty Campaign - Makeup Tutorial - French - TS" at bounding box center [502, 164] width 302 height 27
drag, startPoint x: 617, startPoint y: 163, endPoint x: 715, endPoint y: 162, distance: 98.0
click at [715, 162] on div "FY25 Sephora Loyalty Campaign - Makeup Tutorial - French - TS" at bounding box center [888, 164] width 1073 height 27
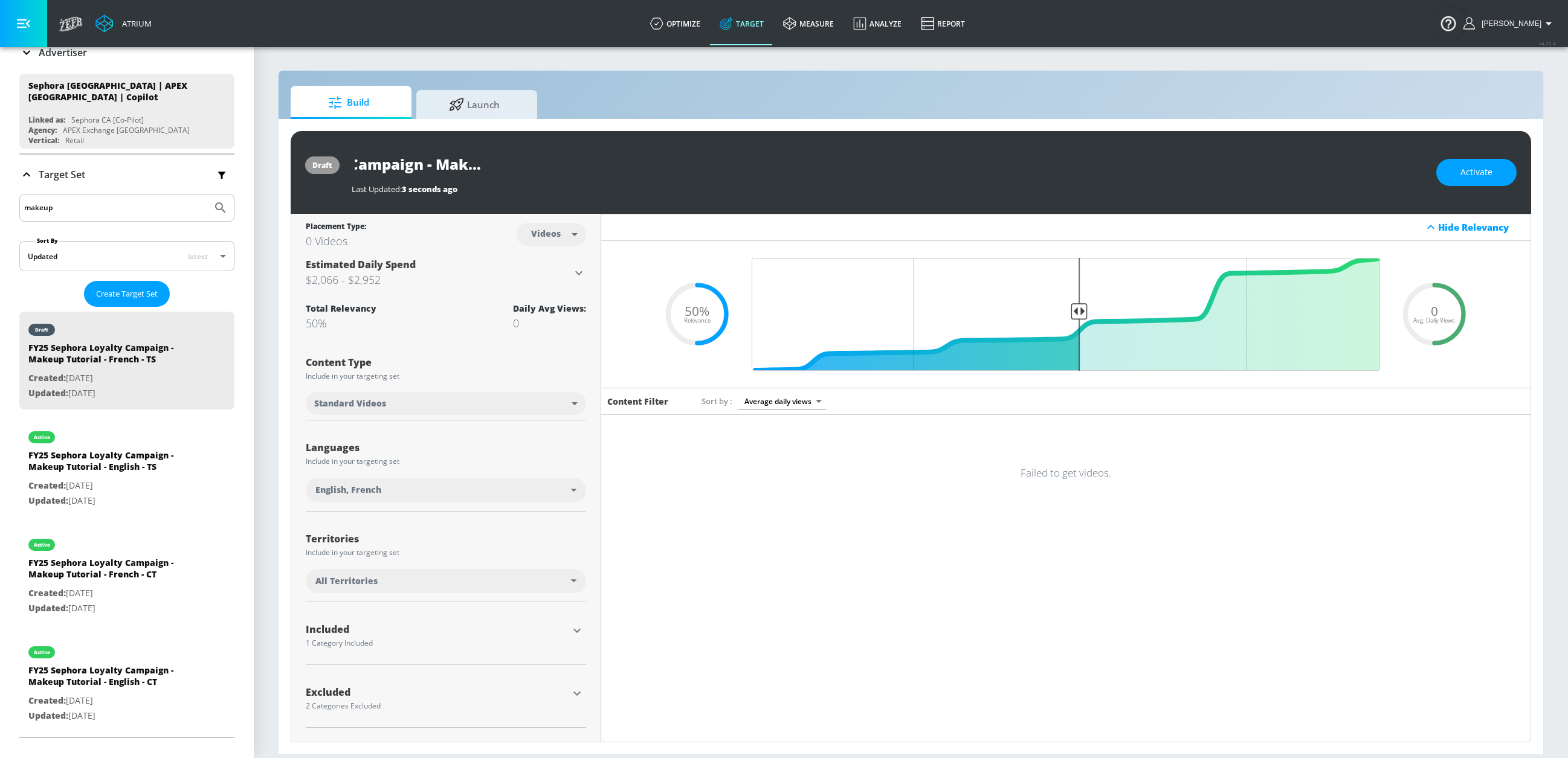
scroll to position [0, 0]
click at [742, 172] on div "FY25 Sephora Loyalty Campaign - Makeup Tutorial - French - TS" at bounding box center [888, 164] width 1073 height 27
click at [1243, 167] on button "Activate" at bounding box center [1477, 172] width 81 height 27
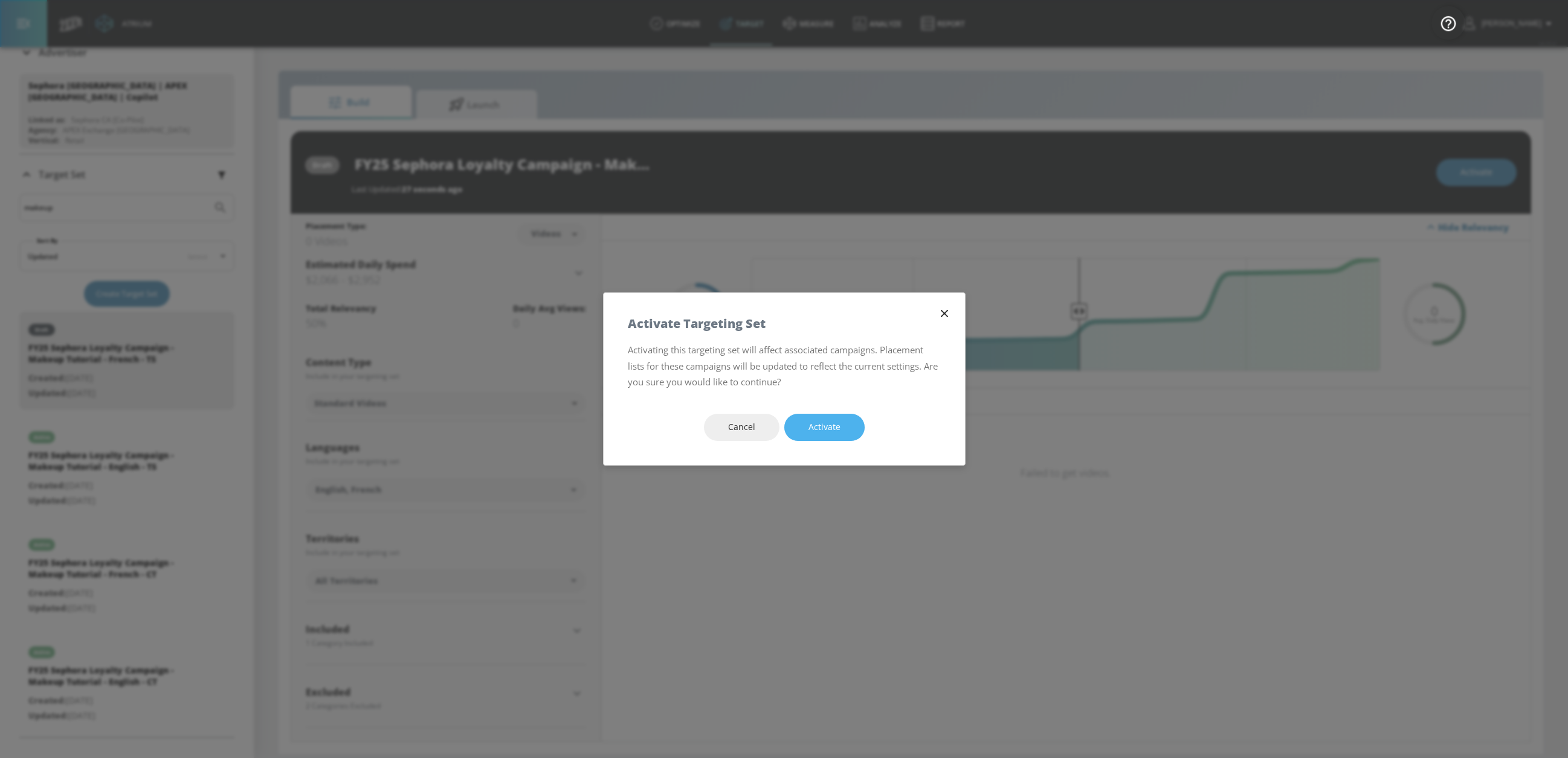
click at [815, 427] on span "Activate" at bounding box center [825, 427] width 32 height 15
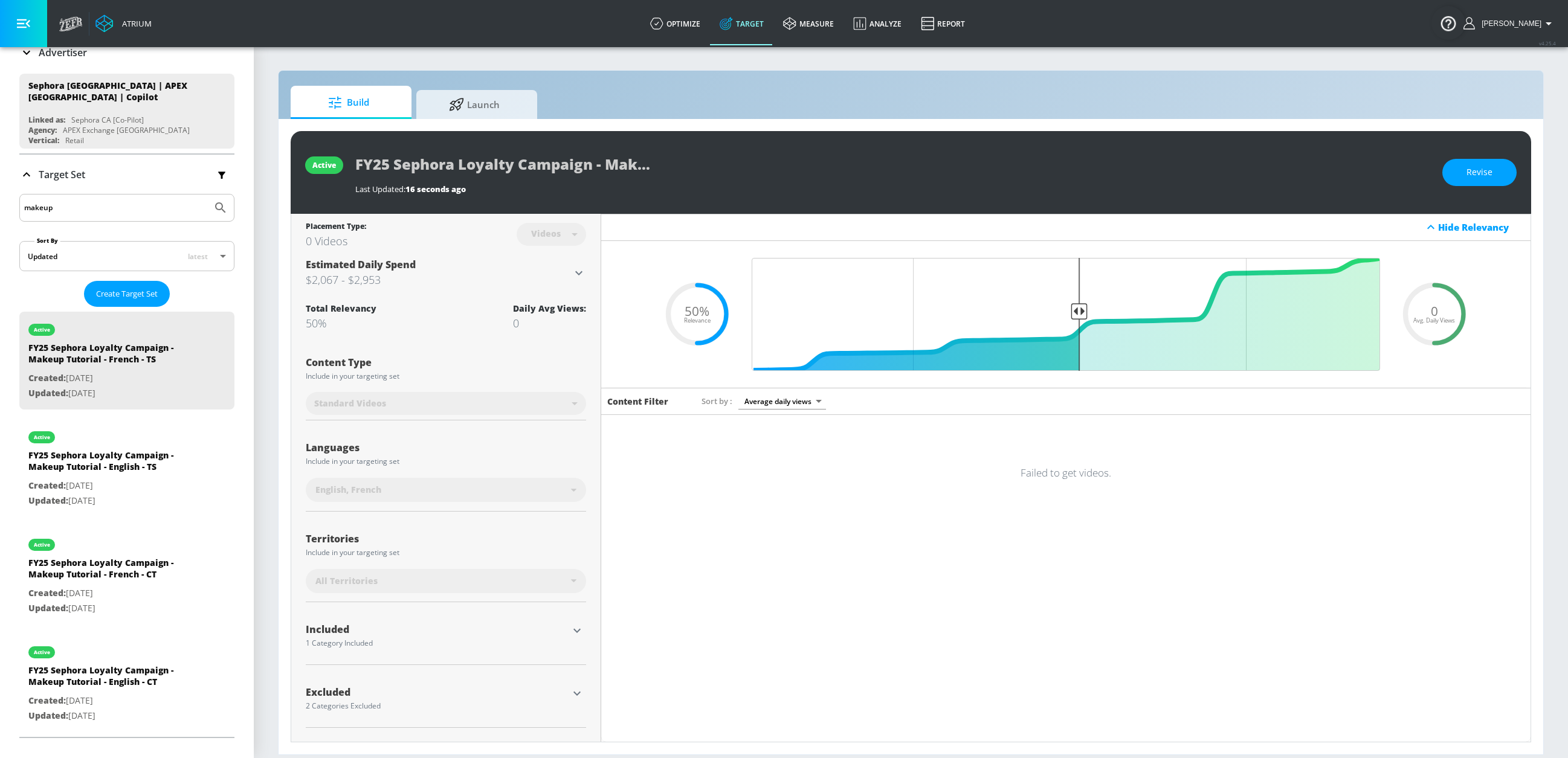
drag, startPoint x: 83, startPoint y: 211, endPoint x: -1, endPoint y: 209, distance: 84.0
click at [0, 209] on div "Platform DV360: Youtube DV360: Youtube Advertiser sephora Sort By A-Z asc ​ Add…" at bounding box center [126, 347] width 254 height 792
click at [127, 183] on div "Target Set" at bounding box center [127, 175] width 215 height 25
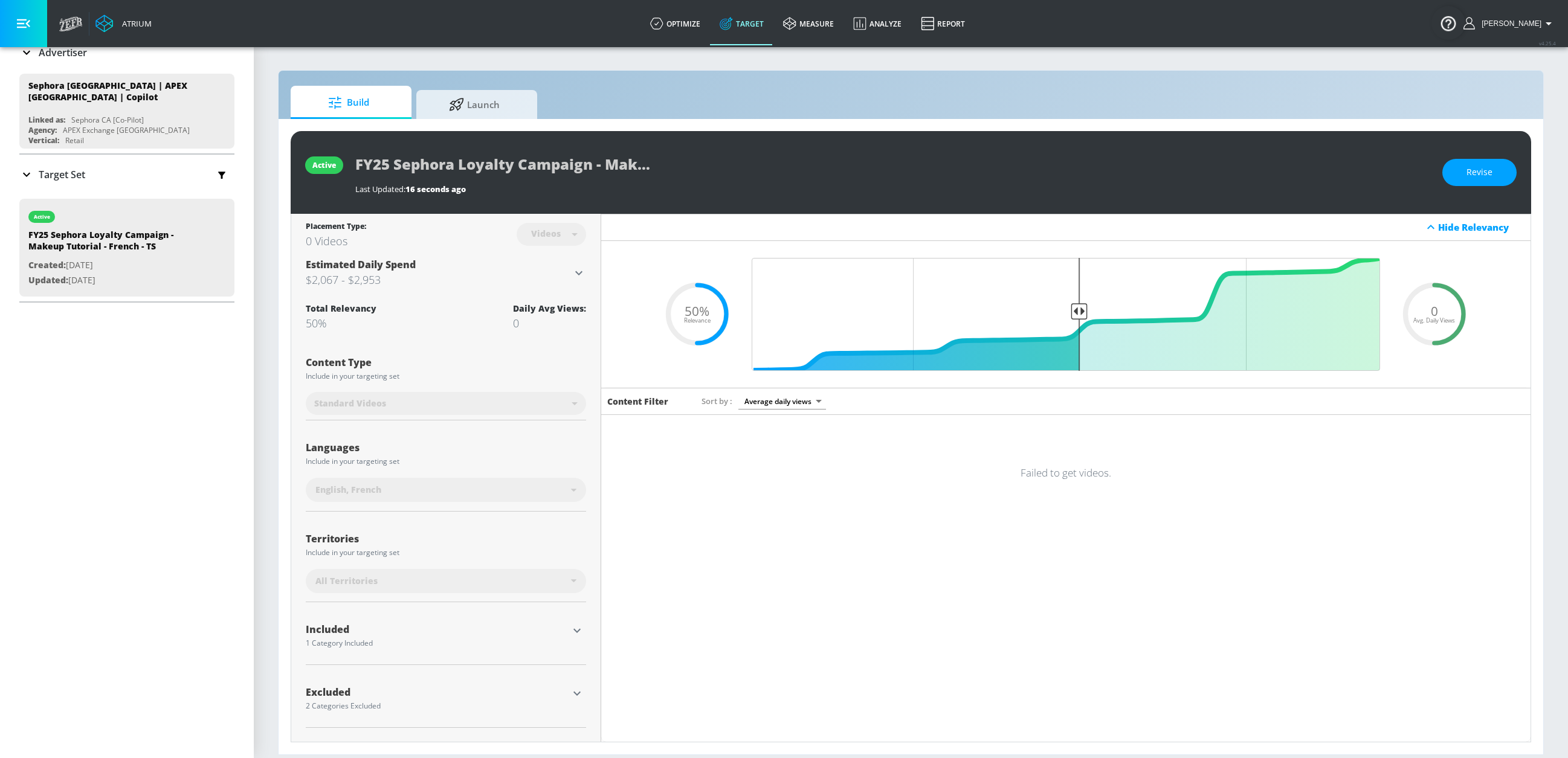
click at [127, 183] on div "Target Set" at bounding box center [127, 175] width 215 height 25
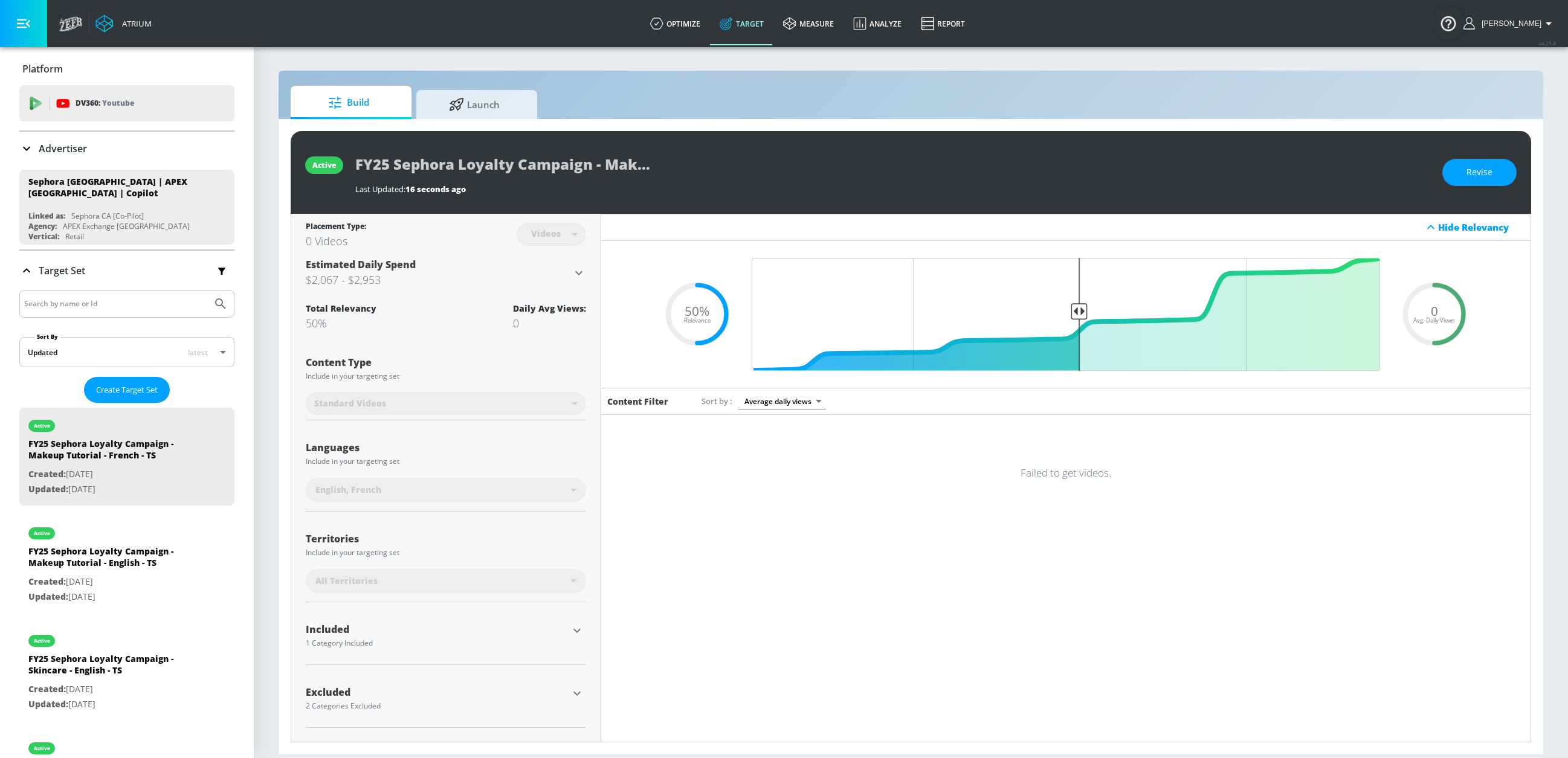
click at [1075, 487] on div "Failed to get videos." at bounding box center [1066, 472] width 930 height 42
